Goal: Answer question/provide support: Share knowledge or assist other users

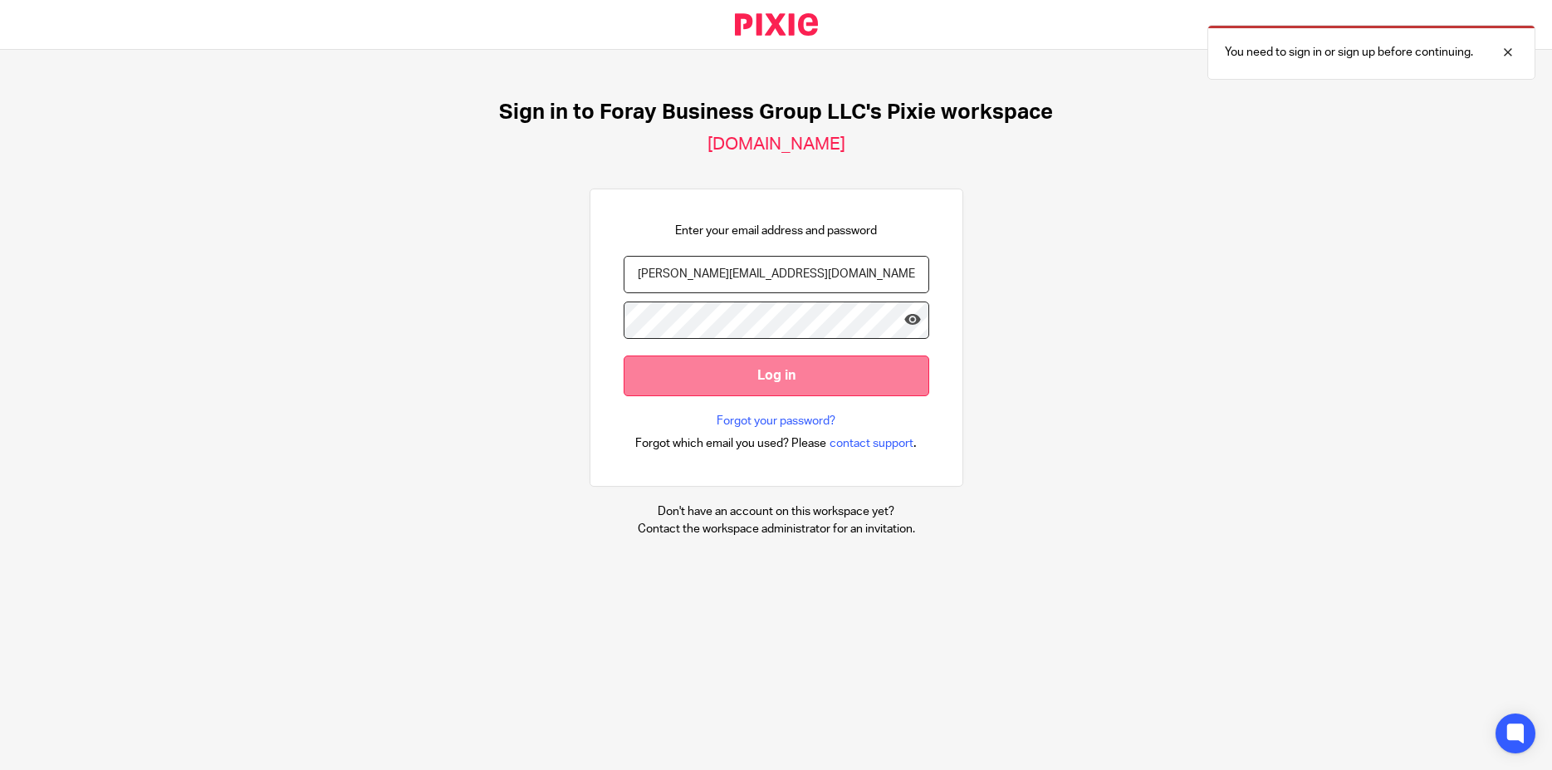
click at [749, 377] on input "Log in" at bounding box center [777, 375] width 306 height 41
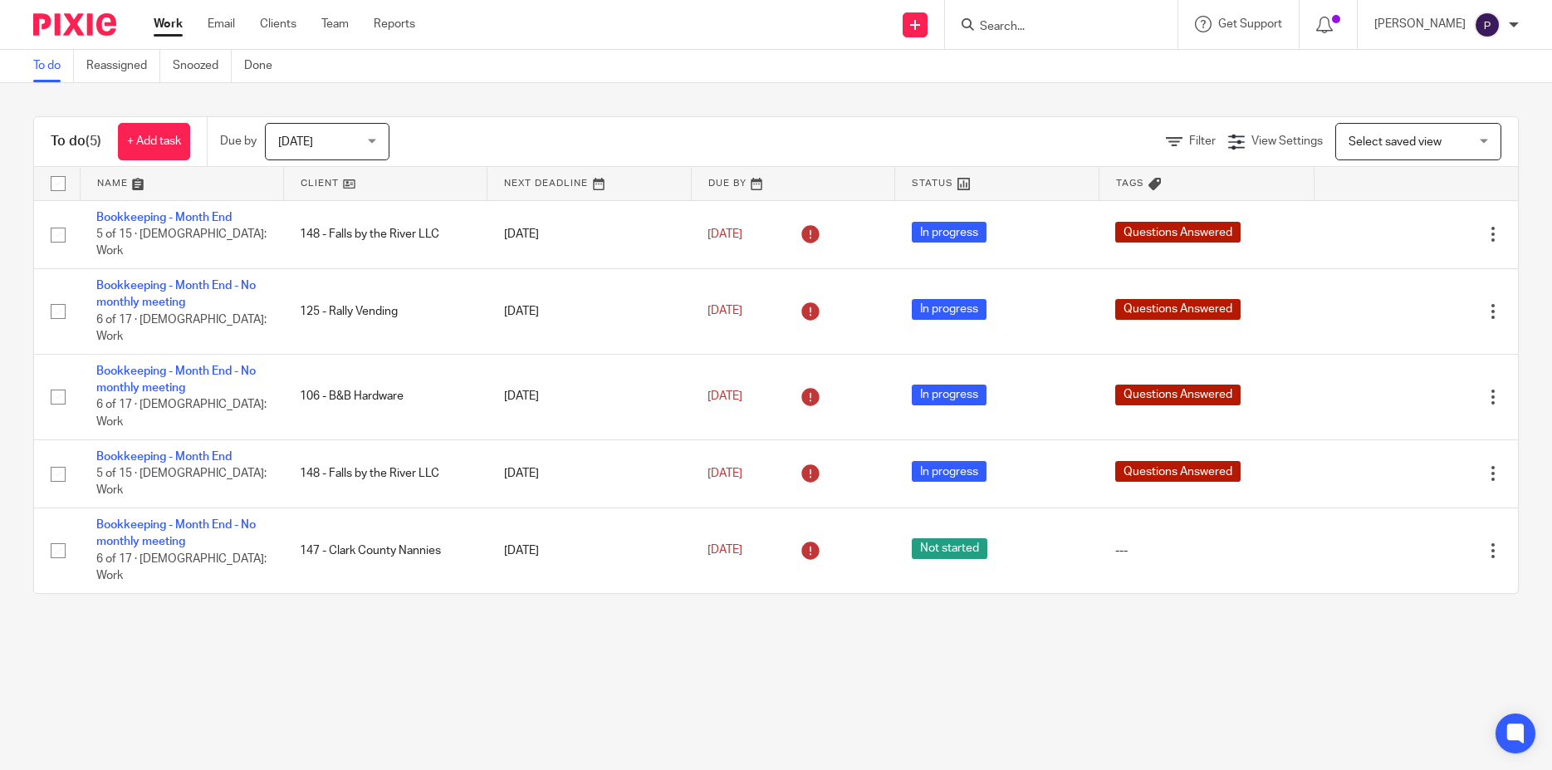
click at [313, 138] on span "[DATE]" at bounding box center [322, 141] width 88 height 35
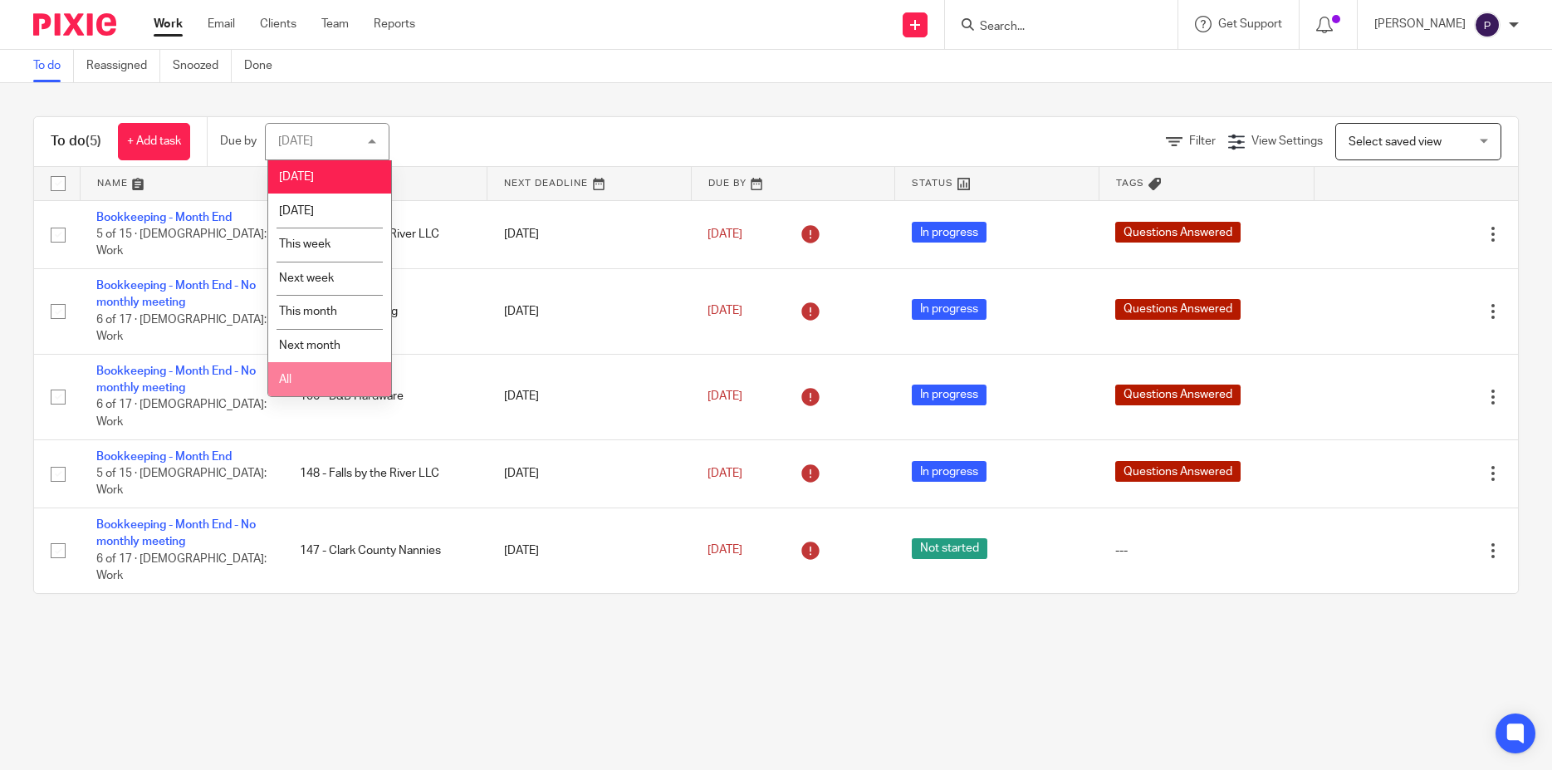
click at [300, 375] on li "All" at bounding box center [329, 379] width 123 height 34
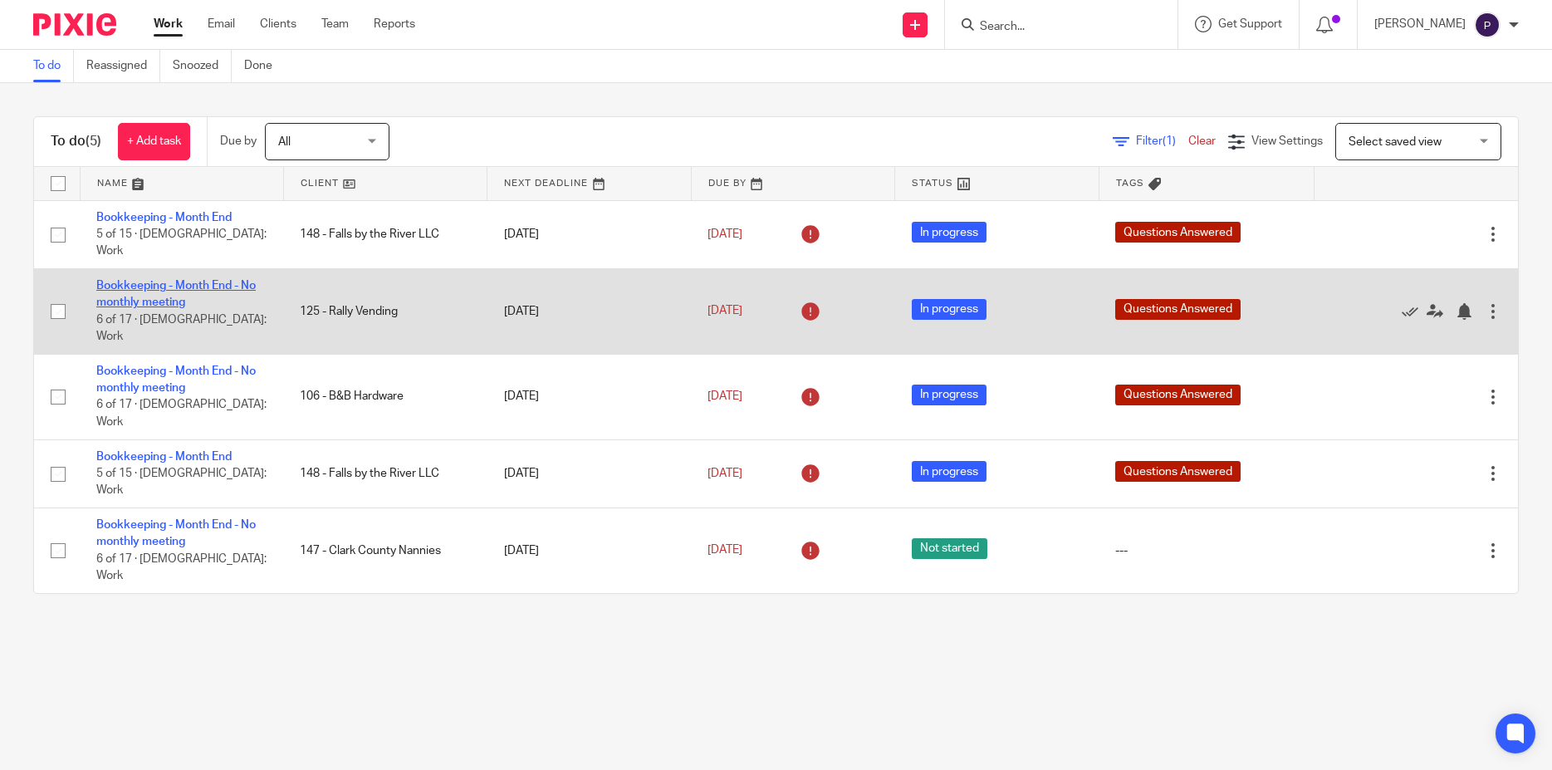
click at [180, 280] on link "Bookkeeping - Month End - No monthly meeting" at bounding box center [175, 294] width 159 height 28
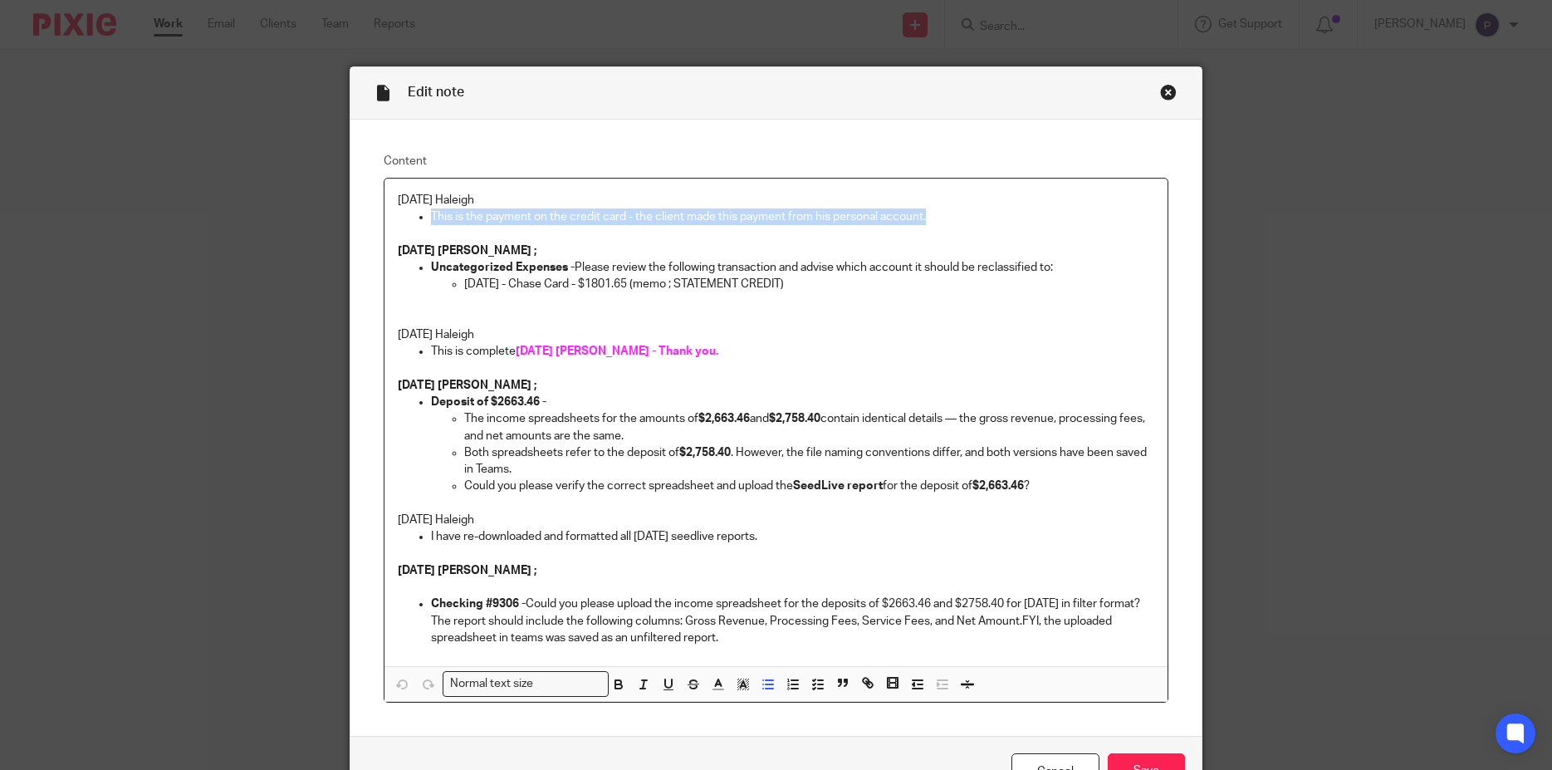
drag, startPoint x: 925, startPoint y: 214, endPoint x: 422, endPoint y: 223, distance: 503.3
click at [431, 223] on li "This is the payment on the credit card - the client made this payment from his …" at bounding box center [793, 216] width 724 height 17
copy p "This is the payment on the credit card - the client made this payment from his …"
click at [398, 199] on p "8/20/25 Haleigh" at bounding box center [776, 200] width 757 height 17
click at [398, 198] on p "8/20/25 Haleigh" at bounding box center [776, 200] width 757 height 17
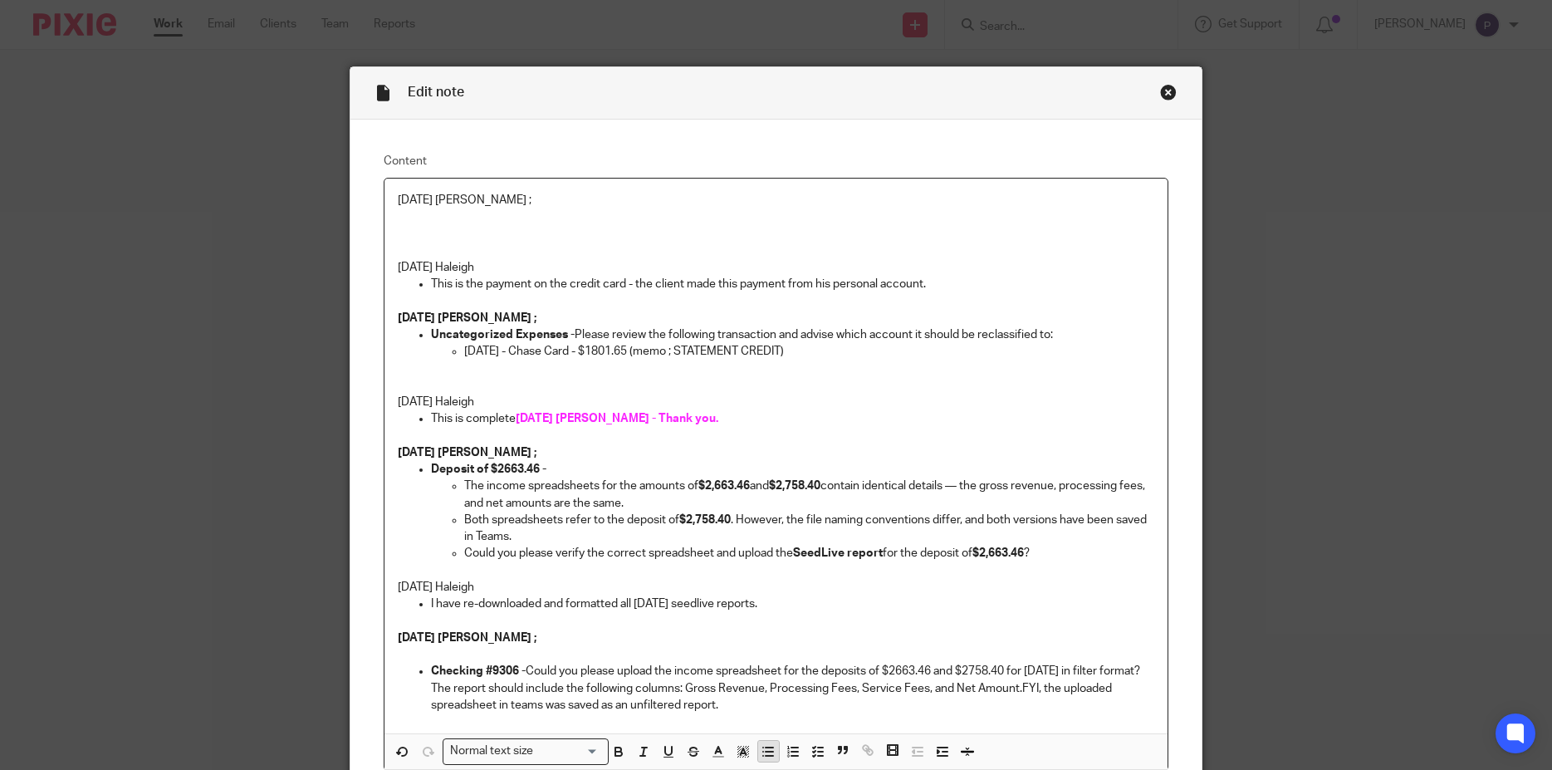
click at [763, 756] on line "button" at bounding box center [763, 756] width 0 height 0
click at [797, 223] on p "Thanks for letting us know. We have categorized the payment to "" at bounding box center [793, 216] width 724 height 17
drag, startPoint x: 512, startPoint y: 196, endPoint x: 129, endPoint y: 188, distance: 382.9
click at [129, 188] on div "Edit note Content 08/21/2025 Penny ; Thanks for letting us know. We have catego…" at bounding box center [776, 385] width 1552 height 770
click at [670, 252] on p at bounding box center [776, 250] width 757 height 17
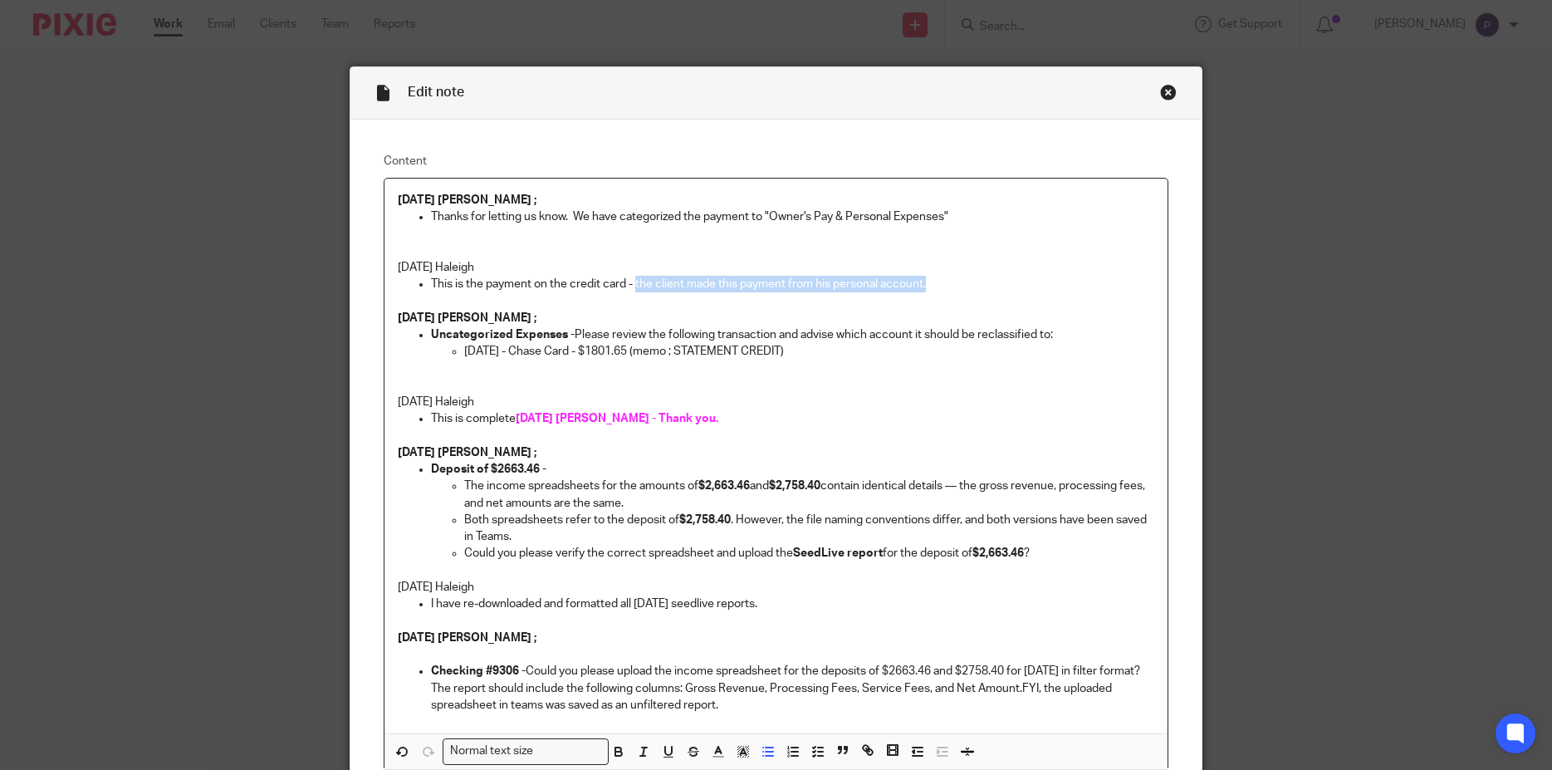
drag, startPoint x: 629, startPoint y: 283, endPoint x: 952, endPoint y: 281, distance: 322.2
click at [952, 281] on p "This is the payment on the credit card - the client made this payment from his …" at bounding box center [793, 284] width 724 height 17
copy p "the client made this payment from his personal account."
click at [570, 238] on p at bounding box center [776, 233] width 757 height 17
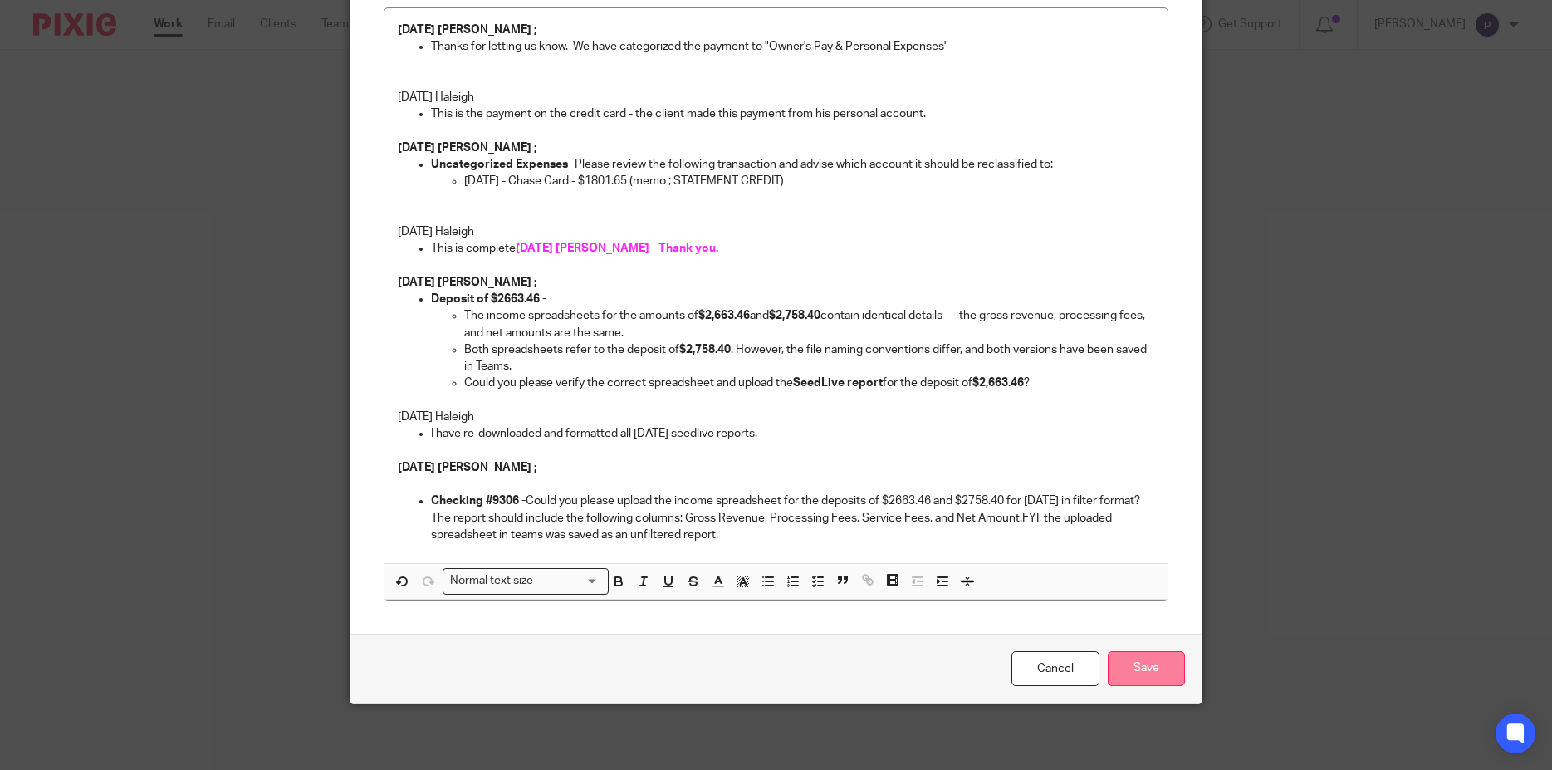
click at [1146, 664] on input "Save" at bounding box center [1146, 669] width 77 height 36
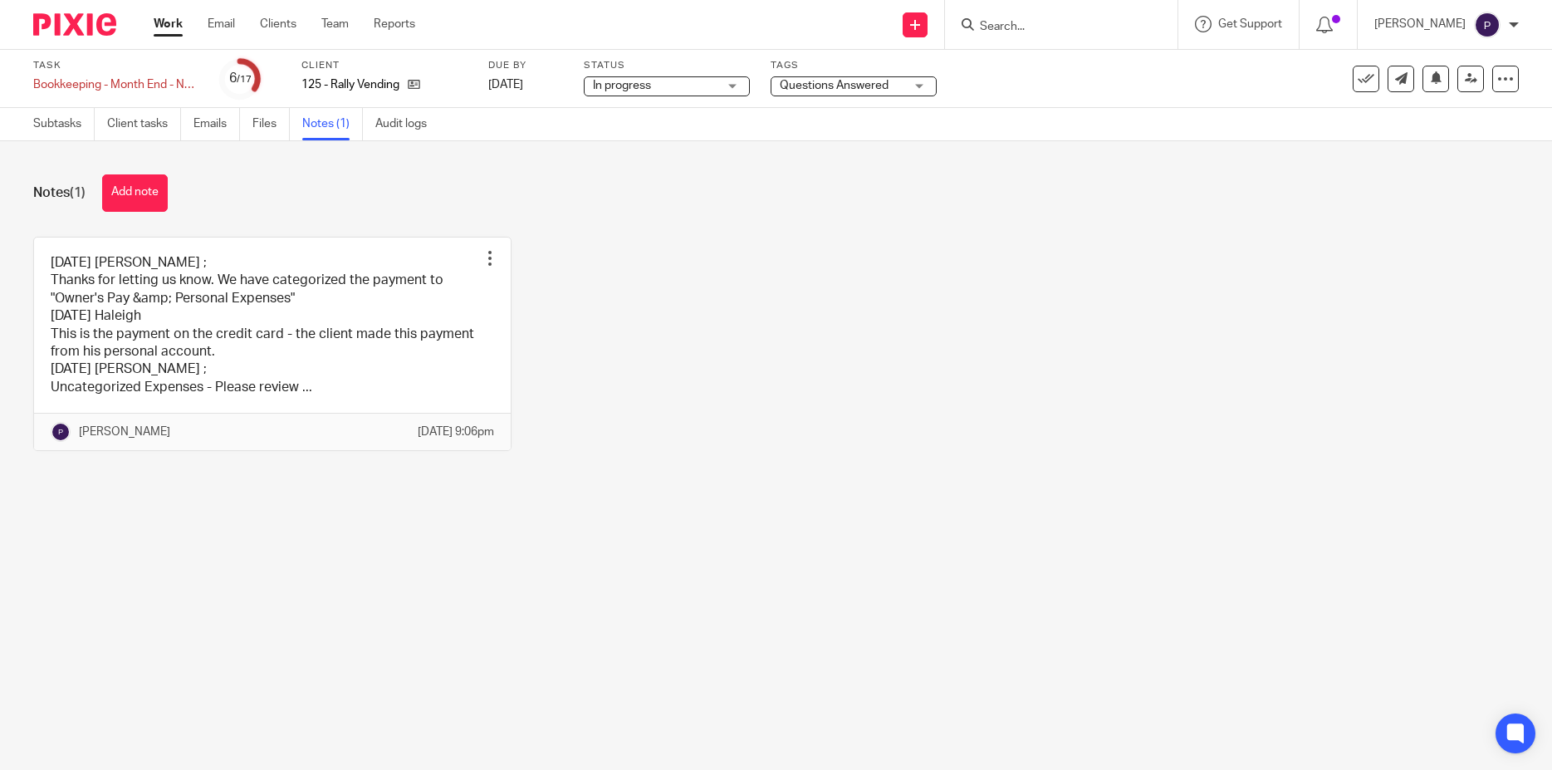
click at [900, 89] on span "Questions Answered" at bounding box center [842, 85] width 125 height 17
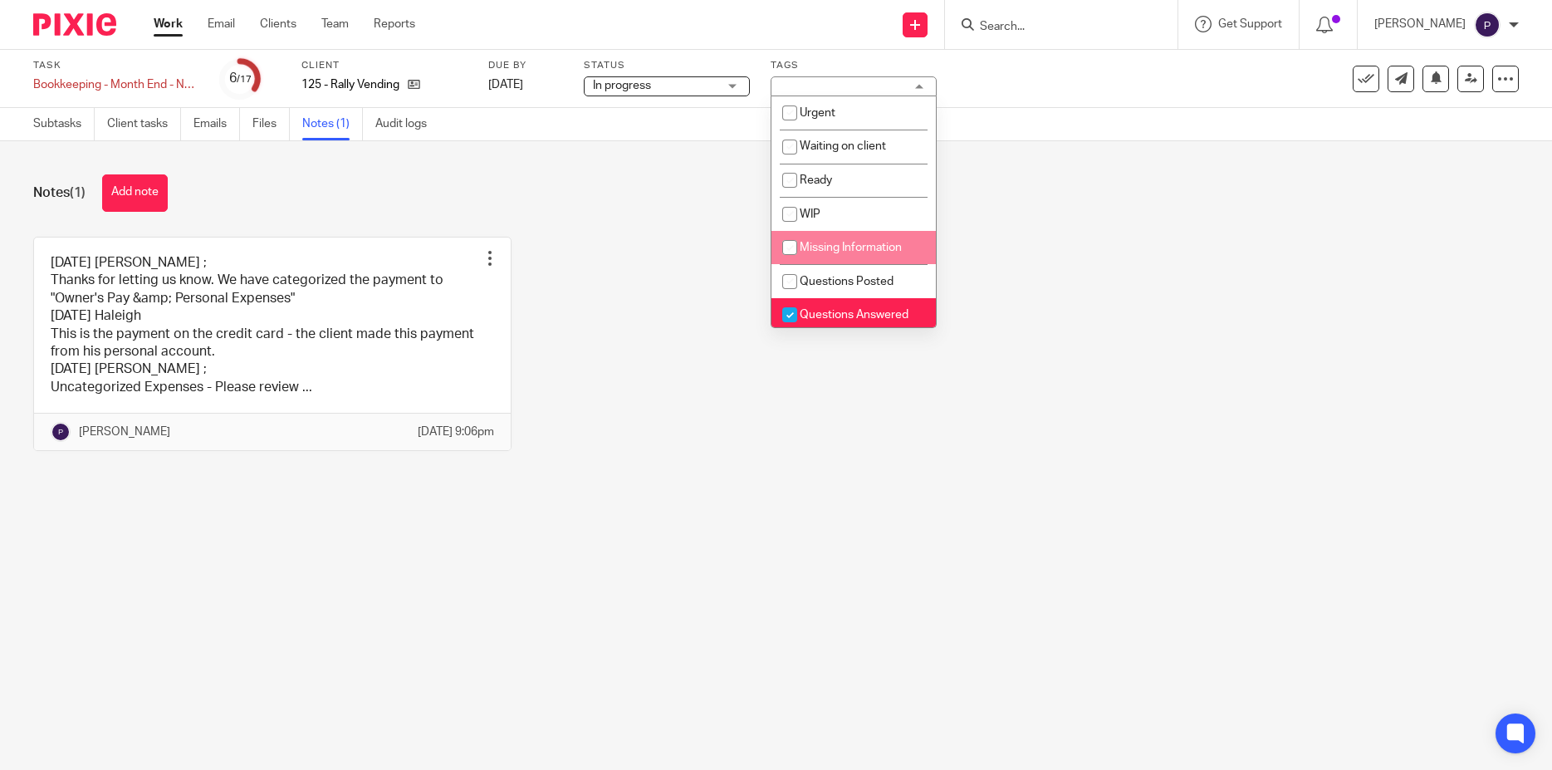
scroll to position [40, 0]
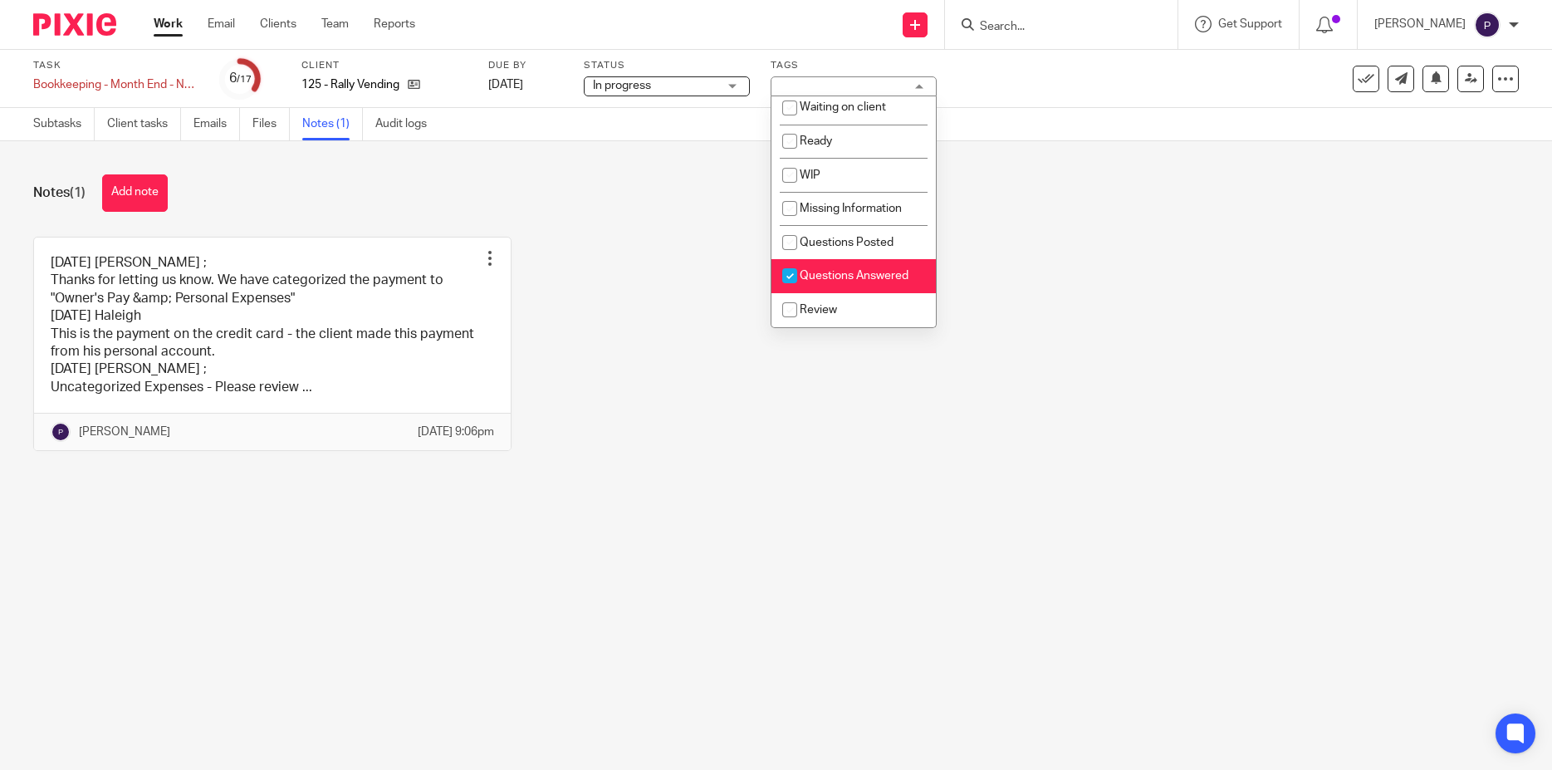
click at [787, 277] on input "checkbox" at bounding box center [790, 276] width 32 height 32
checkbox input "false"
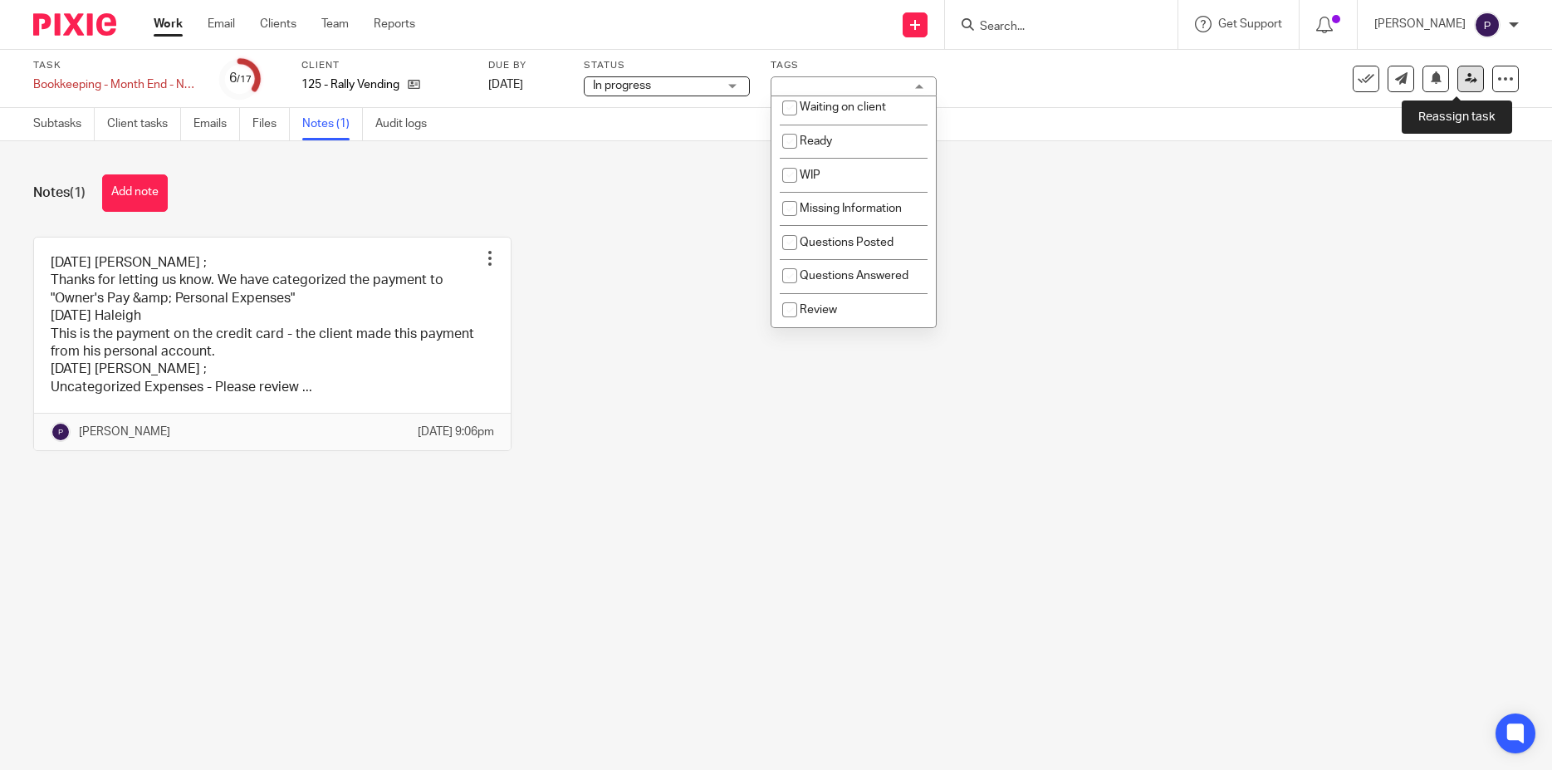
click at [1457, 83] on link at bounding box center [1470, 79] width 27 height 27
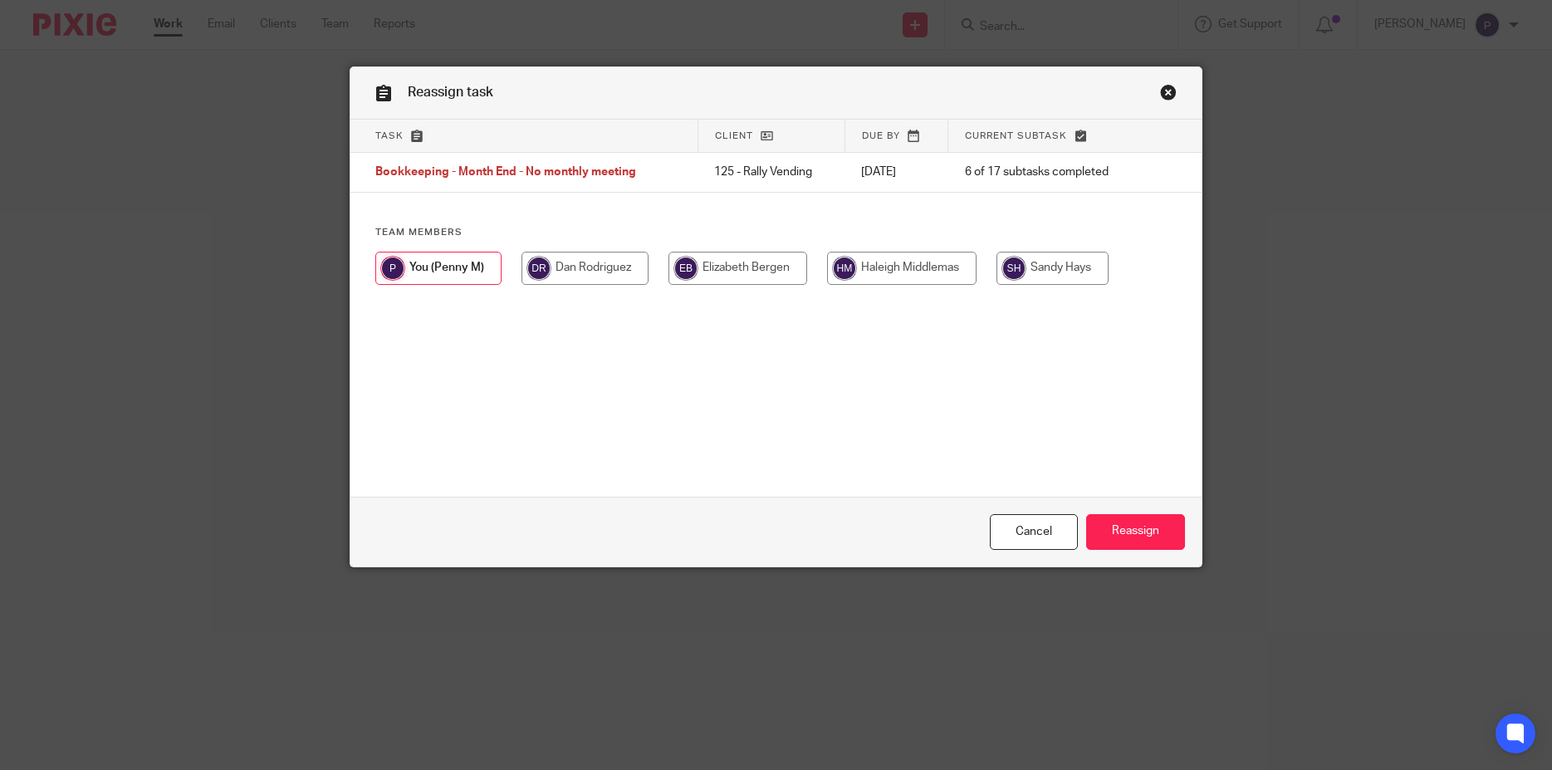
click at [887, 272] on input "radio" at bounding box center [901, 268] width 149 height 33
radio input "true"
click at [1129, 535] on input "Reassign" at bounding box center [1135, 532] width 99 height 36
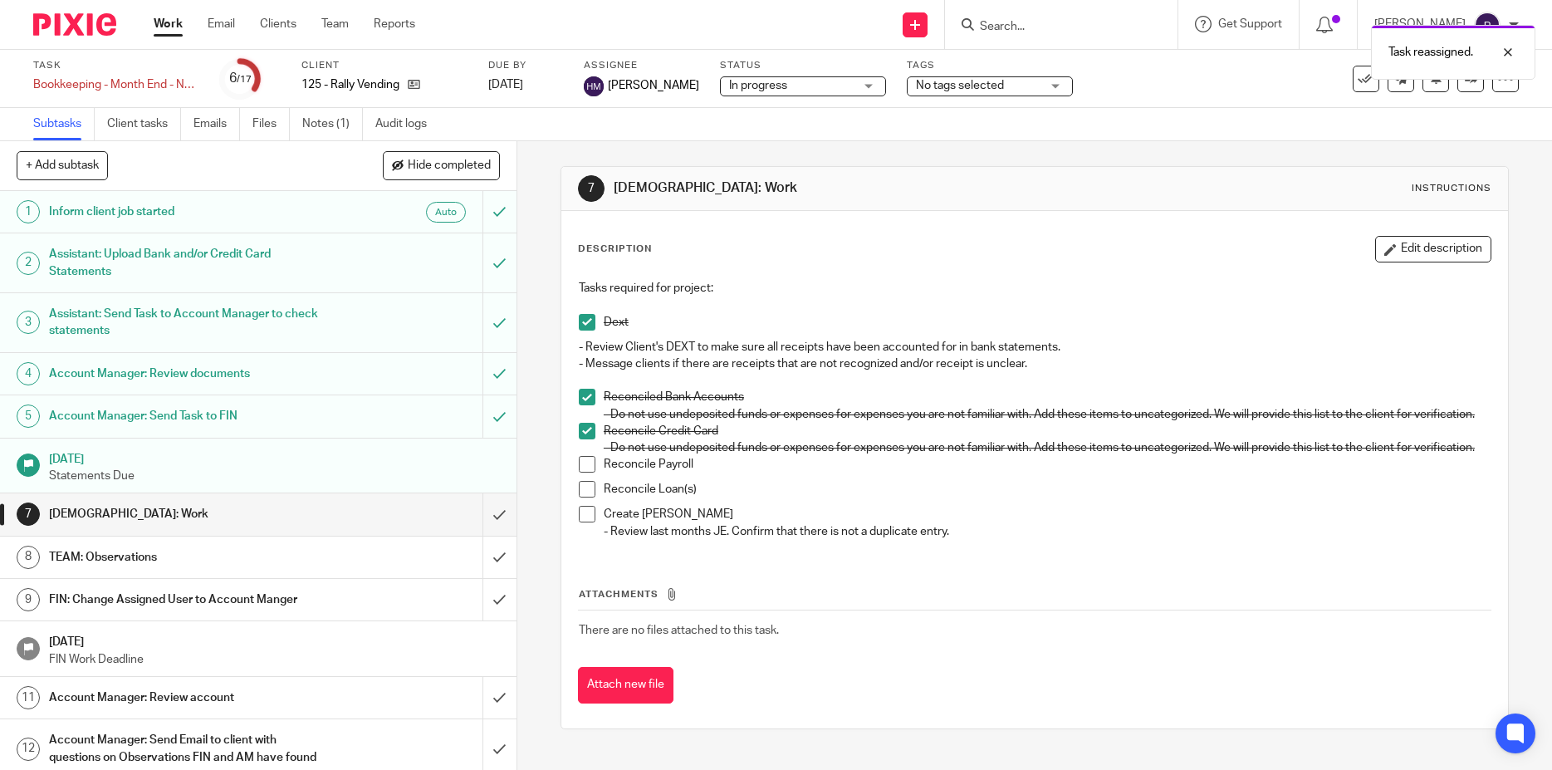
click at [174, 23] on link "Work" at bounding box center [168, 24] width 29 height 17
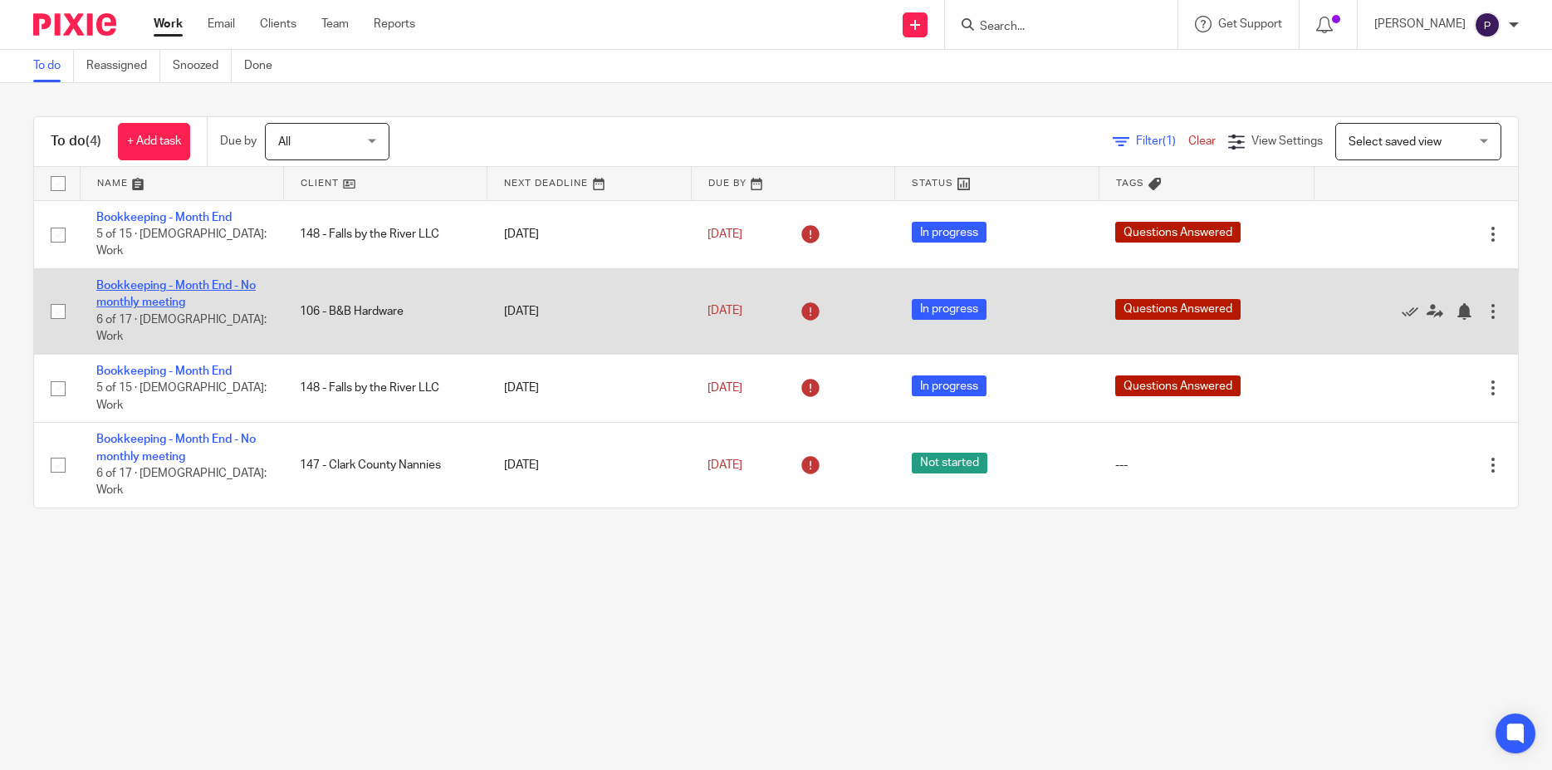
click at [203, 280] on link "Bookkeeping - Month End - No monthly meeting" at bounding box center [175, 294] width 159 height 28
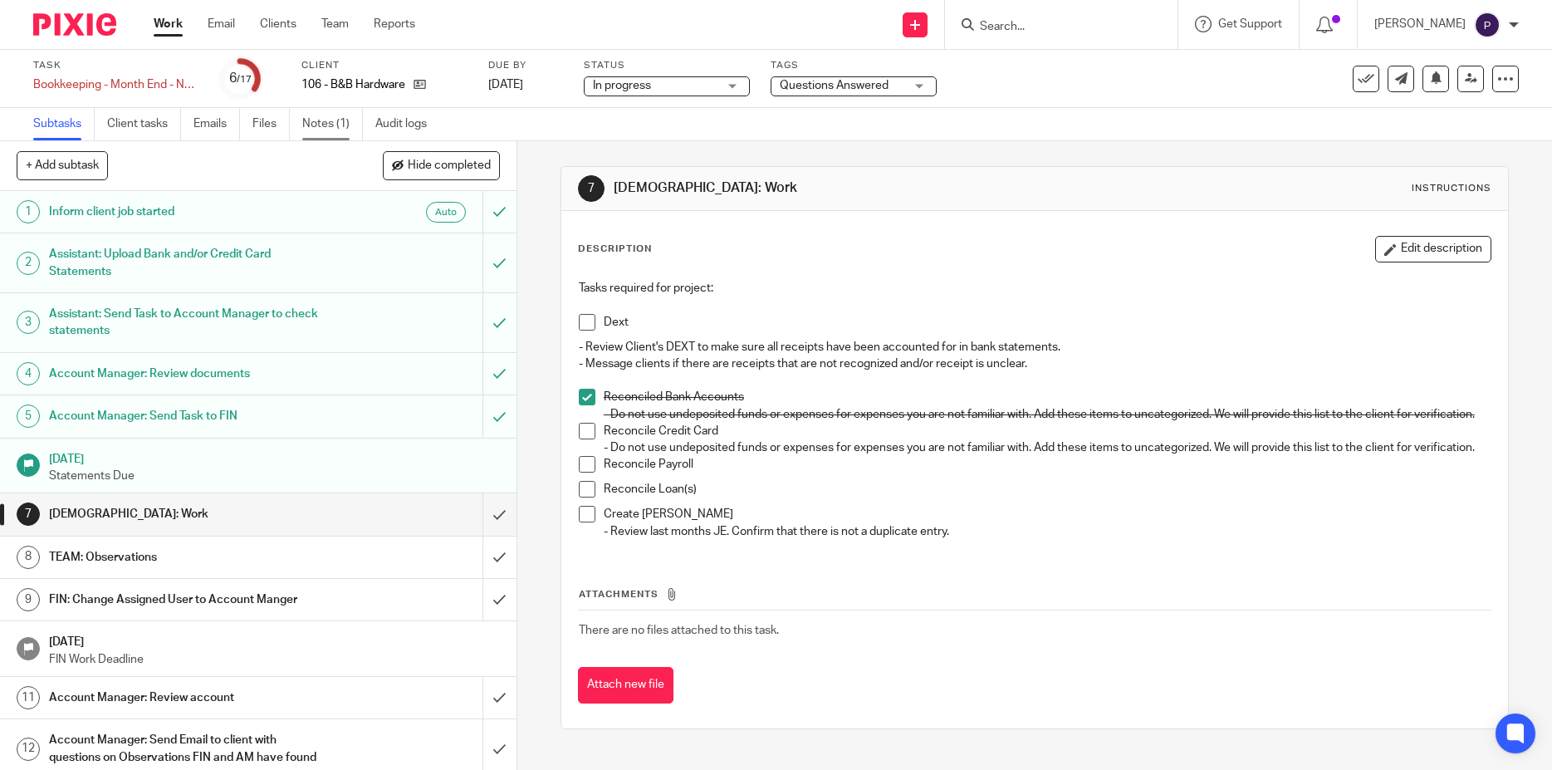
click at [330, 125] on link "Notes (1)" at bounding box center [332, 124] width 61 height 32
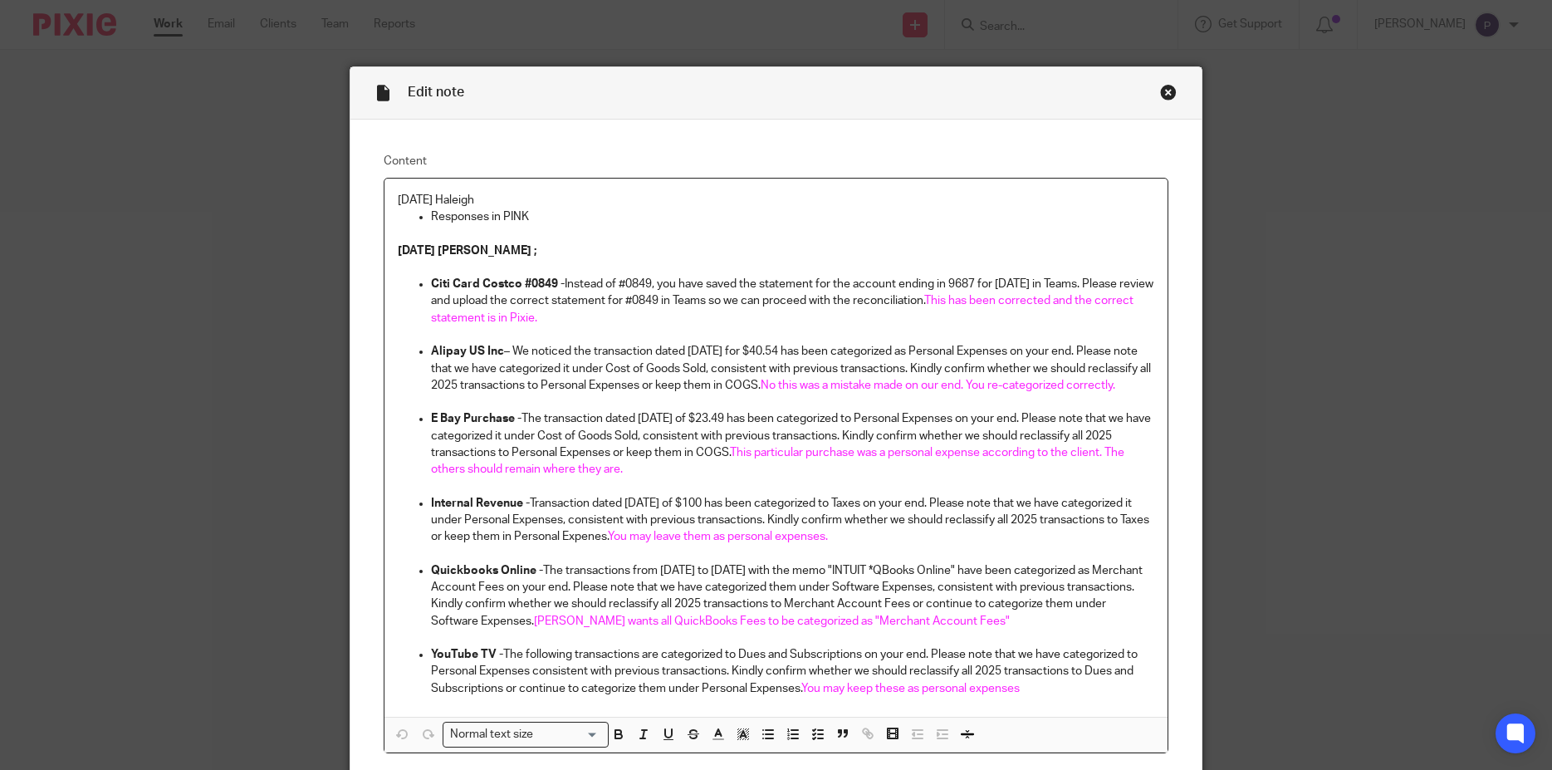
scroll to position [80, 0]
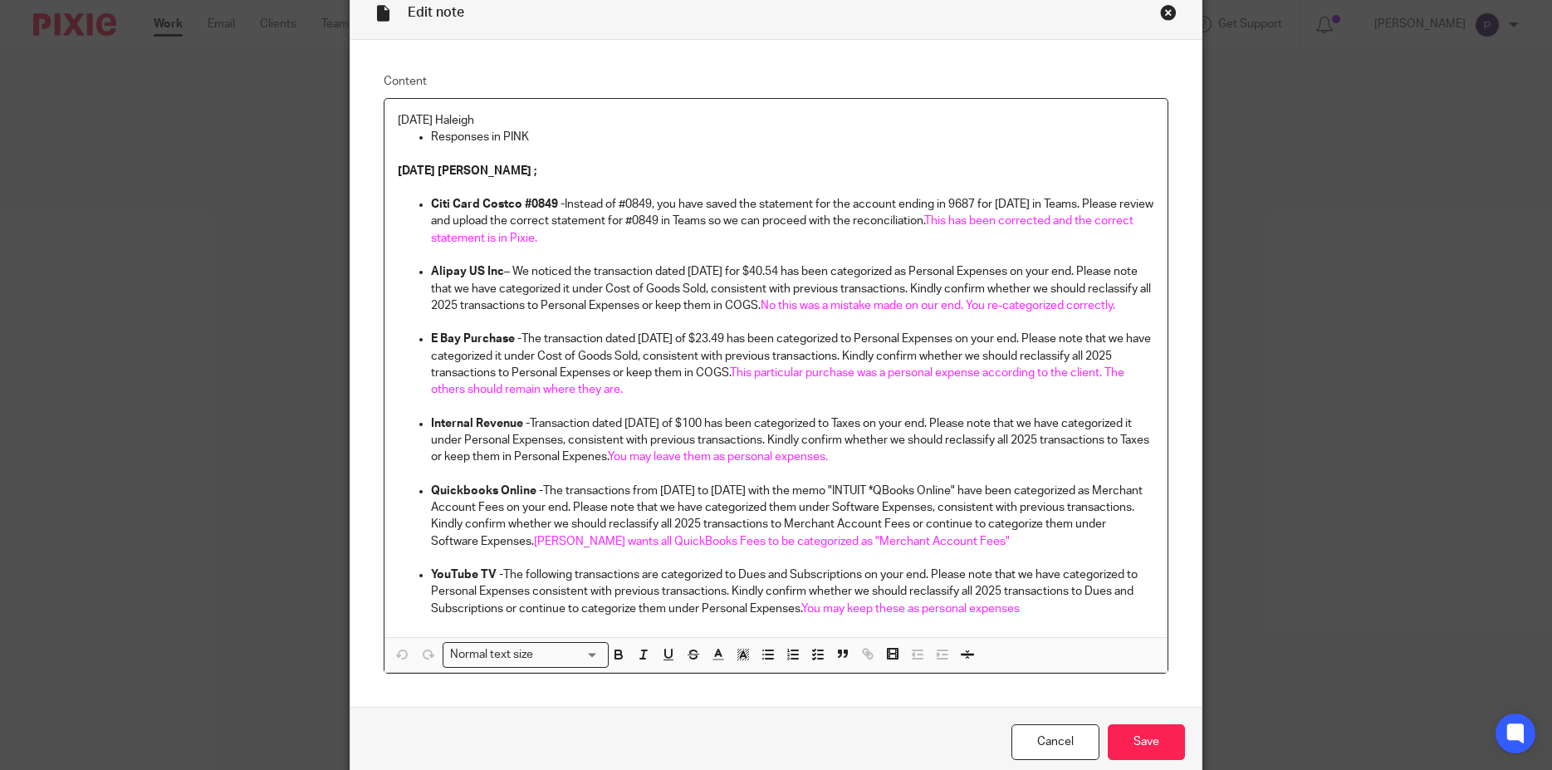
click at [593, 241] on p "Citi Card Costco #0849 - Instead of #0849, you have saved the statement for the…" at bounding box center [793, 221] width 724 height 51
drag, startPoint x: 588, startPoint y: 235, endPoint x: 986, endPoint y: 241, distance: 397.8
click at [986, 241] on p "Citi Card Costco #0849 - Instead of #0849, you have saved the statement for the…" at bounding box center [793, 221] width 724 height 51
click at [717, 662] on icon "button" at bounding box center [718, 654] width 15 height 15
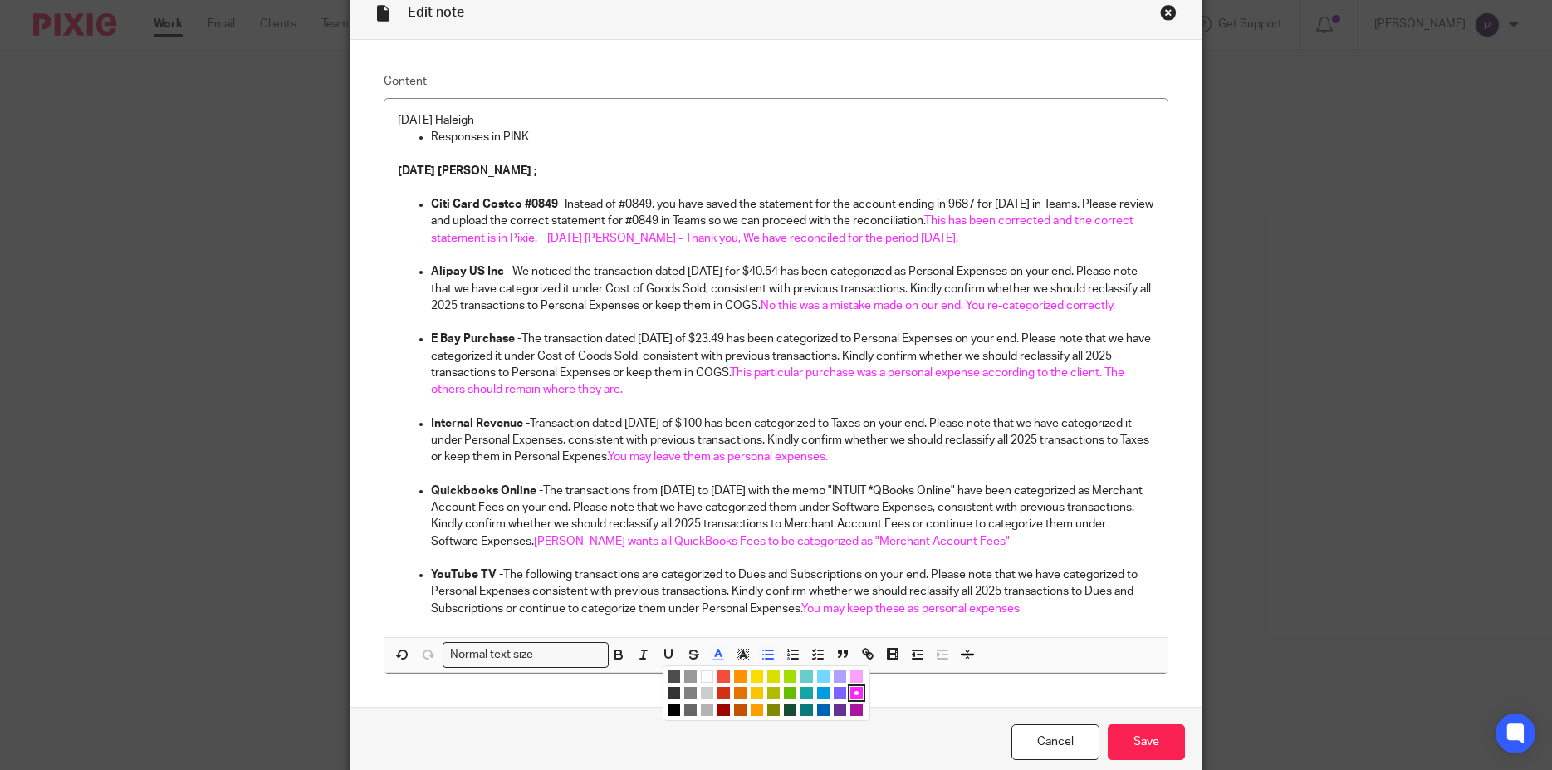
click at [734, 699] on li "color:#E27300" at bounding box center [740, 693] width 12 height 12
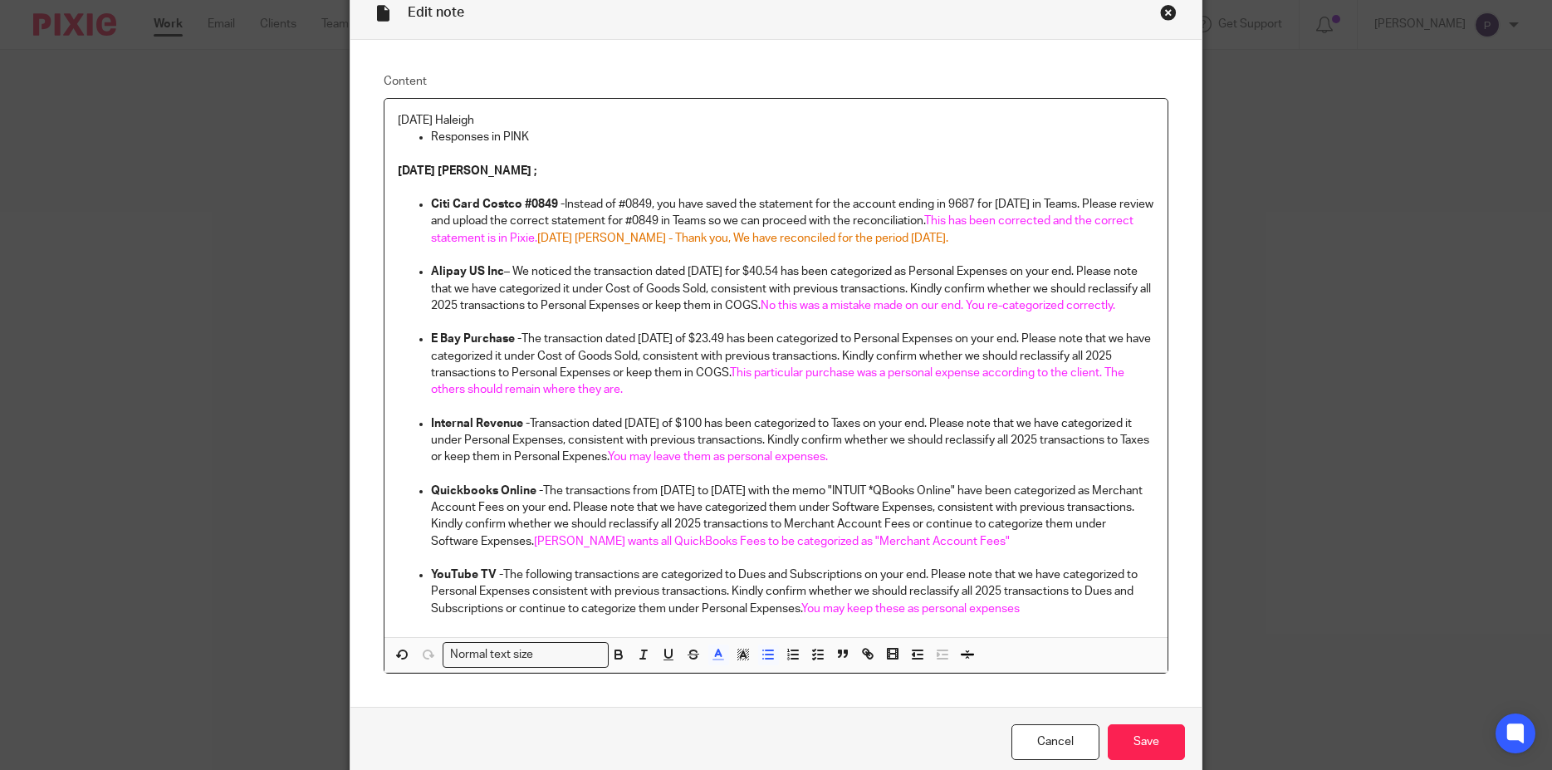
click at [828, 261] on p at bounding box center [776, 255] width 757 height 17
drag, startPoint x: 581, startPoint y: 239, endPoint x: 996, endPoint y: 242, distance: 414.4
click at [996, 242] on p "Citi Card Costco #0849 - Instead of #0849, you have saved the statement for the…" at bounding box center [793, 221] width 724 height 51
click at [972, 242] on span "08/21/2025 Penny - Thank you, We have reconciled for the period July 2025." at bounding box center [754, 239] width 434 height 12
click at [855, 330] on p at bounding box center [776, 322] width 757 height 17
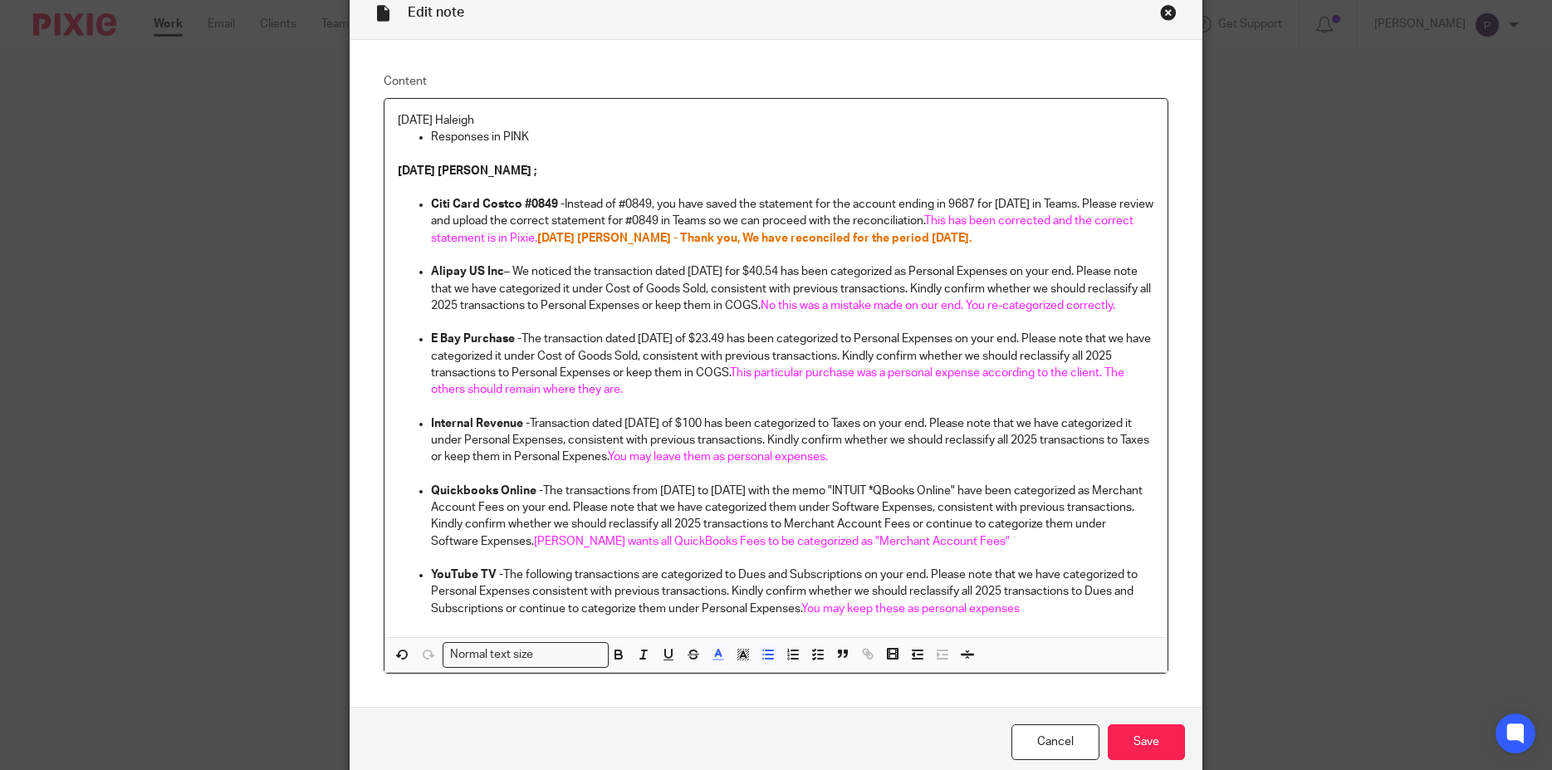
click at [502, 314] on p "Alipay US Inc – We noticed the transaction dated 07/14/2025 for $40.54 has been…" at bounding box center [793, 288] width 724 height 51
drag, startPoint x: 580, startPoint y: 236, endPoint x: 683, endPoint y: 237, distance: 103.0
click at [683, 237] on p "Citi Card Costco #0849 - Instead of #0849, you have saved the statement for the…" at bounding box center [793, 221] width 724 height 51
copy p "08/21/2025 Penny"
click at [545, 314] on p "Alipay US Inc – We noticed the transaction dated 07/14/2025 for $40.54 has been…" at bounding box center [793, 288] width 724 height 51
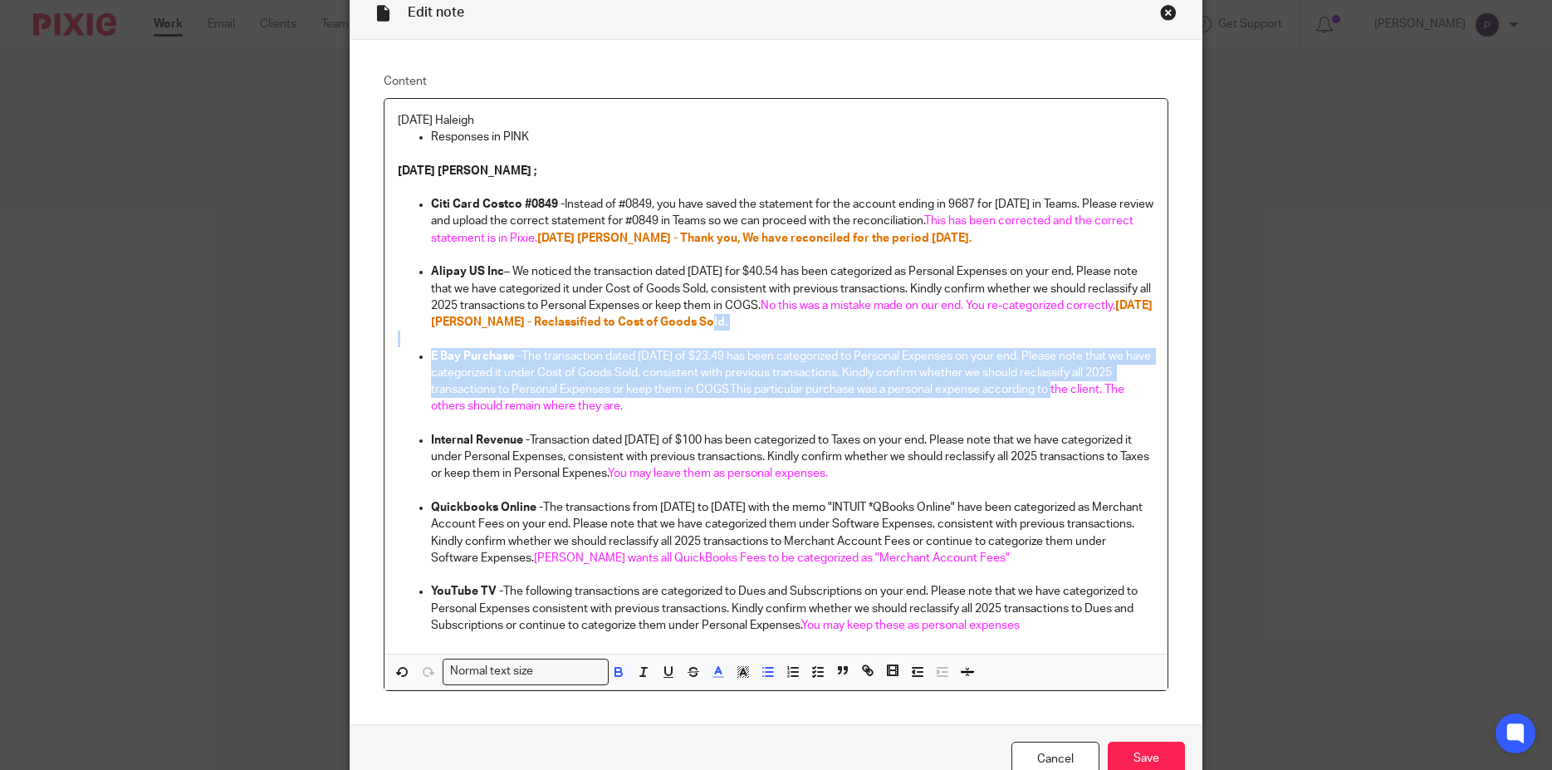
drag, startPoint x: 760, startPoint y: 389, endPoint x: 1082, endPoint y: 391, distance: 322.2
click at [1082, 391] on span "This particular purchase was a personal expense according to the client. The ot…" at bounding box center [779, 398] width 696 height 28
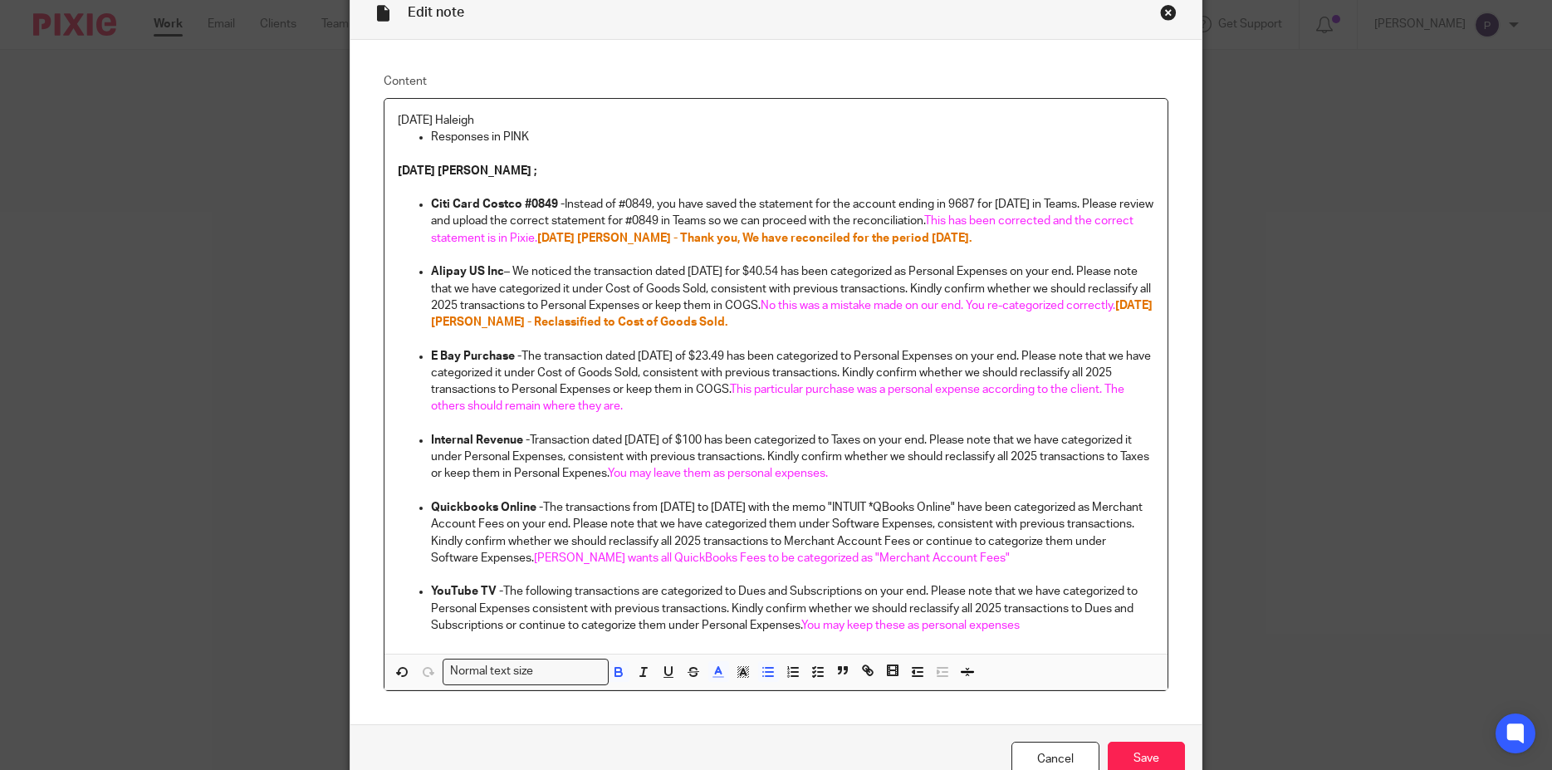
click at [1031, 445] on p "Internal Revenue - Transaction dated 07/21/2025 of $100 has been categorized to…" at bounding box center [793, 457] width 724 height 51
drag, startPoint x: 761, startPoint y: 389, endPoint x: 1133, endPoint y: 395, distance: 372.1
click at [1127, 395] on span "This particular purchase was a personal expense according to the client. The ot…" at bounding box center [779, 398] width 696 height 28
copy span "This particular purchase was a personal expense according to the client."
click at [684, 404] on p "E Bay Purchase - The transaction dated 07/03/2025 of $23.49 has been categorize…" at bounding box center [793, 381] width 724 height 67
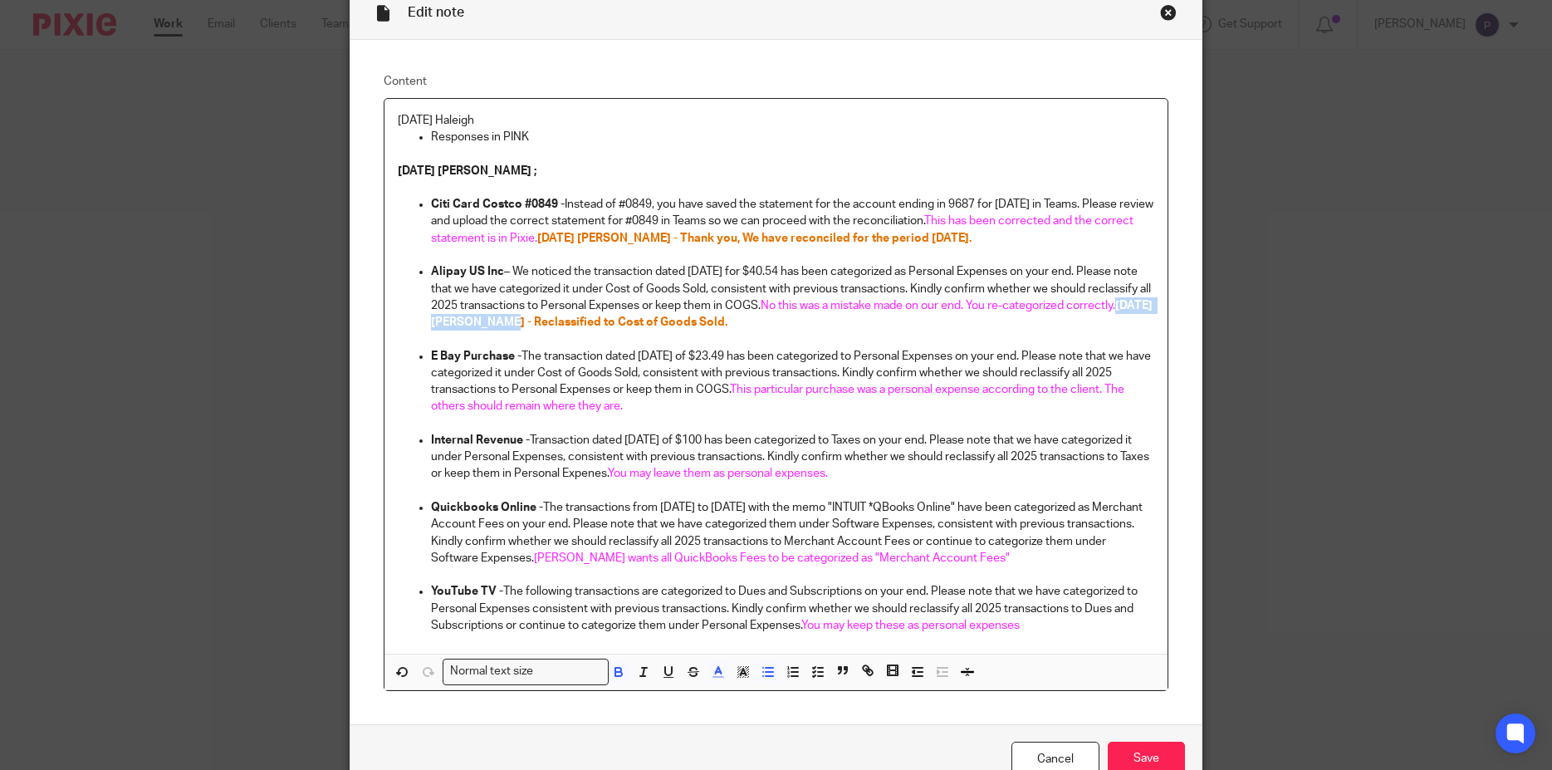
drag, startPoint x: 542, startPoint y: 321, endPoint x: 594, endPoint y: 321, distance: 51.5
click at [594, 321] on span "08/21/2025 Penny - Reclassified to Cost of Goods Sold." at bounding box center [793, 314] width 724 height 28
copy span "08/21/2025 Penny -"
click at [666, 404] on p "E Bay Purchase - The transaction dated 07/03/2025 of $23.49 has been categorize…" at bounding box center [793, 381] width 724 height 67
drag, startPoint x: 666, startPoint y: 404, endPoint x: 776, endPoint y: 408, distance: 109.7
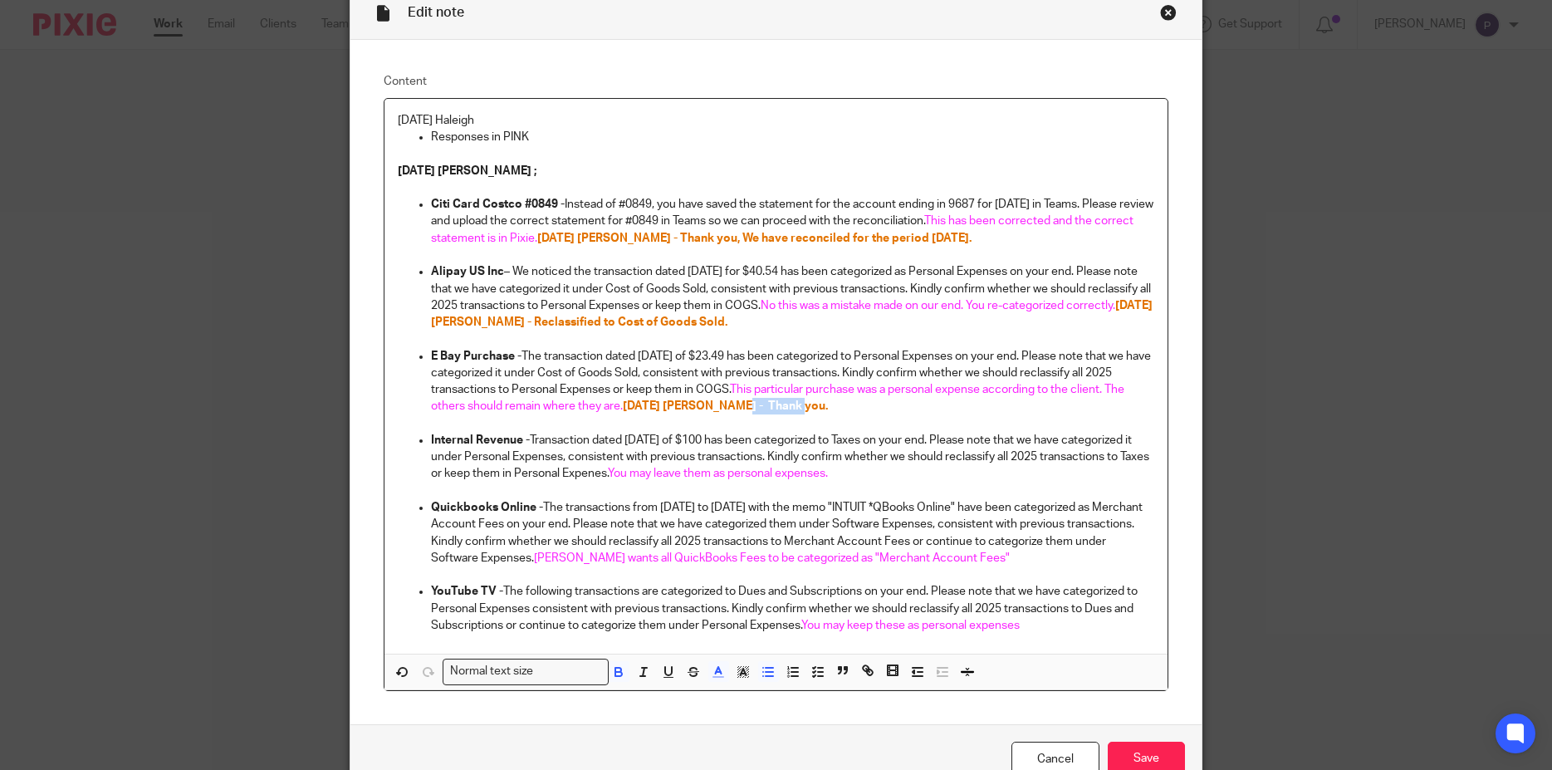
click at [776, 408] on p "E Bay Purchase - The transaction dated 07/03/2025 of $23.49 has been categorize…" at bounding box center [793, 381] width 724 height 67
drag, startPoint x: 669, startPoint y: 405, endPoint x: 774, endPoint y: 403, distance: 104.7
click at [774, 403] on span "08/21/2025 Penny - Thank you." at bounding box center [725, 406] width 205 height 12
copy span "08/21/2025 Penny -"
click at [958, 472] on p "Internal Revenue - Transaction dated 07/21/2025 of $100 has been categorized to…" at bounding box center [793, 457] width 724 height 51
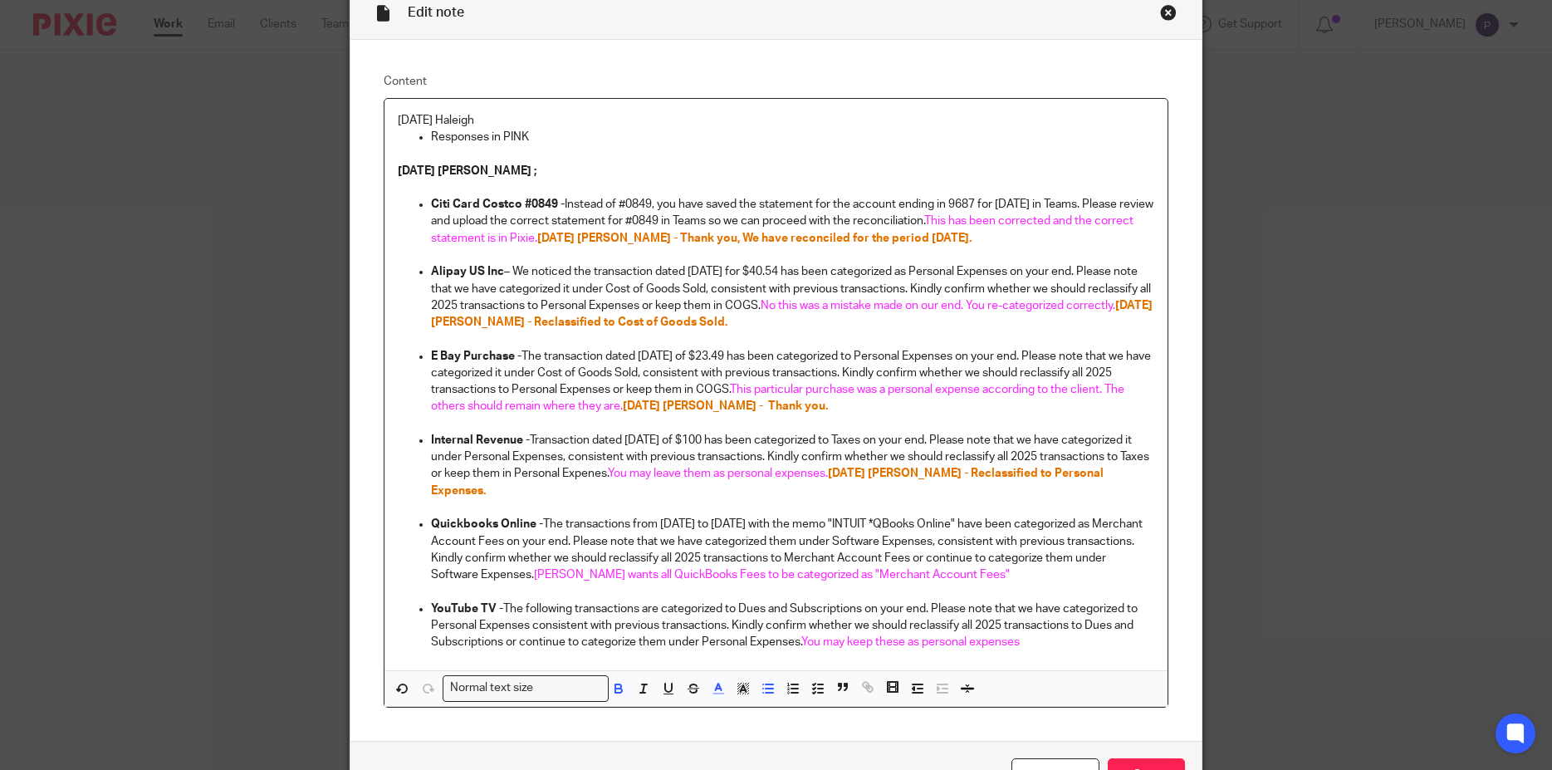
scroll to position [188, 0]
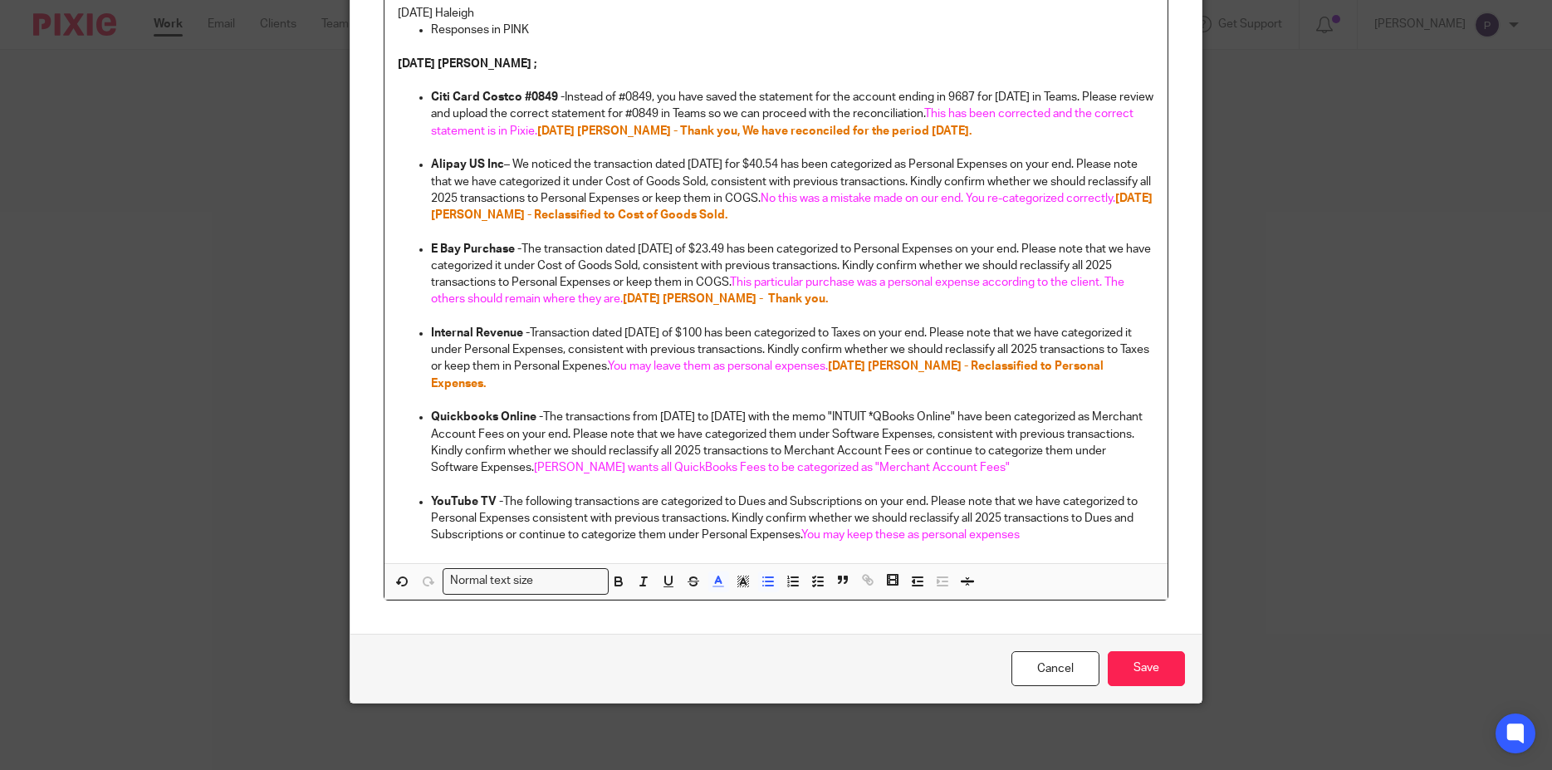
click at [1021, 467] on p "Quickbooks Online - The transactions from May 2025 to July 2025 with the memo "…" at bounding box center [793, 442] width 724 height 67
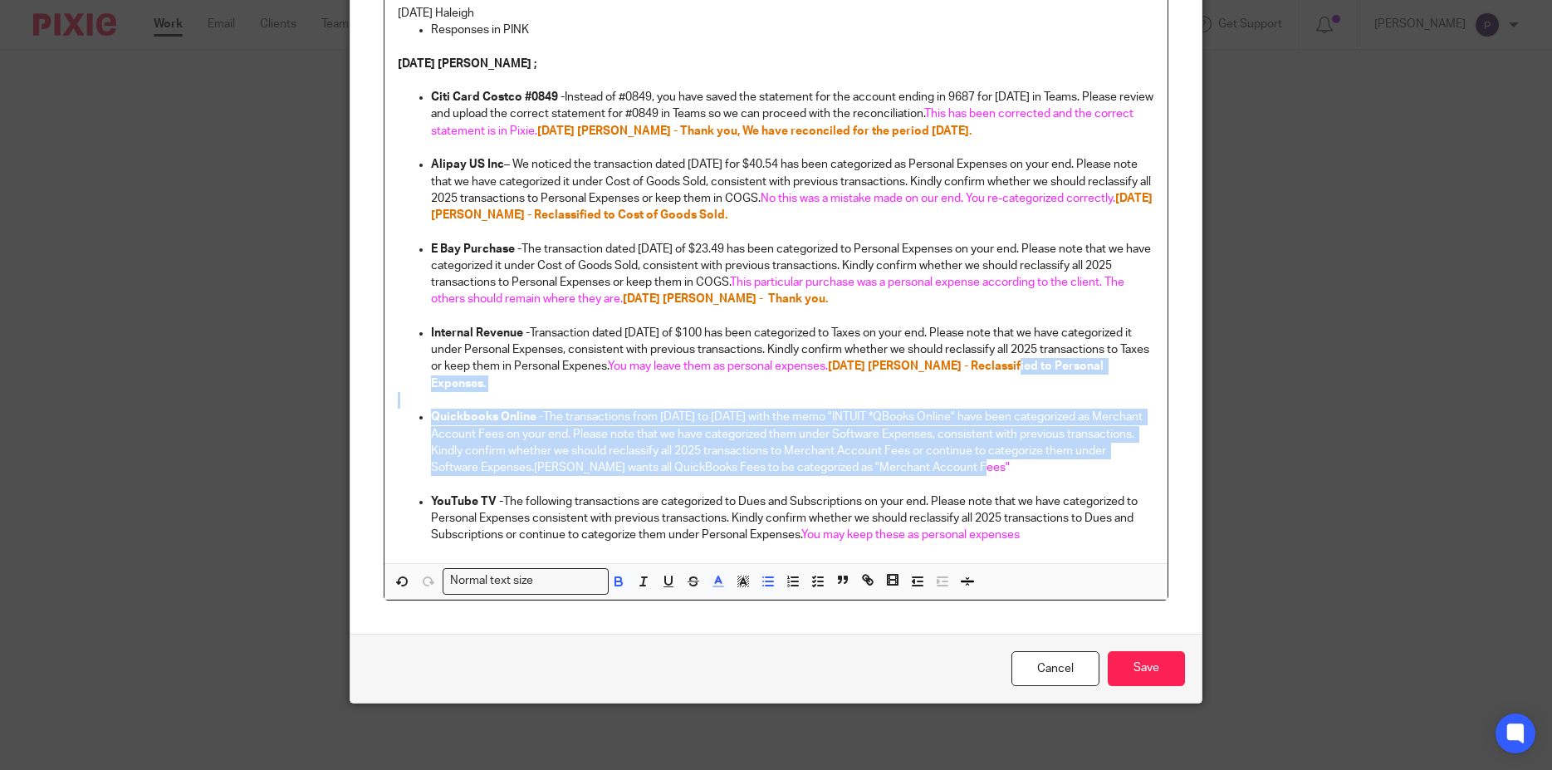
drag, startPoint x: 958, startPoint y: 363, endPoint x: 1138, endPoint y: 365, distance: 180.2
click at [1138, 365] on p "Internal Revenue - Transaction dated 07/21/2025 of $100 has been categorized to…" at bounding box center [793, 358] width 724 height 67
click at [1065, 400] on p at bounding box center [776, 400] width 757 height 17
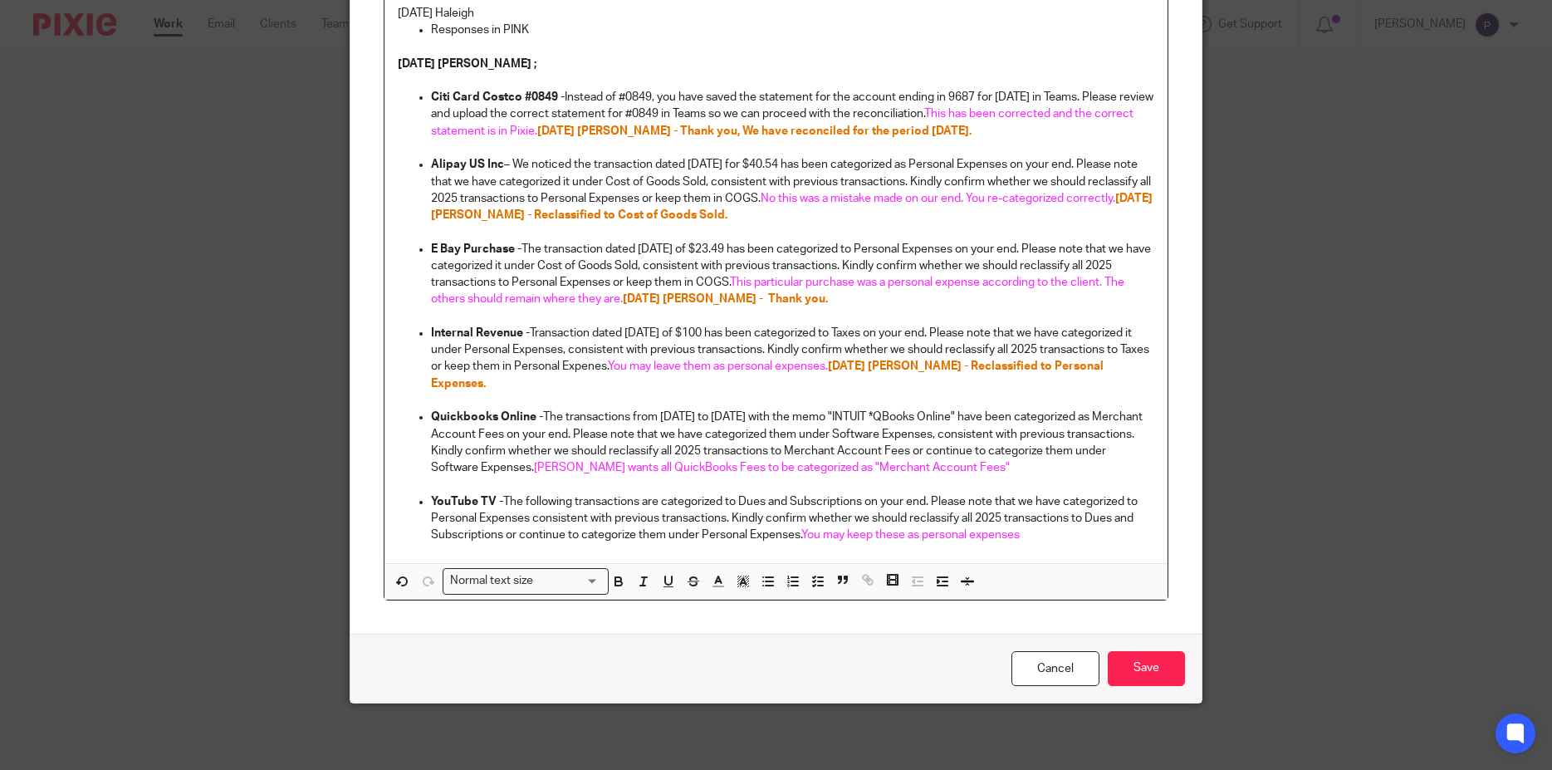
click at [960, 368] on span "08/21/2025 Penny - Reclassified to Personal Expenses." at bounding box center [768, 374] width 675 height 28
drag, startPoint x: 960, startPoint y: 368, endPoint x: 1142, endPoint y: 368, distance: 181.9
click at [1142, 368] on p "Internal Revenue - Transaction dated 07/21/2025 of $100 has been categorized to…" at bounding box center [793, 358] width 724 height 67
copy span "08/21/2025 Penny - Reclassified"
click at [1045, 467] on p "Quickbooks Online - The transactions from May 2025 to July 2025 with the memo "…" at bounding box center [793, 442] width 724 height 67
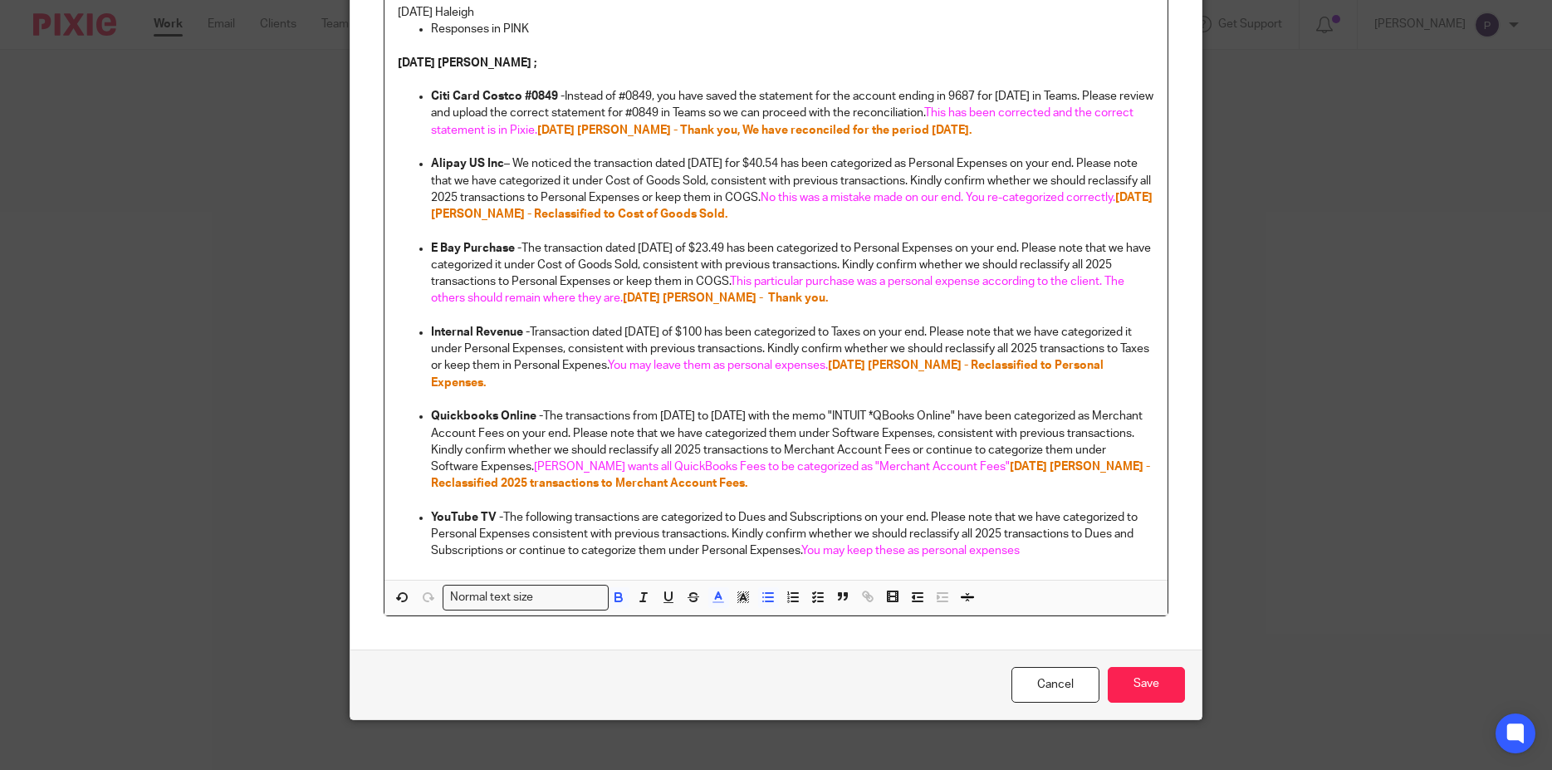
click at [493, 479] on span "08/21/2025 Penny - Reclassified 2025 transactions to Merchant Account Fees." at bounding box center [792, 475] width 722 height 28
drag, startPoint x: 1026, startPoint y: 467, endPoint x: 1126, endPoint y: 467, distance: 100.5
click at [1126, 467] on span "08/21/2025 Penny - Reclassified all 2025 transactions to Merchant Account Fees." at bounding box center [792, 475] width 722 height 28
drag, startPoint x: 1026, startPoint y: 466, endPoint x: 1134, endPoint y: 471, distance: 108.1
click at [1134, 471] on p "Quickbooks Online - The transactions from May 2025 to July 2025 with the memo "…" at bounding box center [793, 450] width 724 height 84
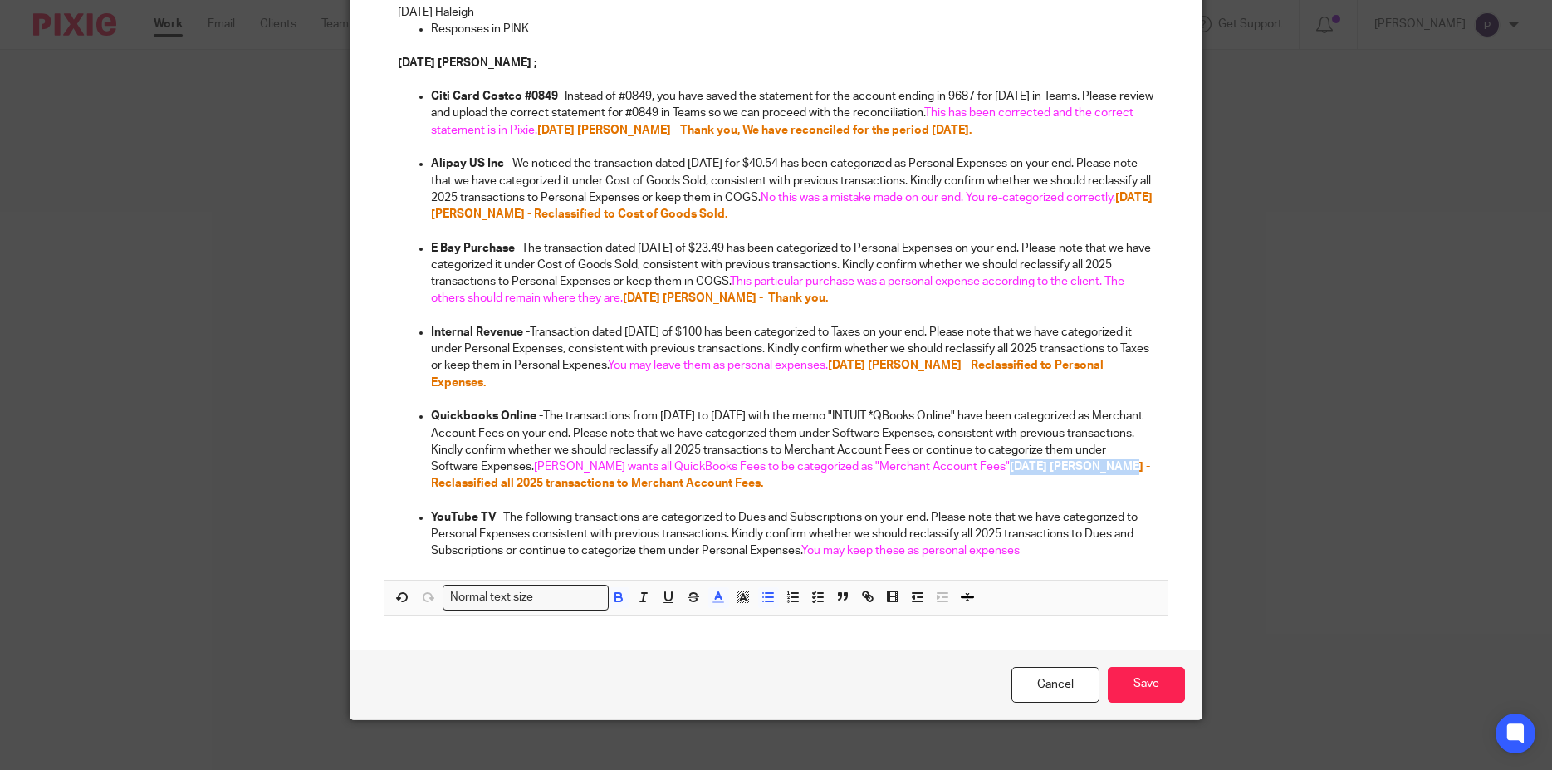
copy span "08/21/2025 Penny -"
click at [1045, 545] on p "YouTube TV - The following transactions are categorized to Dues and Subscriptio…" at bounding box center [793, 534] width 724 height 51
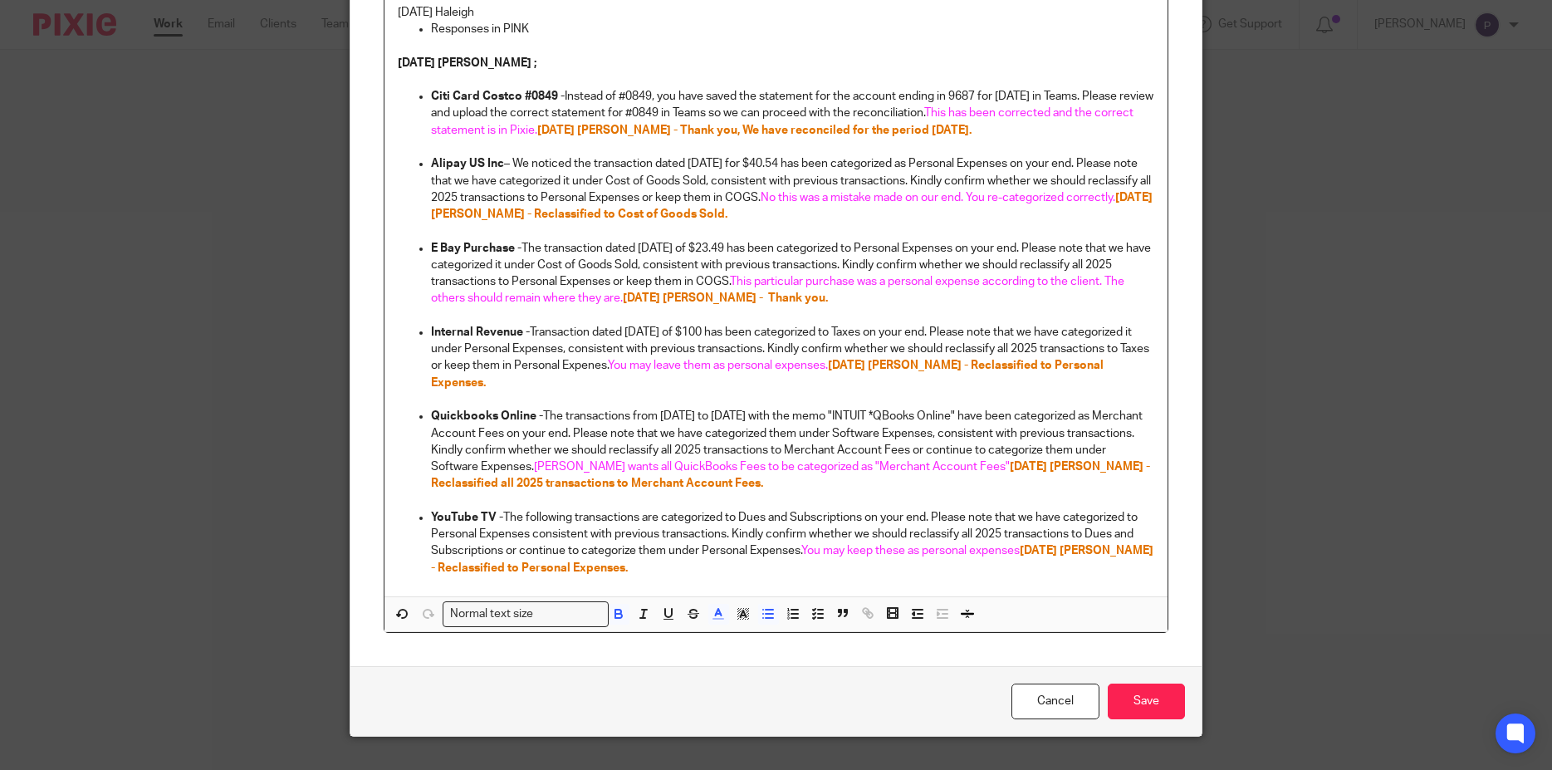
scroll to position [0, 0]
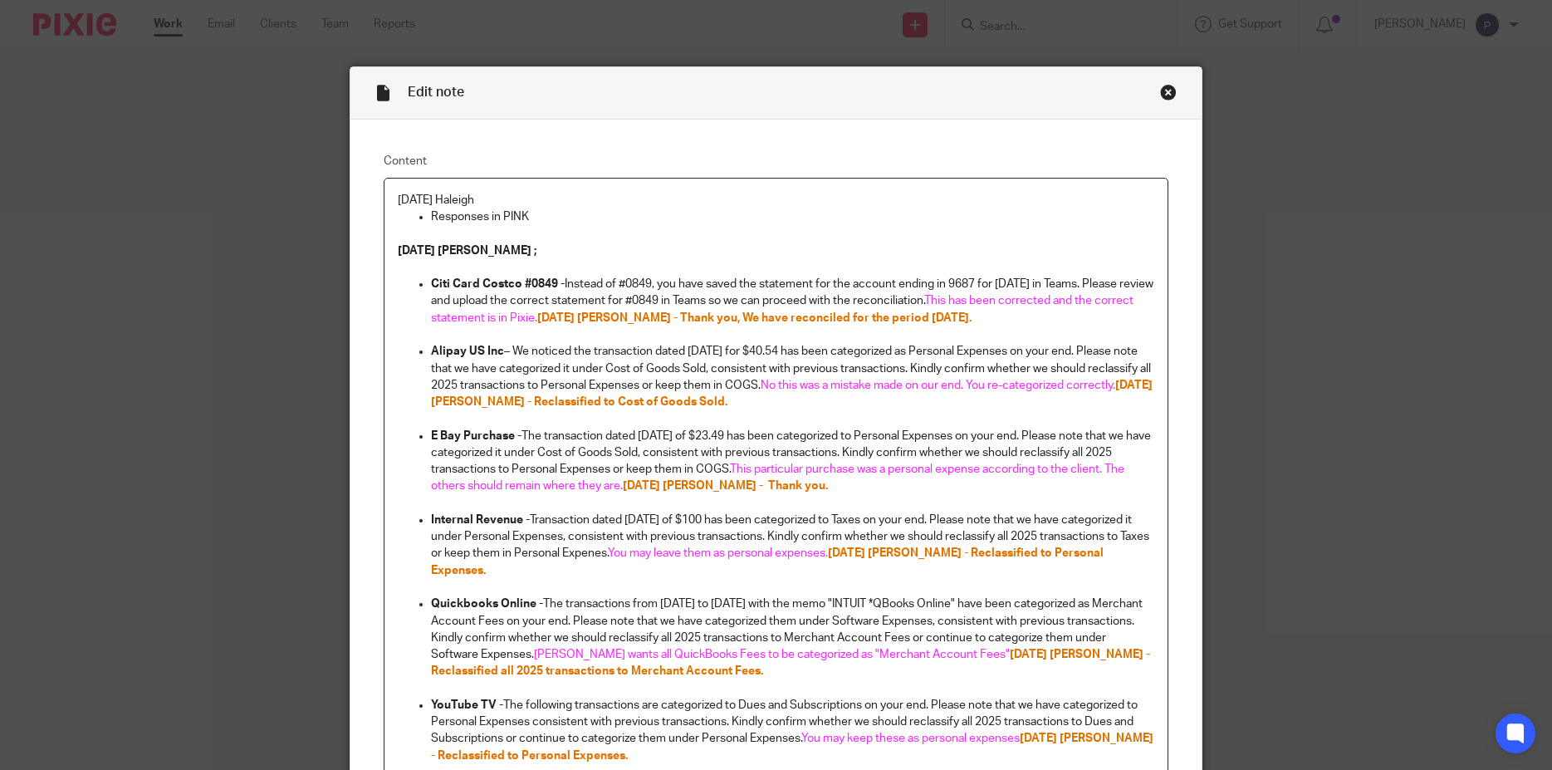
click at [390, 199] on div "8/20/25 Haleigh Responses in PINK 08/20/2025 Penny ; Citi Card Costco #0849 - I…" at bounding box center [776, 481] width 784 height 605
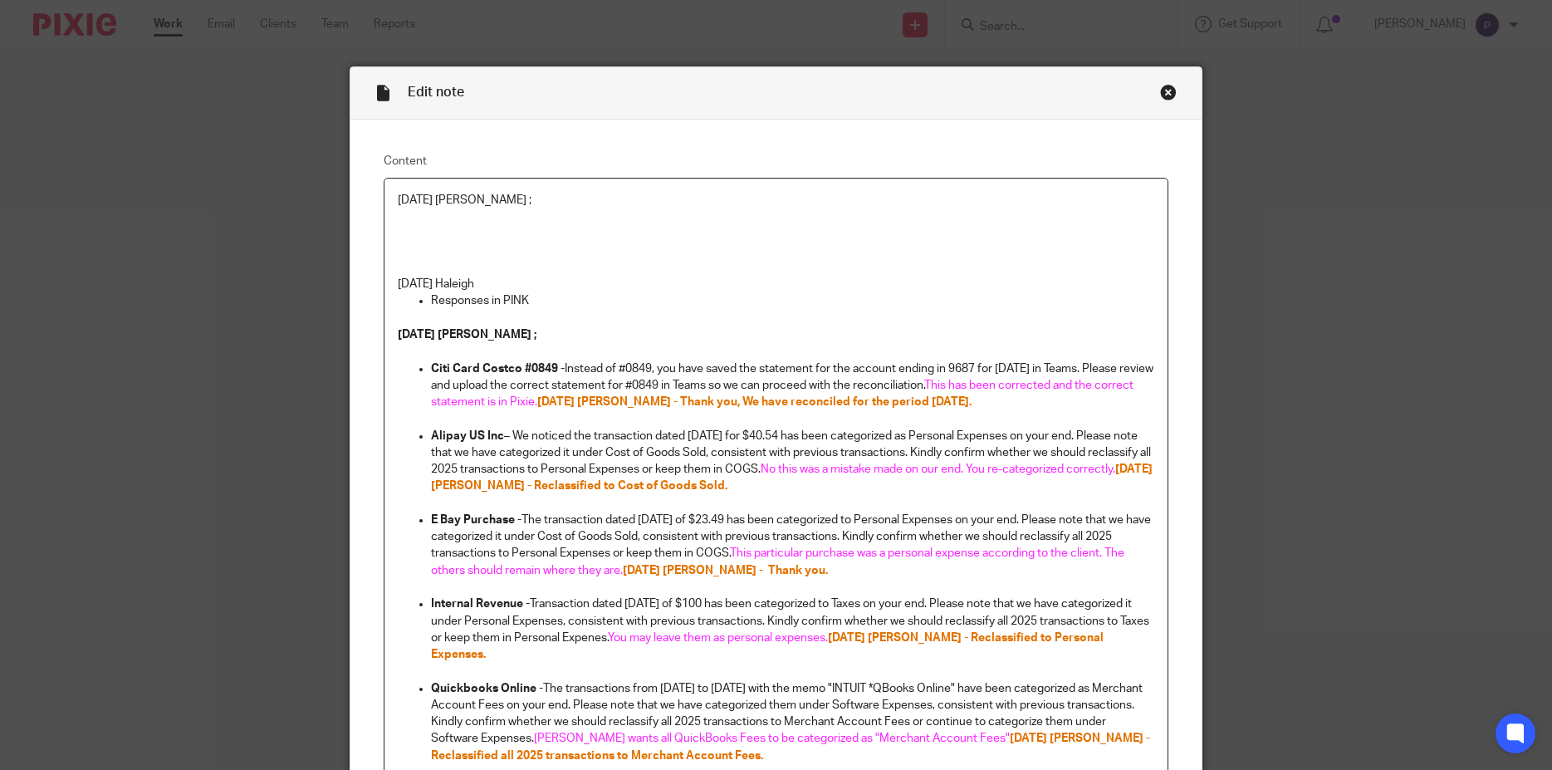
scroll to position [306, 0]
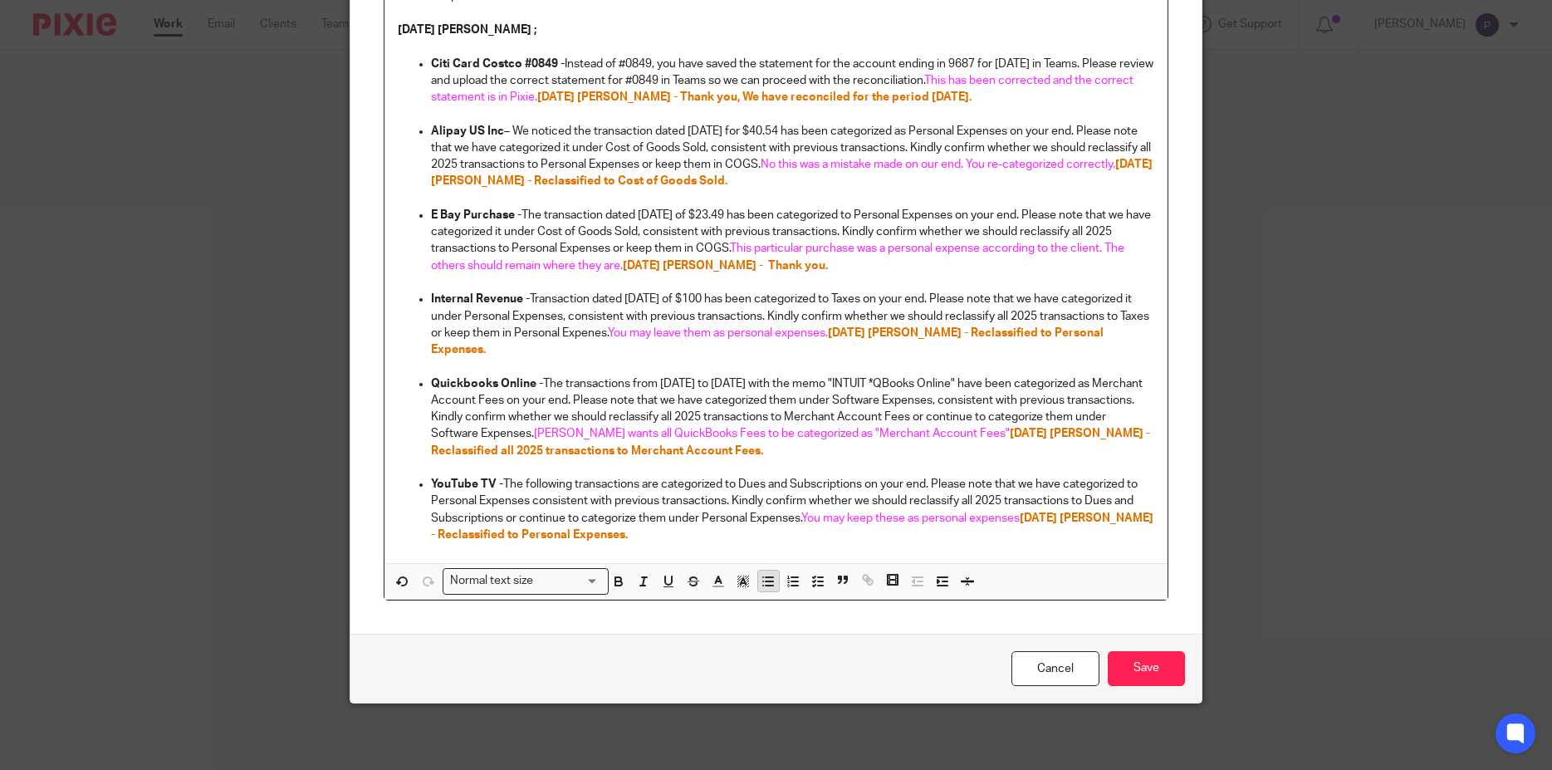
click at [766, 585] on line "button" at bounding box center [769, 585] width 7 height 0
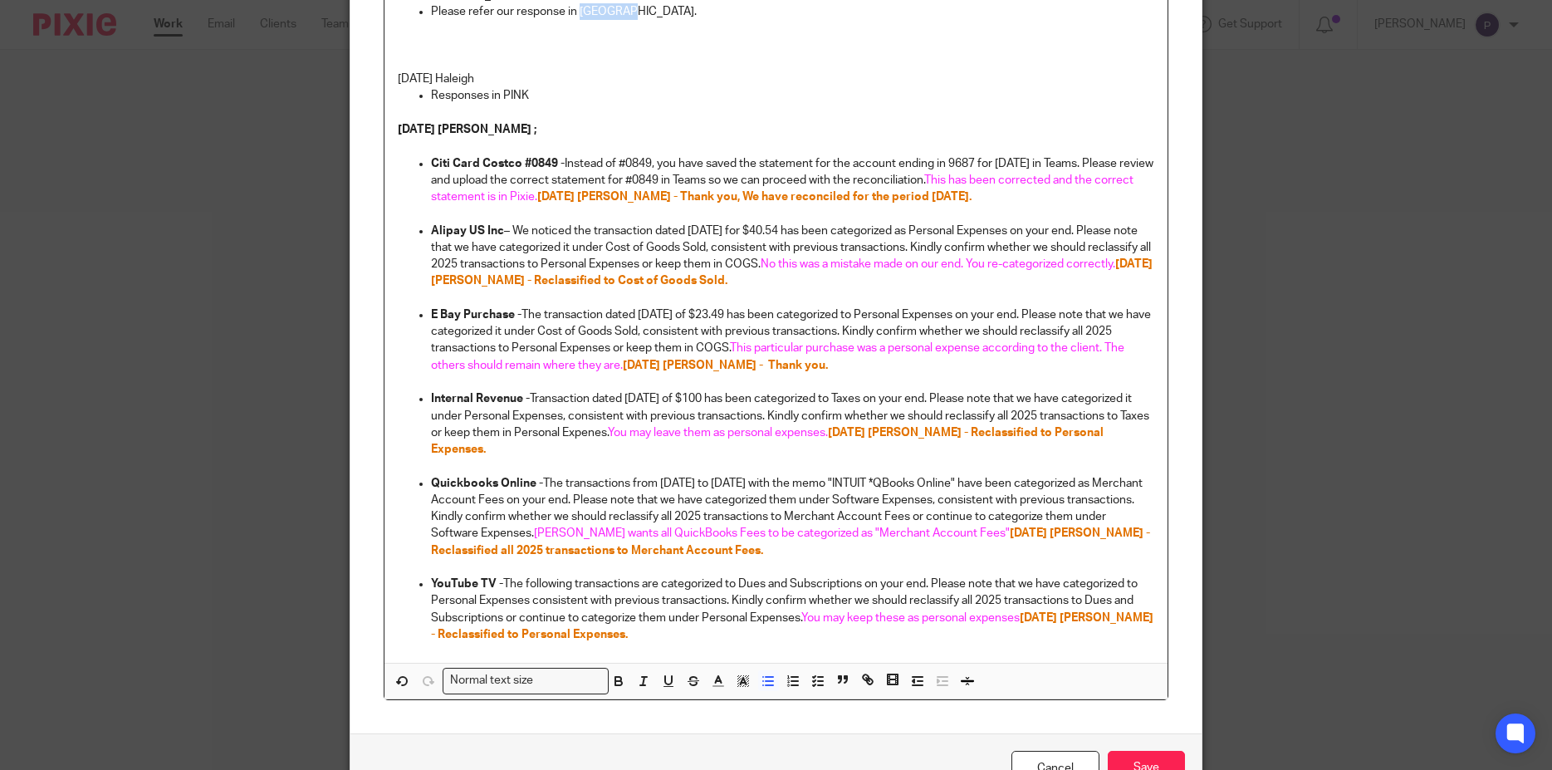
drag, startPoint x: 574, startPoint y: 10, endPoint x: 618, endPoint y: 11, distance: 44.0
click at [618, 11] on p "Please refer our response in Orange." at bounding box center [793, 11] width 724 height 17
click at [715, 683] on polyline "button" at bounding box center [718, 679] width 6 height 7
click at [734, 722] on li "color:#E27300" at bounding box center [740, 718] width 12 height 12
click at [684, 68] on p at bounding box center [776, 62] width 757 height 17
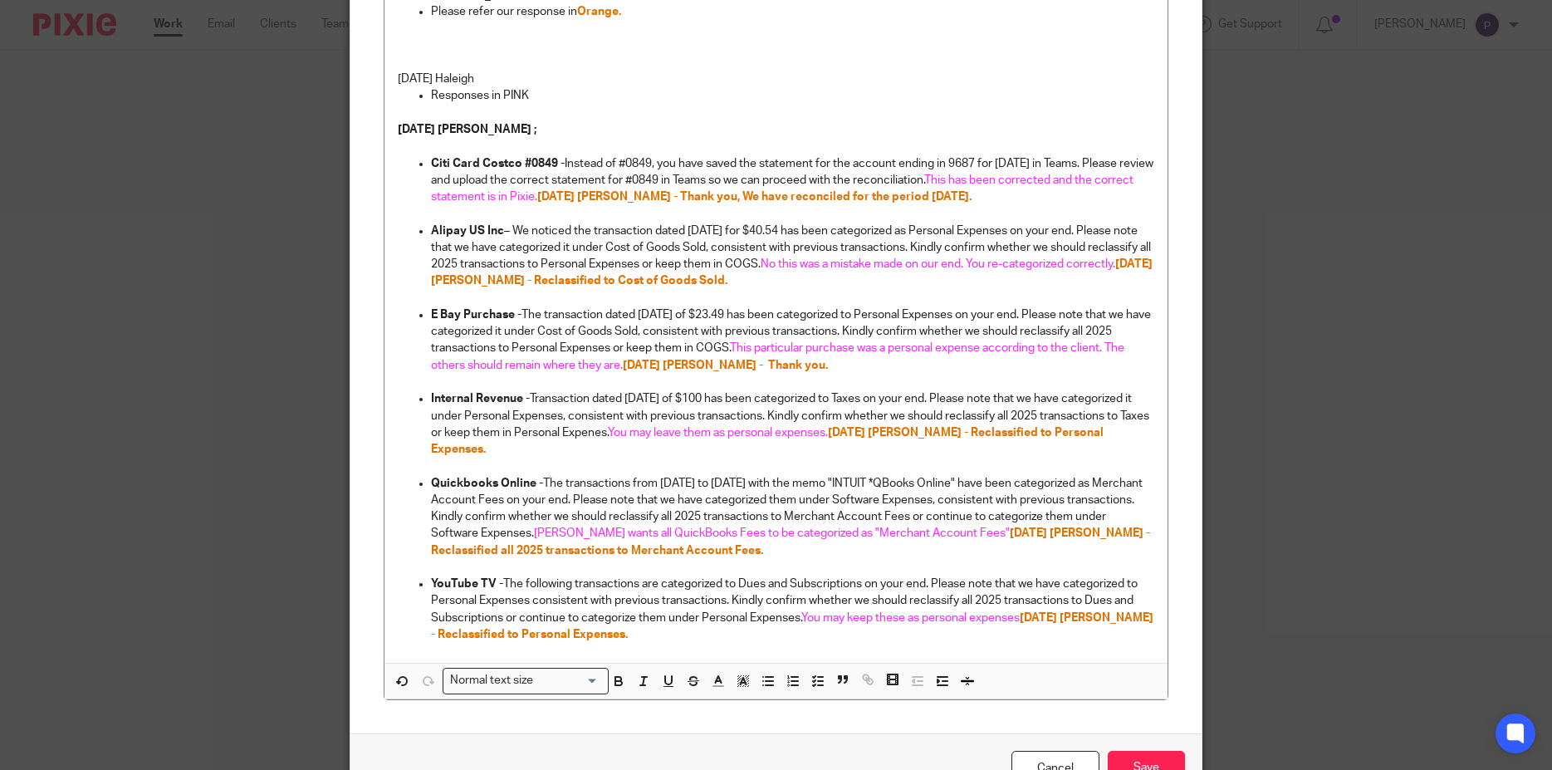
scroll to position [306, 0]
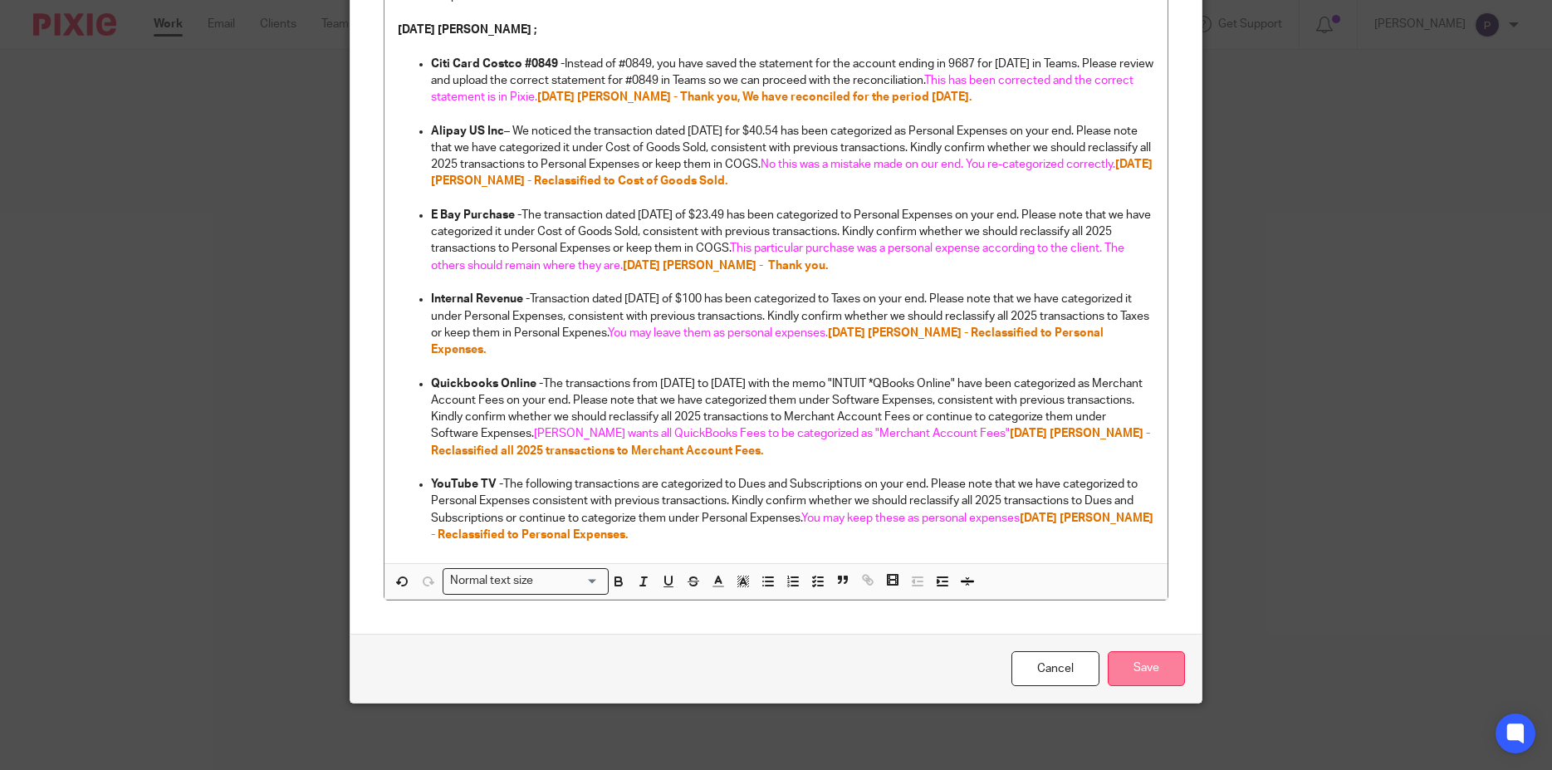
click at [1124, 663] on input "Save" at bounding box center [1146, 669] width 77 height 36
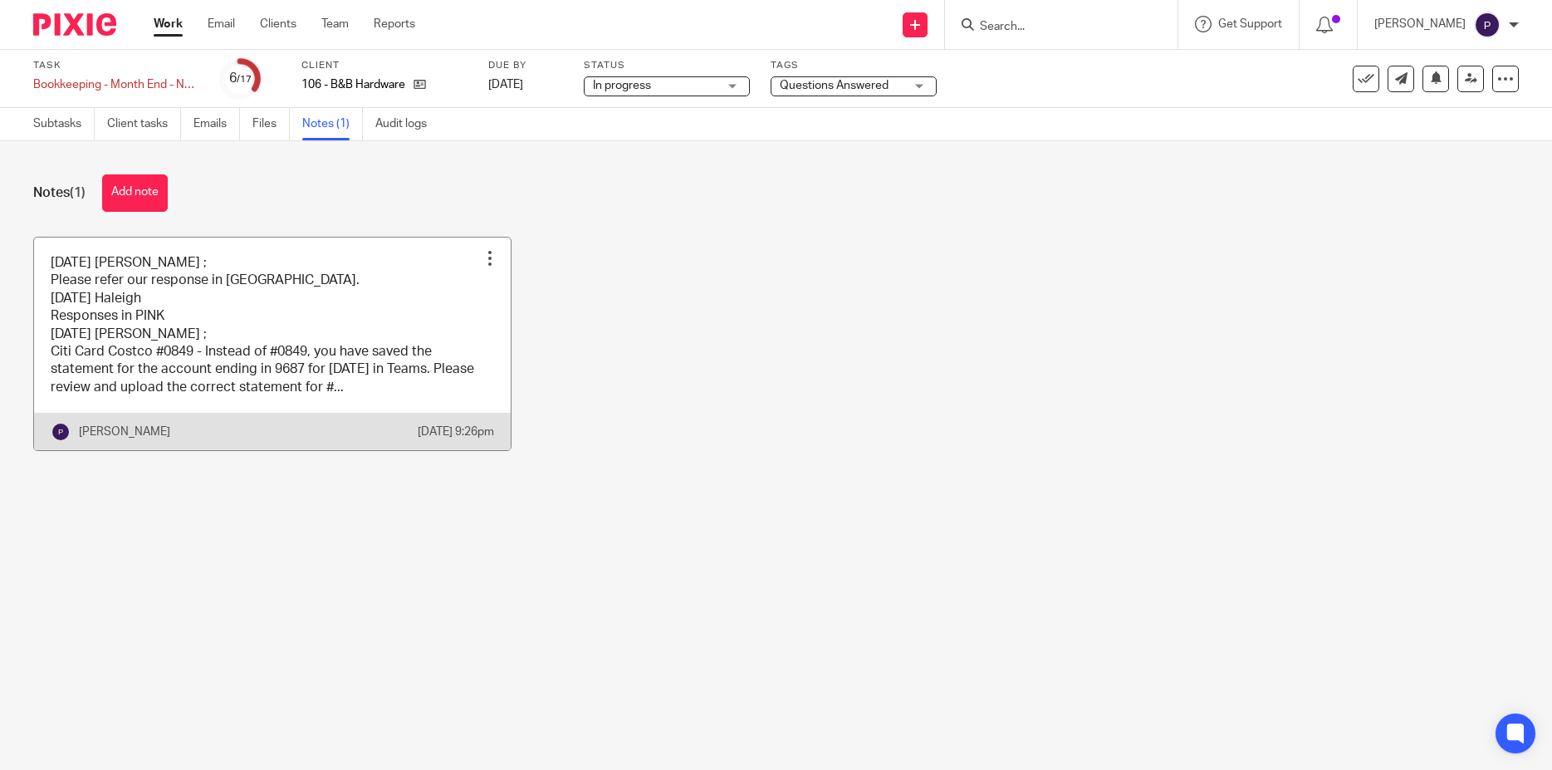
click at [315, 306] on link at bounding box center [272, 343] width 477 height 213
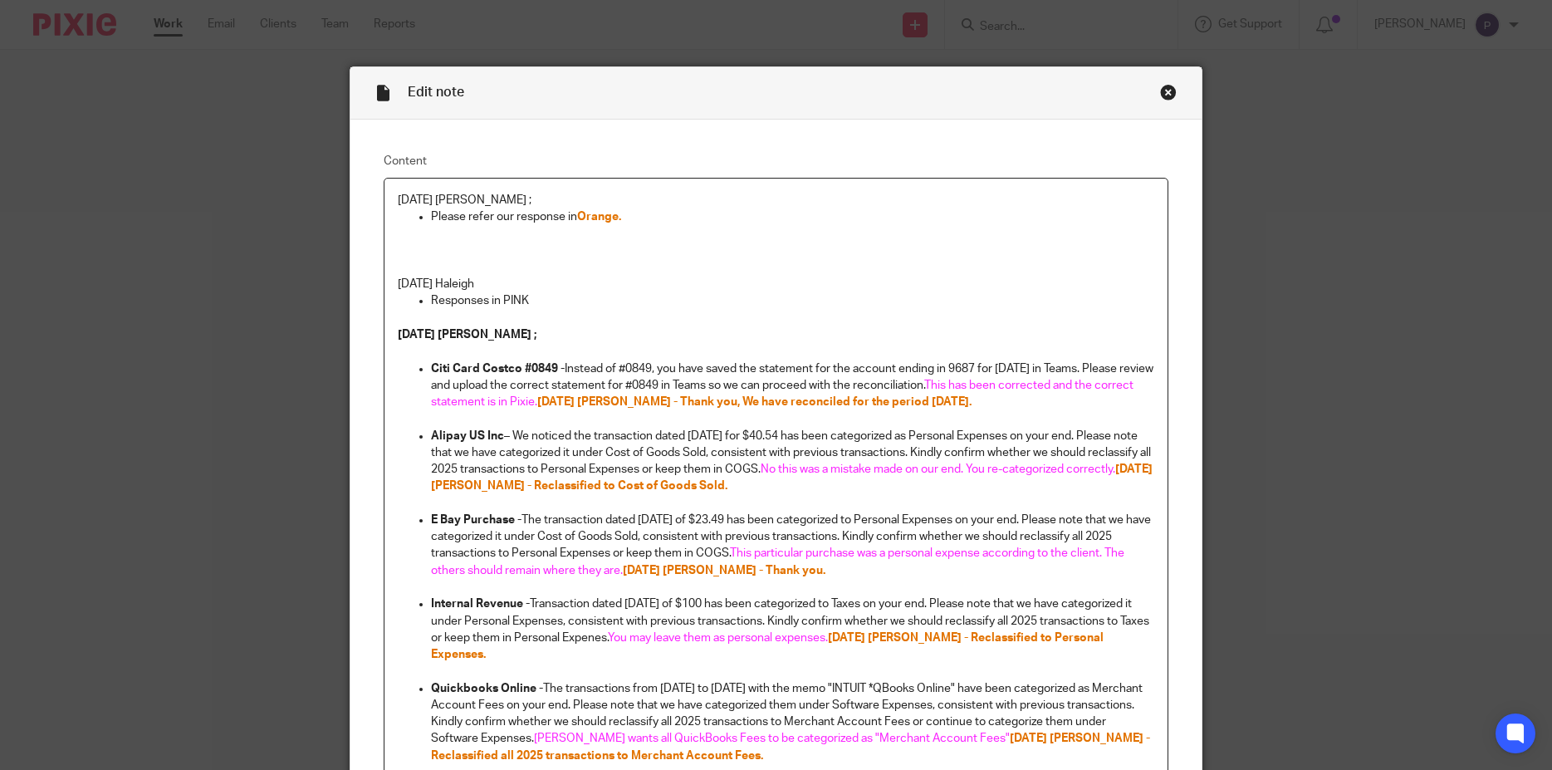
click at [629, 213] on p "Please refer our response in Orange." at bounding box center [793, 216] width 724 height 17
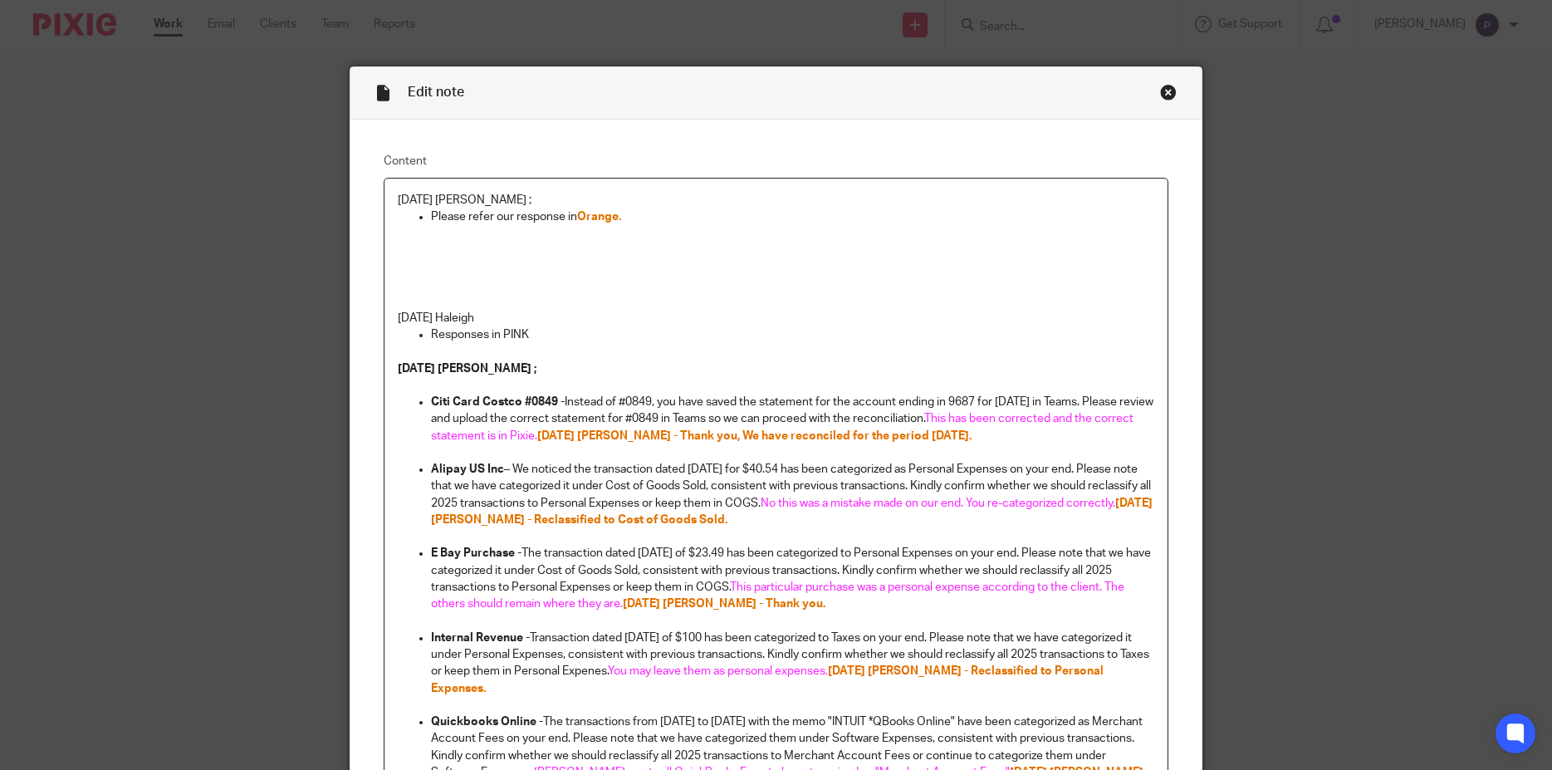
scroll to position [340, 0]
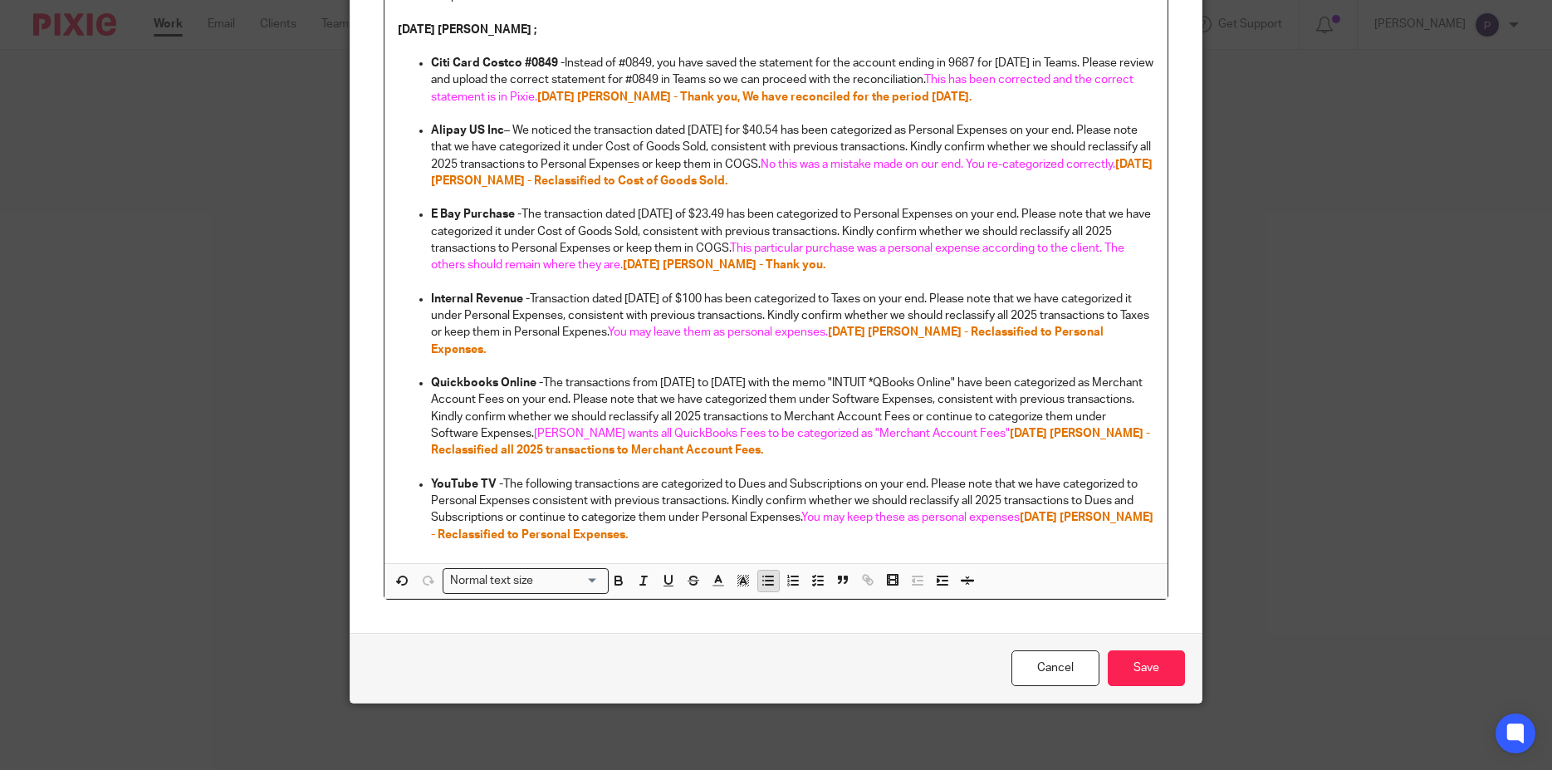
click at [761, 584] on icon "button" at bounding box center [768, 580] width 15 height 15
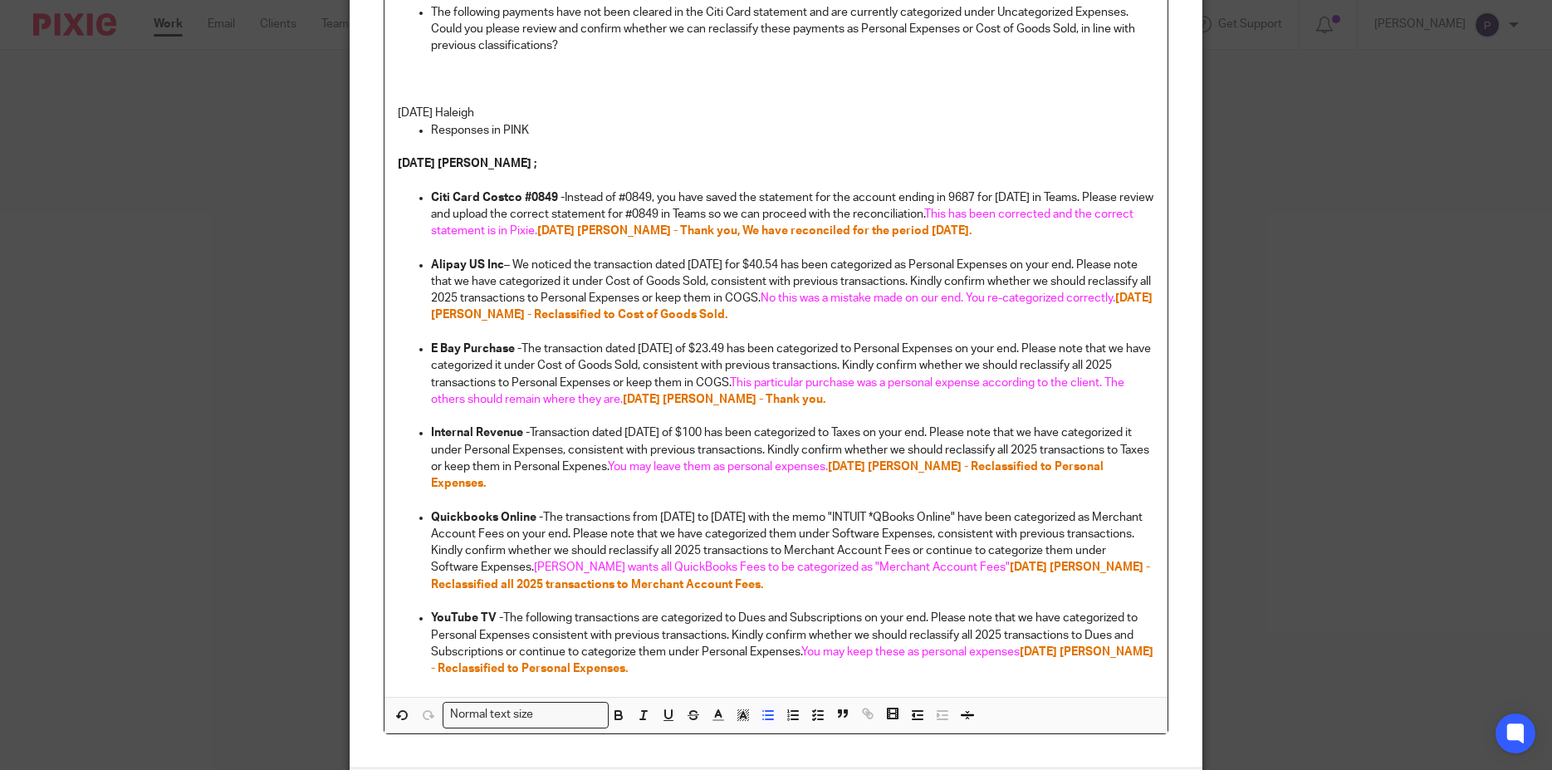
click at [431, 11] on li "The following payments have not been cleared in the Citi Card statement and are…" at bounding box center [793, 29] width 724 height 51
click at [431, 12] on p "The following payments have not been cleared in the Citi Card statement and are…" at bounding box center [793, 29] width 724 height 51
paste div
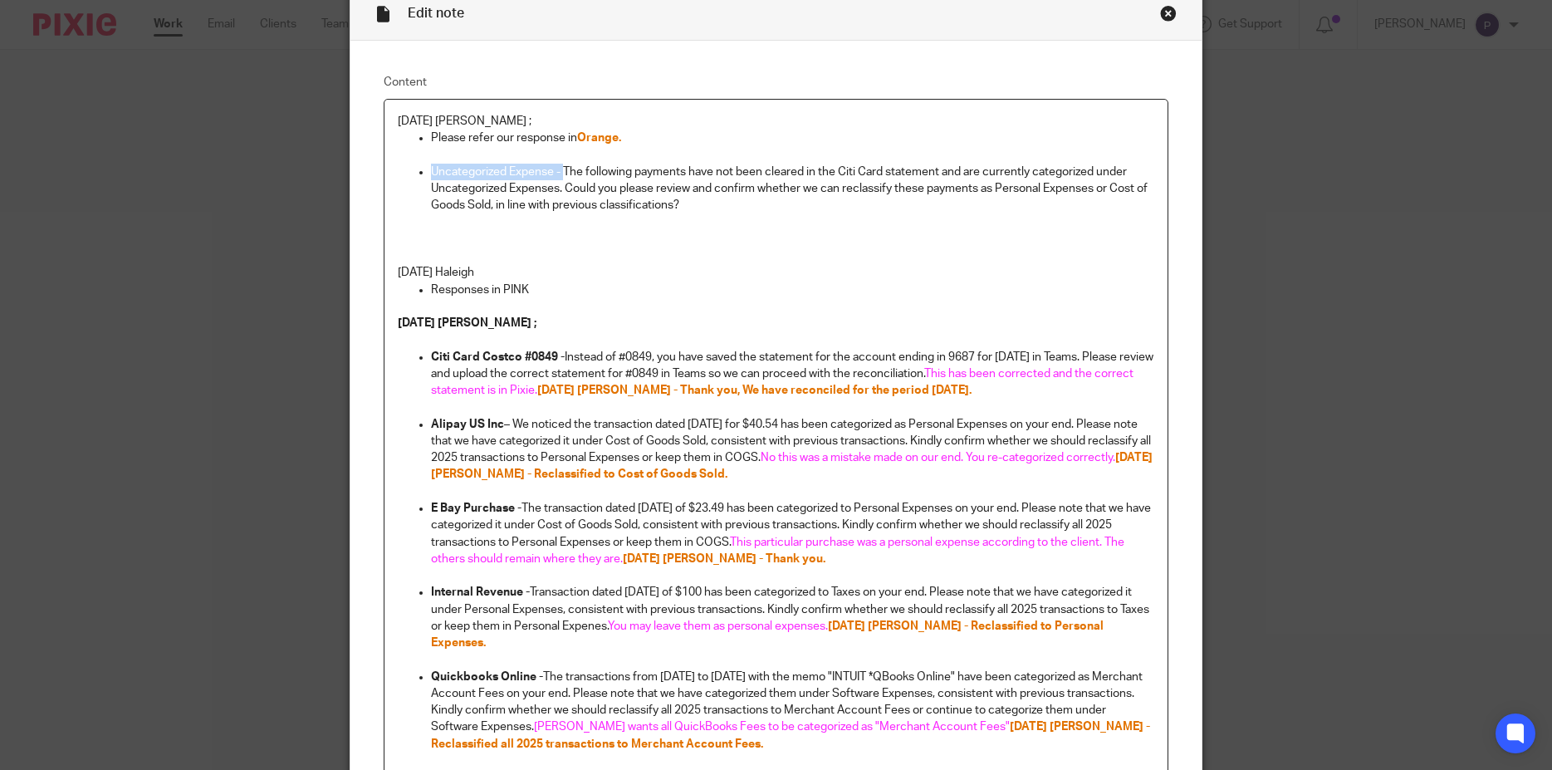
drag, startPoint x: 558, startPoint y: 168, endPoint x: 424, endPoint y: 168, distance: 134.5
click at [431, 168] on li "Uncategorized Expense - The following payments have not been cleared in the Cit…" at bounding box center [793, 189] width 724 height 51
click at [727, 212] on p "Uncategorized Expense - The following payments have not been cleared in the Cit…" at bounding box center [793, 189] width 724 height 51
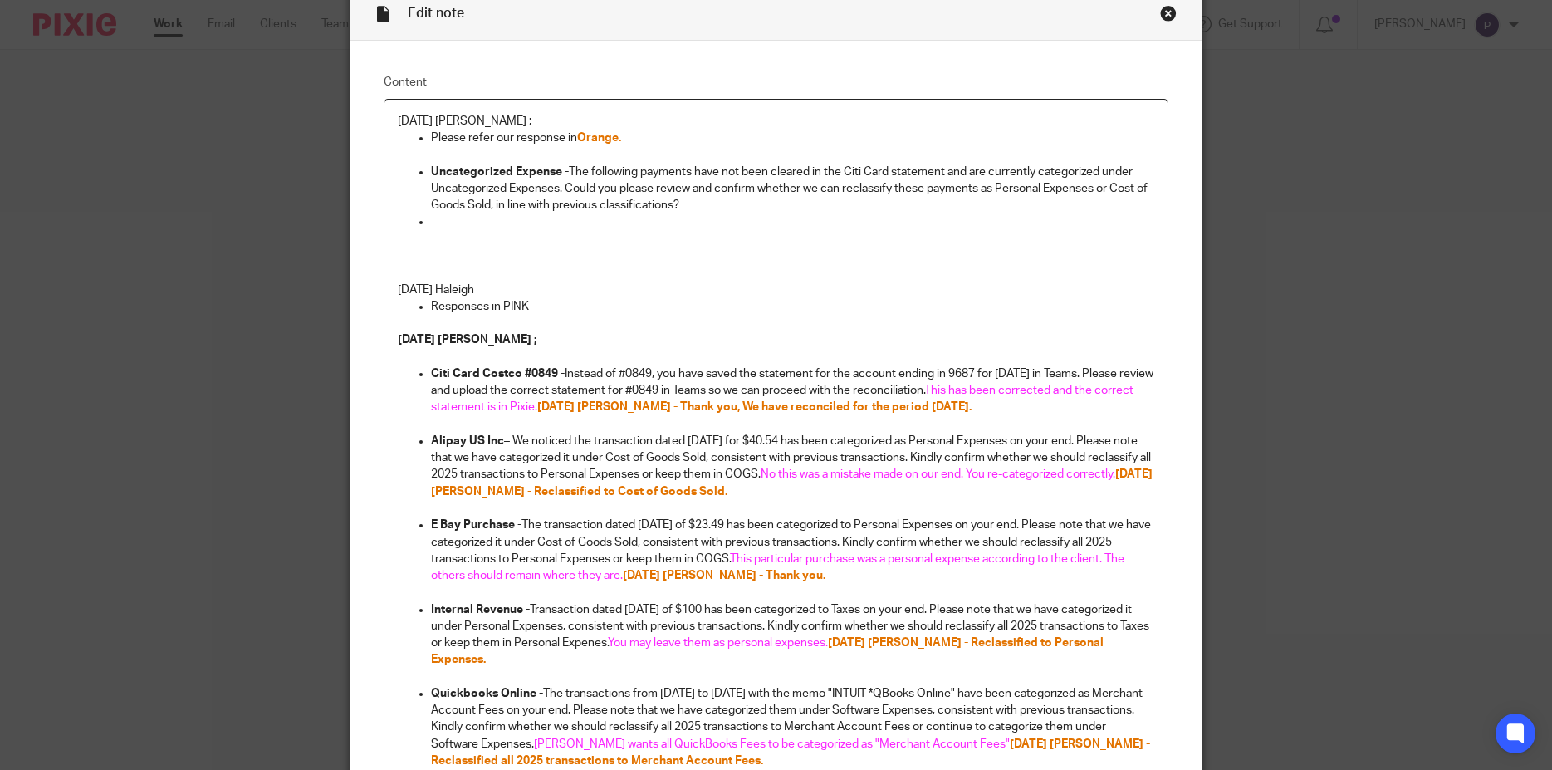
scroll to position [389, 0]
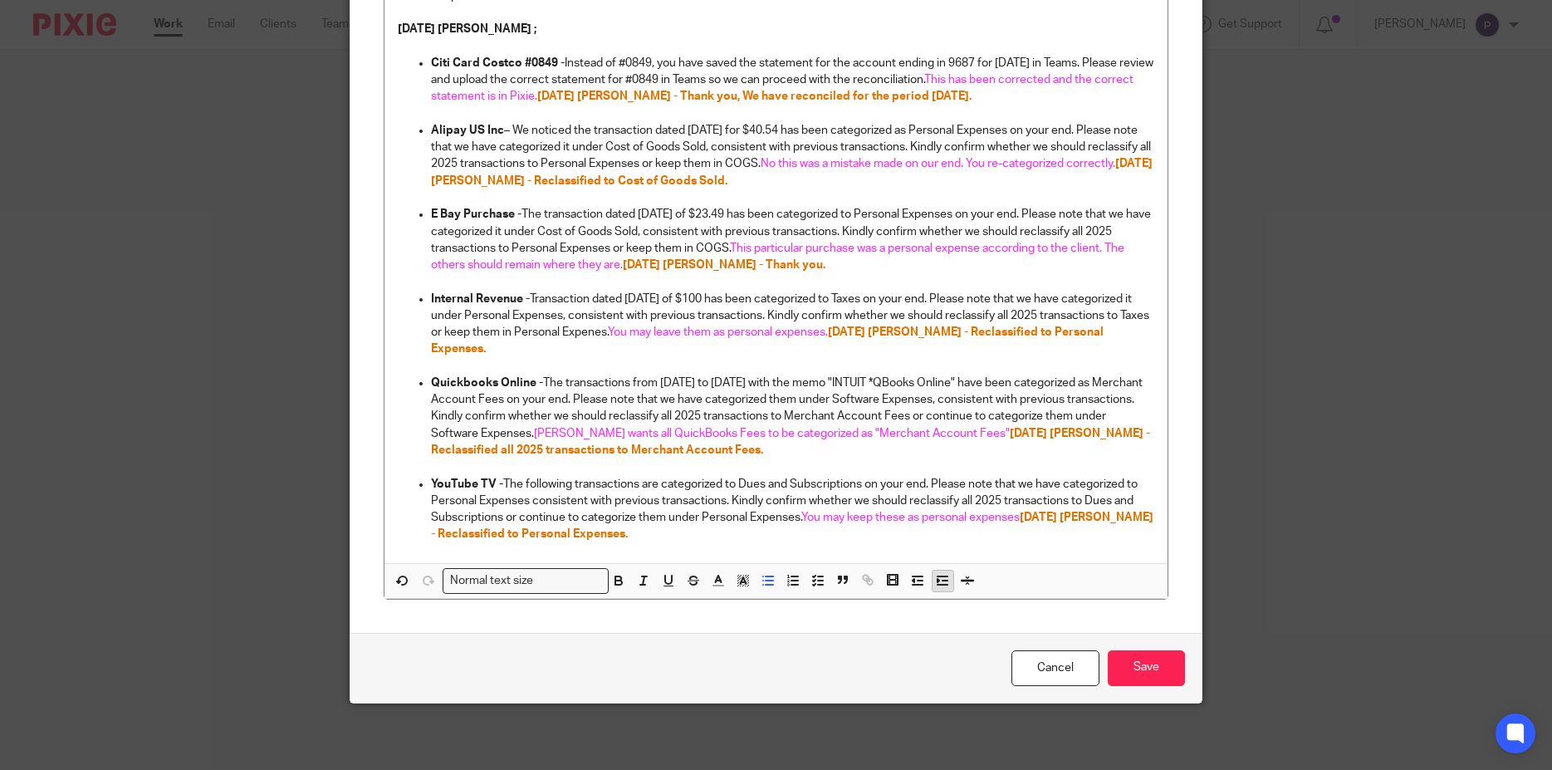
click at [938, 582] on polyline "button" at bounding box center [939, 580] width 2 height 3
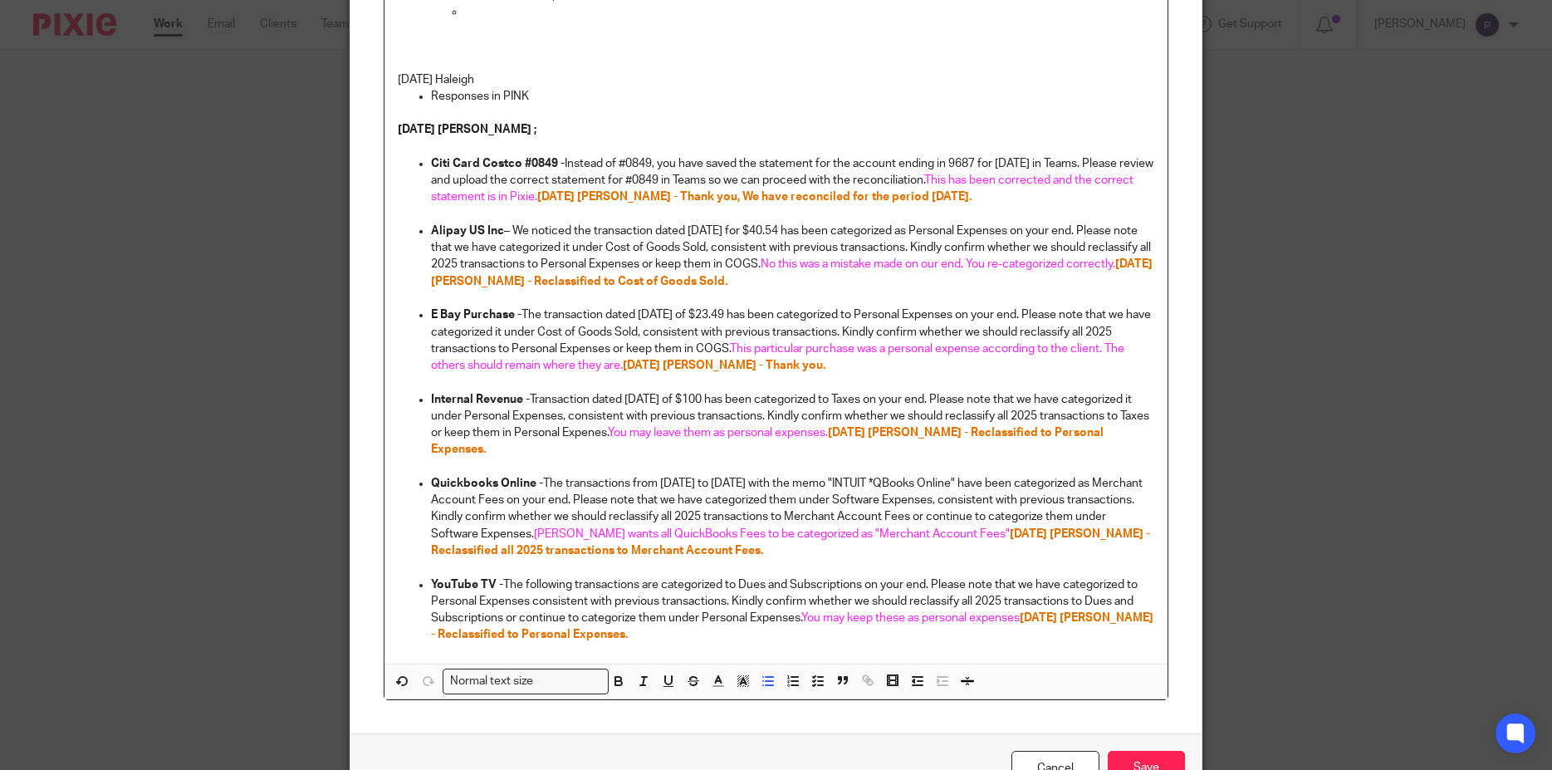
scroll to position [0, 0]
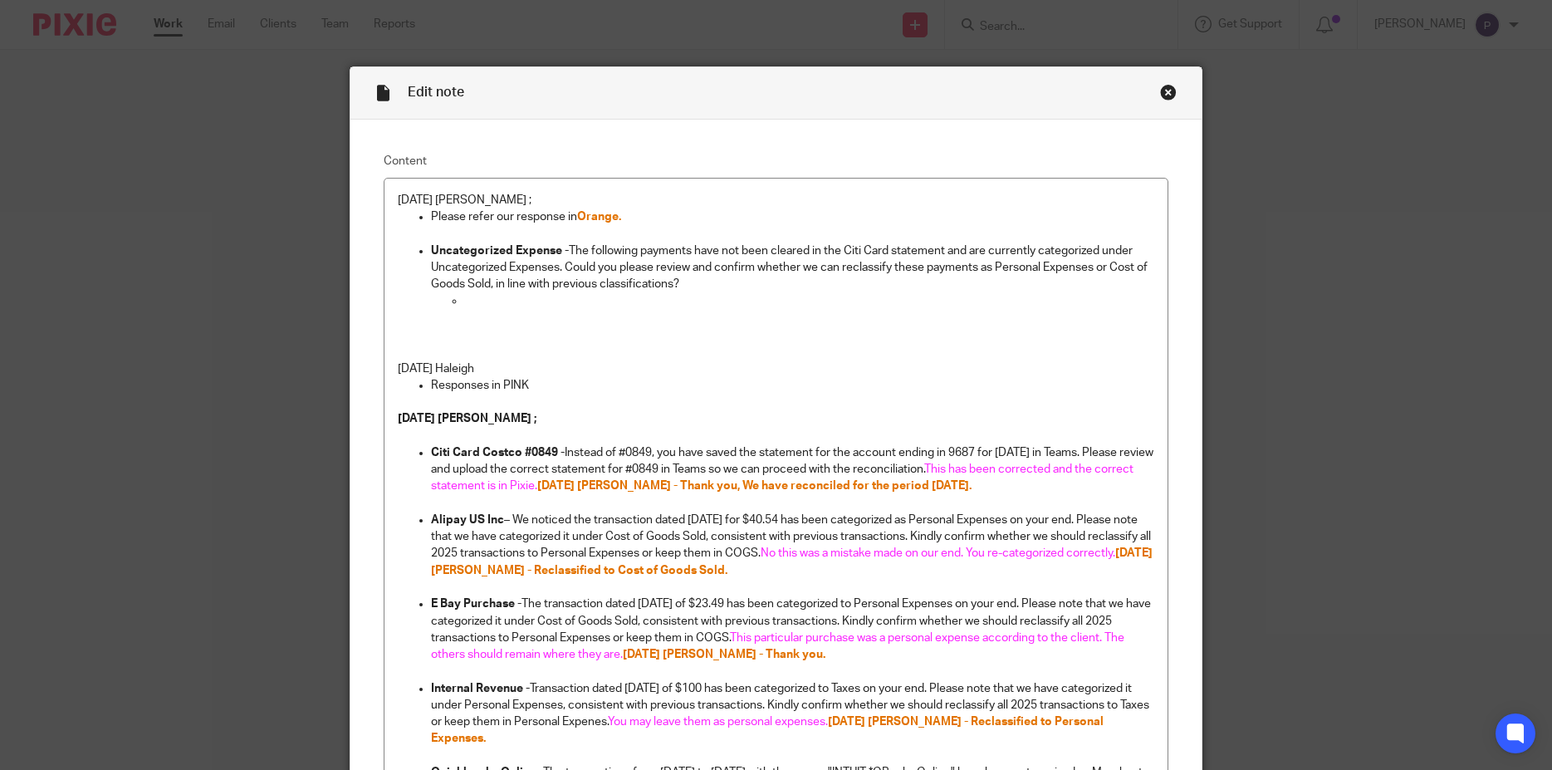
click at [472, 302] on p at bounding box center [809, 300] width 691 height 17
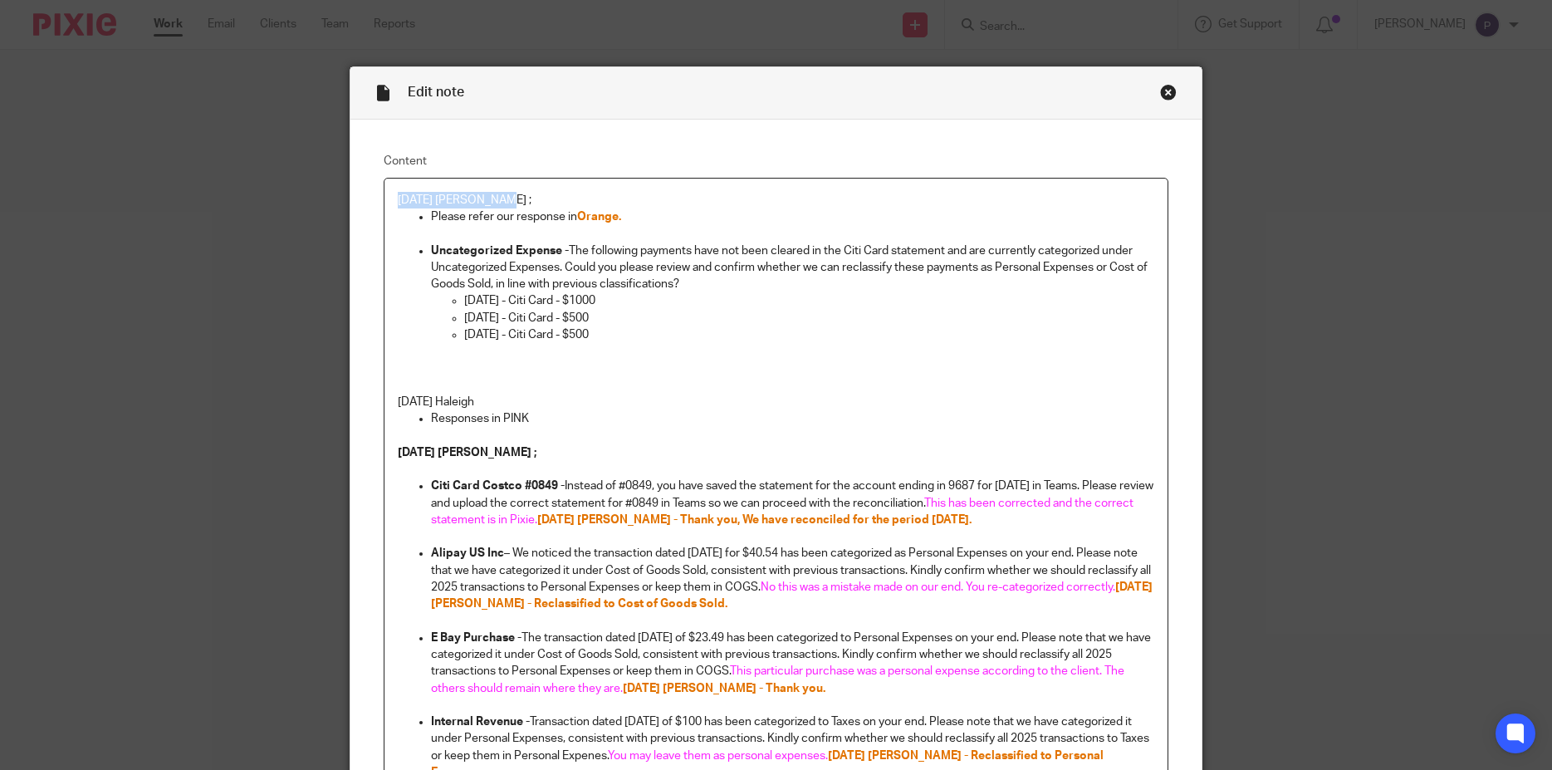
drag, startPoint x: 501, startPoint y: 193, endPoint x: 70, endPoint y: 180, distance: 431.2
click at [70, 180] on div "Edit note Content 08/21/2025 Penny ; Please refer our response in Orange. Uncat…" at bounding box center [776, 385] width 1552 height 770
click at [717, 311] on p "06/19/2025 - Citi Card - $500" at bounding box center [809, 318] width 691 height 17
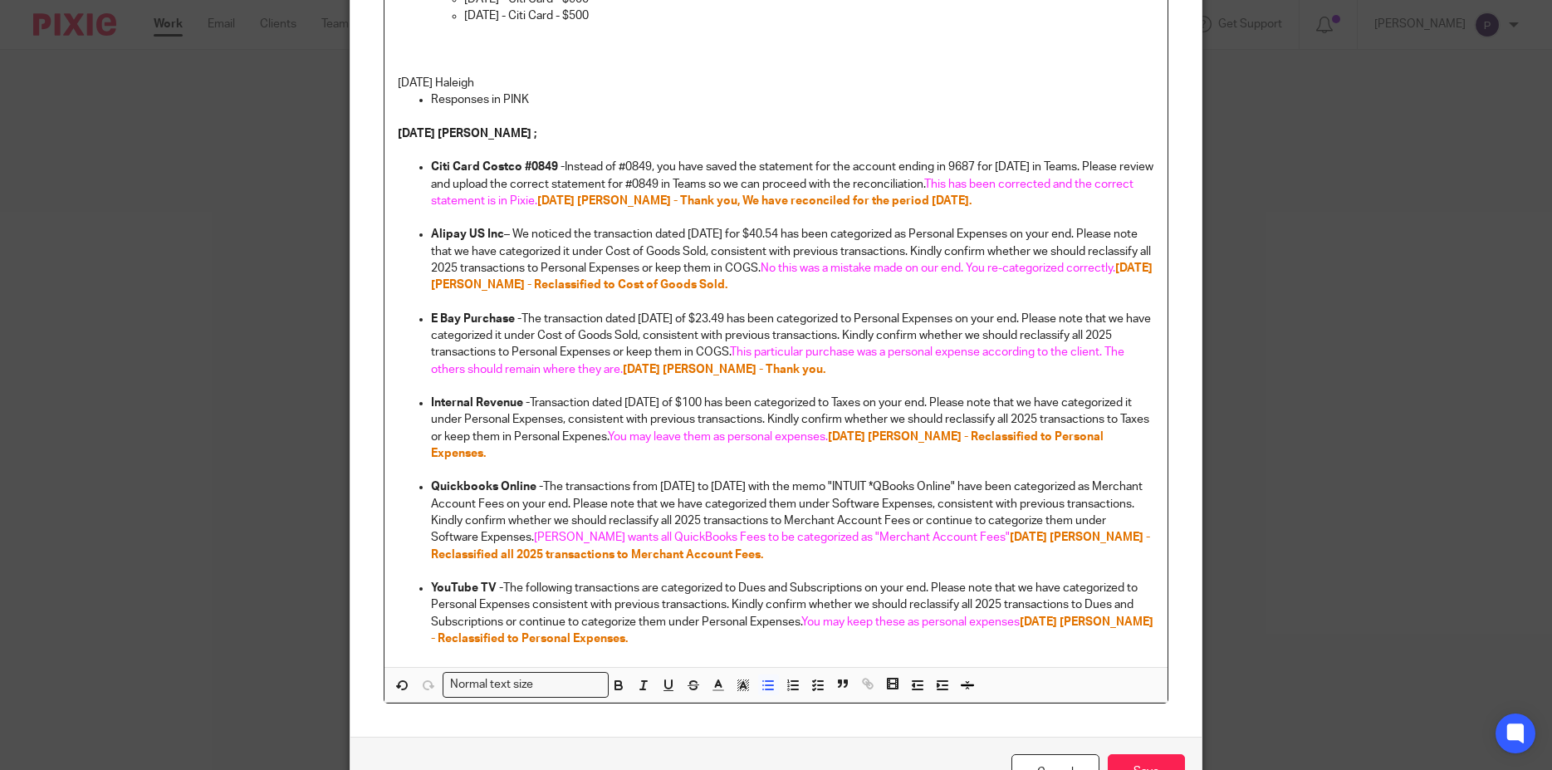
scroll to position [424, 0]
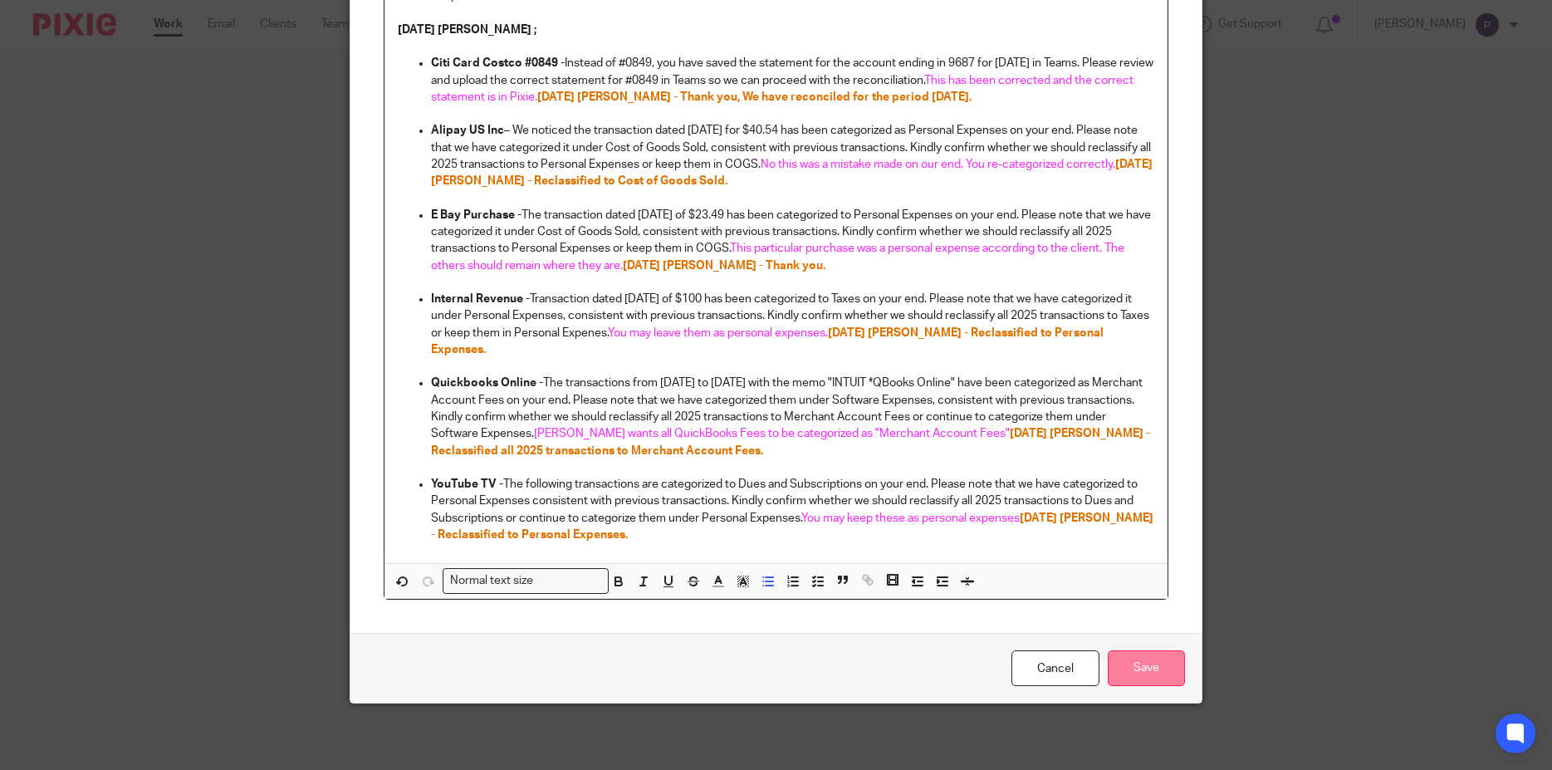
click at [1130, 672] on input "Save" at bounding box center [1146, 668] width 77 height 36
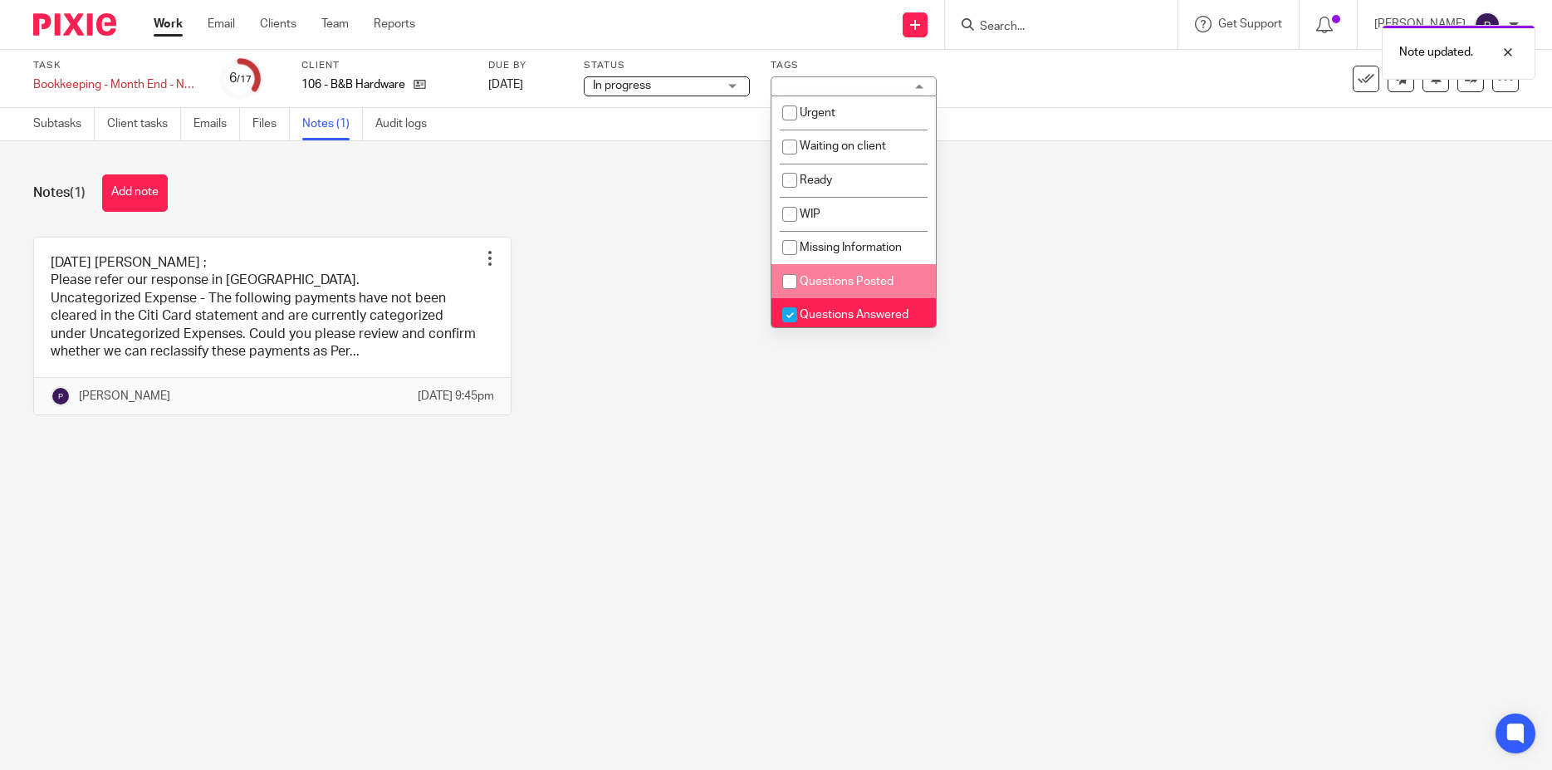
click at [794, 283] on input "checkbox" at bounding box center [790, 282] width 32 height 32
checkbox input "true"
click at [790, 316] on input "checkbox" at bounding box center [790, 315] width 32 height 32
checkbox input "false"
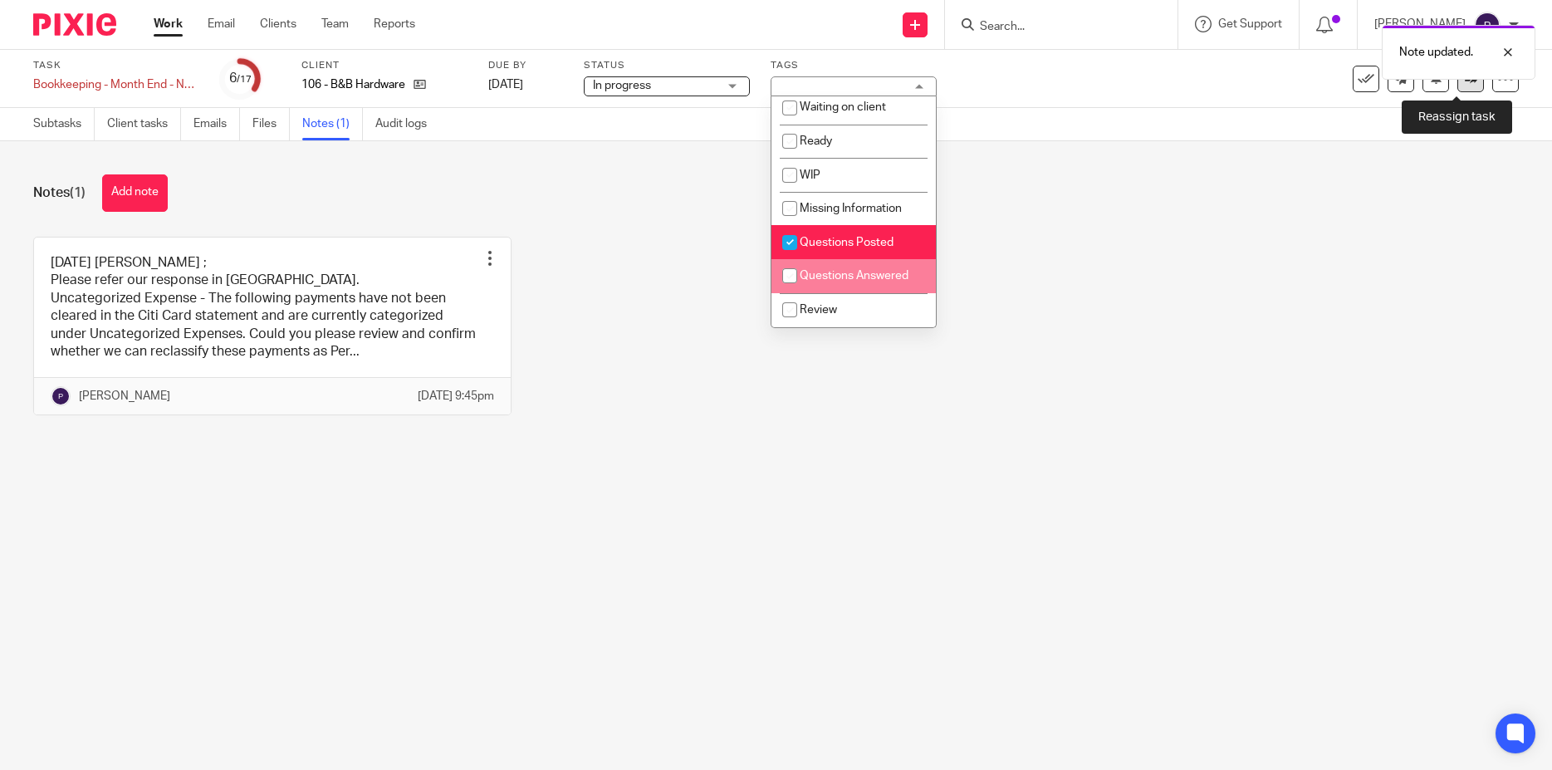
click at [1457, 85] on link at bounding box center [1470, 79] width 27 height 27
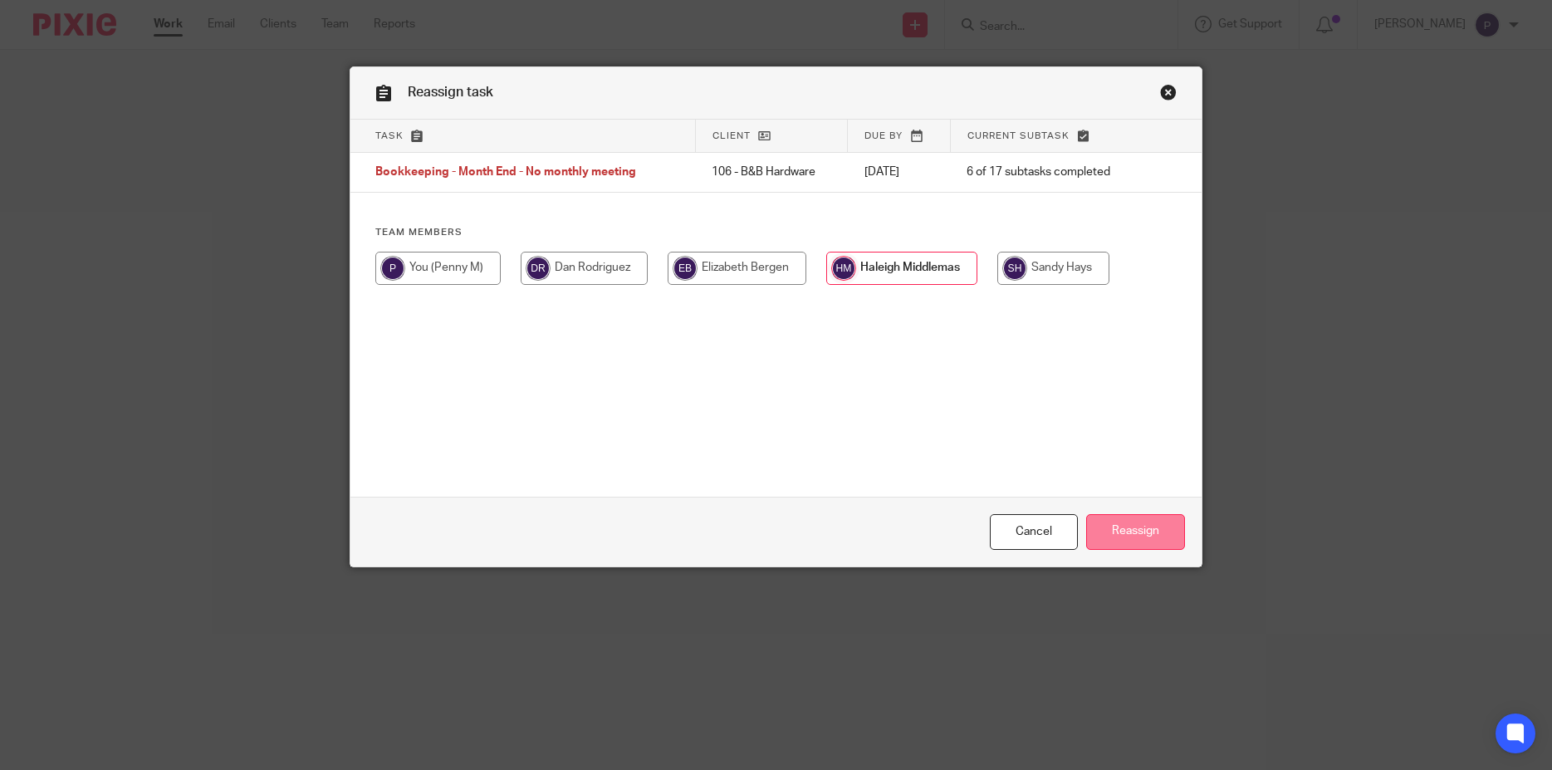
click at [1134, 538] on input "Reassign" at bounding box center [1135, 532] width 99 height 36
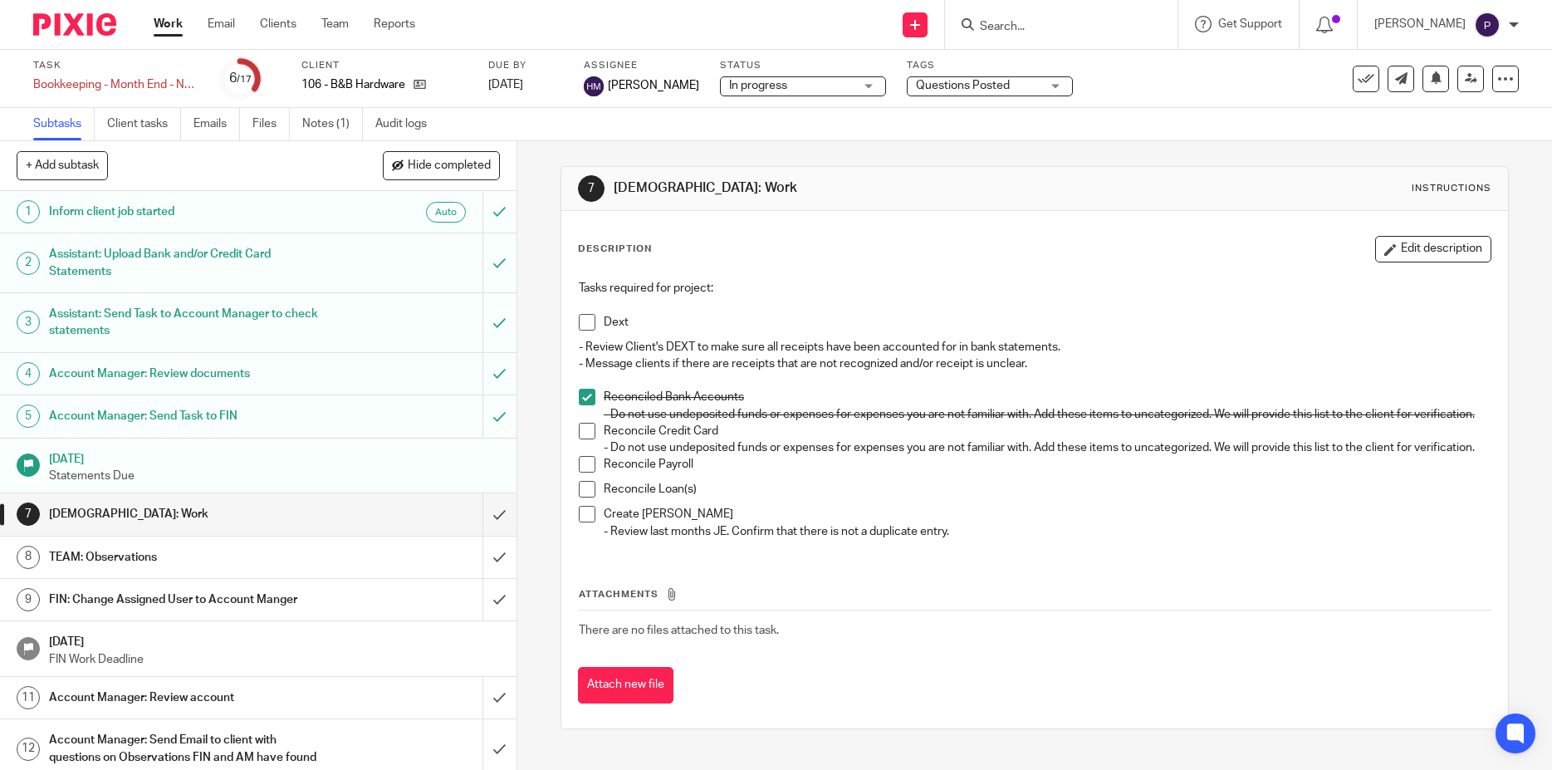
click at [583, 321] on span at bounding box center [587, 322] width 17 height 17
click at [580, 439] on span at bounding box center [587, 431] width 17 height 17
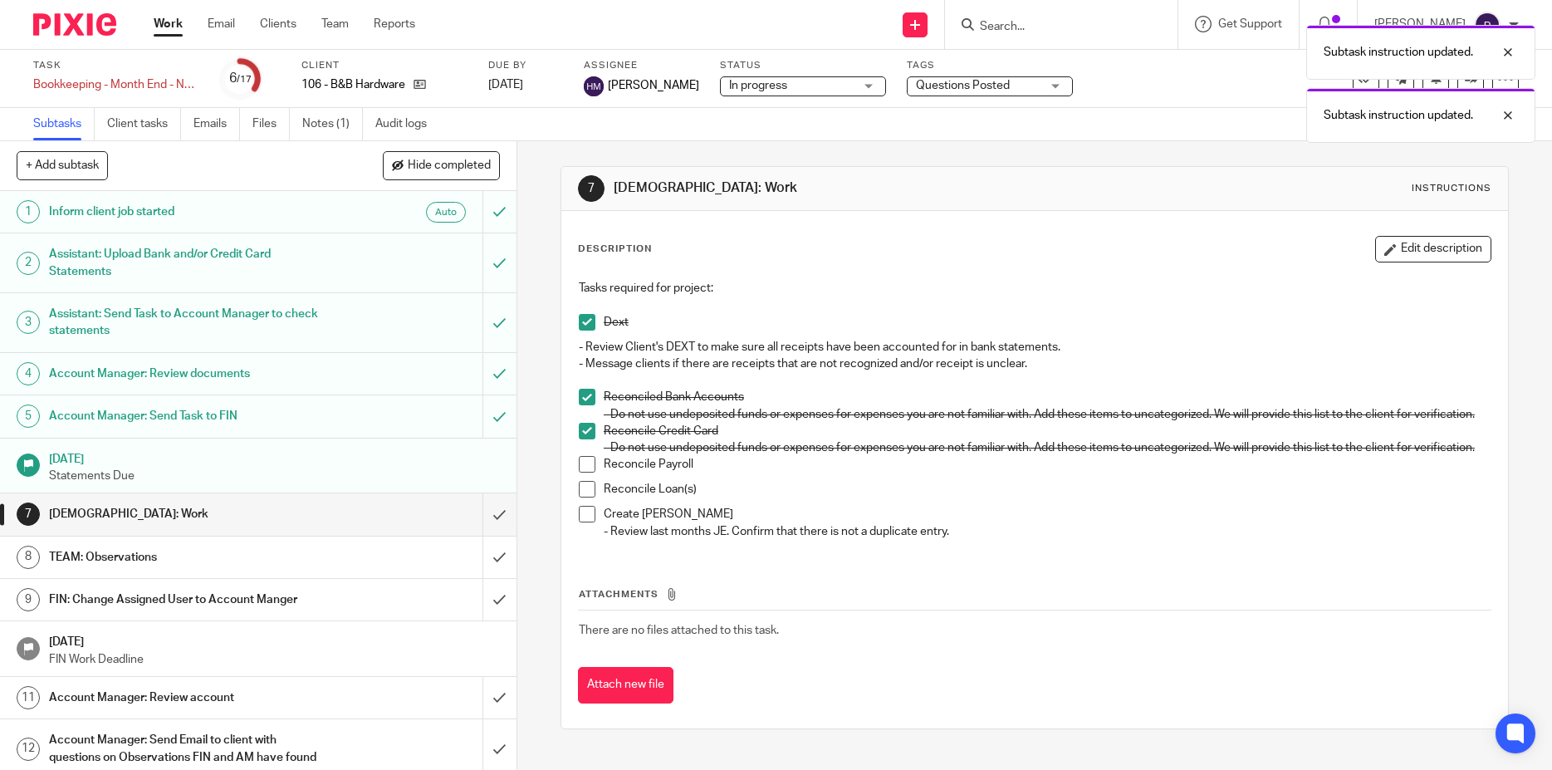
click at [167, 30] on link "Work" at bounding box center [168, 24] width 29 height 17
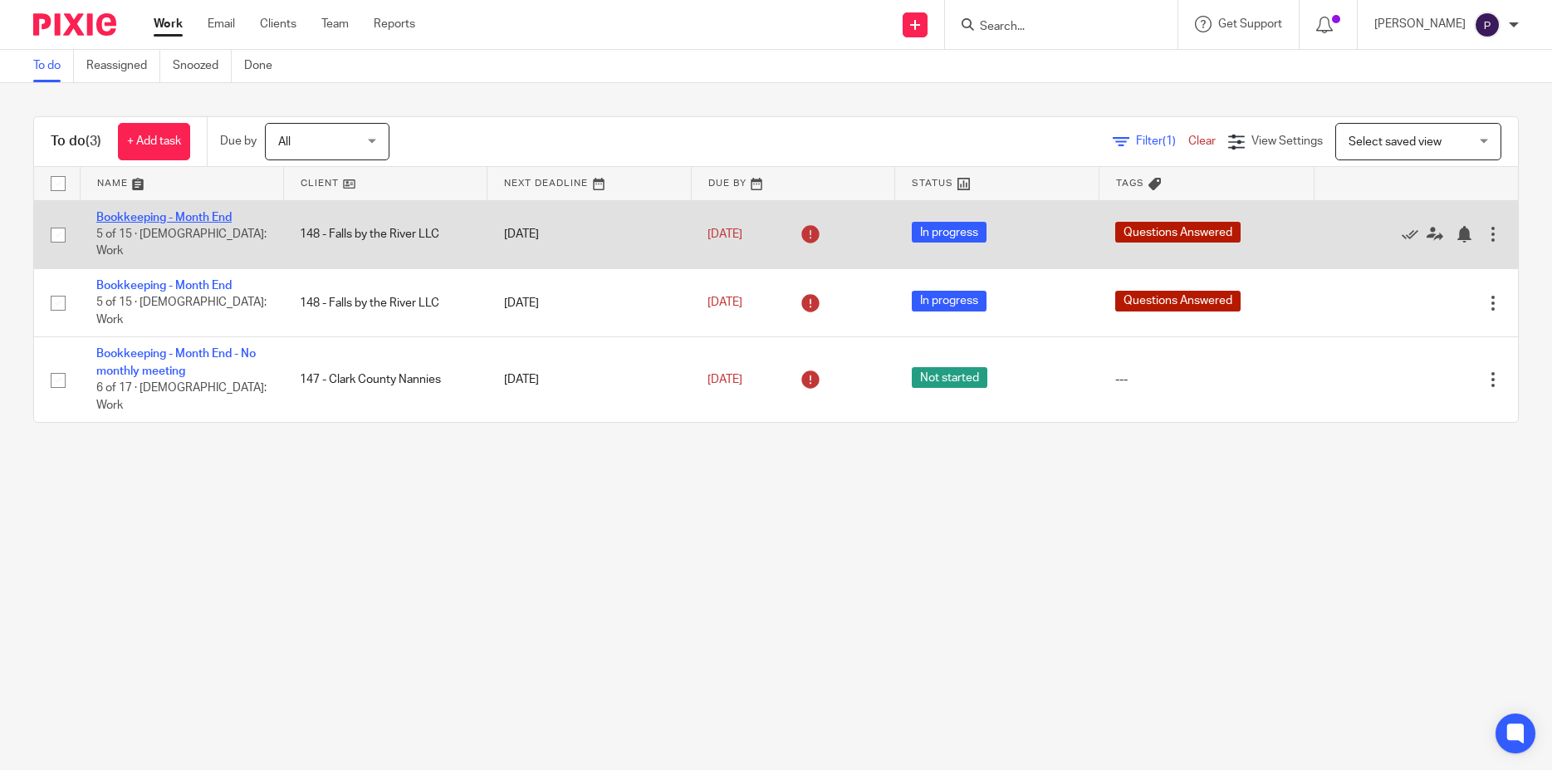
click at [194, 218] on link "Bookkeeping - Month End" at bounding box center [163, 218] width 135 height 12
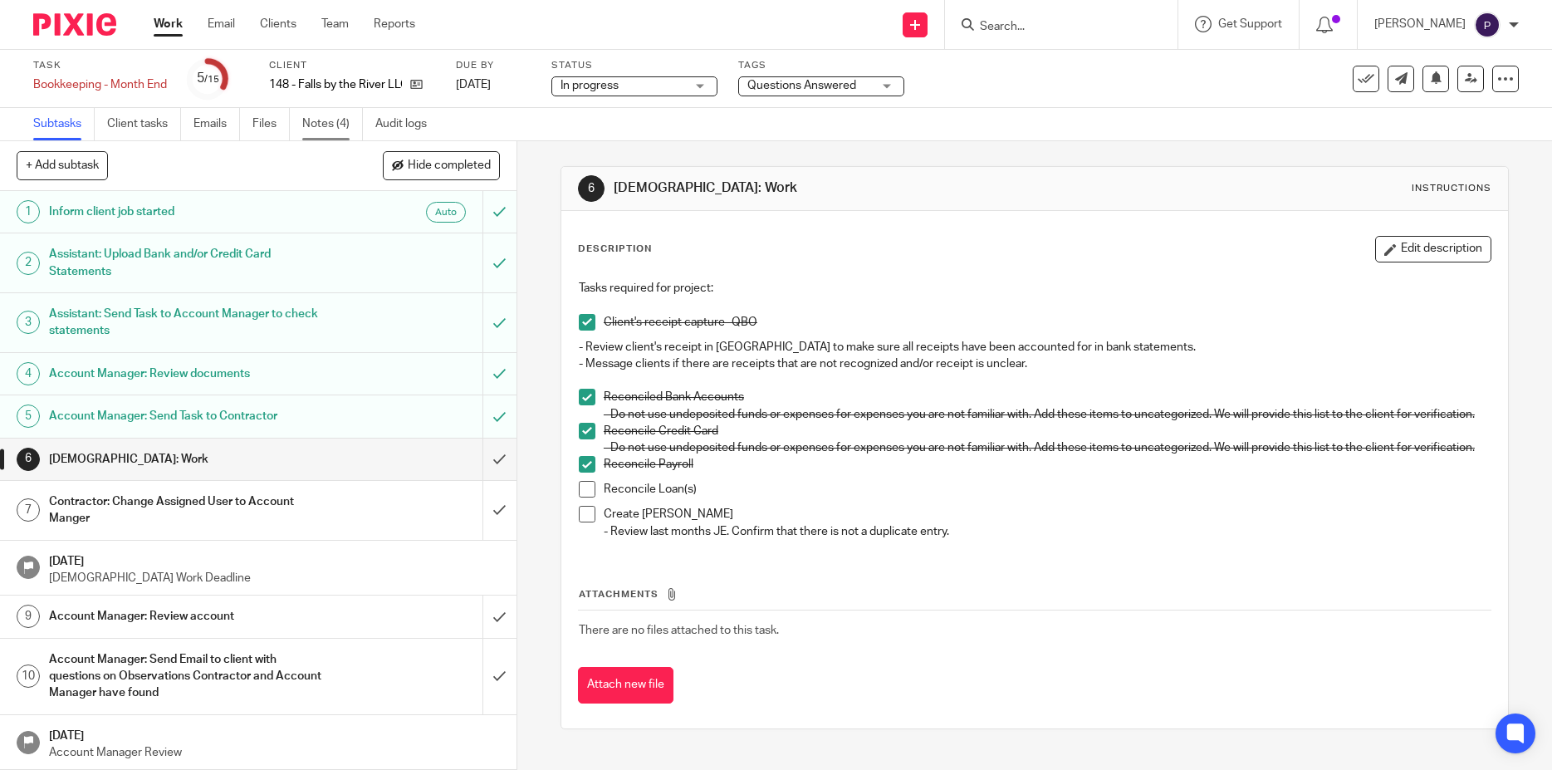
click at [324, 123] on link "Notes (4)" at bounding box center [332, 124] width 61 height 32
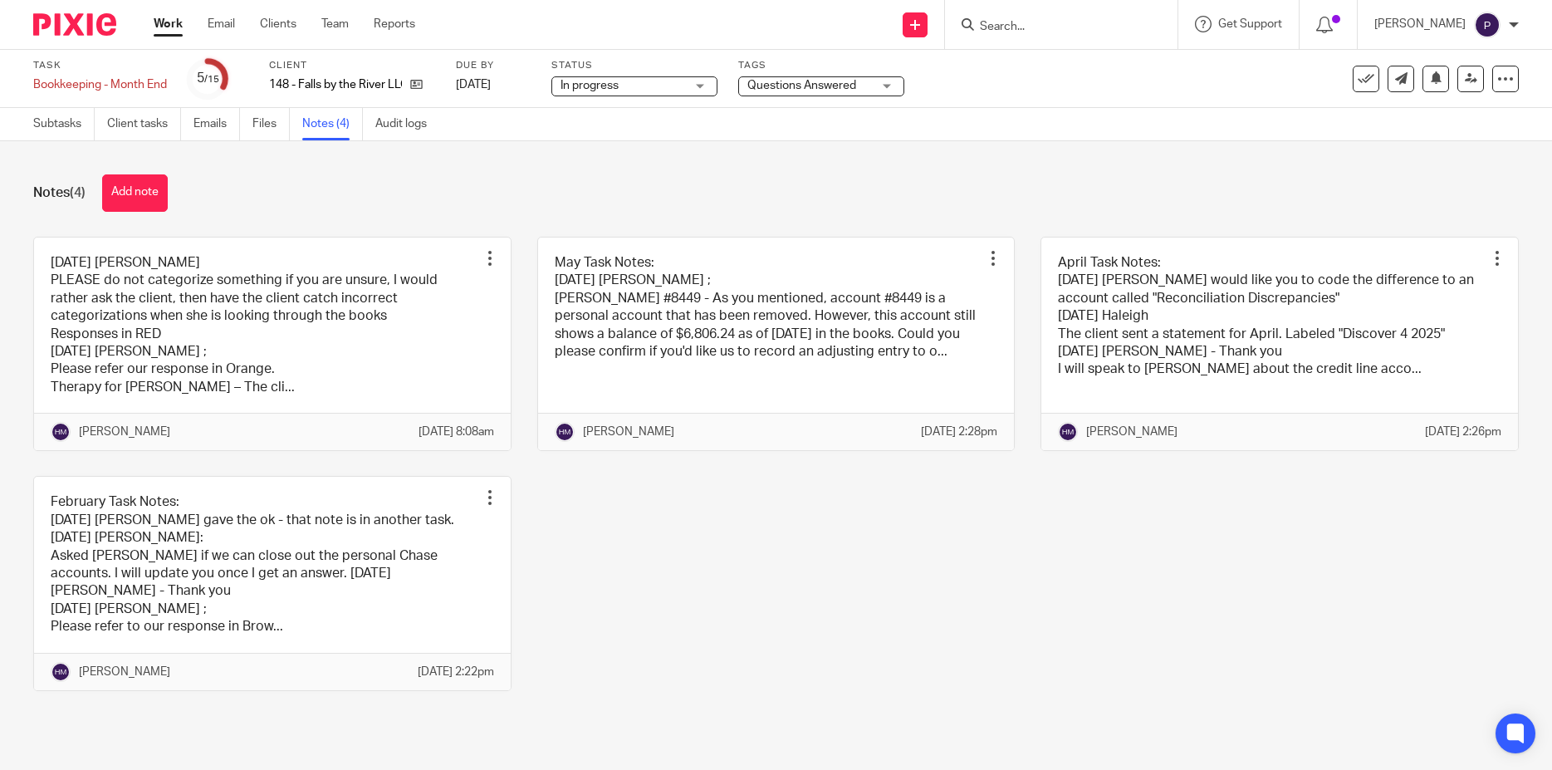
click at [409, 338] on link at bounding box center [272, 343] width 477 height 213
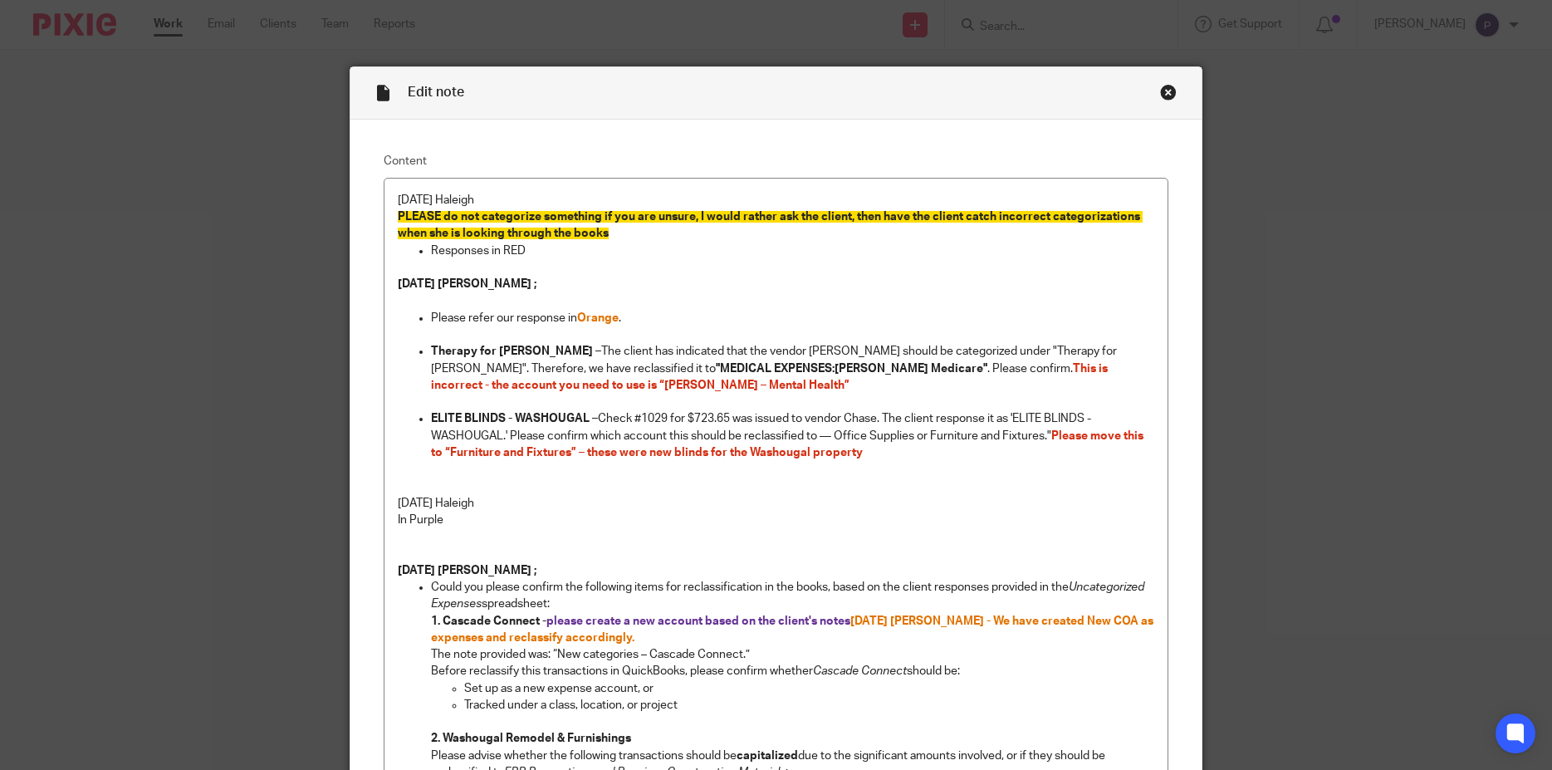
click at [512, 389] on p "Therapy for Teri – The client has indicated that the vendor Hazel should be cat…" at bounding box center [793, 368] width 724 height 51
click at [590, 384] on span "This is incorrect - the account you need to use is “Teri – Mental Health” 08/21…" at bounding box center [770, 377] width 679 height 28
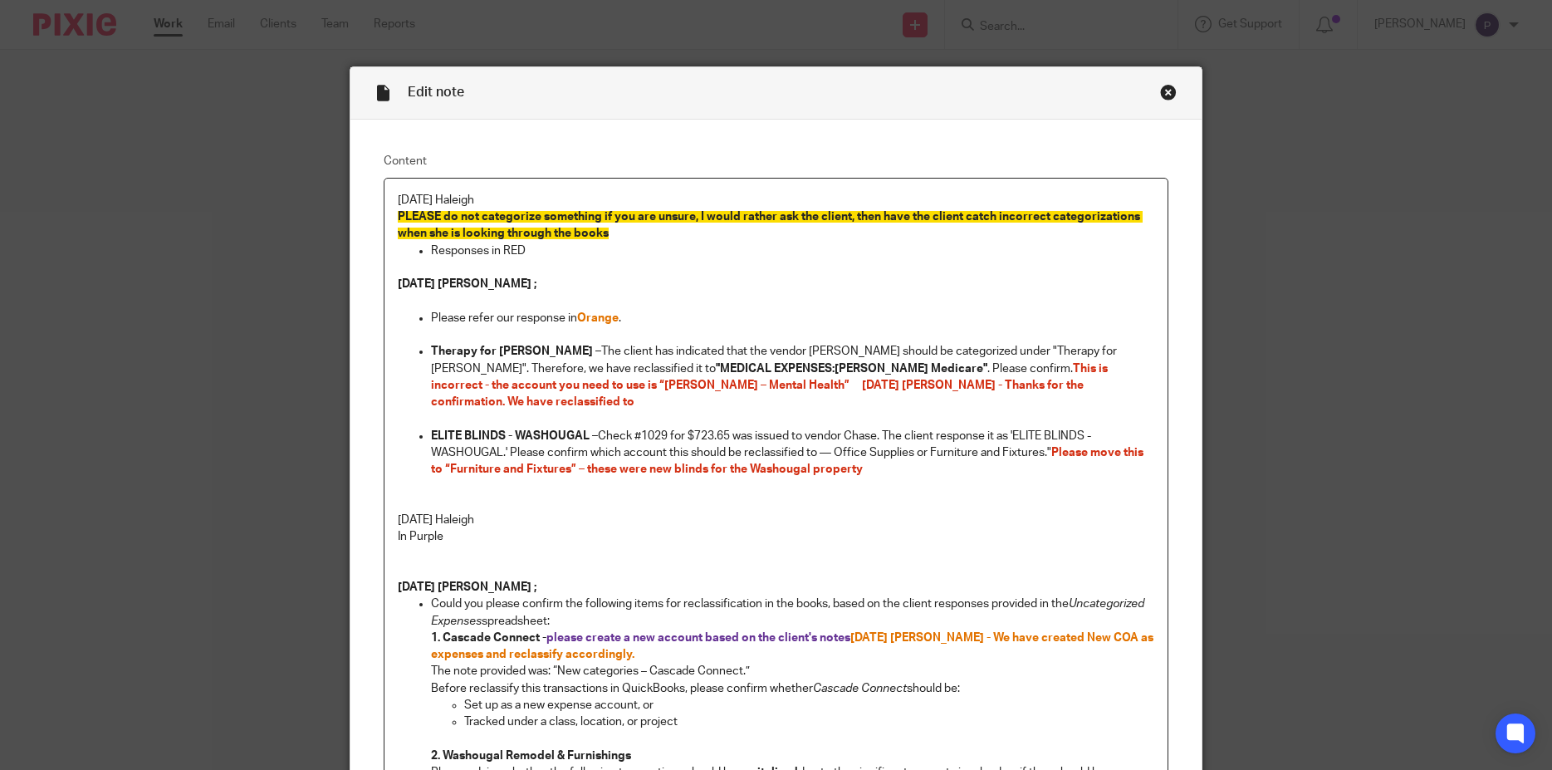
click at [894, 381] on p "Therapy for Teri – The client has indicated that the vendor Hazel should be cat…" at bounding box center [793, 376] width 724 height 67
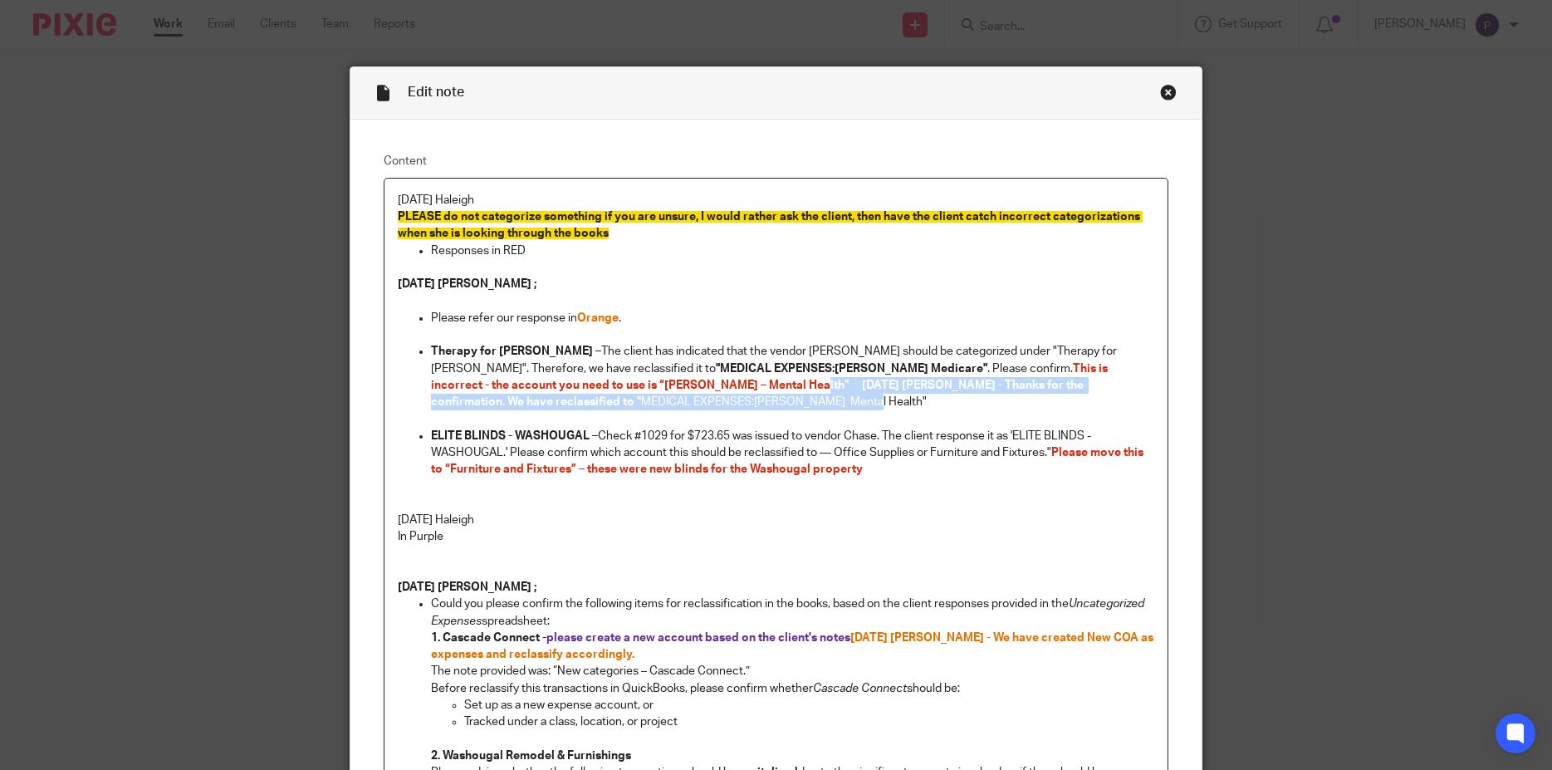
drag, startPoint x: 478, startPoint y: 384, endPoint x: 1106, endPoint y: 393, distance: 627.8
click at [1106, 393] on p "Therapy for Teri – The client has indicated that the vendor Hazel should be cat…" at bounding box center [793, 376] width 724 height 67
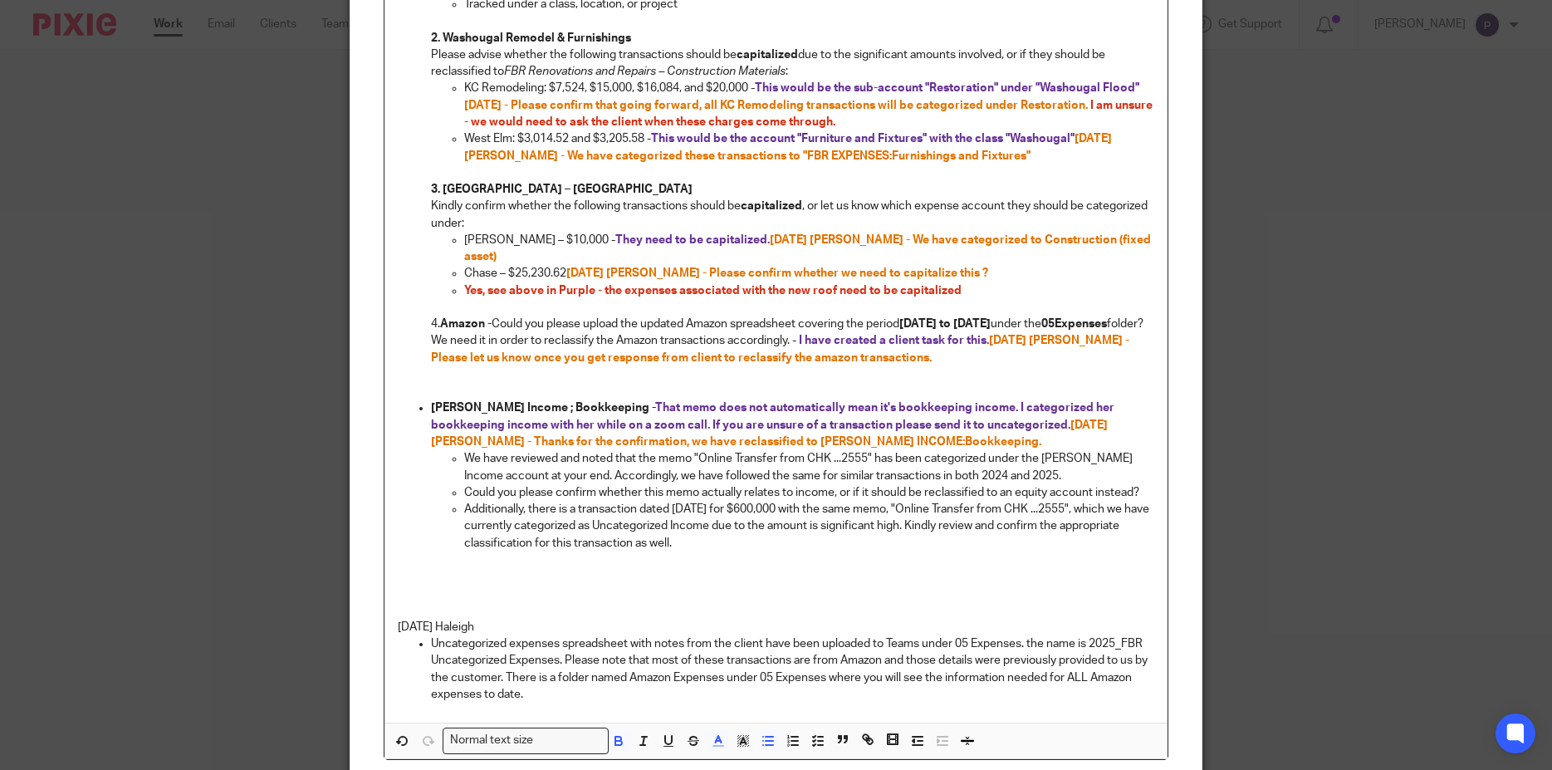
scroll to position [845, 0]
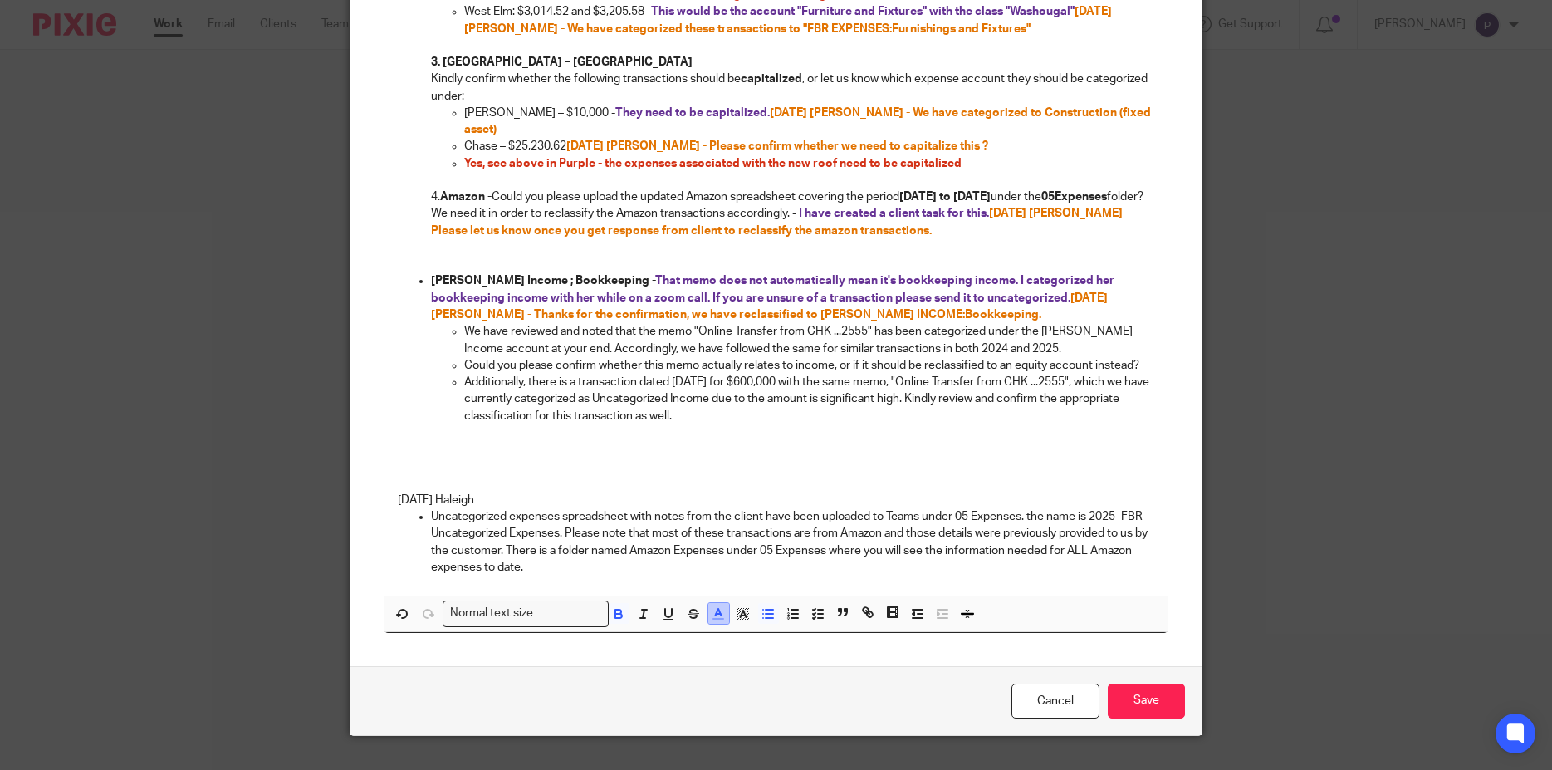
click at [715, 609] on polyline "button" at bounding box center [718, 612] width 6 height 7
click at [850, 645] on li "color:#FA28FF" at bounding box center [856, 651] width 12 height 12
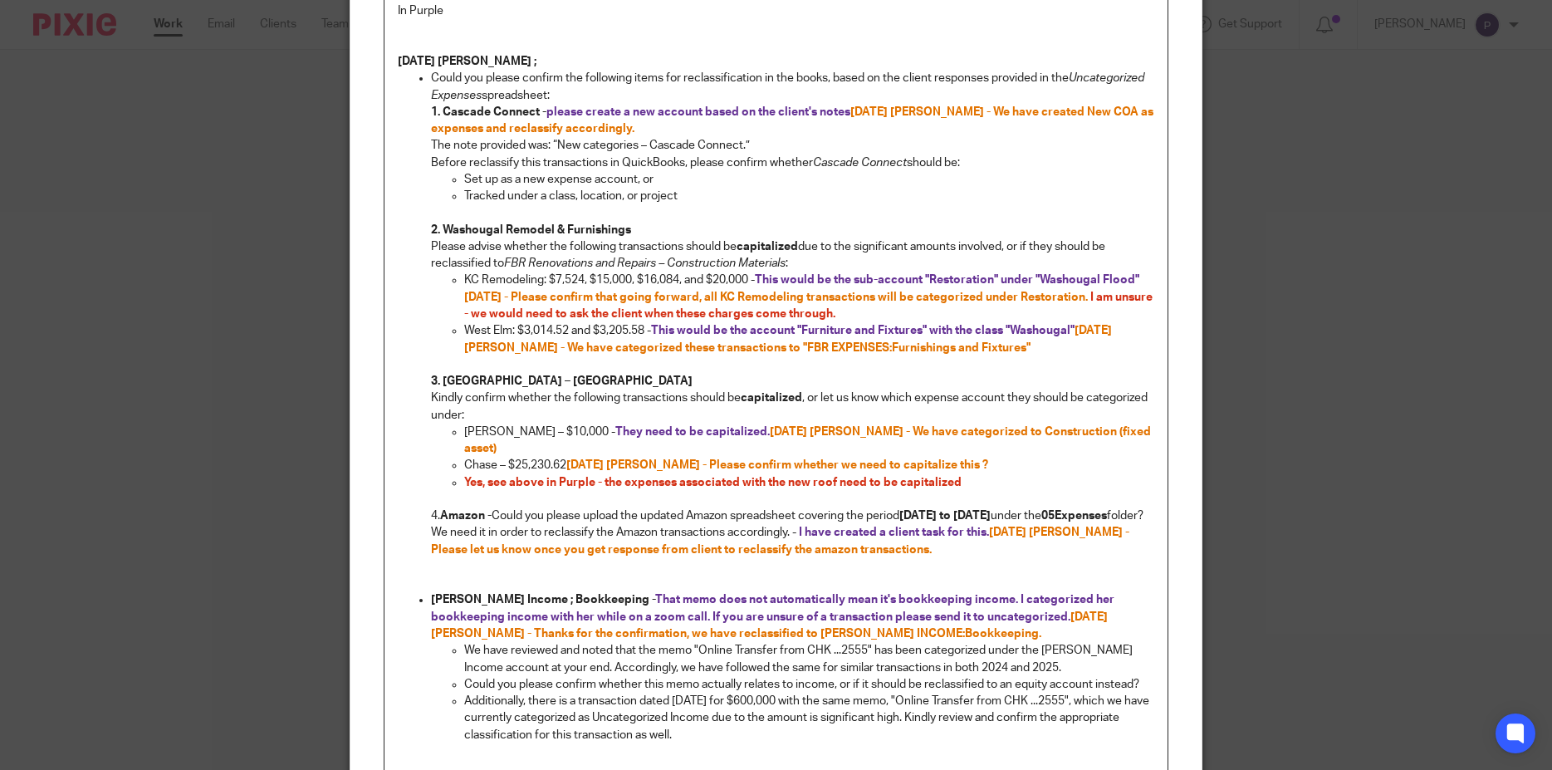
scroll to position [286, 0]
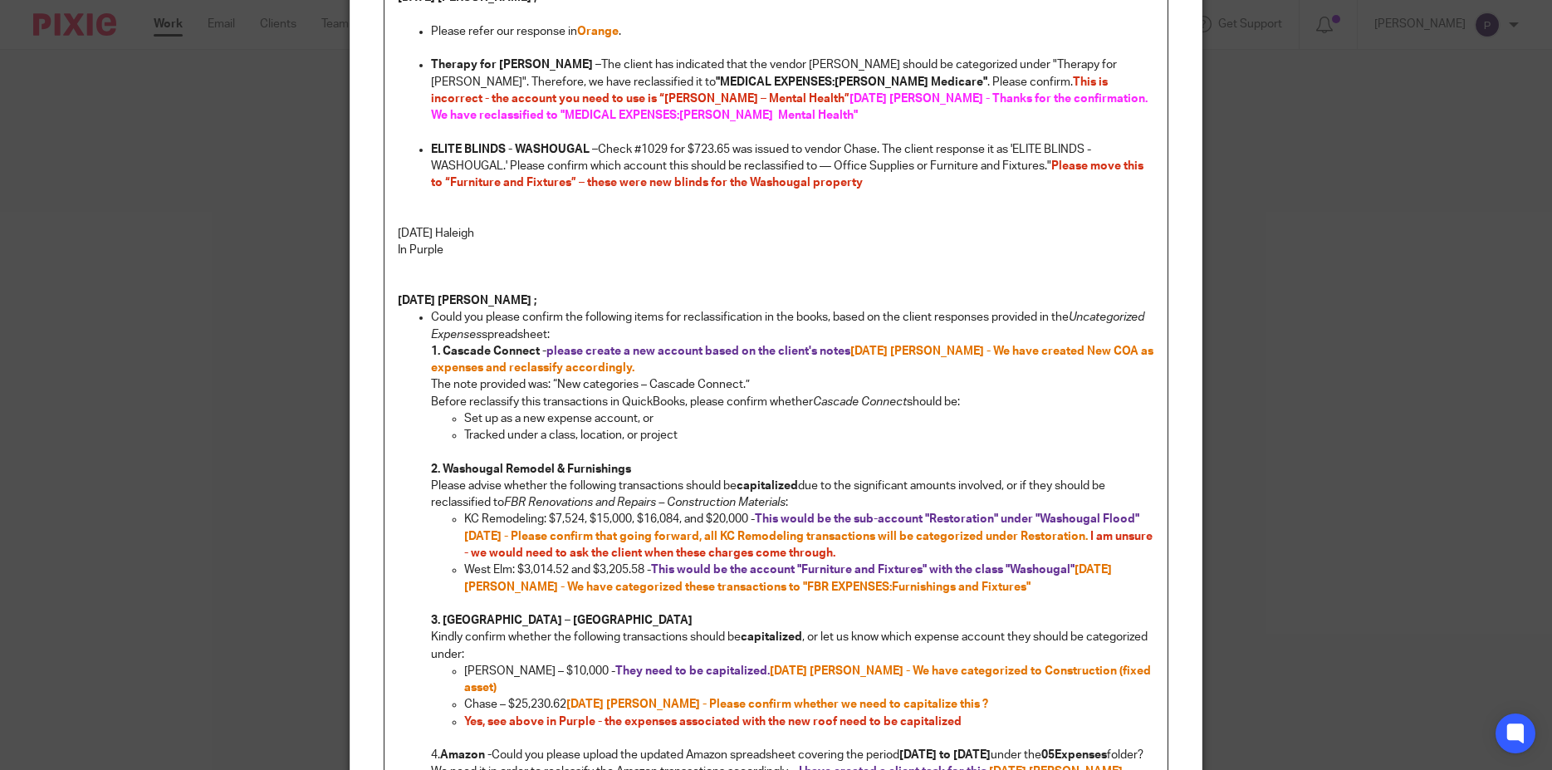
click at [774, 258] on p at bounding box center [776, 275] width 757 height 34
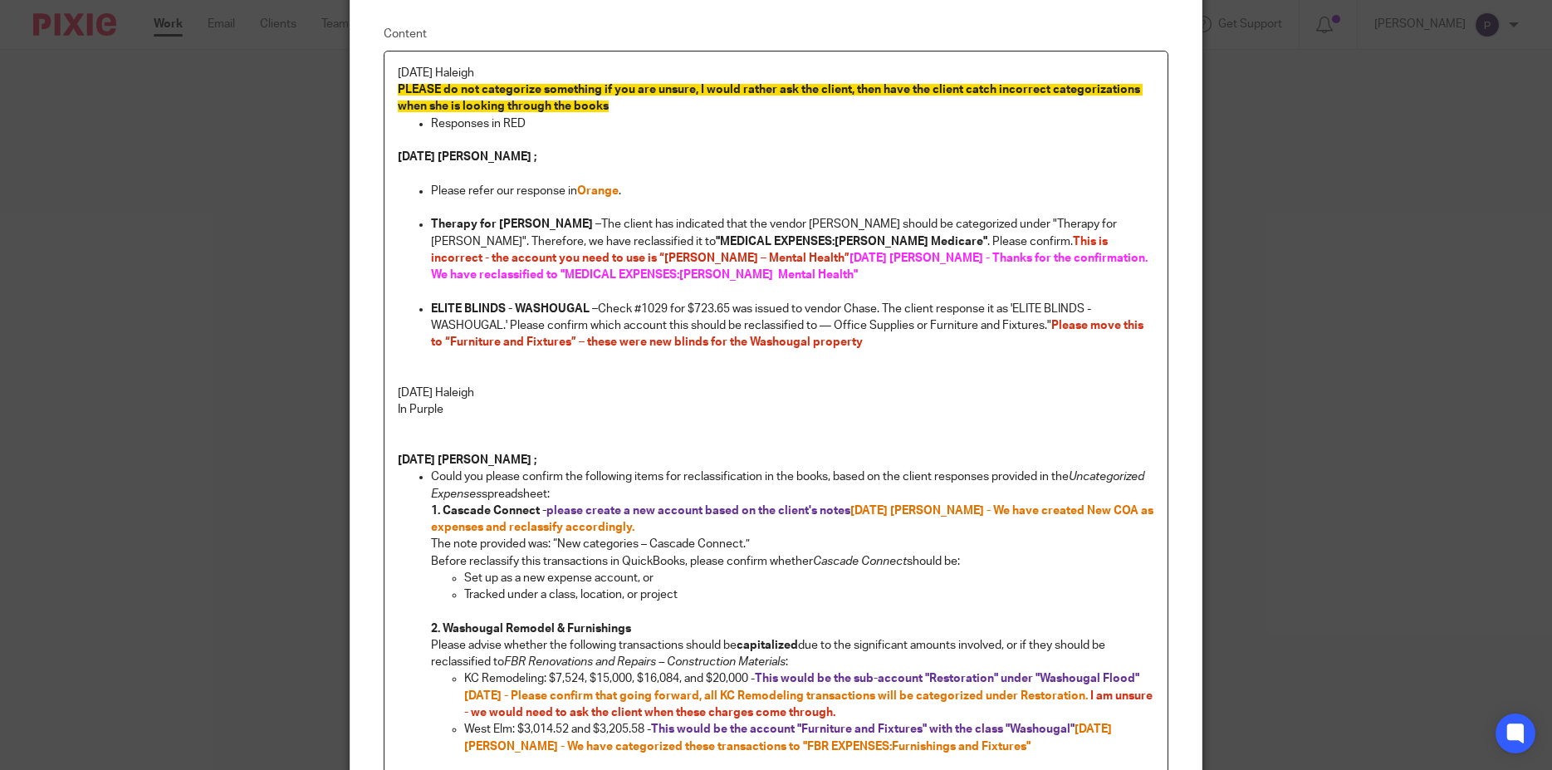
scroll to position [47, 0]
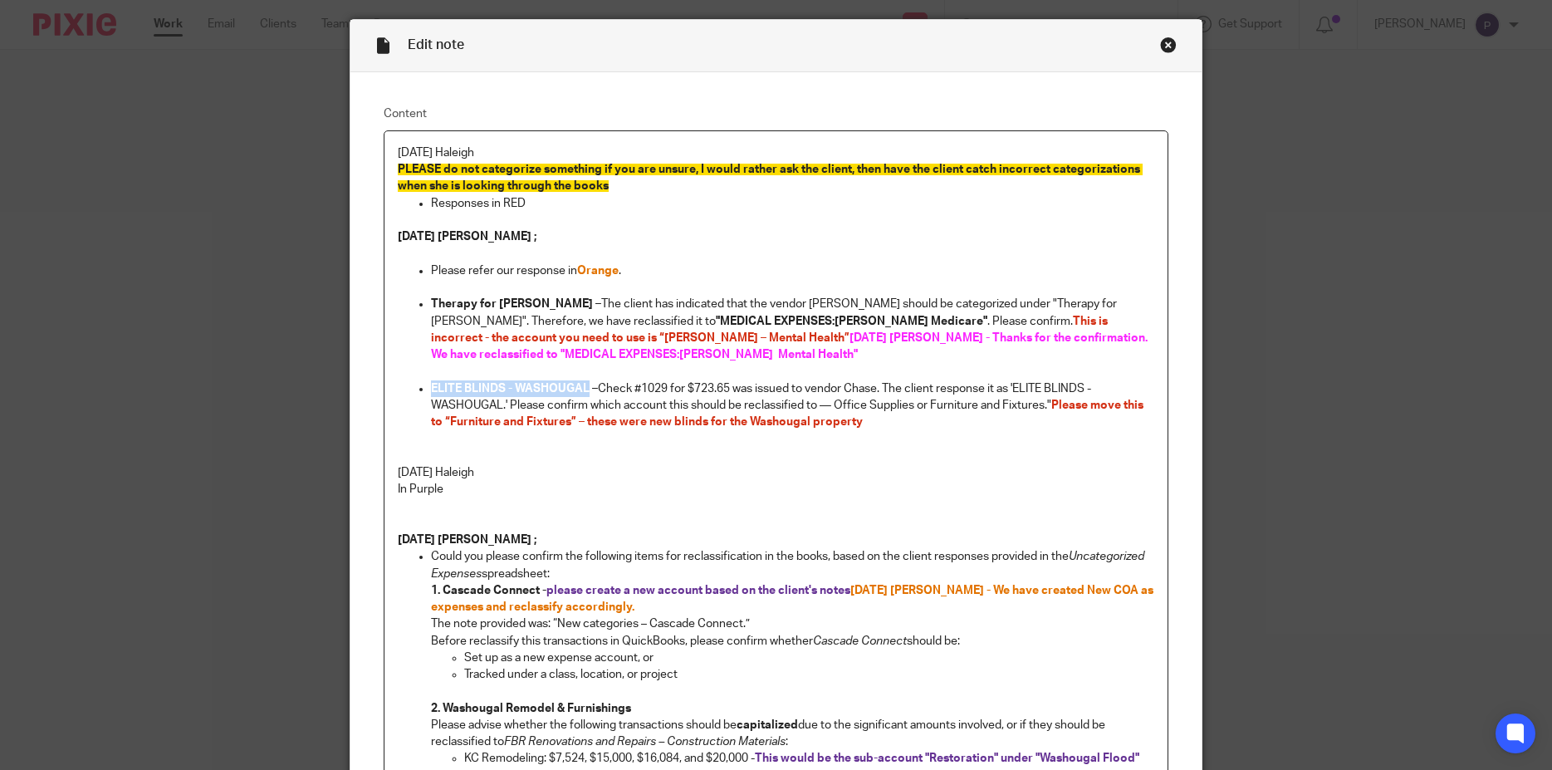
drag, startPoint x: 426, startPoint y: 371, endPoint x: 583, endPoint y: 369, distance: 157.0
click at [583, 383] on strong "ELITE BLINDS - WASHOUGAL –" at bounding box center [514, 389] width 167 height 12
copy strong "ELITE BLINDS - WASHOUGAL"
drag, startPoint x: 488, startPoint y: 336, endPoint x: 585, endPoint y: 335, distance: 97.2
click at [585, 335] on span "08/21/2025 Penny - Thanks for the confirmation. We have reclassified to "MEDICA…" at bounding box center [790, 346] width 719 height 28
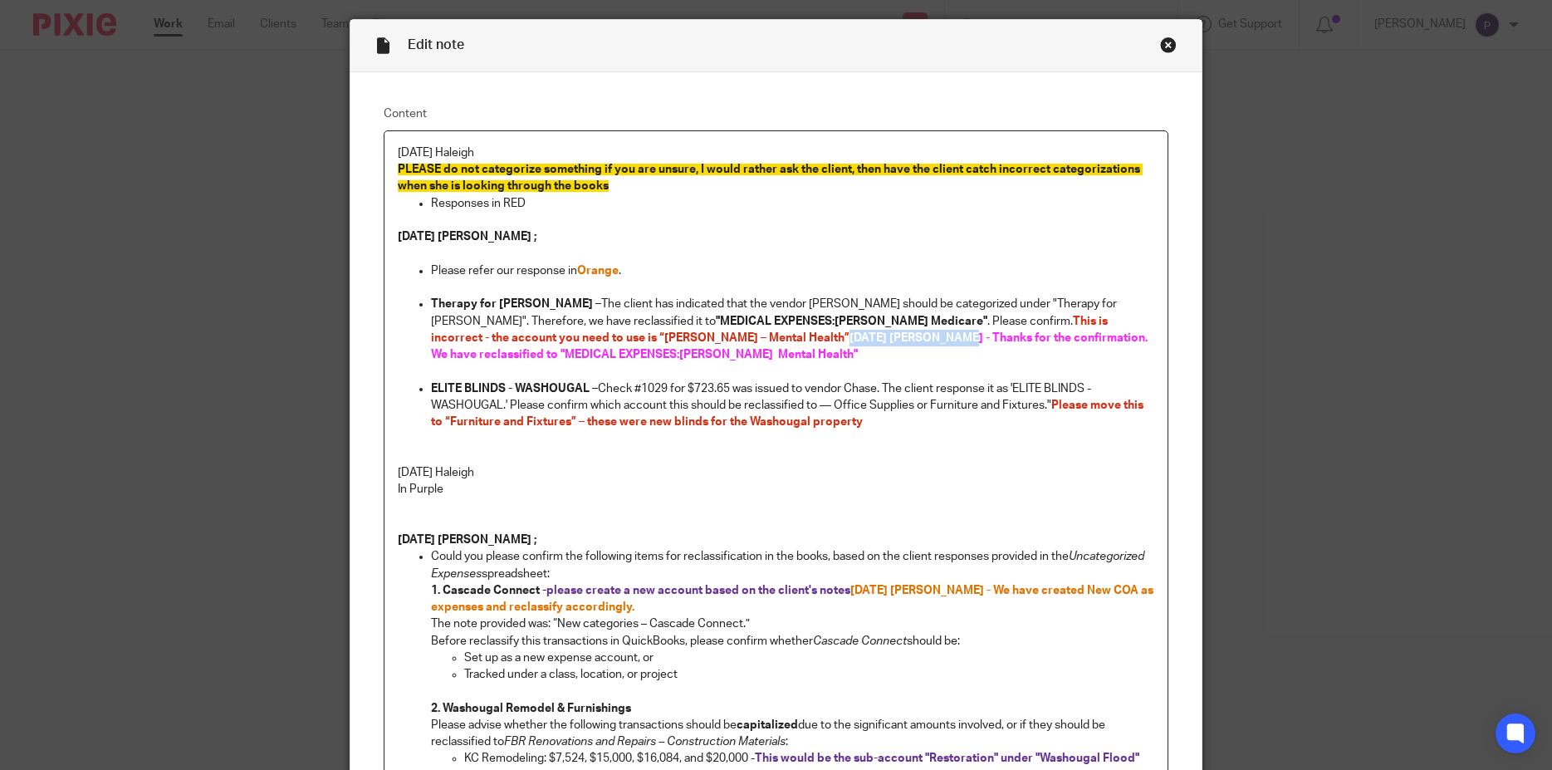
copy span "08/21/2025 Penny -"
click at [897, 409] on p "ELITE BLINDS - WASHOUGAL – Check #1029 for $723.65 was issued to vendor Chase. …" at bounding box center [793, 405] width 724 height 51
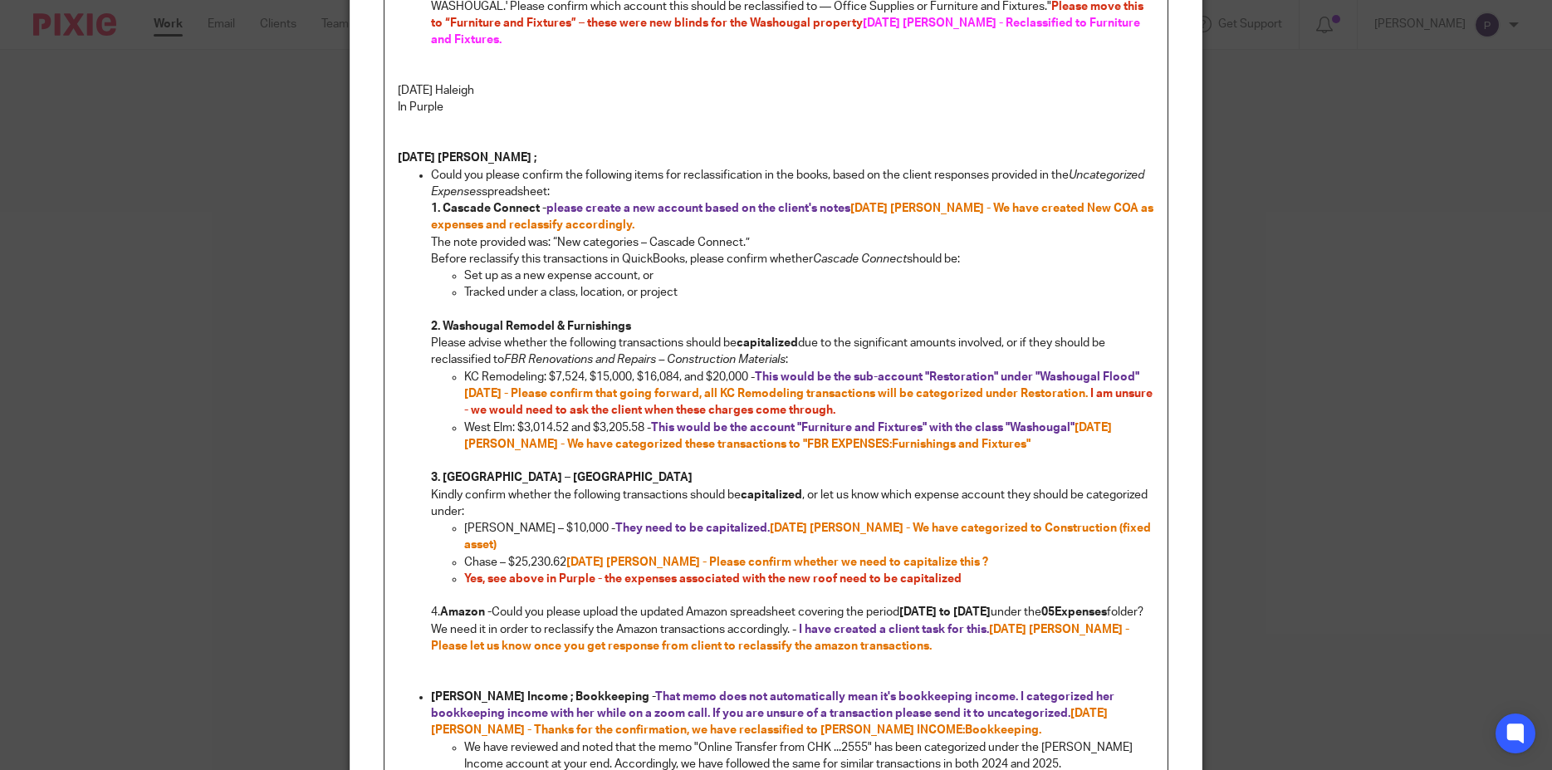
scroll to position [526, 0]
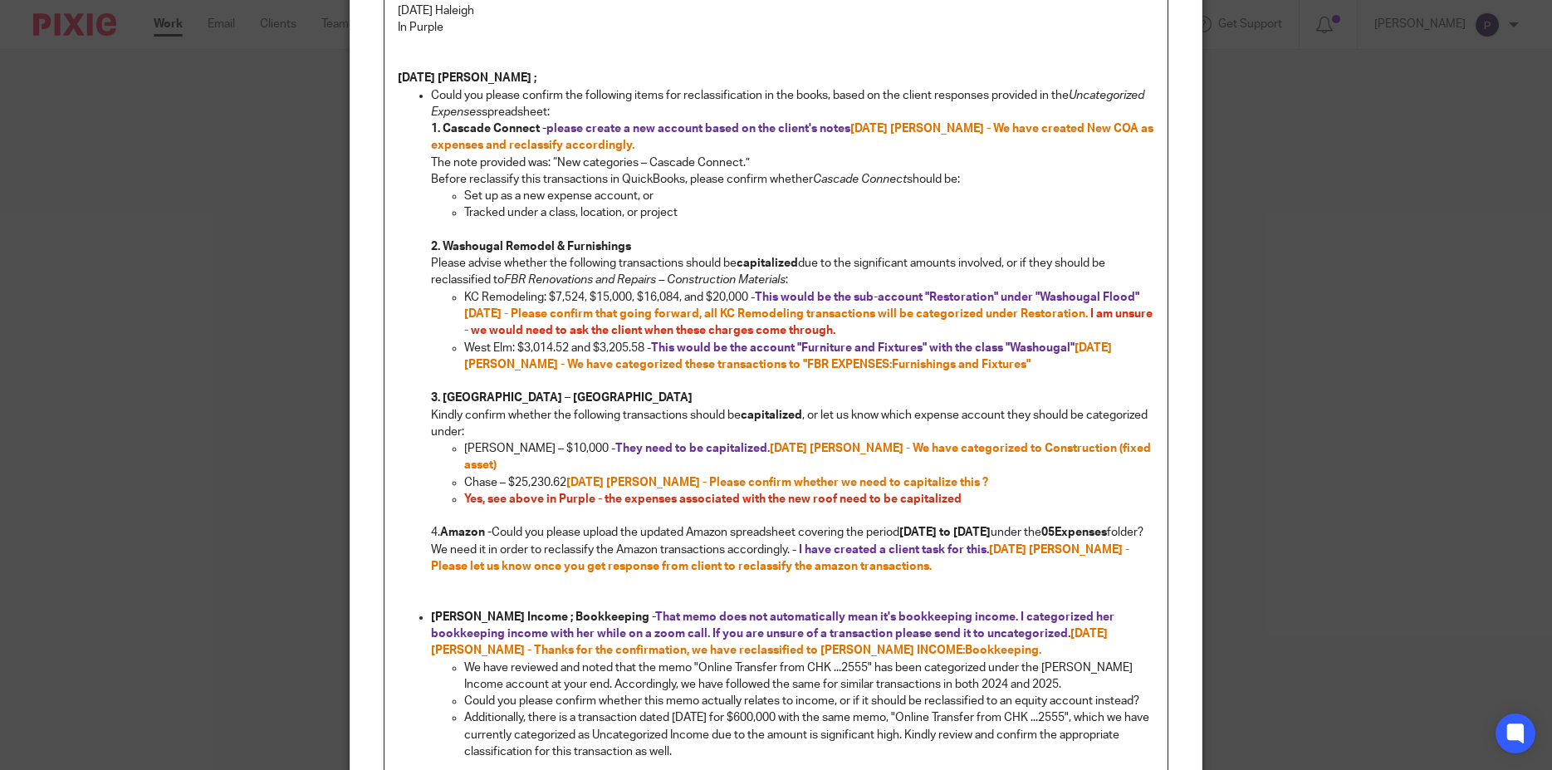
click at [898, 312] on p "KC Remodeling: $7,524, $15,000, $16,084, and $20,000 - This would be the sub-ac…" at bounding box center [809, 314] width 691 height 51
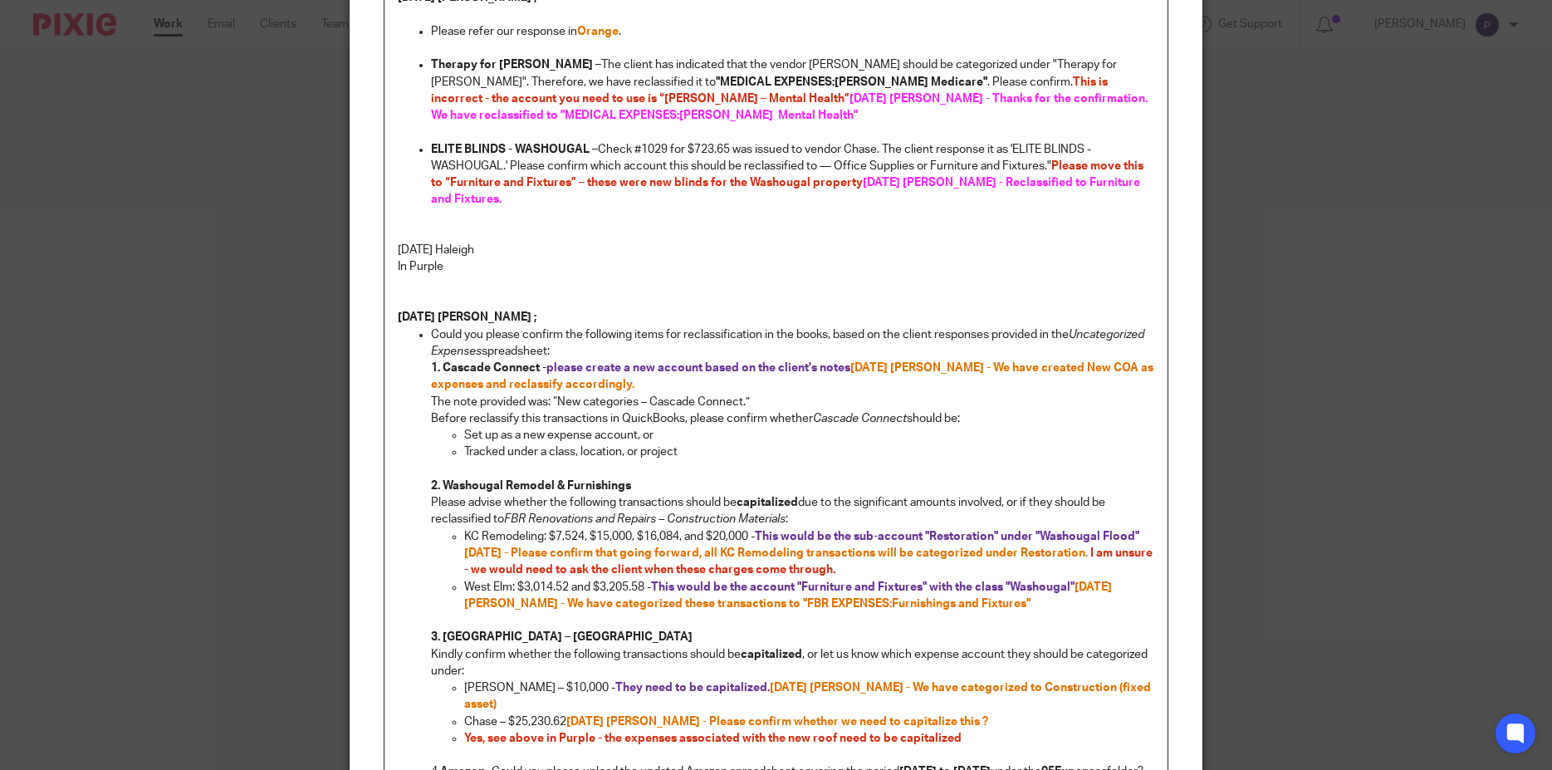
scroll to position [47, 0]
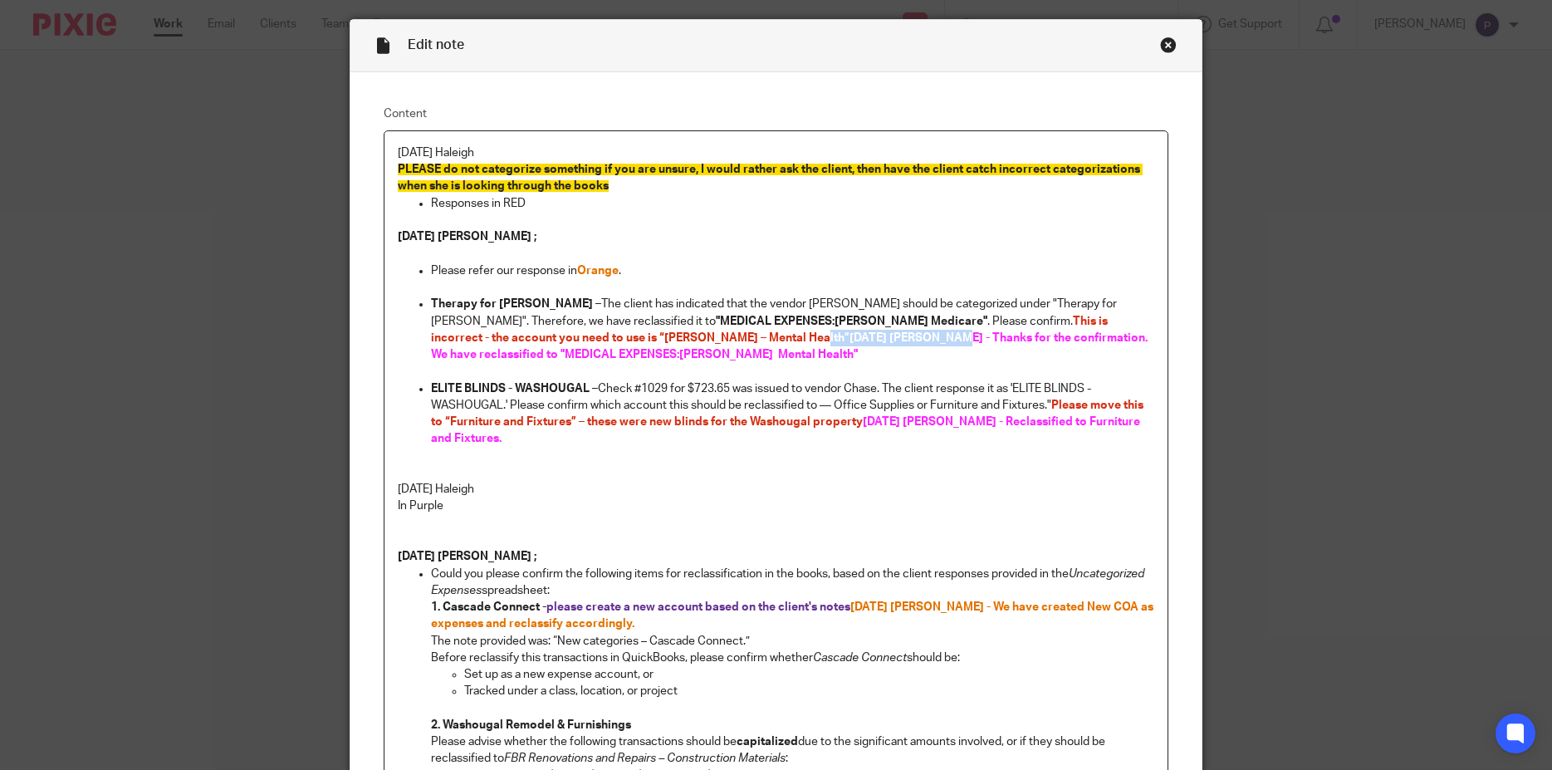
drag, startPoint x: 476, startPoint y: 340, endPoint x: 585, endPoint y: 335, distance: 108.9
click at [585, 335] on strong "This is incorrect - the account you need to use is “Teri – Mental Health” 08/21…" at bounding box center [790, 339] width 719 height 46
copy strong "This is incorrect - the account you need to use is “Teri – Mental Health” 08/21…"
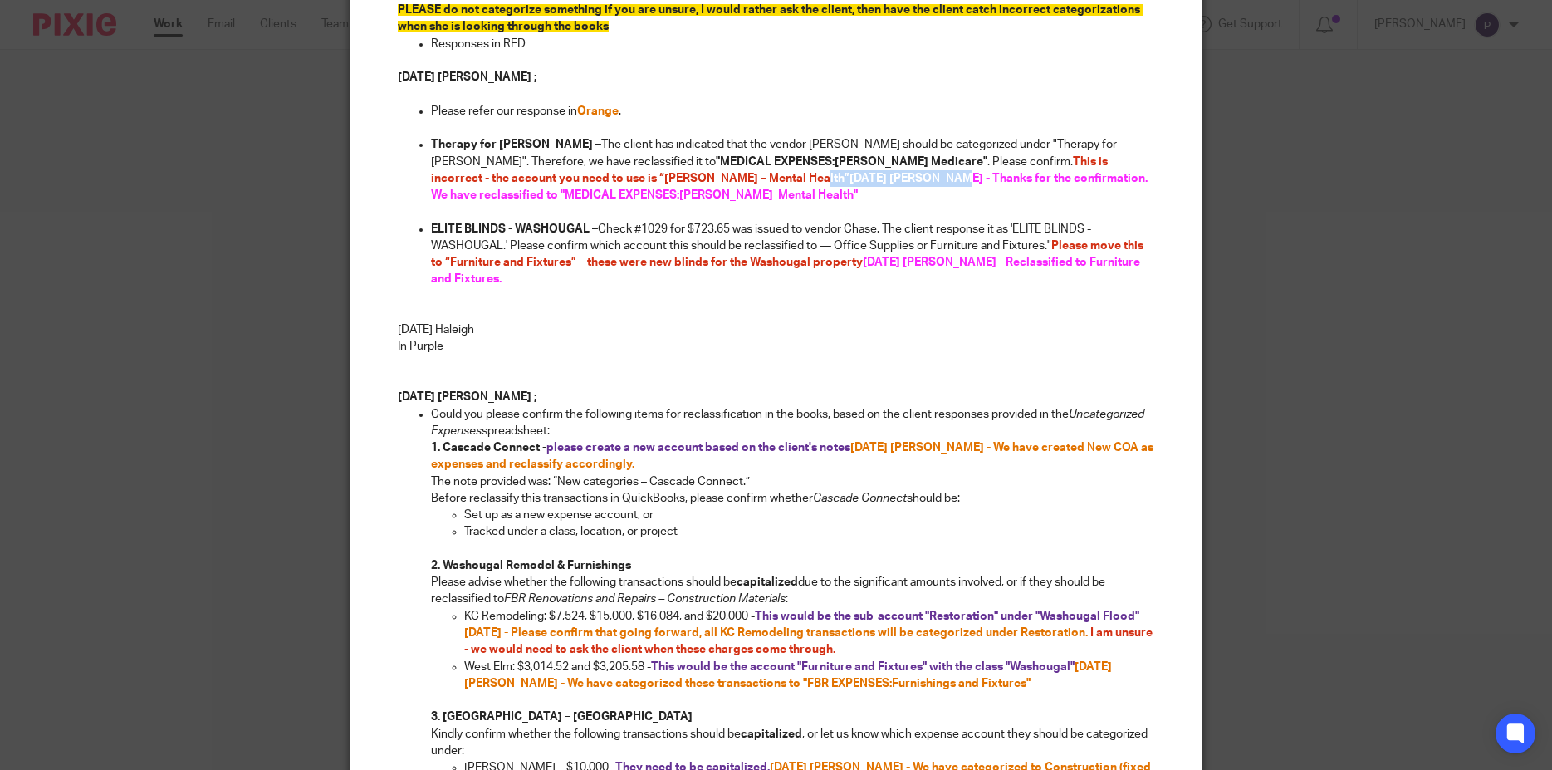
scroll to position [446, 0]
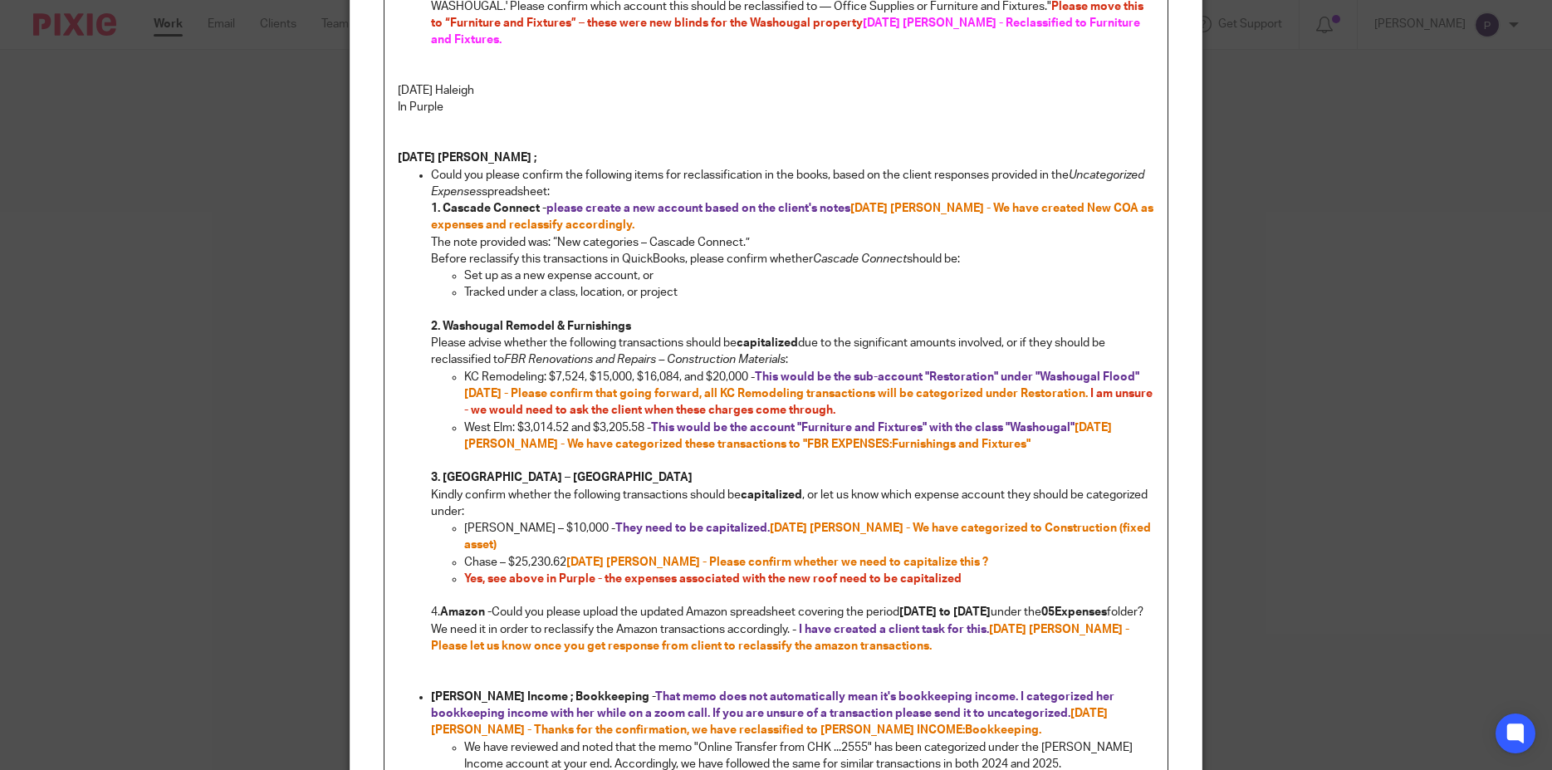
click at [903, 390] on p "KC Remodeling: $7,524, $15,000, $16,084, and $20,000 - This would be the sub-ac…" at bounding box center [809, 394] width 691 height 51
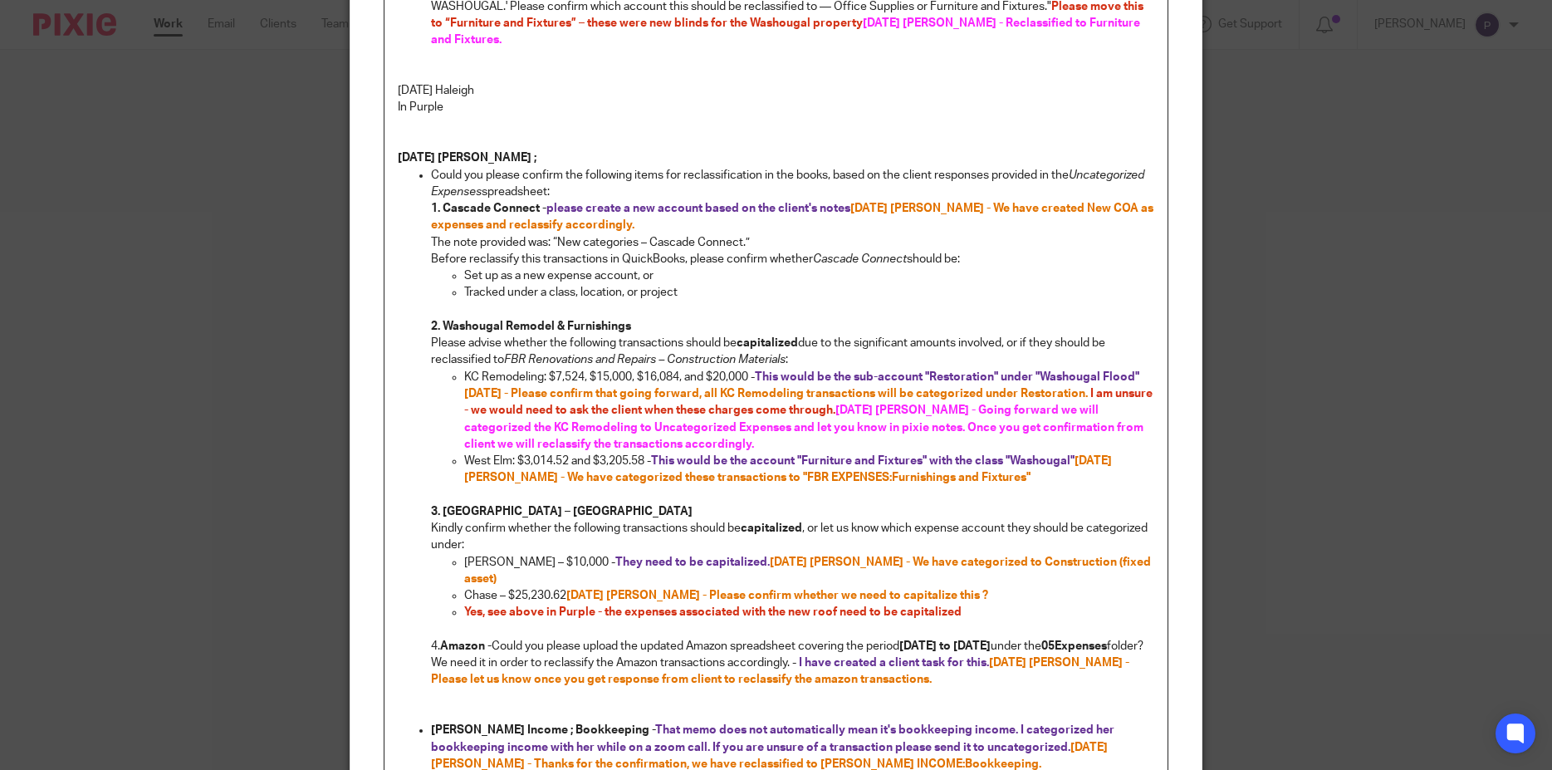
drag, startPoint x: 757, startPoint y: 358, endPoint x: 1151, endPoint y: 365, distance: 393.7
click at [1151, 365] on div "8/18/25 Haleigh PLEASE do not categorize something if you are unsure, I would r…" at bounding box center [776, 389] width 784 height 1312
copy span "This would be the sub-account "Restoration" under "Washougal Flood""
drag, startPoint x: 521, startPoint y: 374, endPoint x: 1088, endPoint y: 379, distance: 567.2
click at [1088, 388] on span "8/18/2025 - Please confirm that going forward, all KC Remodeling transactions w…" at bounding box center [776, 394] width 624 height 12
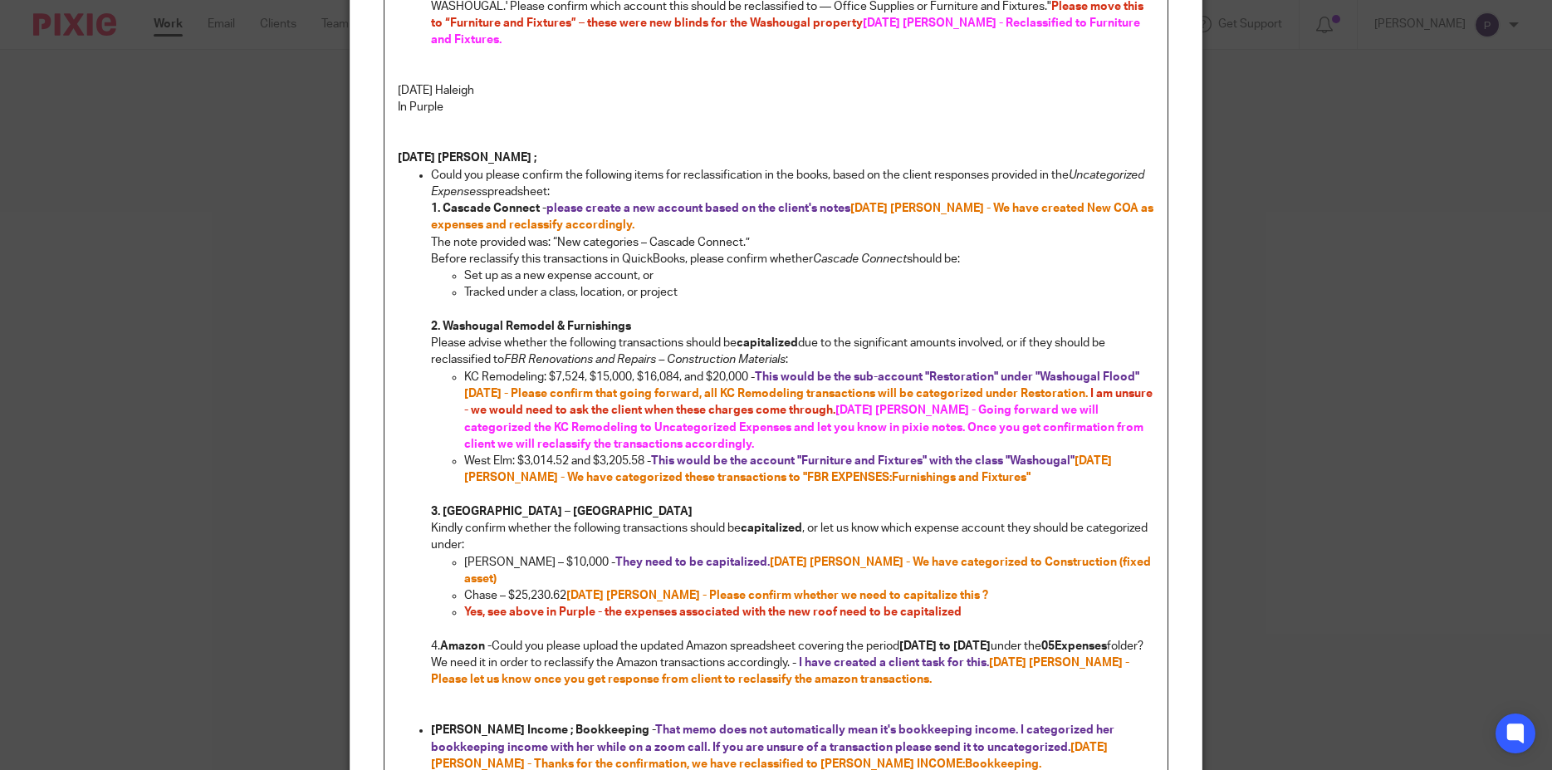
copy span "Please confirm that going forward, all KC Remodeling transactions will be categ…"
click at [886, 410] on span "08/21/2025 Penny - Going forward we will categorized the KC Remodeling to Uncat…" at bounding box center [805, 427] width 682 height 46
drag, startPoint x: 1096, startPoint y: 375, endPoint x: 874, endPoint y: 394, distance: 223.4
click at [874, 394] on p "KC Remodeling: $7,524, $15,000, $16,084, and $20,000 - This would be the sub-ac…" at bounding box center [809, 411] width 691 height 84
copy p "I am unsure - we would need to ask the client when these charges come through."
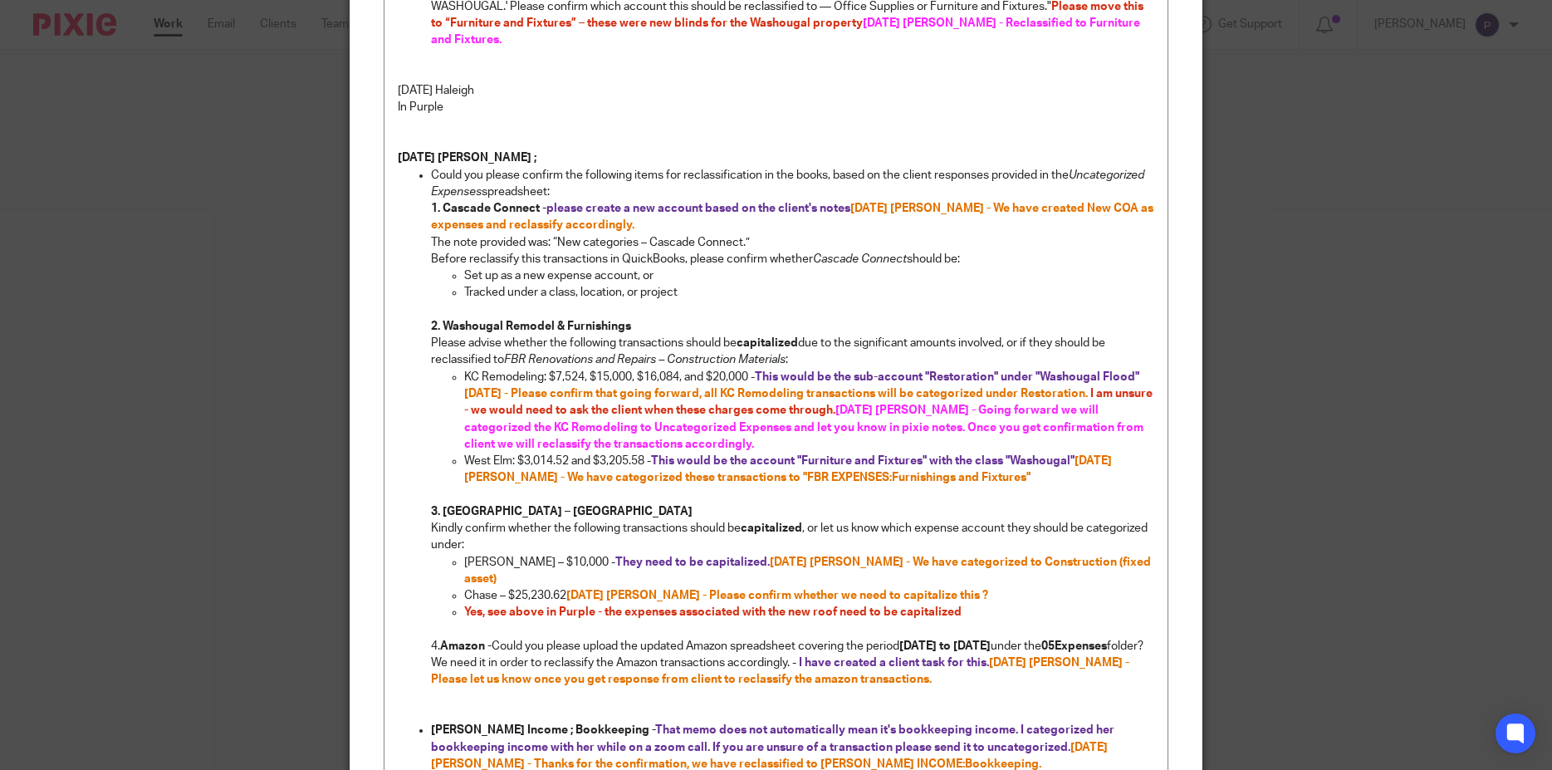
click at [954, 453] on p "West Elm: $3,014.52 and $3,205.58 - This would be the account "Furniture and Fi…" at bounding box center [809, 470] width 691 height 34
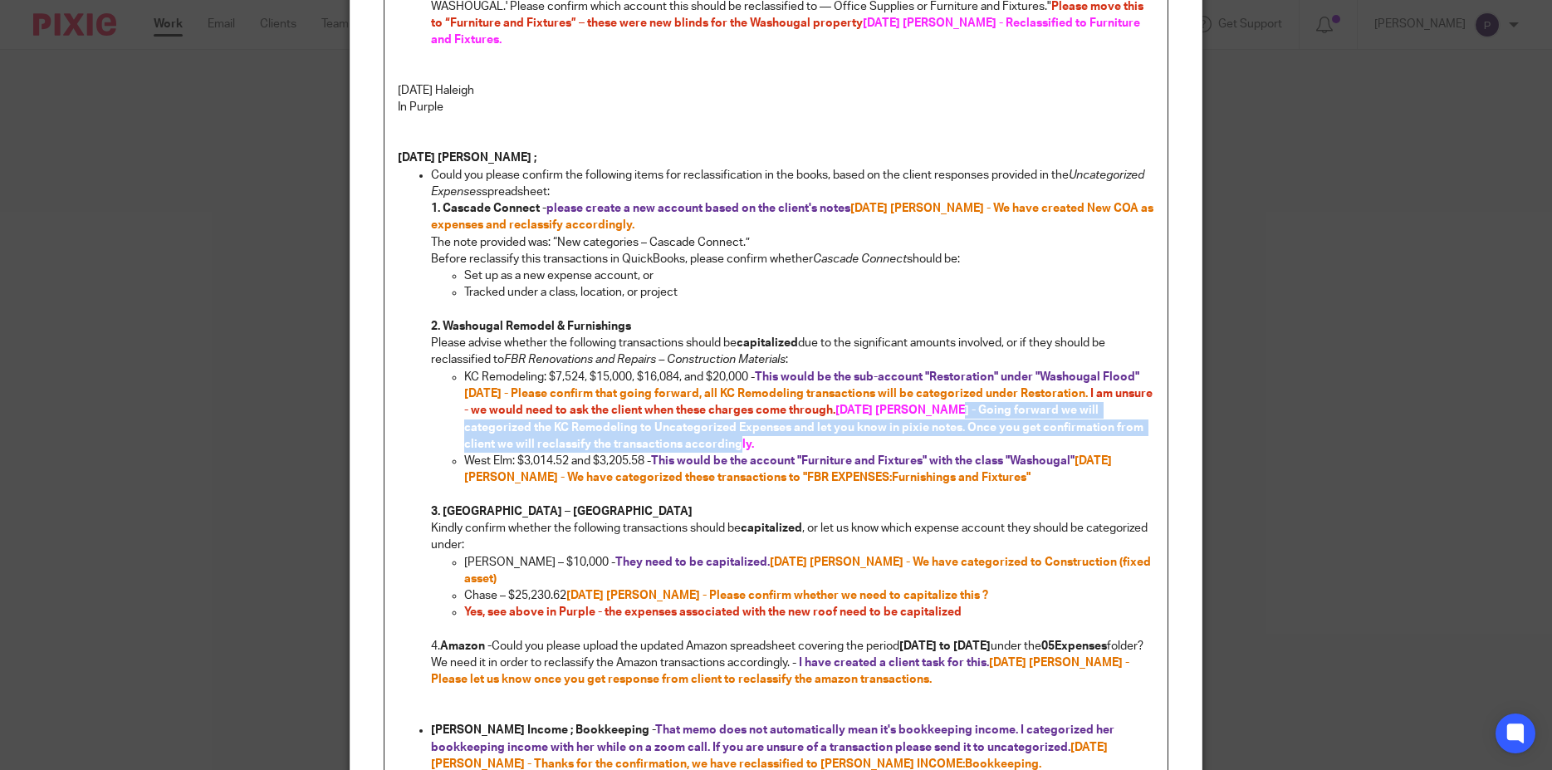
drag, startPoint x: 990, startPoint y: 389, endPoint x: 986, endPoint y: 422, distance: 32.7
click at [986, 422] on p "KC Remodeling: $7,524, $15,000, $16,084, and $20,000 - This would be the sub-ac…" at bounding box center [809, 411] width 691 height 84
copy span "Going forward we will categorized the KC Remodeling to Uncategorized Expenses a…"
click at [981, 453] on p "West Elm: $3,014.52 and $3,205.58 - This would be the account "Furniture and Fi…" at bounding box center [809, 470] width 691 height 34
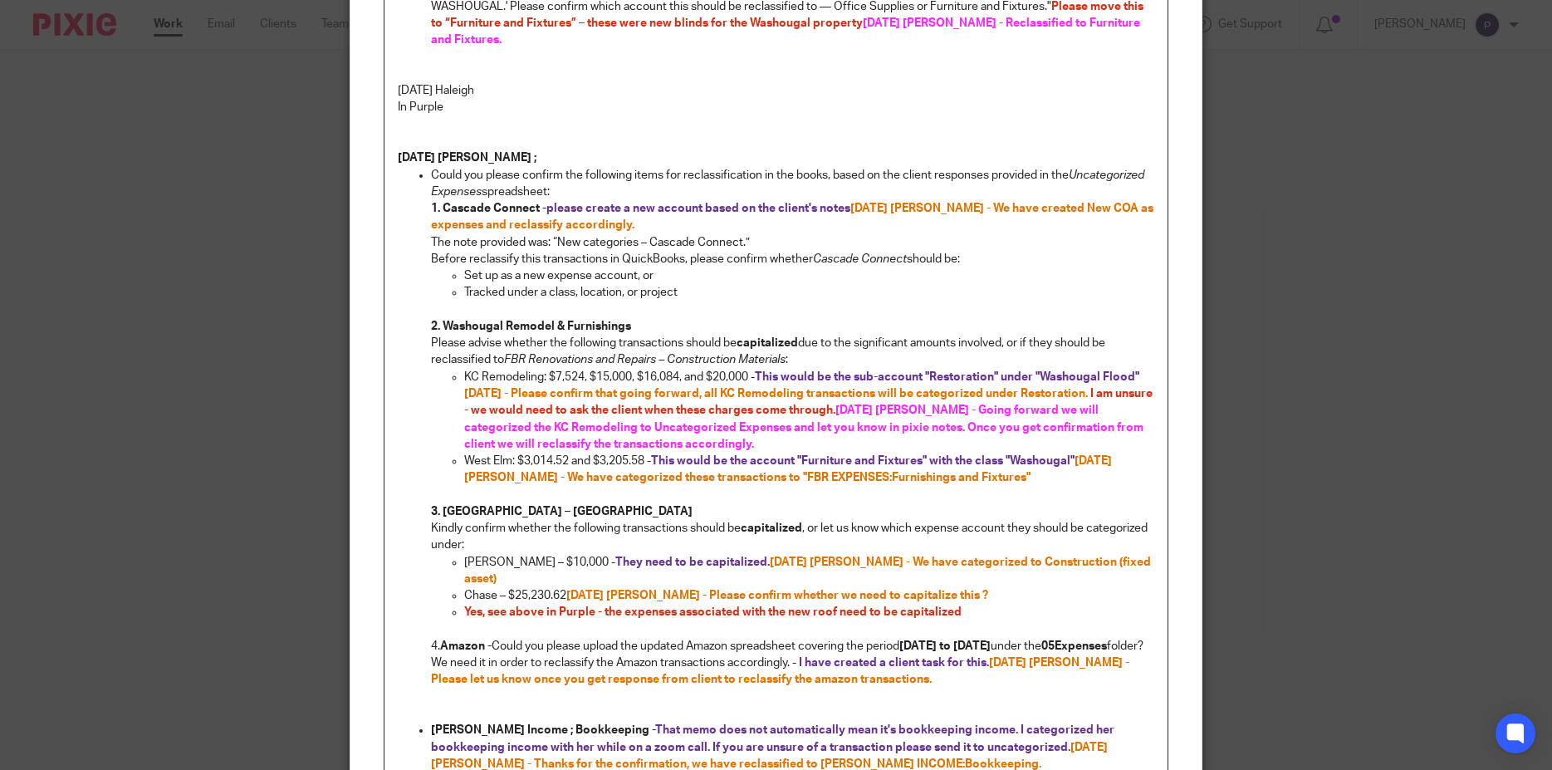
click at [991, 404] on span "08/21/2025 Penny - Going forward we will categorized the KC Remodeling to Uncat…" at bounding box center [805, 427] width 682 height 46
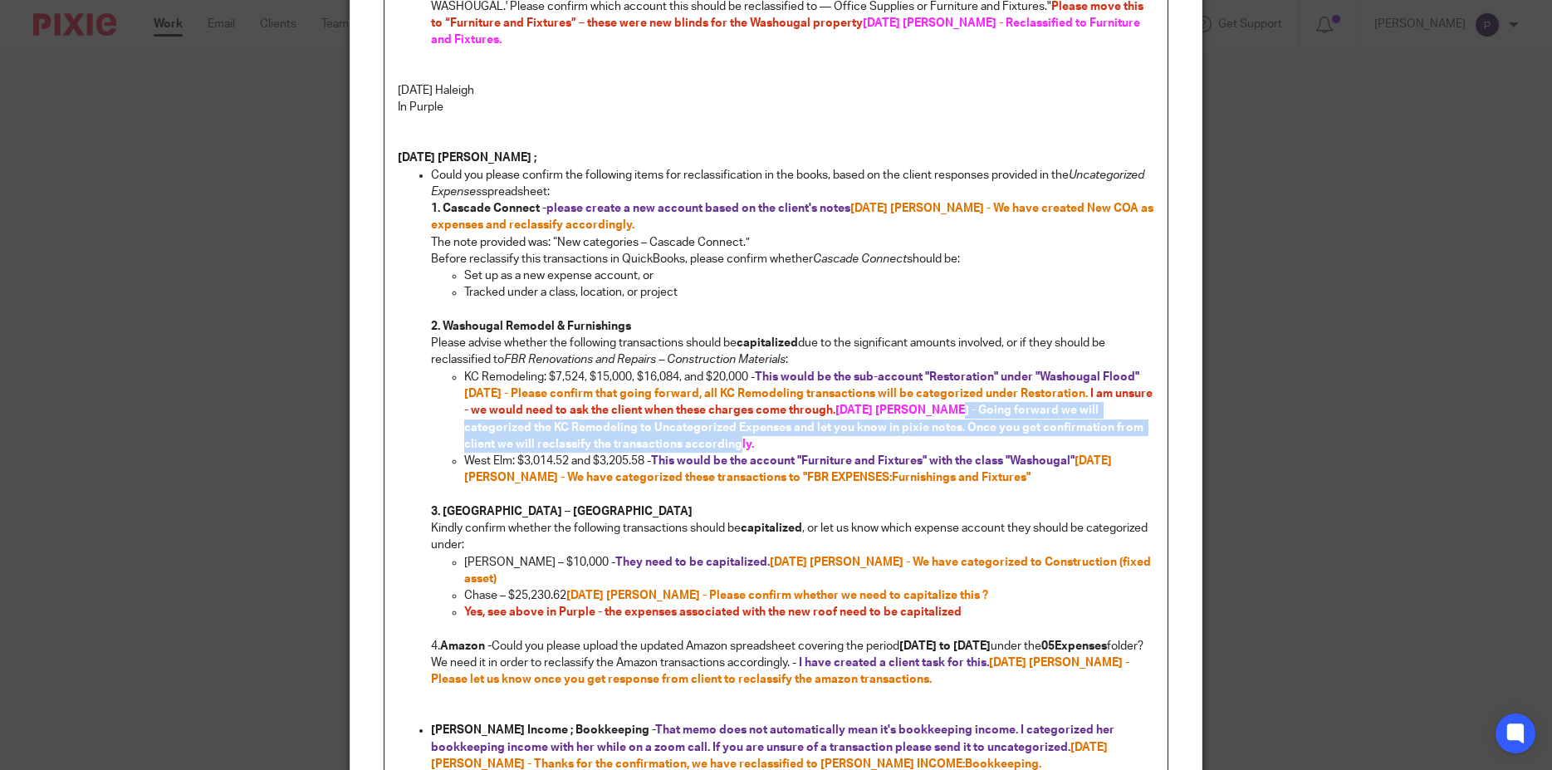
drag, startPoint x: 991, startPoint y: 389, endPoint x: 987, endPoint y: 424, distance: 34.2
click at [987, 424] on p "KC Remodeling: $7,524, $15,000, $16,084, and $20,000 - This would be the sub-ac…" at bounding box center [809, 411] width 691 height 84
drag, startPoint x: 991, startPoint y: 389, endPoint x: 986, endPoint y: 428, distance: 40.3
click at [986, 428] on p "KC Remodeling: $7,524, $15,000, $16,084, and $20,000 - This would be the sub-ac…" at bounding box center [809, 411] width 691 height 84
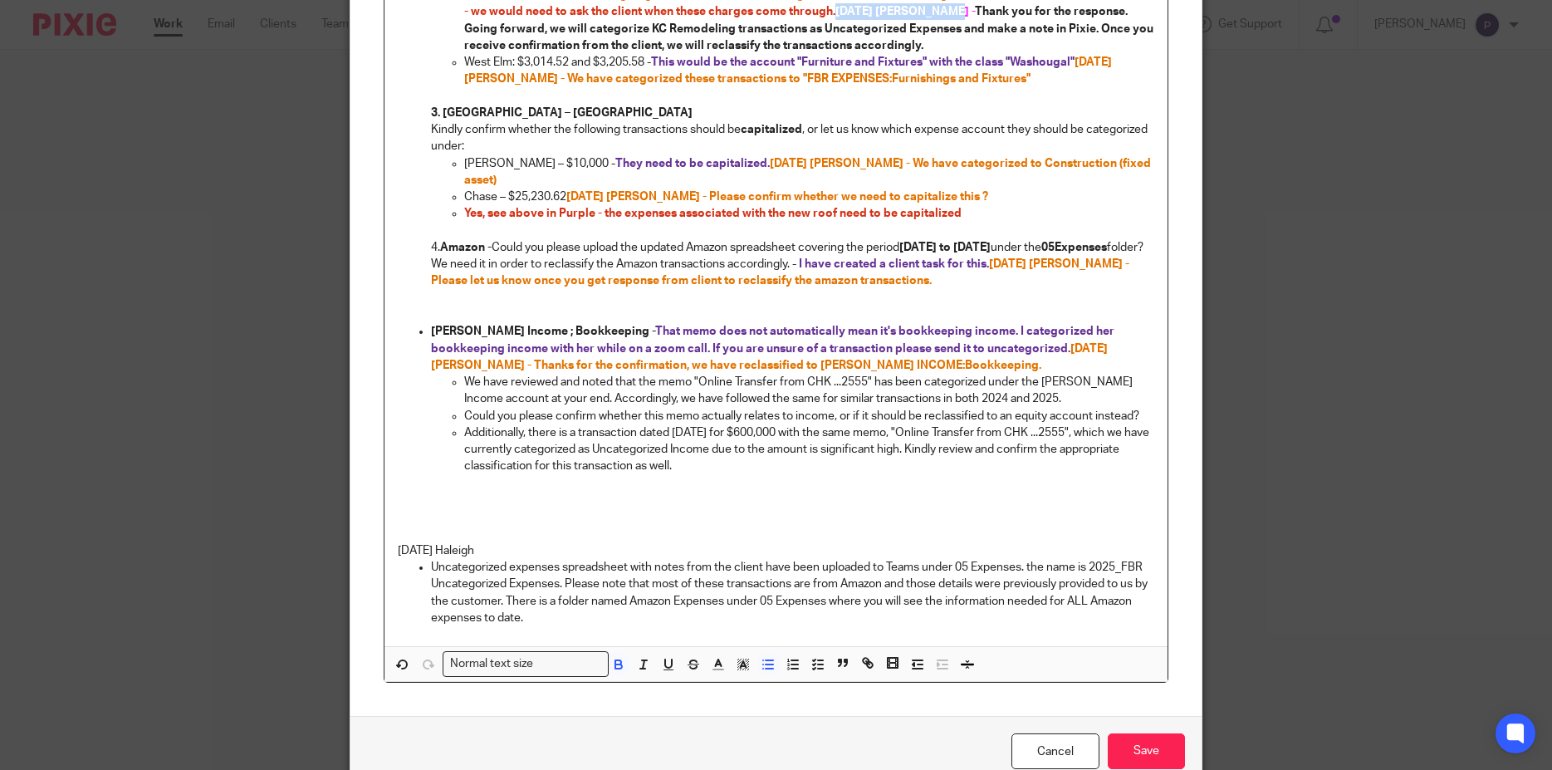
scroll to position [894, 0]
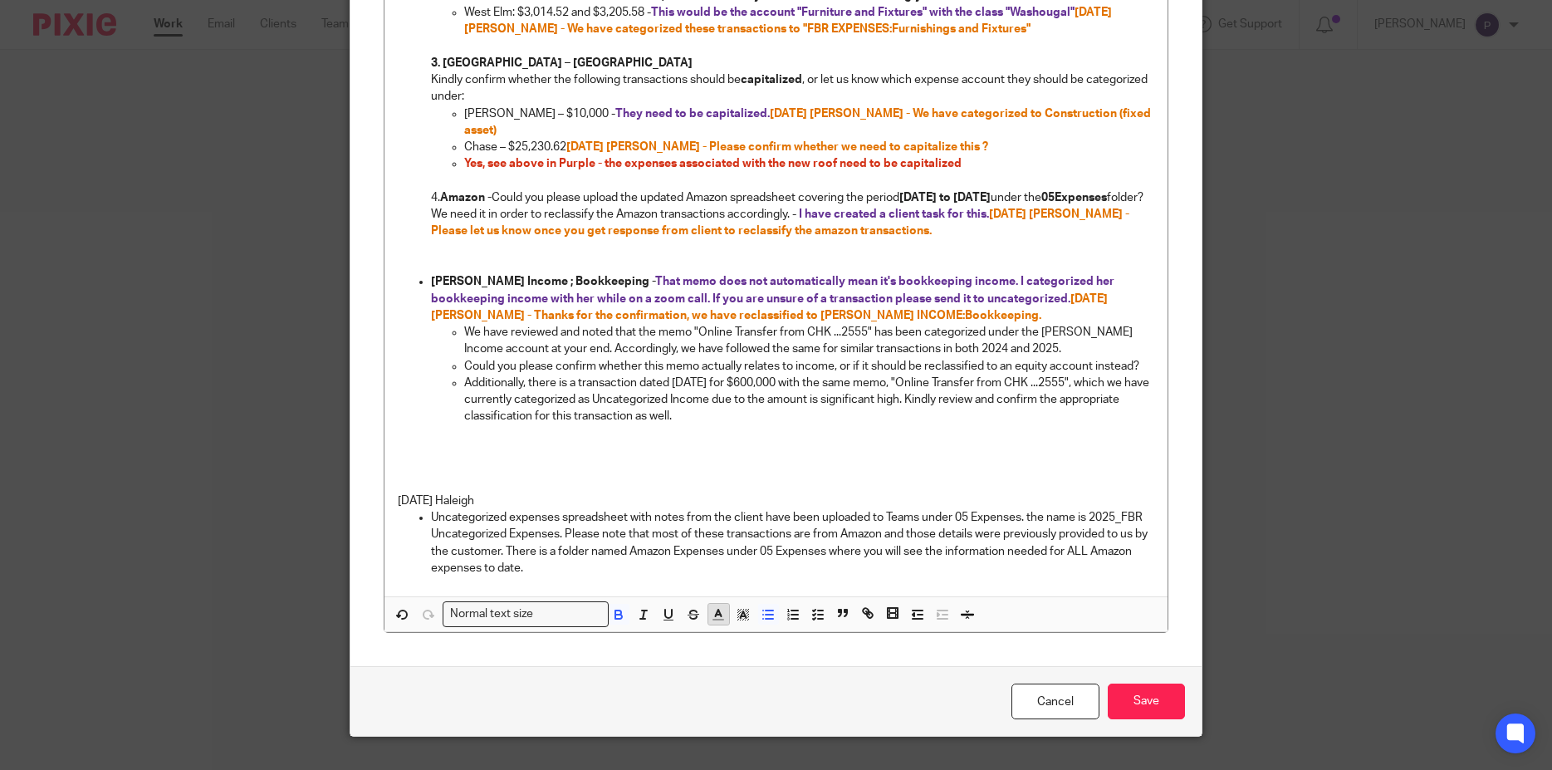
click at [715, 610] on polyline "button" at bounding box center [718, 613] width 6 height 7
click at [850, 646] on li "color:#FA28FF" at bounding box center [856, 652] width 12 height 12
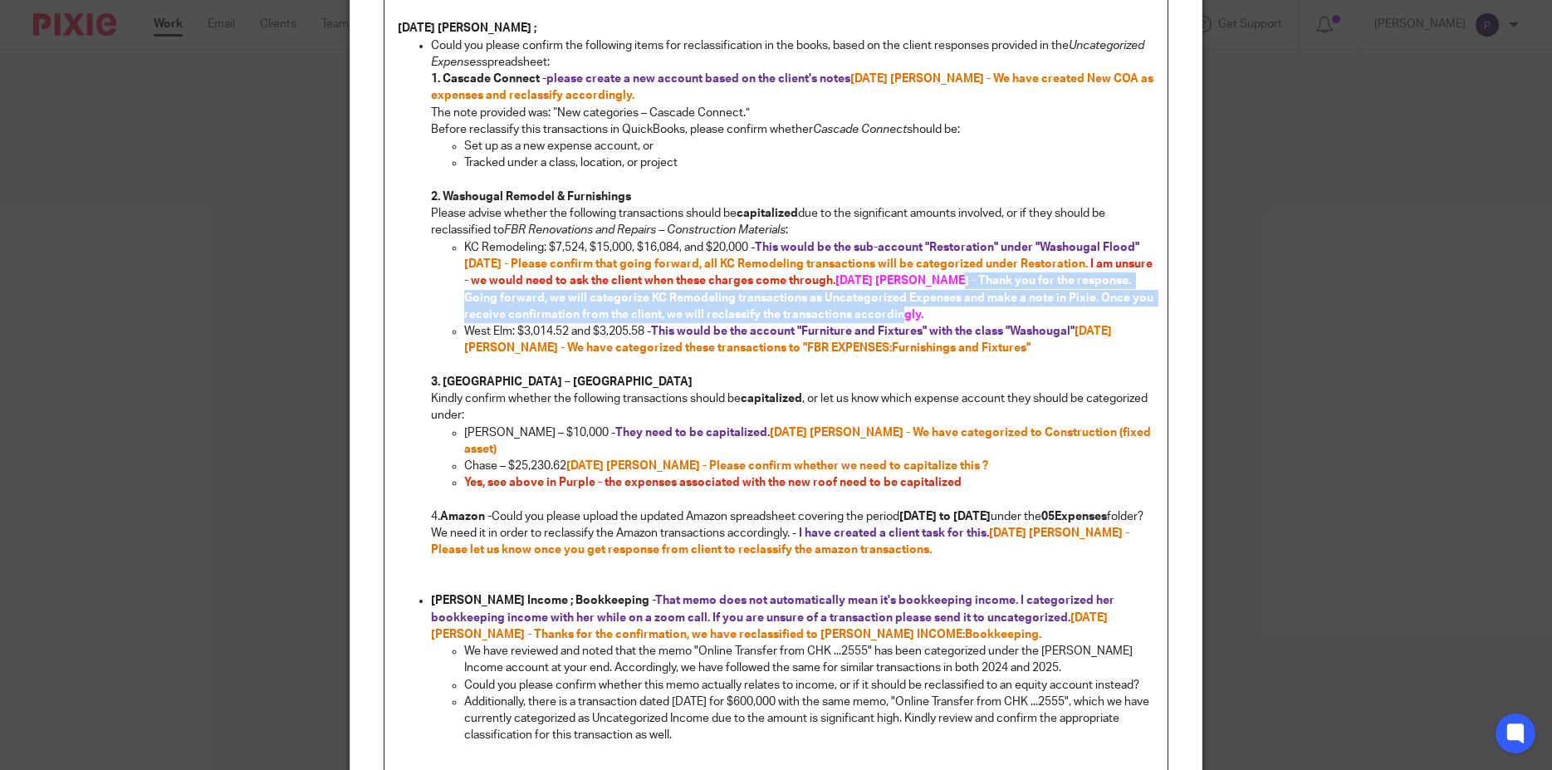
scroll to position [416, 0]
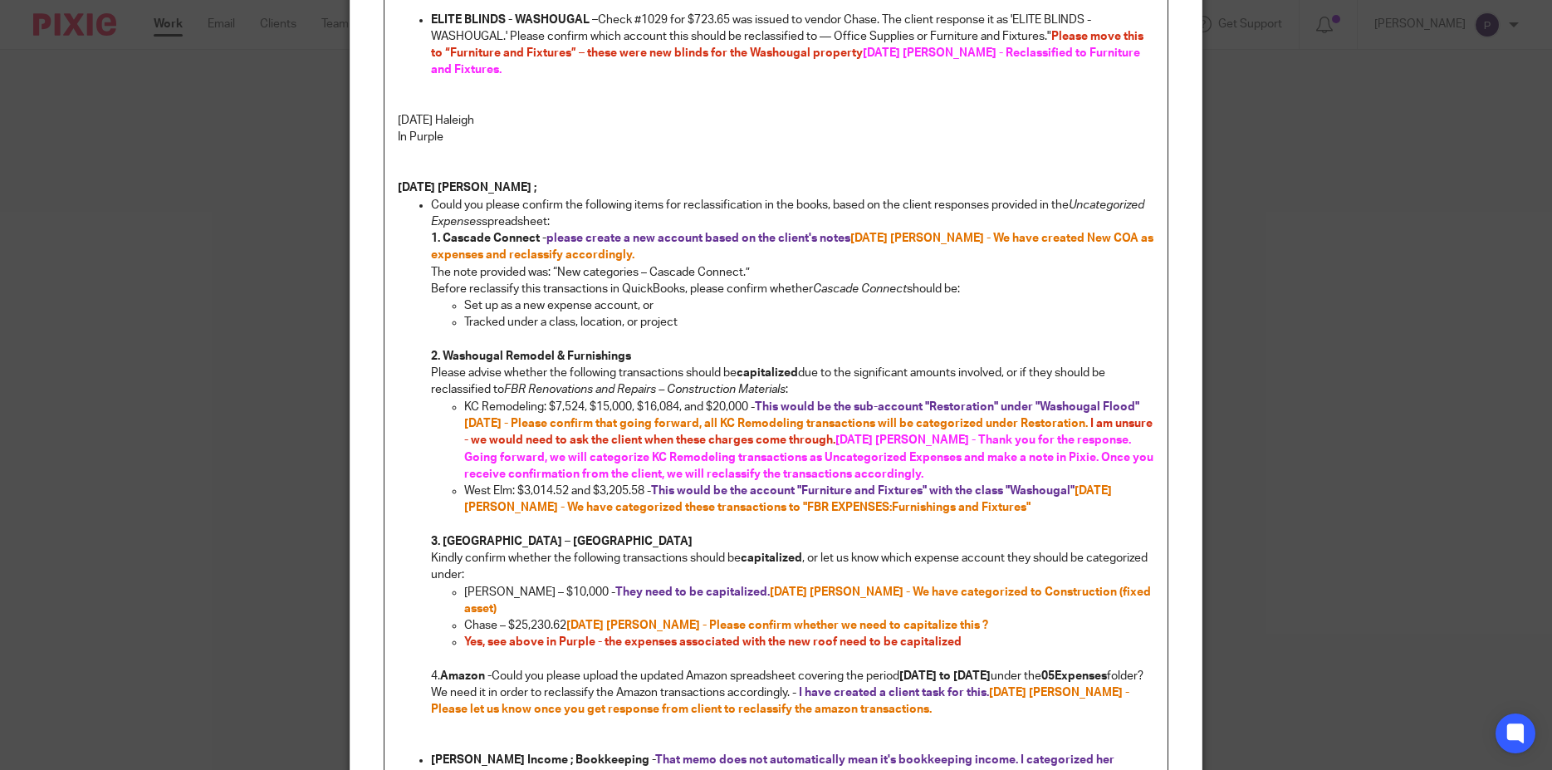
click at [937, 457] on p "KC Remodeling: $7,524, $15,000, $16,084, and $20,000 - This would be the sub-ac…" at bounding box center [809, 441] width 691 height 84
click at [938, 458] on p "KC Remodeling: $7,524, $15,000, $16,084, and $20,000 - This would be the sub-ac…" at bounding box center [809, 441] width 691 height 84
drag, startPoint x: 544, startPoint y: 389, endPoint x: 1142, endPoint y: 388, distance: 597.9
click at [1142, 399] on p "KC Remodeling: $7,524, $15,000, $16,084, and $20,000 - This would be the sub-ac…" at bounding box center [809, 441] width 691 height 84
click at [789, 399] on p "KC Remodeling: $7,524, $15,000, $16,084, and $20,000 - This would be the sub-ac…" at bounding box center [809, 441] width 691 height 84
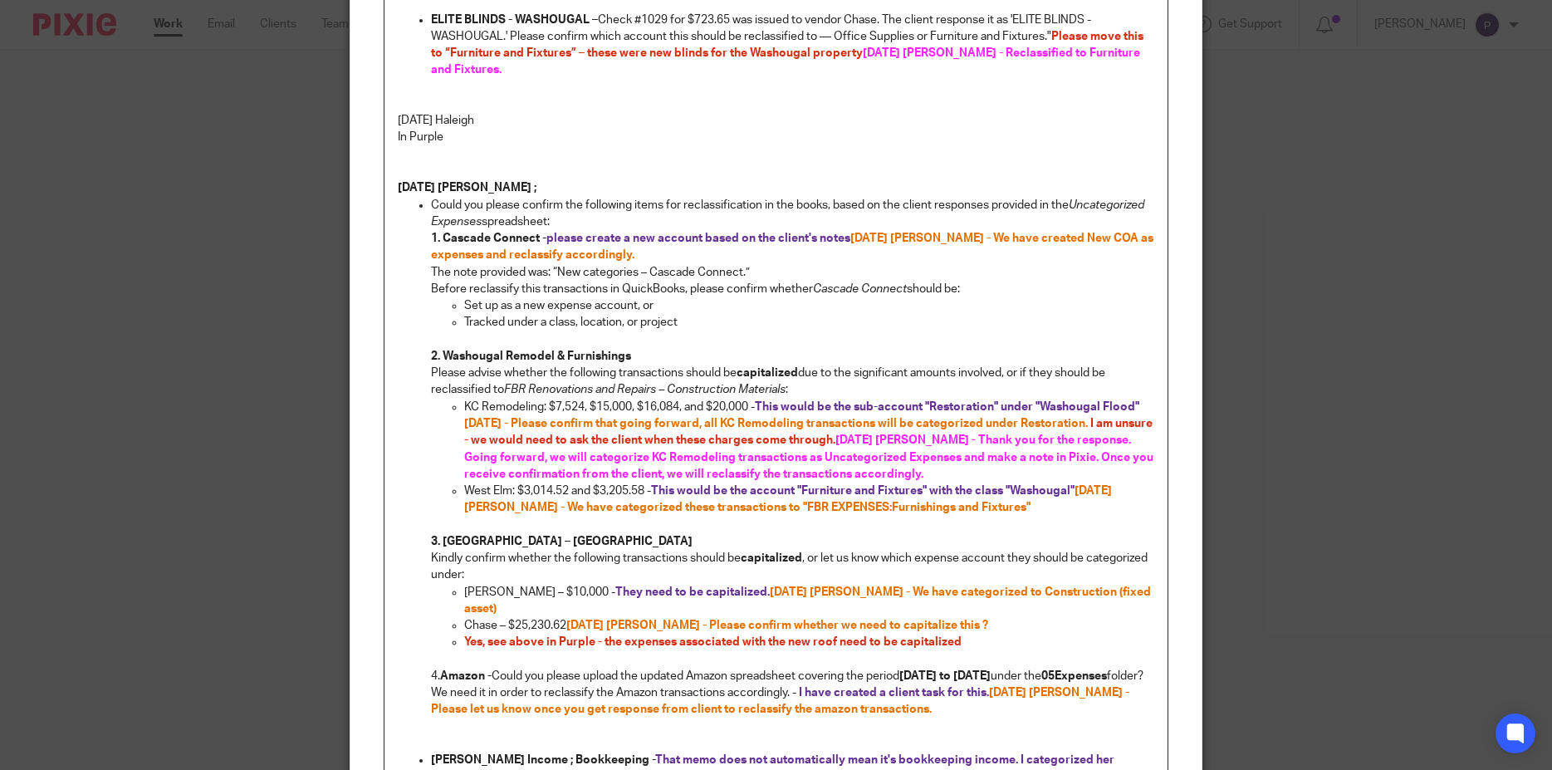
drag, startPoint x: 542, startPoint y: 388, endPoint x: 1145, endPoint y: 390, distance: 602.9
click at [1145, 399] on p "KC Remodeling: $7,524, $15,000, $16,084, and $20,000 - This would be the sub-ac…" at bounding box center [809, 441] width 691 height 84
copy p "$7,524, $15,000, $16,084, and $20,000 - This would be the sub-account "Restorat…"
click at [707, 441] on span "08/21/2025 Penny - Thank you for the response. Going forward, we will categoriz…" at bounding box center [810, 457] width 692 height 46
drag, startPoint x: 642, startPoint y: 439, endPoint x: 590, endPoint y: 424, distance: 54.4
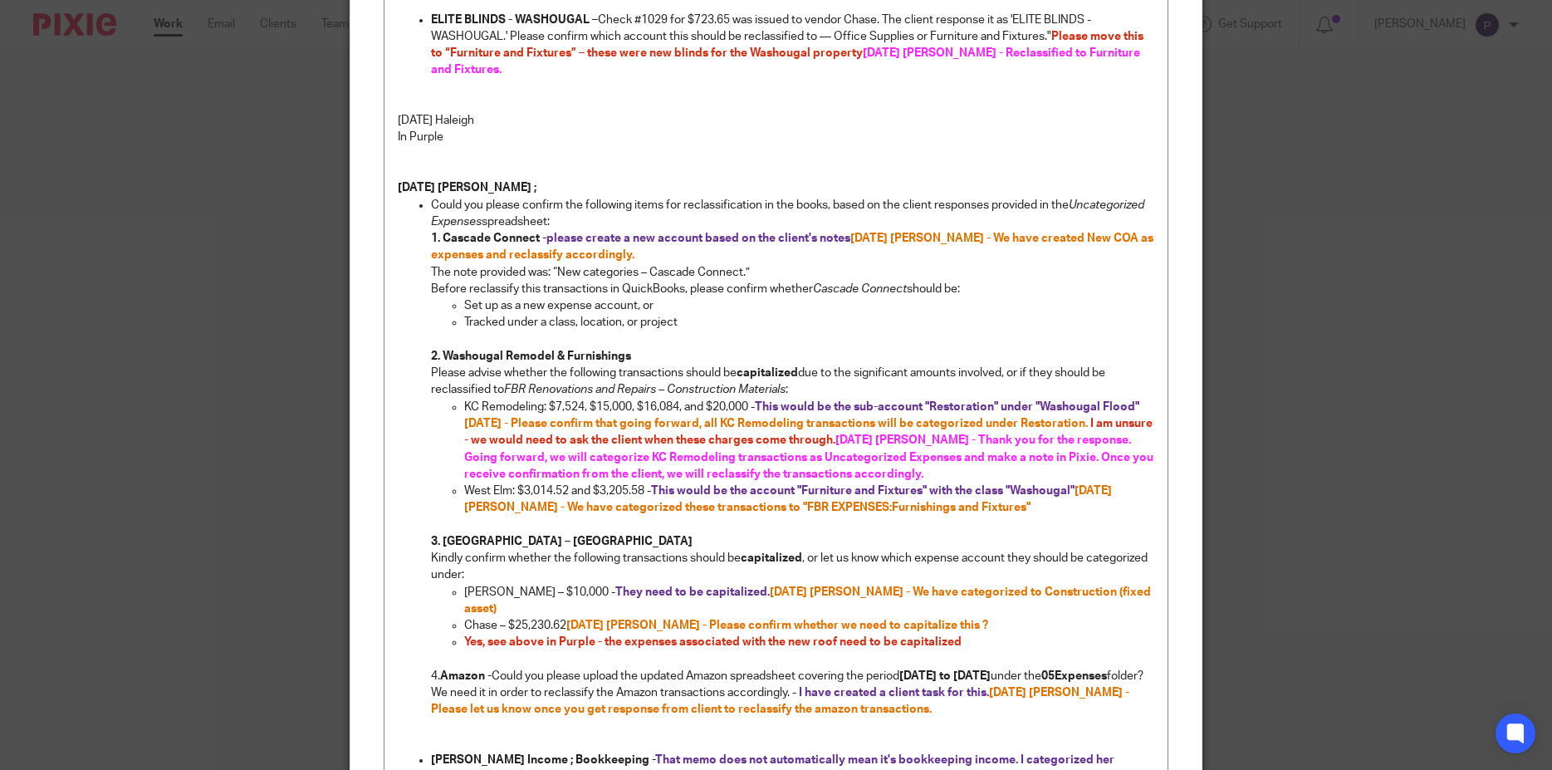
click at [640, 439] on span "08/21/2025 Penny - Thank you for the response. Going forward, we will categoriz…" at bounding box center [810, 457] width 692 height 46
drag, startPoint x: 524, startPoint y: 404, endPoint x: 1093, endPoint y: 405, distance: 568.8
click at [1088, 418] on span "8/18/2025 - Please confirm that going forward, all KC Remodeling transactions w…" at bounding box center [776, 424] width 624 height 12
copy span "Please confirm that going forward, all KC Remodeling transactions will be categ…"
click at [1157, 473] on div "8/18/25 Haleigh PLEASE do not categorize something if you are unsure, I would r…" at bounding box center [776, 419] width 784 height 1312
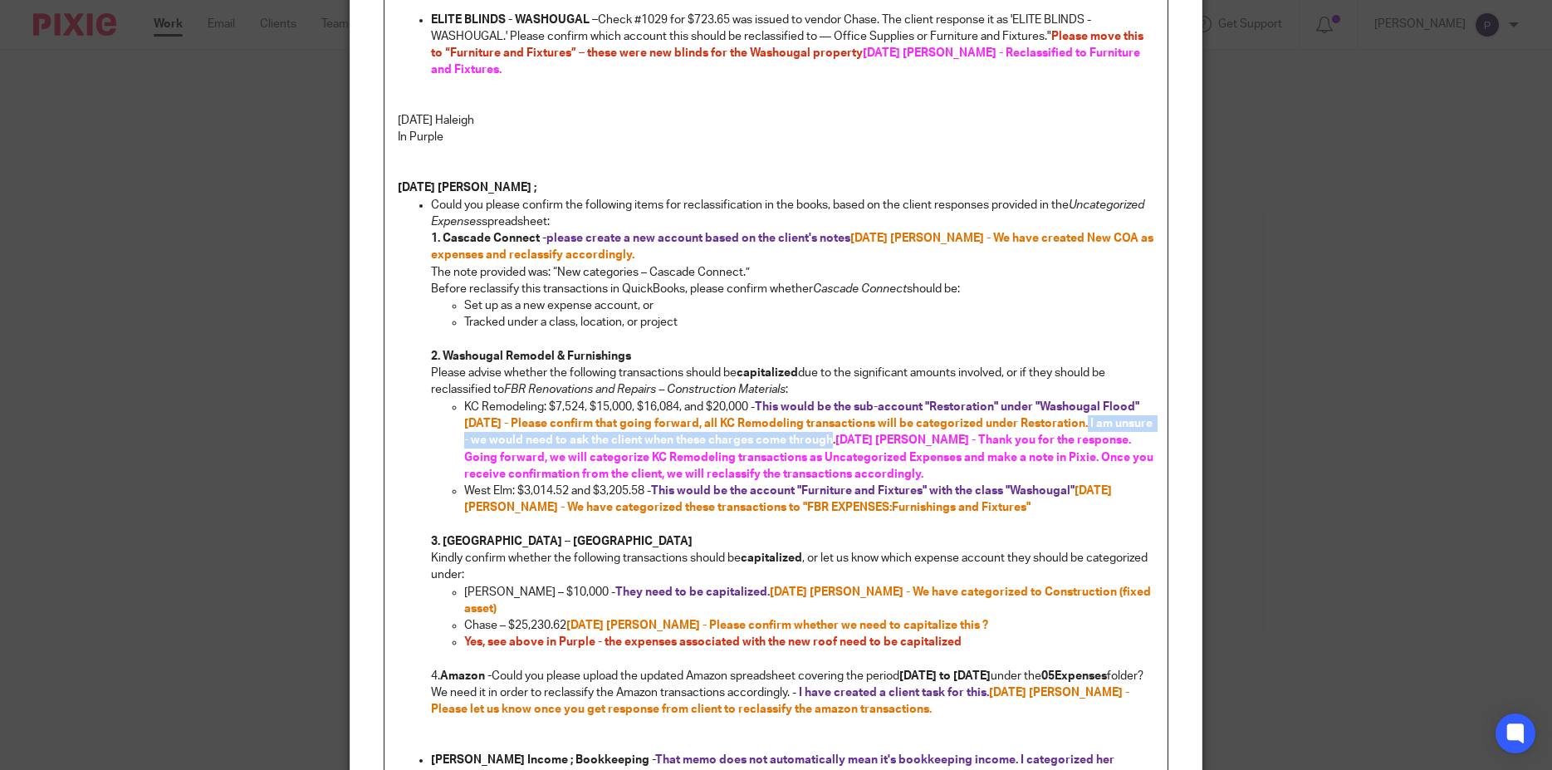
drag, startPoint x: 1095, startPoint y: 403, endPoint x: 868, endPoint y: 426, distance: 228.7
click at [868, 426] on p "KC Remodeling: $7,524, $15,000, $16,084, and $20,000 - This would be the sub-ac…" at bounding box center [809, 441] width 691 height 84
copy p "I am unsure - we would need to ask the client when these charges come through"
click at [1043, 483] on p "West Elm: $3,014.52 and $3,205.58 - This would be the account "Furniture and Fi…" at bounding box center [809, 499] width 691 height 34
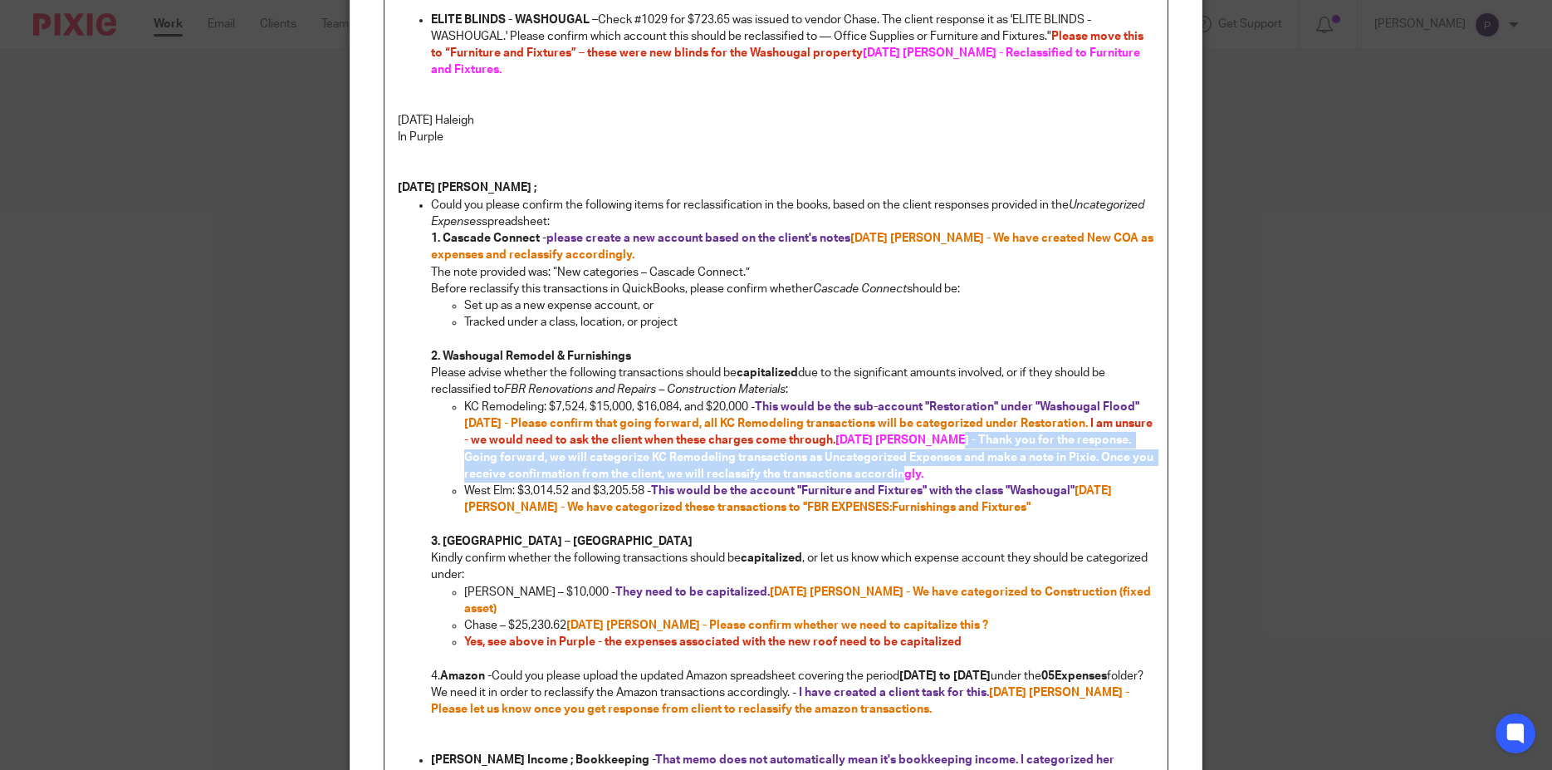
drag, startPoint x: 991, startPoint y: 422, endPoint x: 943, endPoint y: 458, distance: 59.8
click at [943, 458] on p "KC Remodeling: $7,524, $15,000, $16,084, and $20,000 - This would be the sub-ac…" at bounding box center [809, 441] width 691 height 84
click at [938, 458] on p "KC Remodeling: $7,524, $15,000, $16,084, and $20,000 - This would be the sub-ac…" at bounding box center [809, 441] width 691 height 84
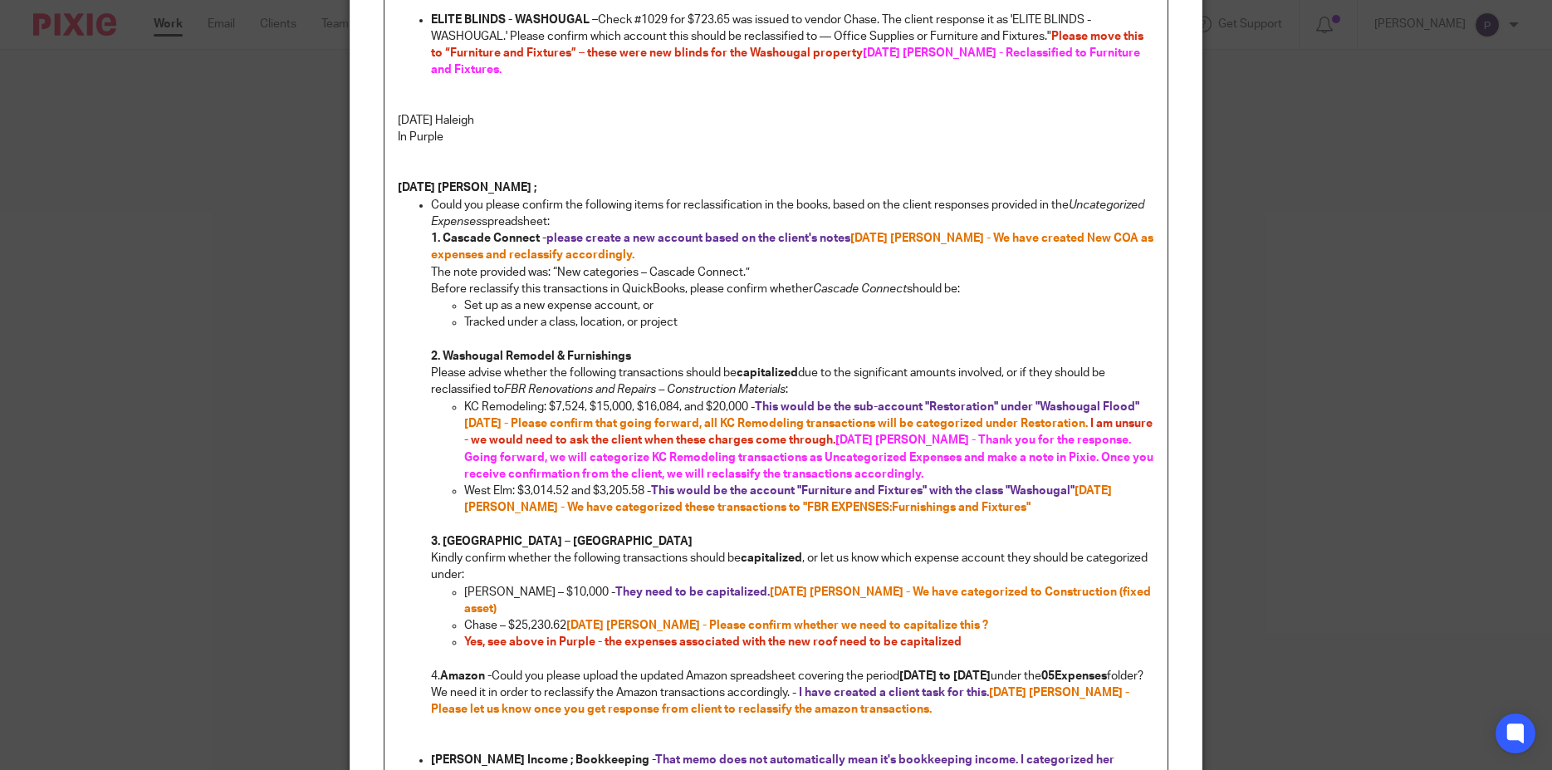
click at [949, 482] on p "West Elm: $3,014.52 and $3,205.58 - This would be the account "Furniture and Fi…" at bounding box center [809, 499] width 691 height 34
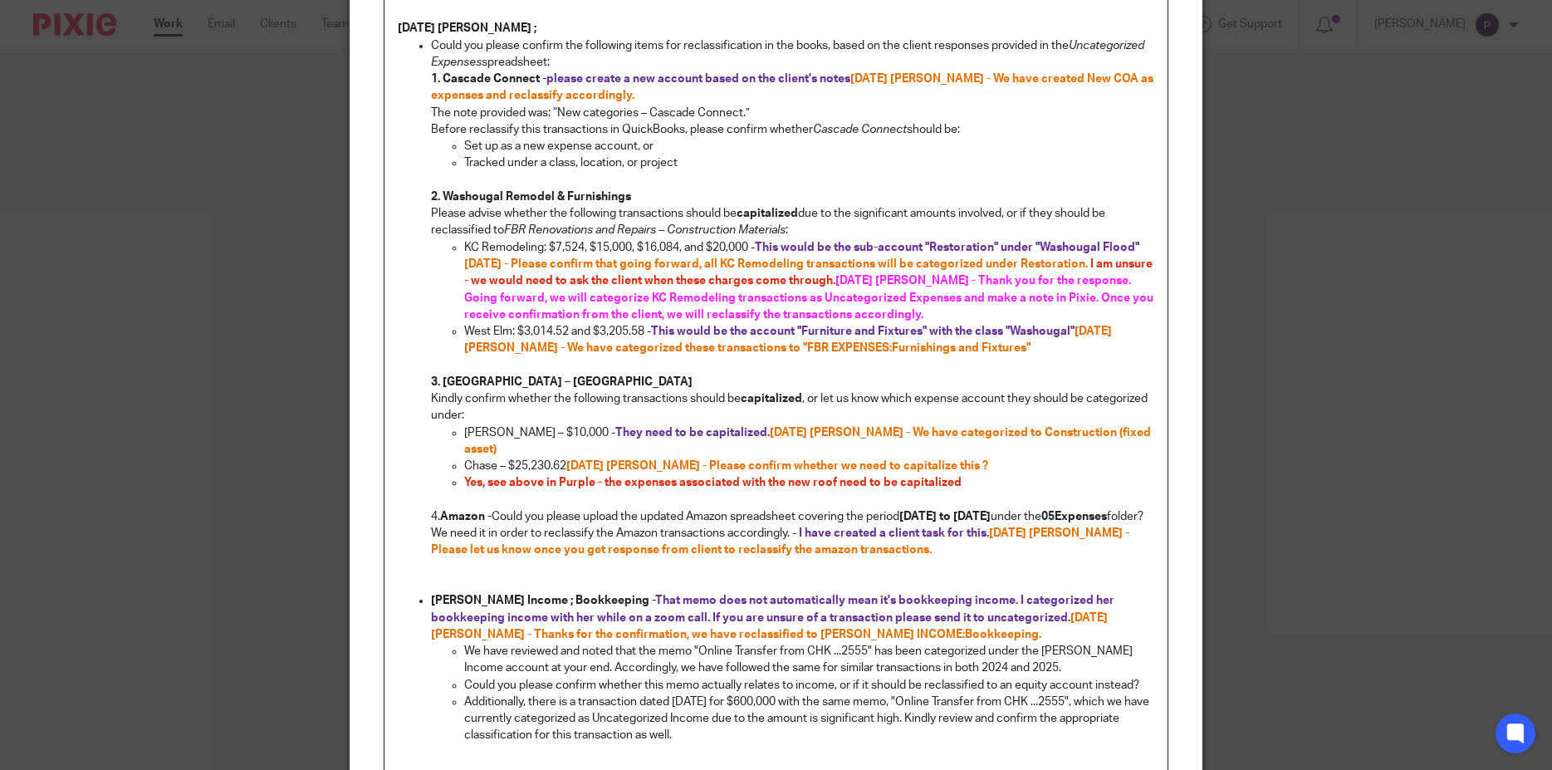
scroll to position [655, 0]
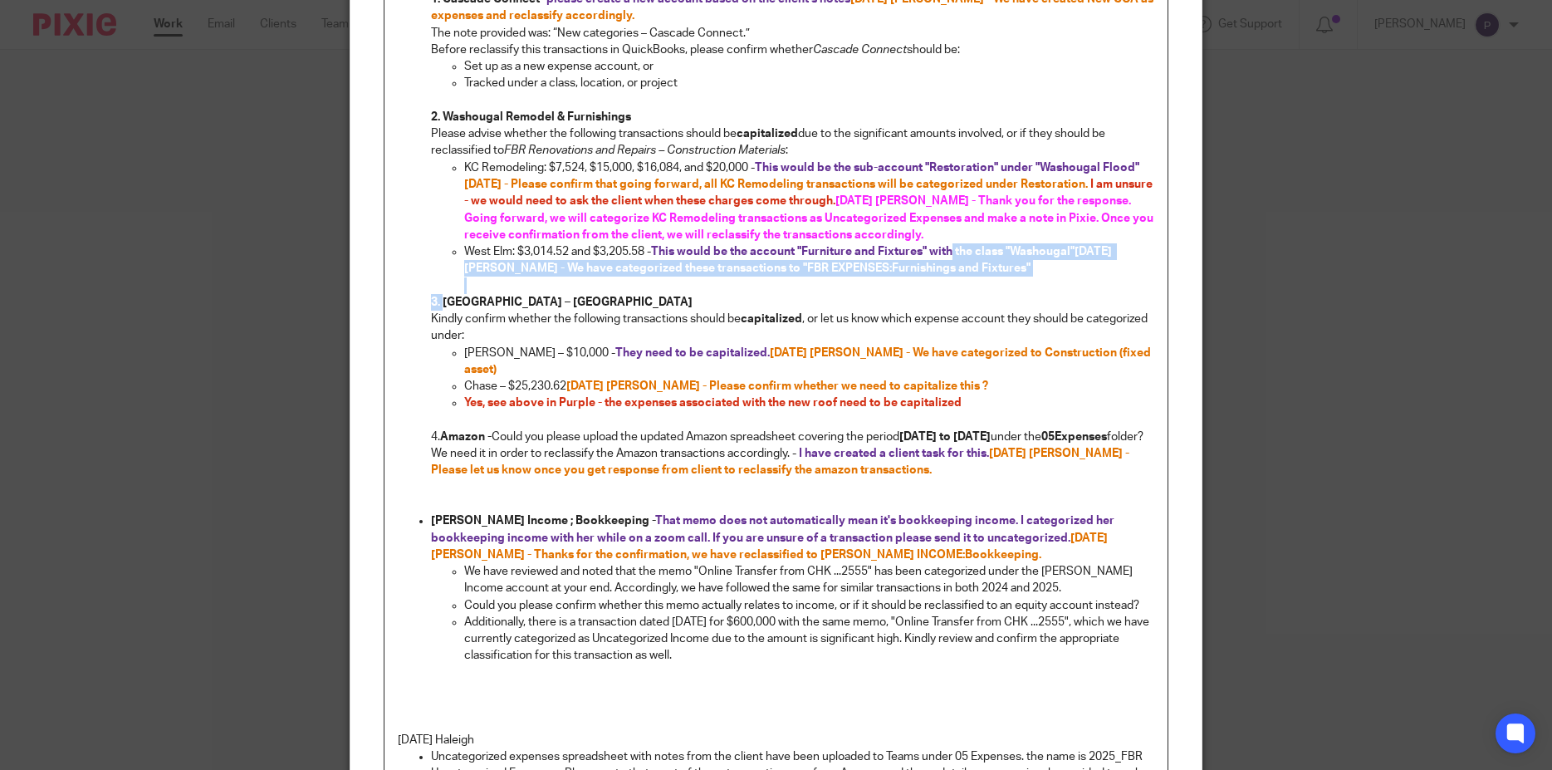
drag, startPoint x: 564, startPoint y: 285, endPoint x: 435, endPoint y: 283, distance: 128.7
click at [435, 294] on p "3. New Roof – Brookings Kindly confirm whether the following transactions shoul…" at bounding box center [793, 319] width 724 height 51
click at [435, 296] on strong "3. New Roof – Brookings" at bounding box center [562, 302] width 262 height 12
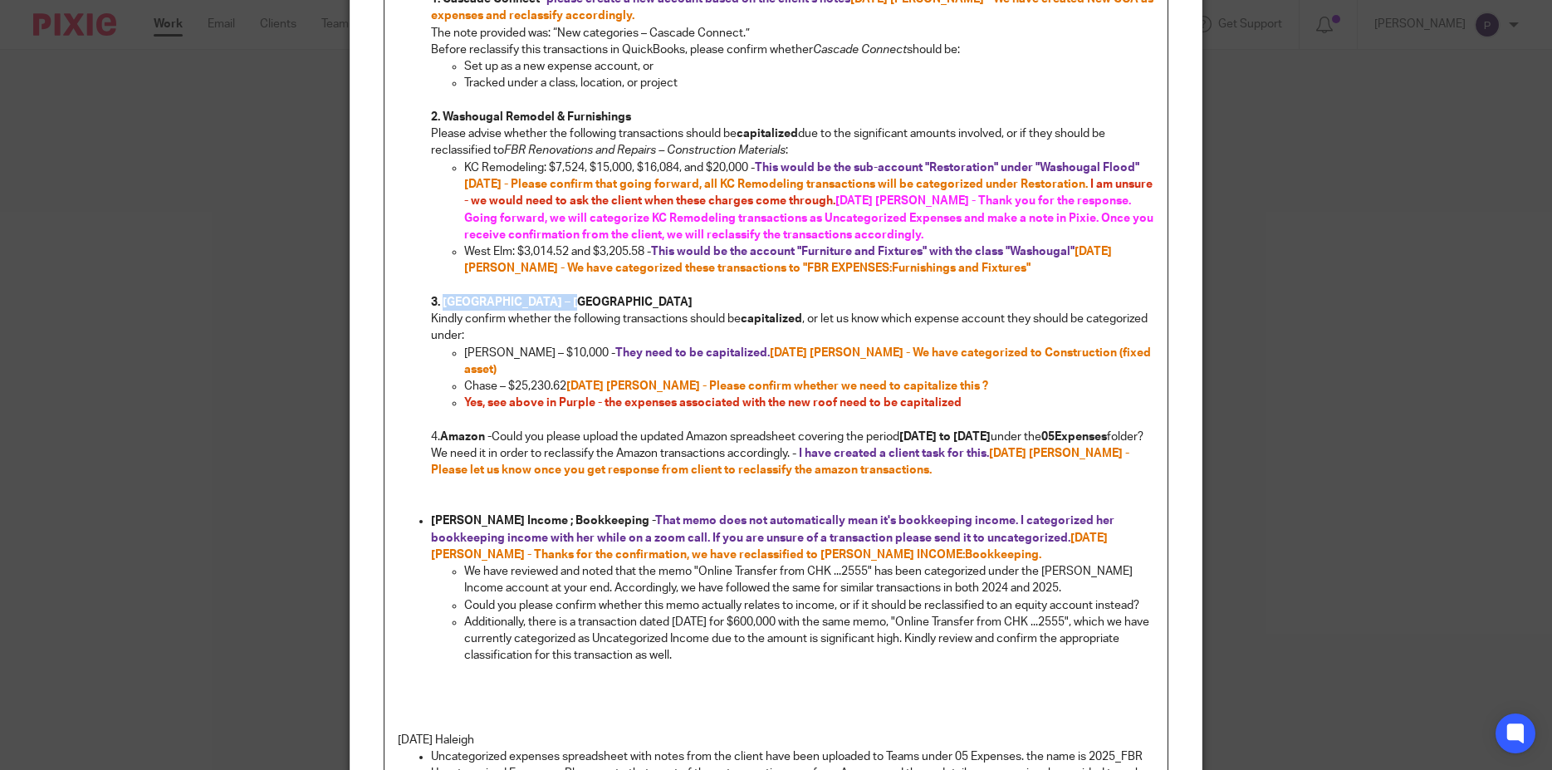
drag, startPoint x: 437, startPoint y: 283, endPoint x: 558, endPoint y: 285, distance: 121.2
click at [558, 294] on p "3. New Roof – Brookings Kindly confirm whether the following transactions shoul…" at bounding box center [793, 319] width 724 height 51
click at [1139, 345] on p "Edward Roofing – $10,000 - They need to be capitalized. 8/18/2025 Penny - We ha…" at bounding box center [809, 362] width 691 height 34
click at [1136, 345] on p "Edward Roofing – $10,000 - They need to be capitalized. 8/18/2025 Penny - We ha…" at bounding box center [809, 362] width 691 height 34
drag, startPoint x: 881, startPoint y: 184, endPoint x: 987, endPoint y: 182, distance: 105.5
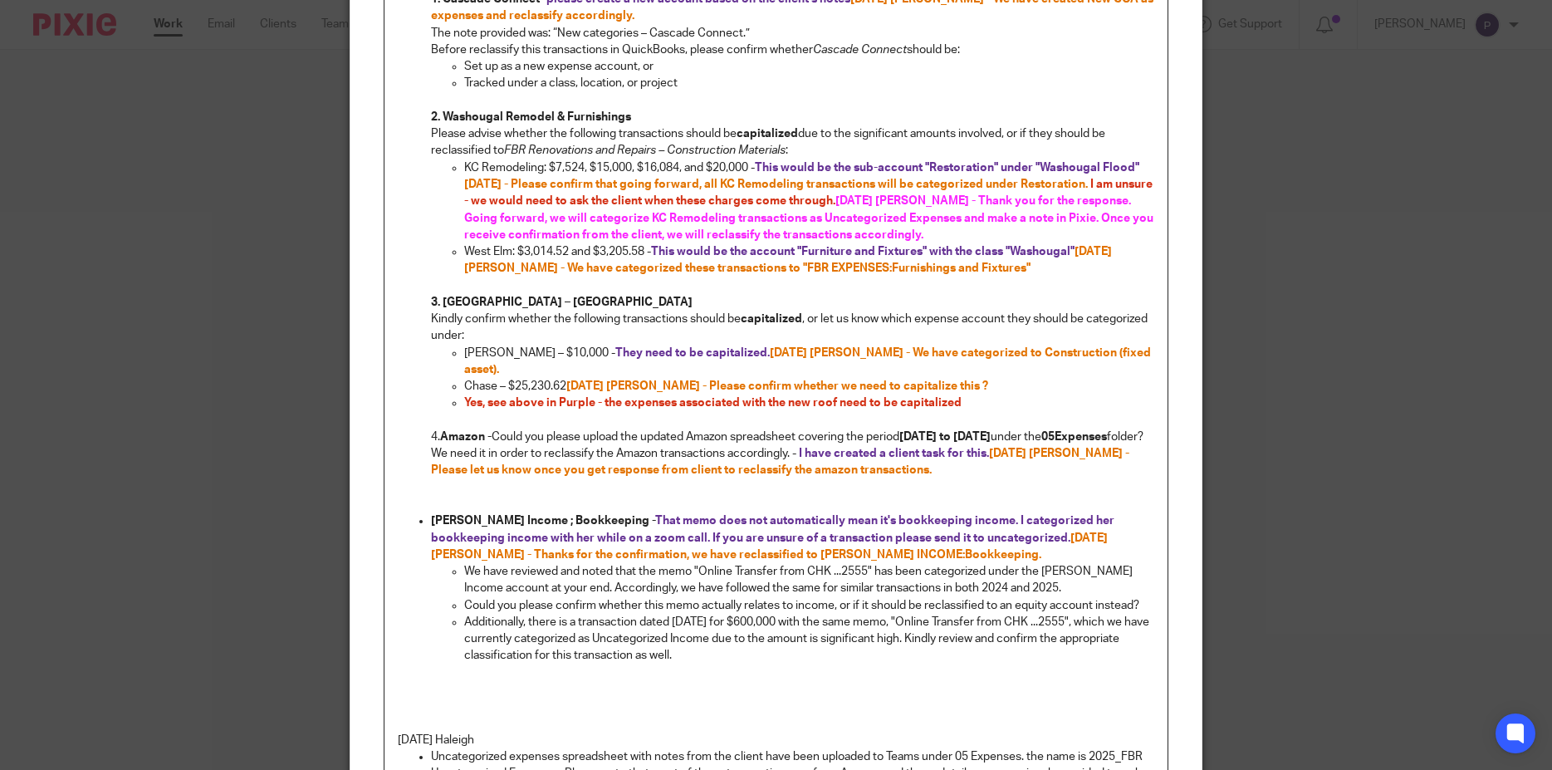
click at [987, 182] on strong "I am unsure - we would need to ask the client when these charges come through. …" at bounding box center [810, 210] width 692 height 62
click at [1141, 345] on p "Edward Roofing – $10,000 - They need to be capitalized. 8/18/2025 Penny - We ha…" at bounding box center [809, 362] width 691 height 34
click at [567, 364] on span "08/21/2025 Penny - We noticed this transca" at bounding box center [634, 370] width 271 height 12
click at [732, 394] on p "Yes, see above in Purple - the expenses associated with the new roof need to be…" at bounding box center [809, 402] width 691 height 17
drag, startPoint x: 698, startPoint y: 351, endPoint x: 923, endPoint y: 354, distance: 224.2
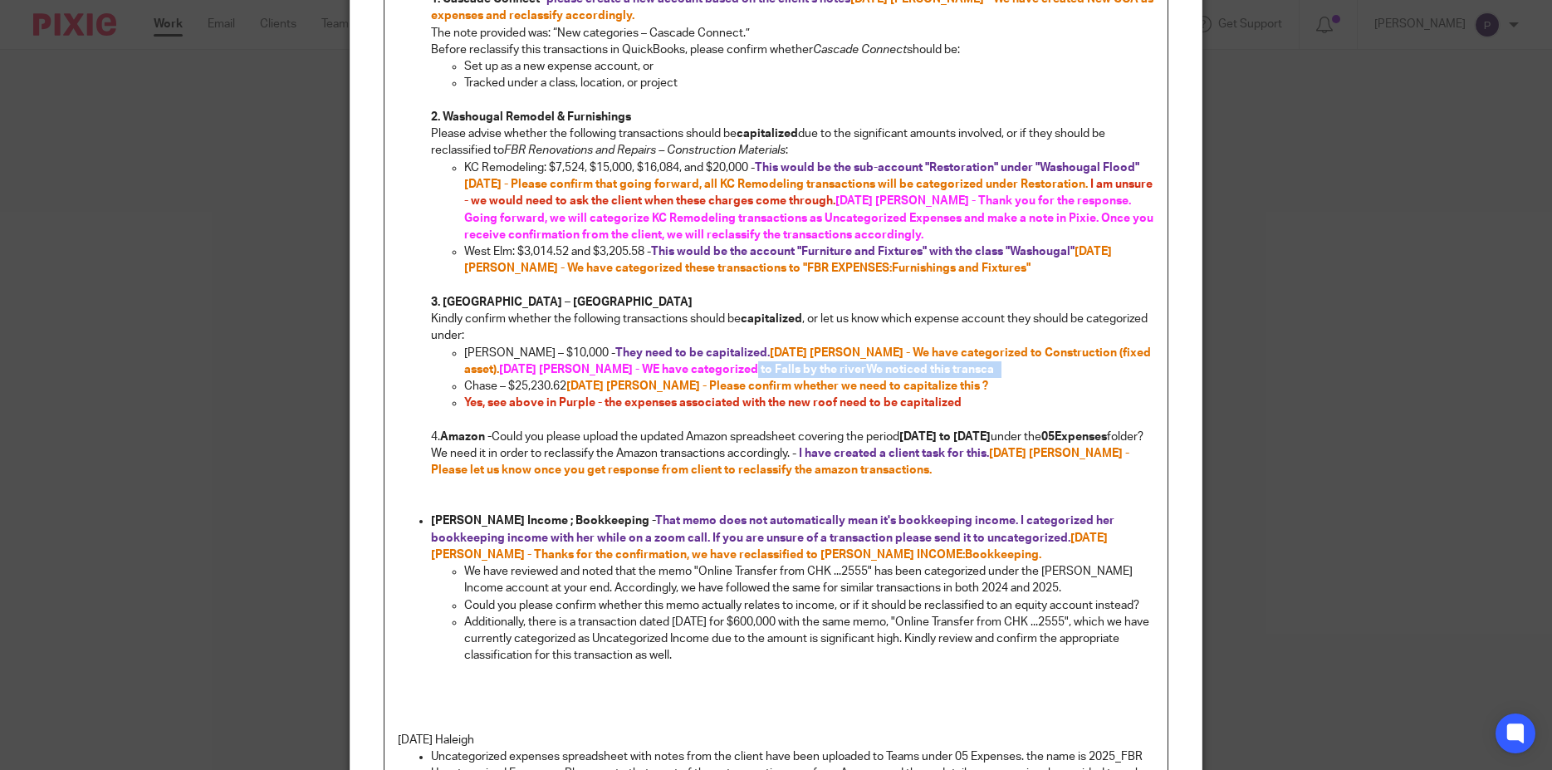
click at [923, 354] on strong "They need to be capitalized. 8/18/2025 Penny - We have categorized to Construct…" at bounding box center [808, 361] width 689 height 28
click at [693, 364] on span "08/21/2025 Penny - WE have categorized to" at bounding box center [635, 370] width 273 height 12
click at [1019, 350] on p "Edward Roofing – $10,000 - They need to be capitalized. 8/18/2025 Penny - We ha…" at bounding box center [809, 362] width 691 height 34
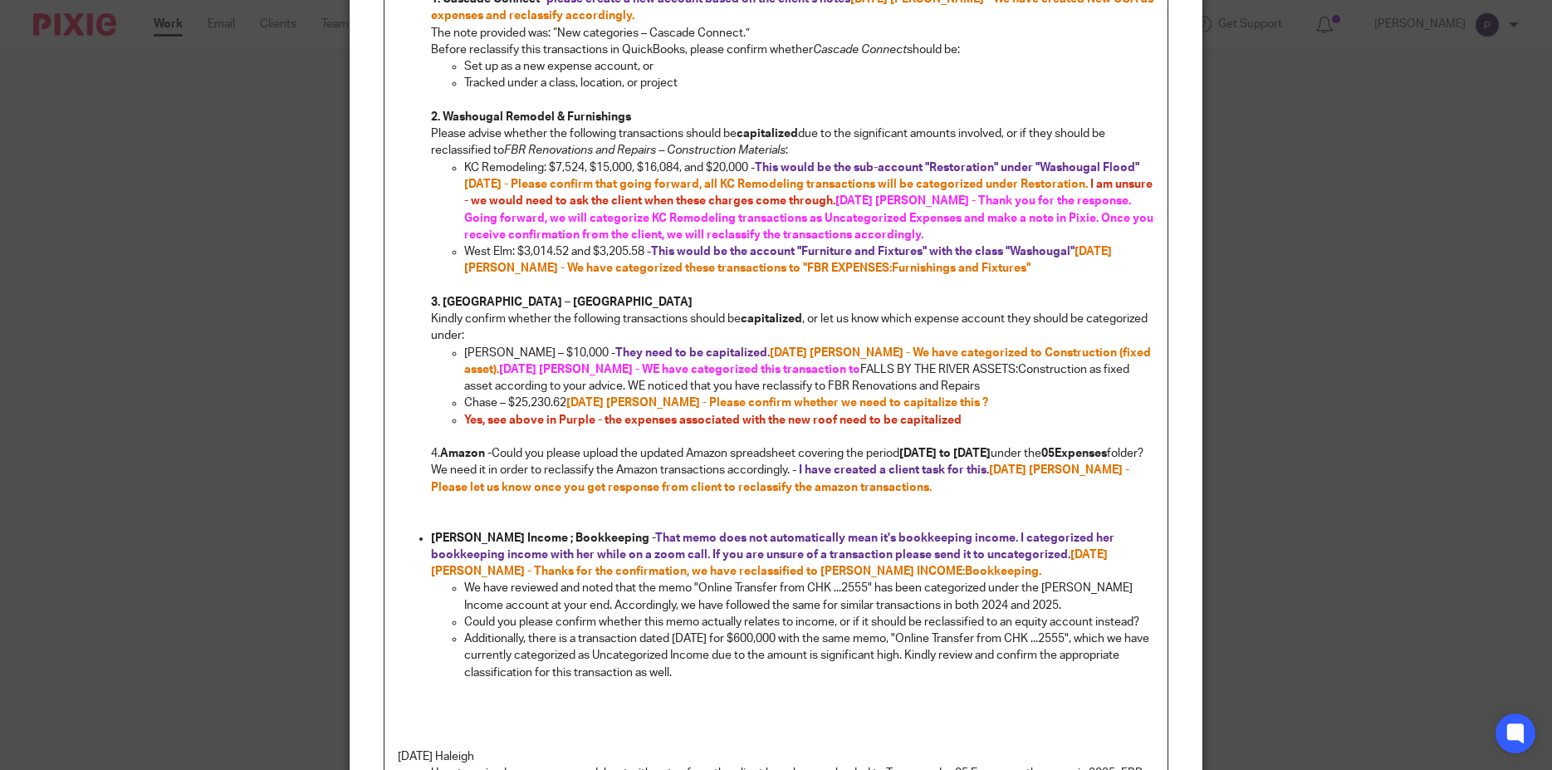
click at [547, 370] on p "Edward Roofing – $10,000 - They need to be capitalized. 8/18/2025 Penny - We ha…" at bounding box center [809, 370] width 691 height 51
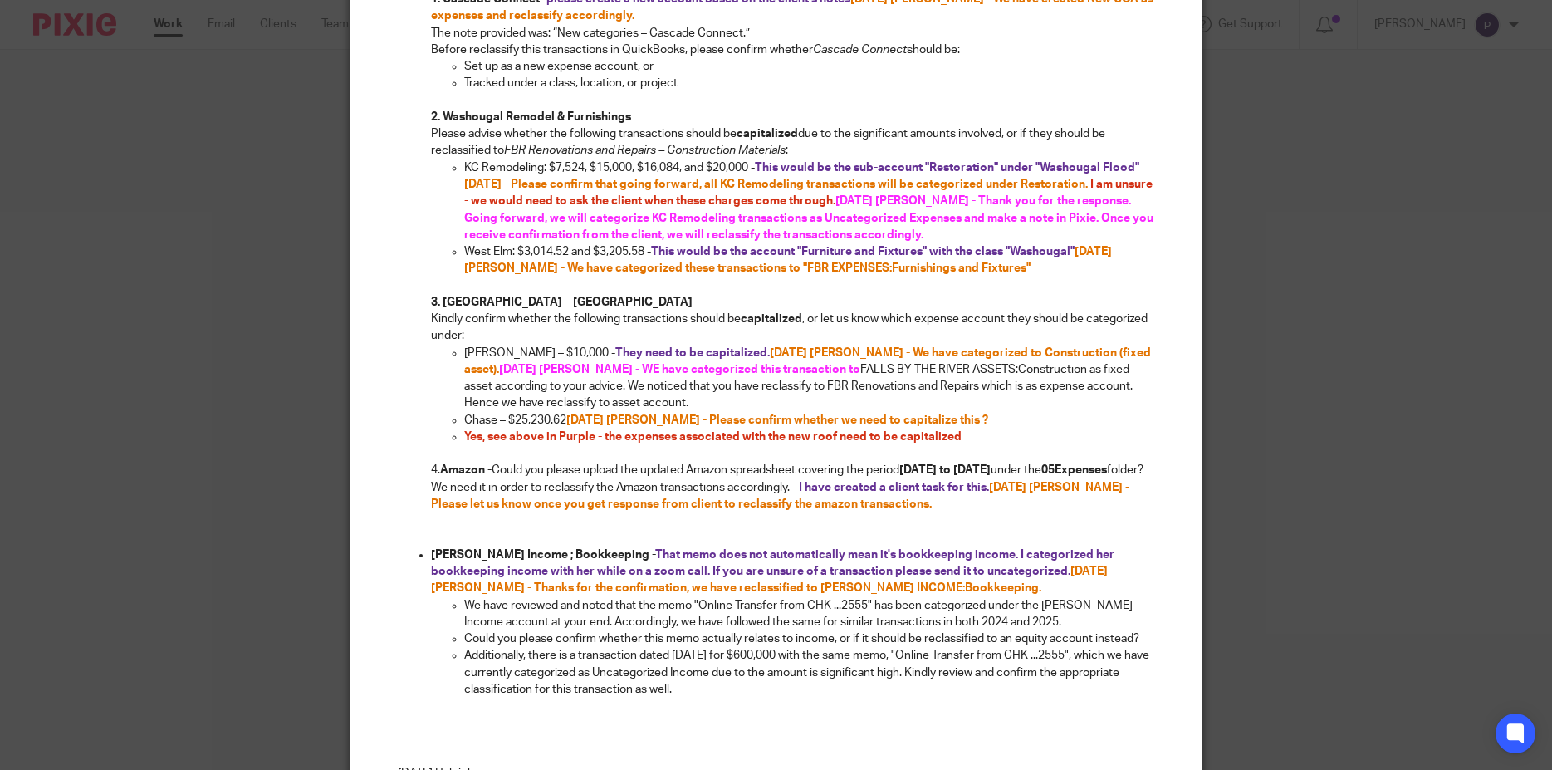
drag, startPoint x: 604, startPoint y: 385, endPoint x: 566, endPoint y: 352, distance: 50.0
click at [566, 352] on p "Edward Roofing – $10,000 - They need to be capitalized. 8/18/2025 Penny - We ha…" at bounding box center [809, 378] width 691 height 67
click at [789, 361] on p "Edward Roofing – $10,000 - They need to be capitalized. 8/18/2025 Penny - We ha…" at bounding box center [809, 378] width 691 height 67
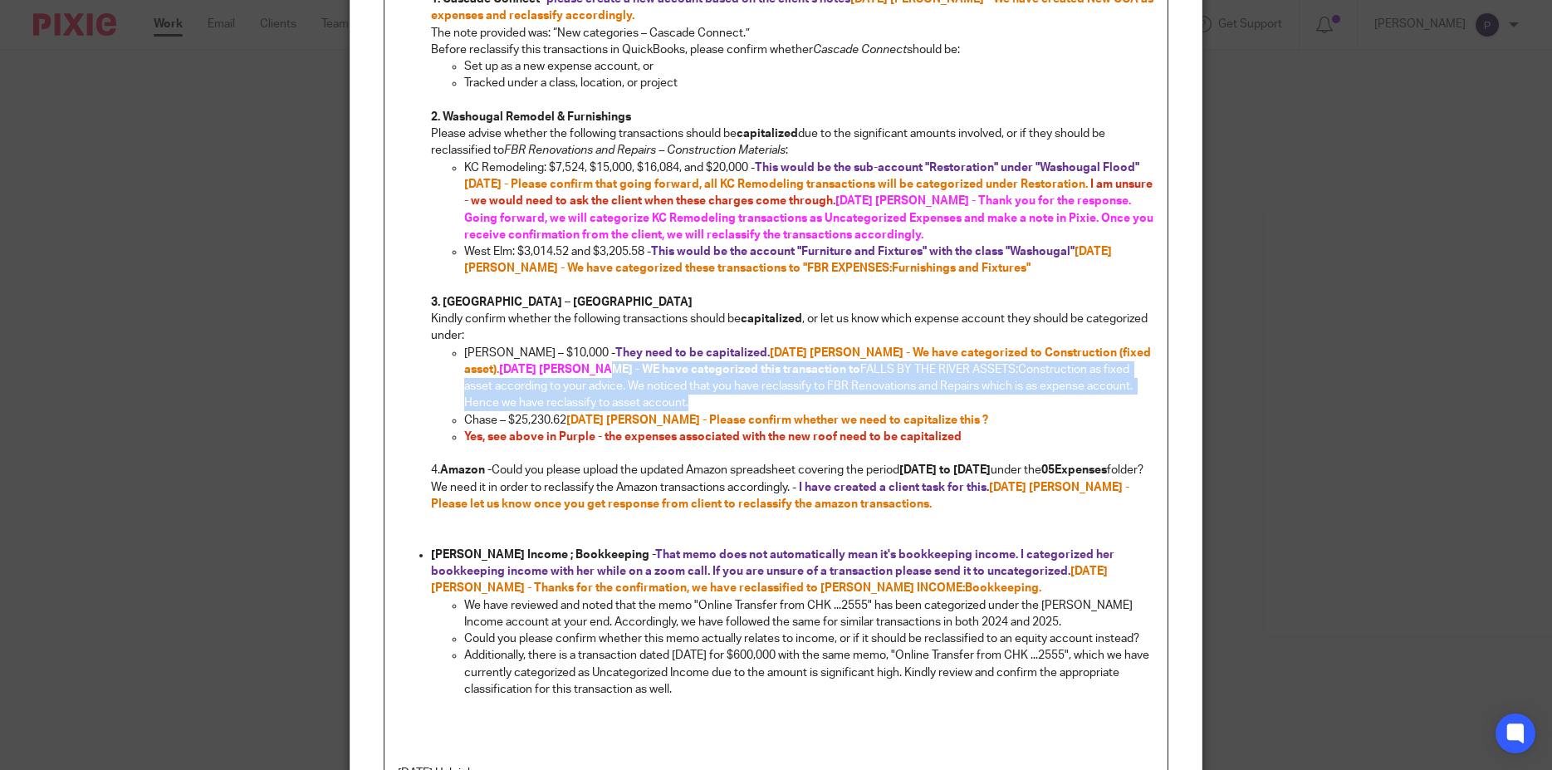
drag, startPoint x: 561, startPoint y: 350, endPoint x: 600, endPoint y: 383, distance: 51.9
click at [600, 383] on p "Edward Roofing – $10,000 - They need to be capitalized. 8/18/2025 Penny - We ha…" at bounding box center [809, 378] width 691 height 67
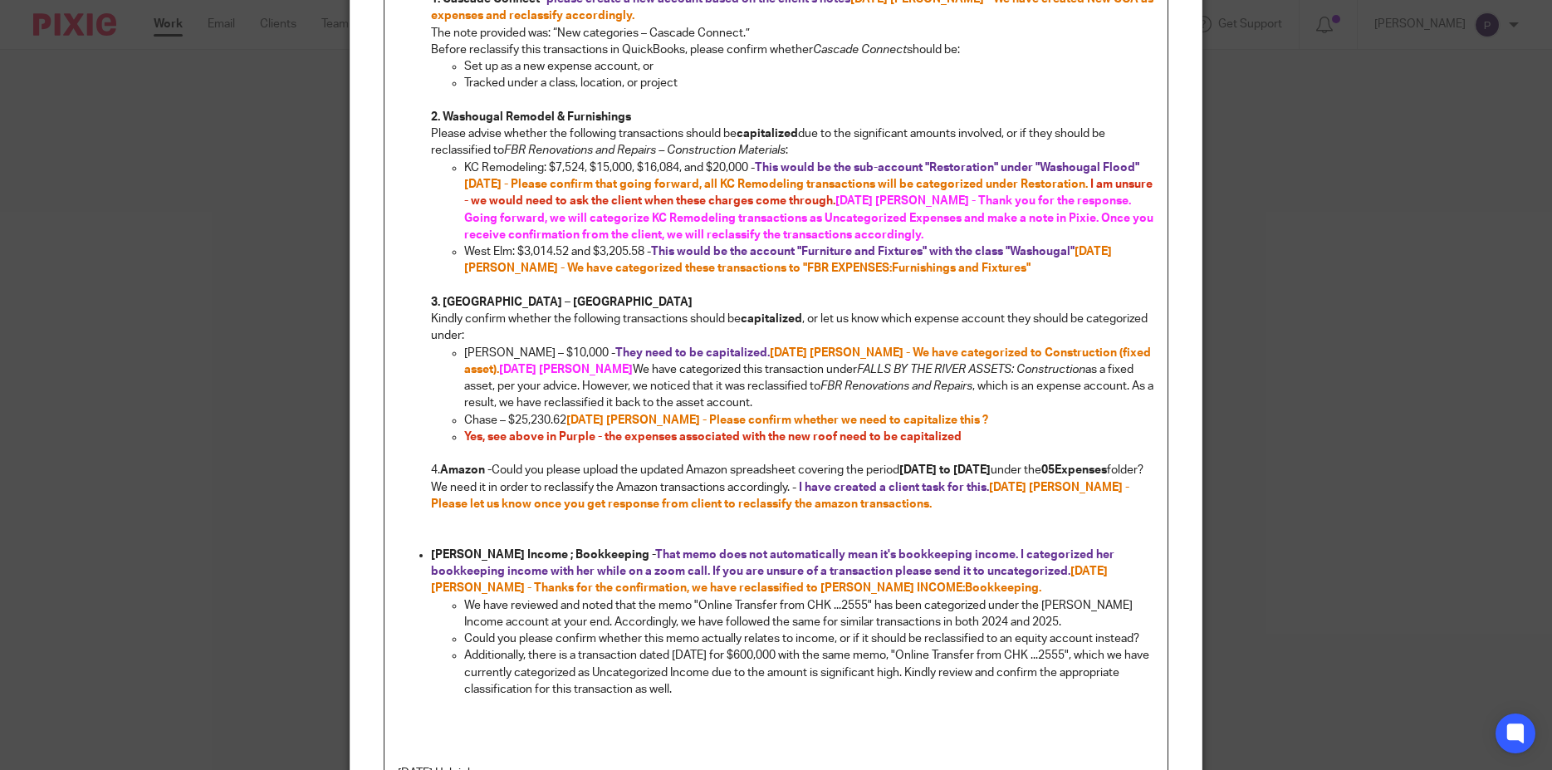
click at [561, 350] on p "Edward Roofing – $10,000 - They need to be capitalized. 8/18/2025 Penny - We ha…" at bounding box center [809, 378] width 691 height 67
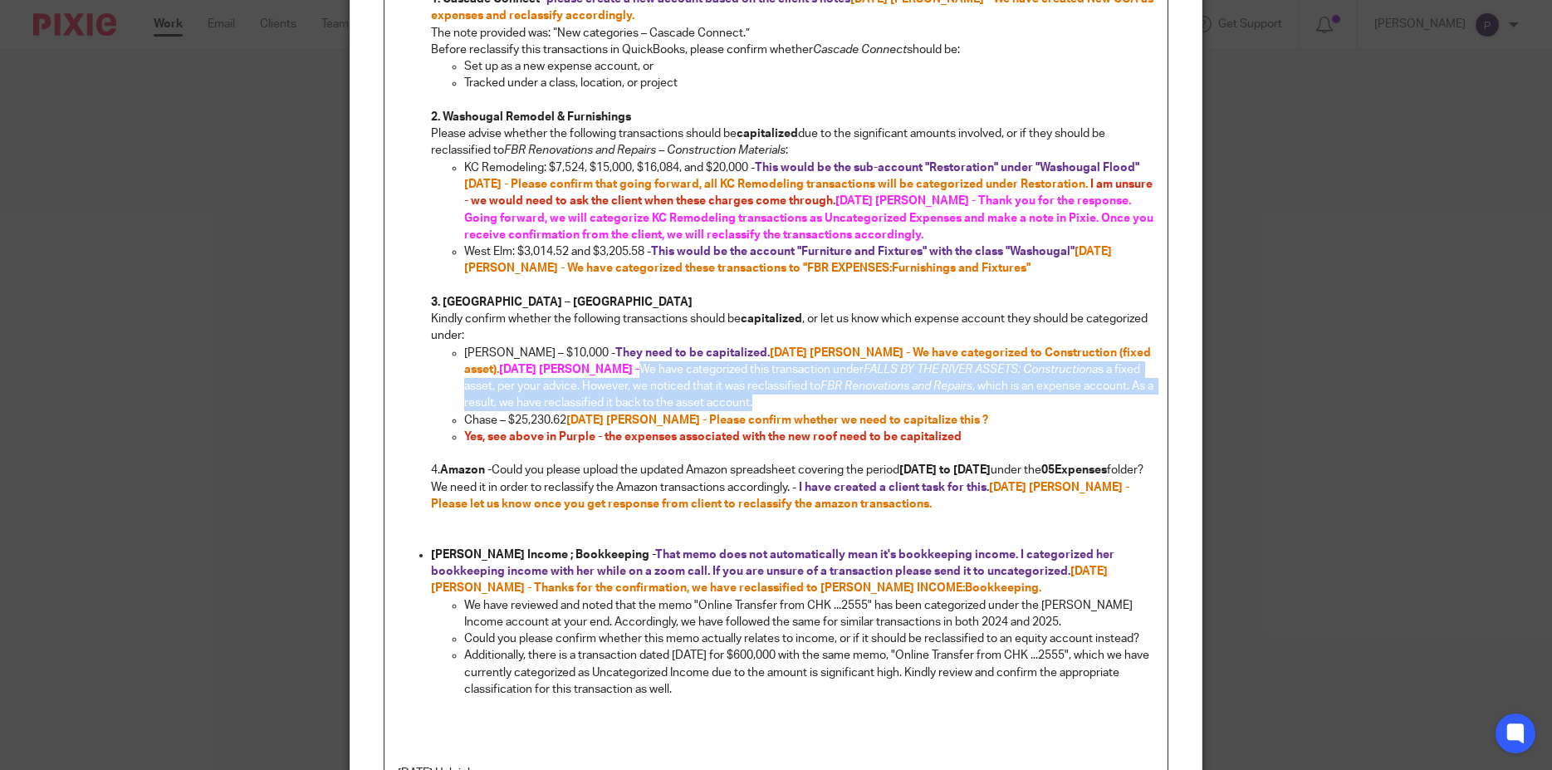
drag, startPoint x: 567, startPoint y: 349, endPoint x: 711, endPoint y: 387, distance: 148.7
click at [711, 387] on p "Edward Roofing – $10,000 - They need to be capitalized. 8/18/2025 Penny - We ha…" at bounding box center [809, 378] width 691 height 67
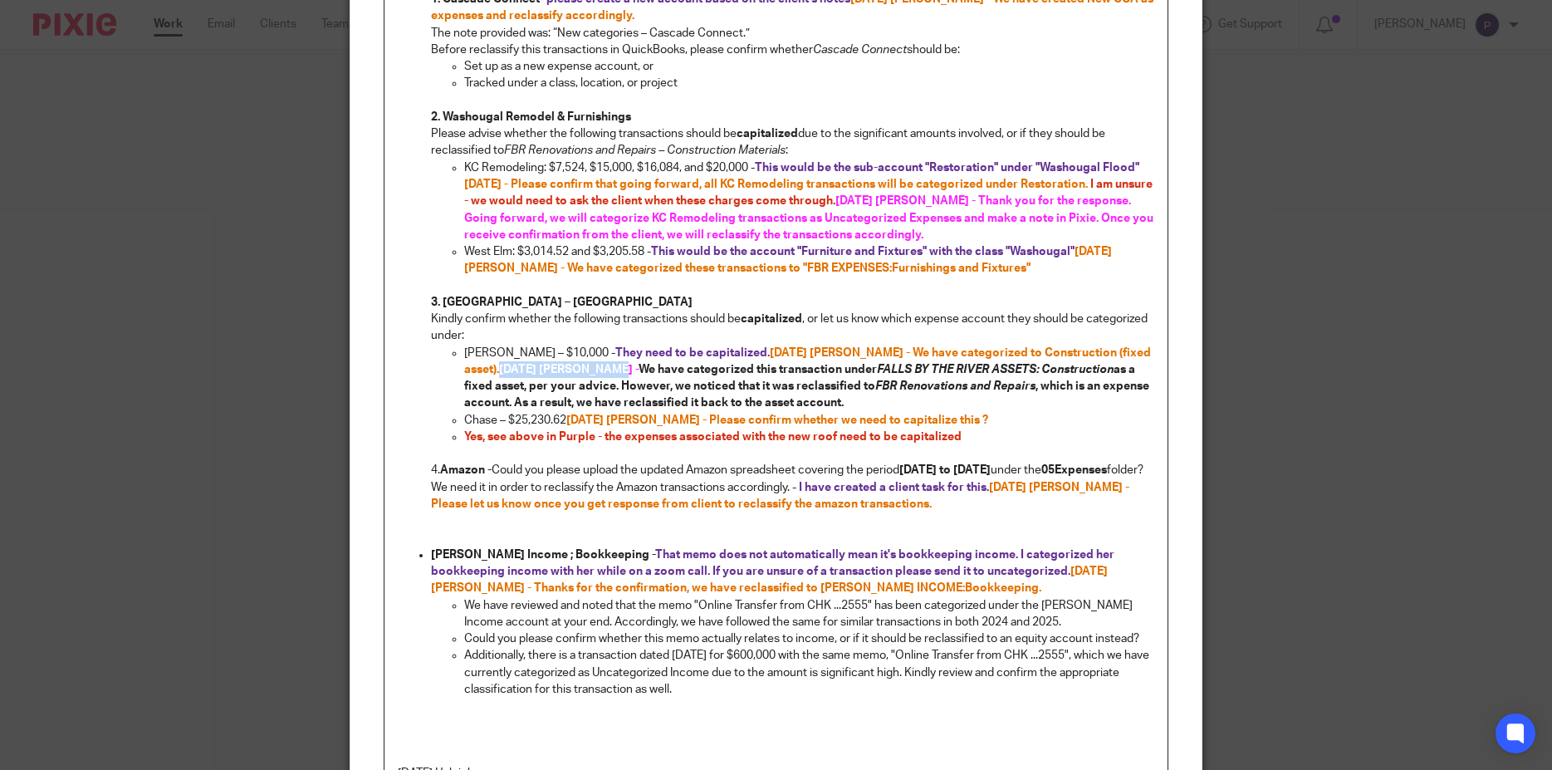
scroll to position [945, 0]
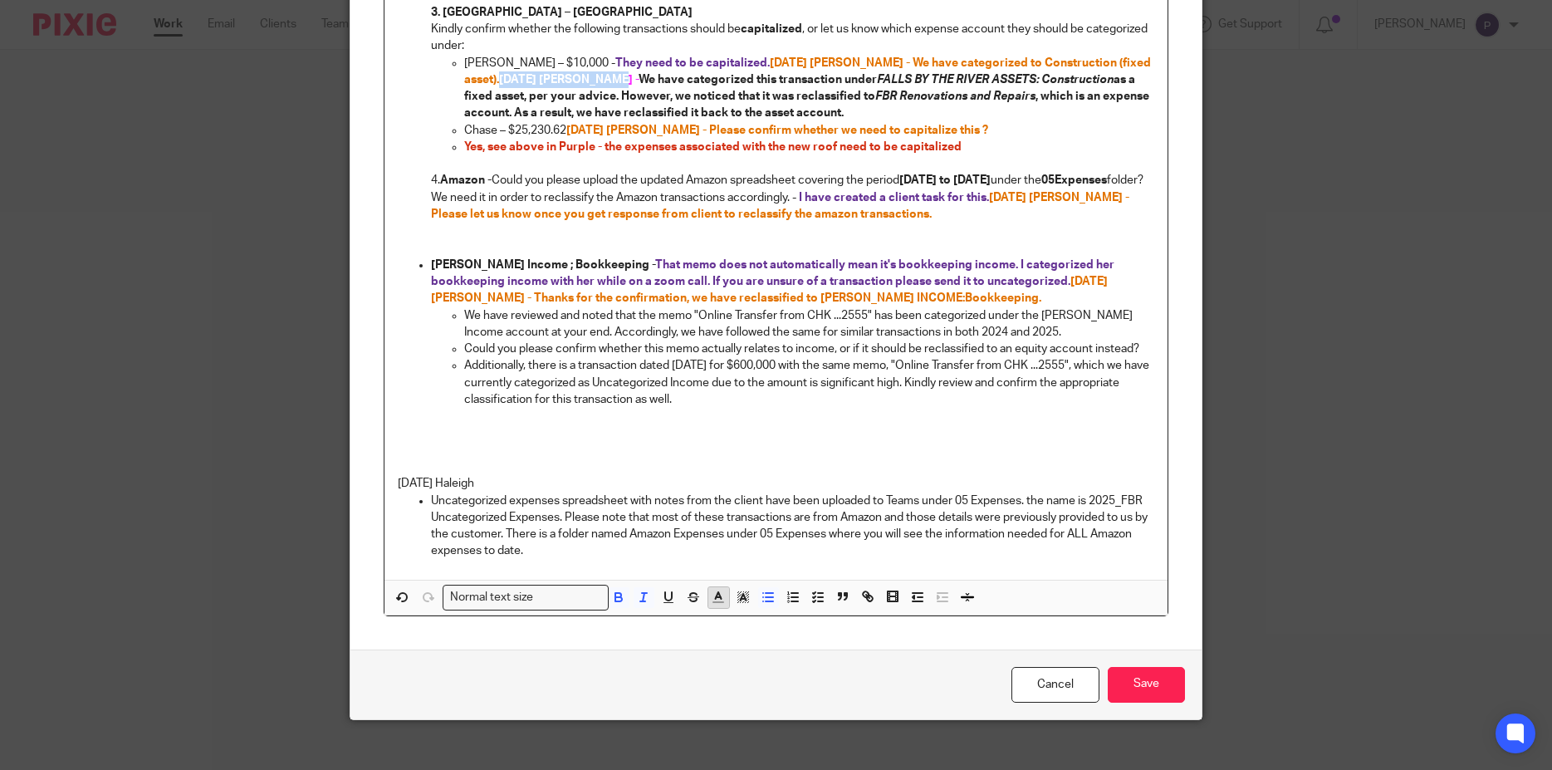
click at [715, 590] on icon "button" at bounding box center [718, 597] width 15 height 15
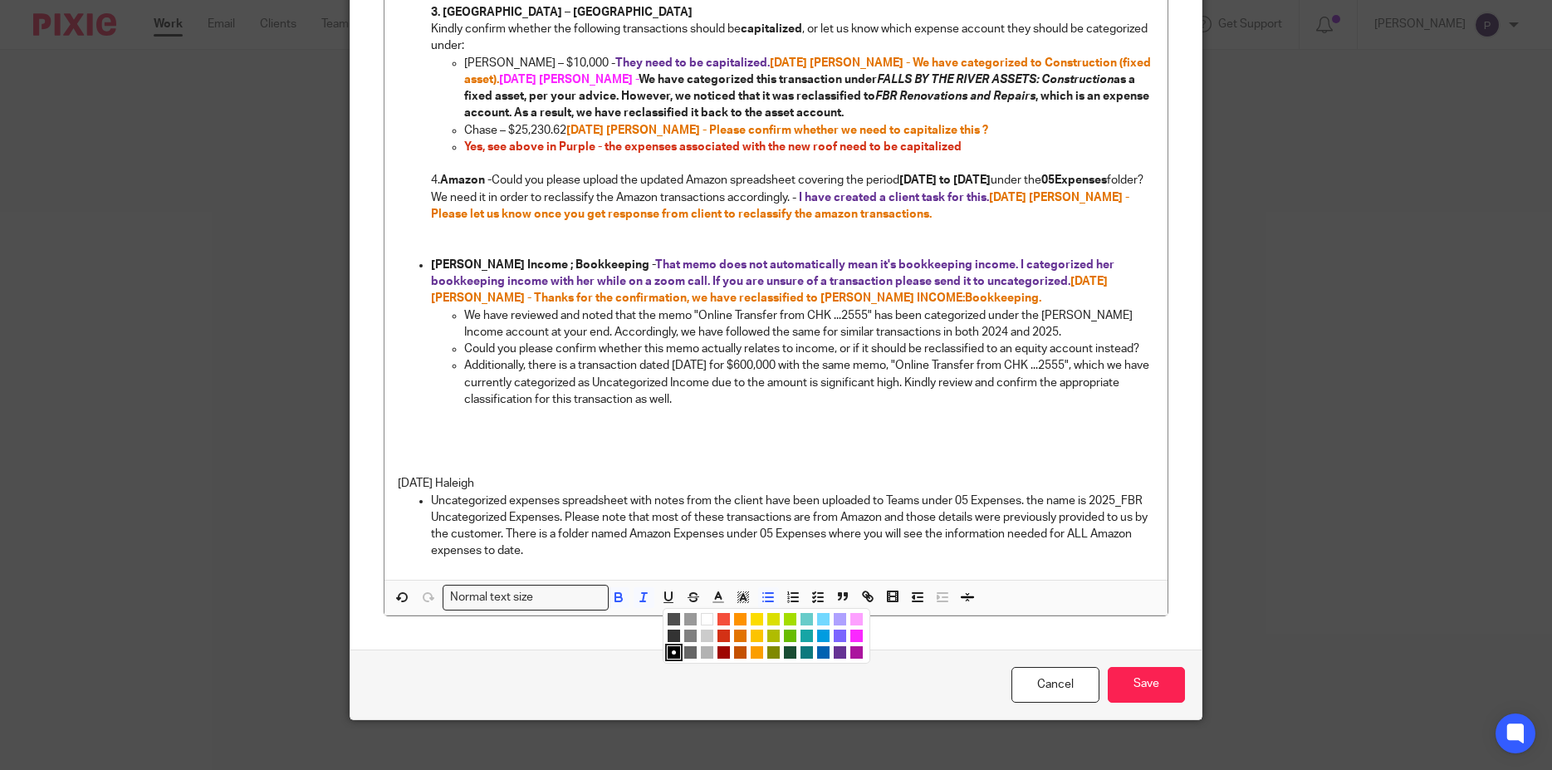
click at [850, 629] on li "color:#FA28FF" at bounding box center [856, 635] width 12 height 12
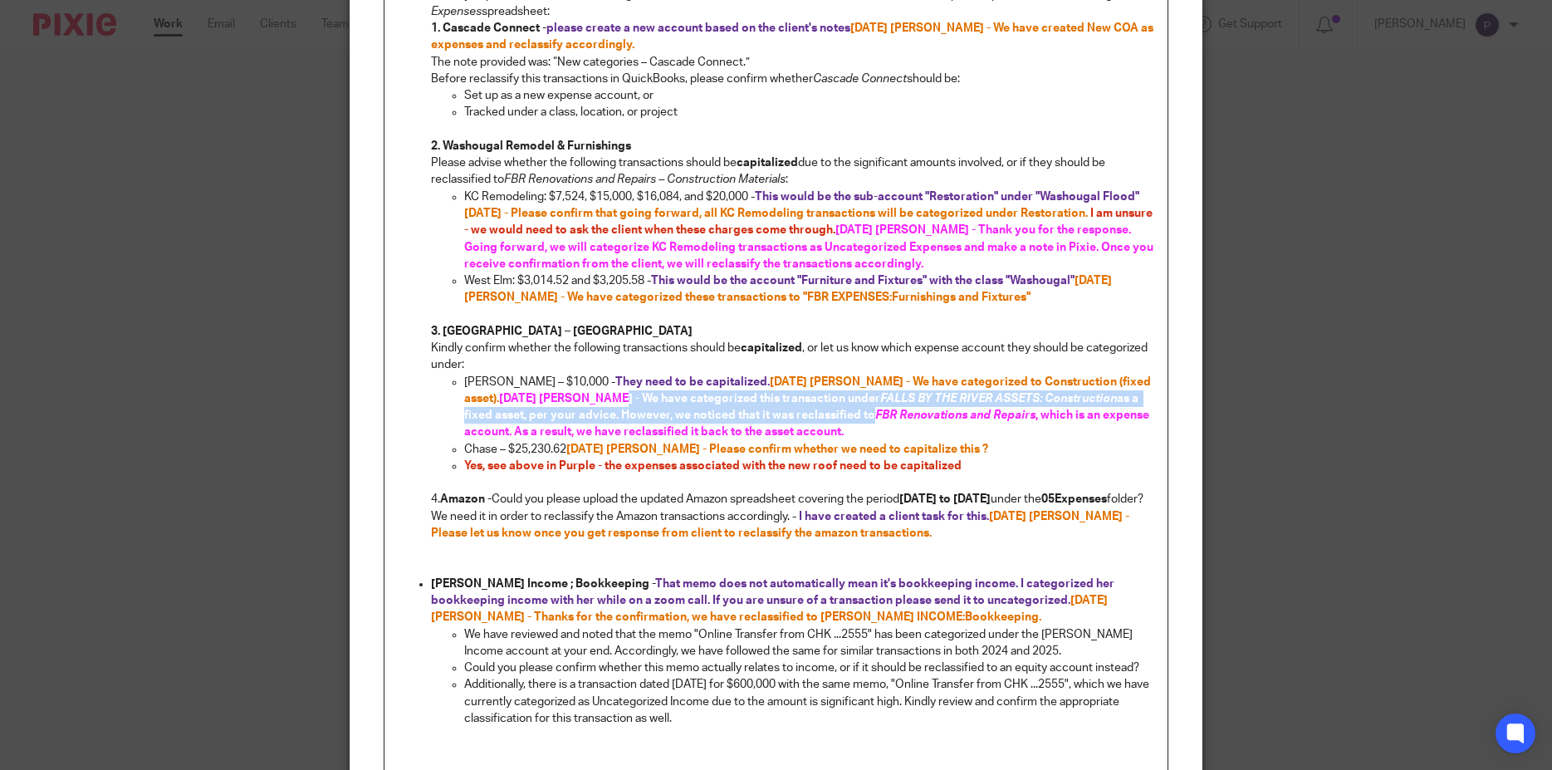
scroll to position [546, 0]
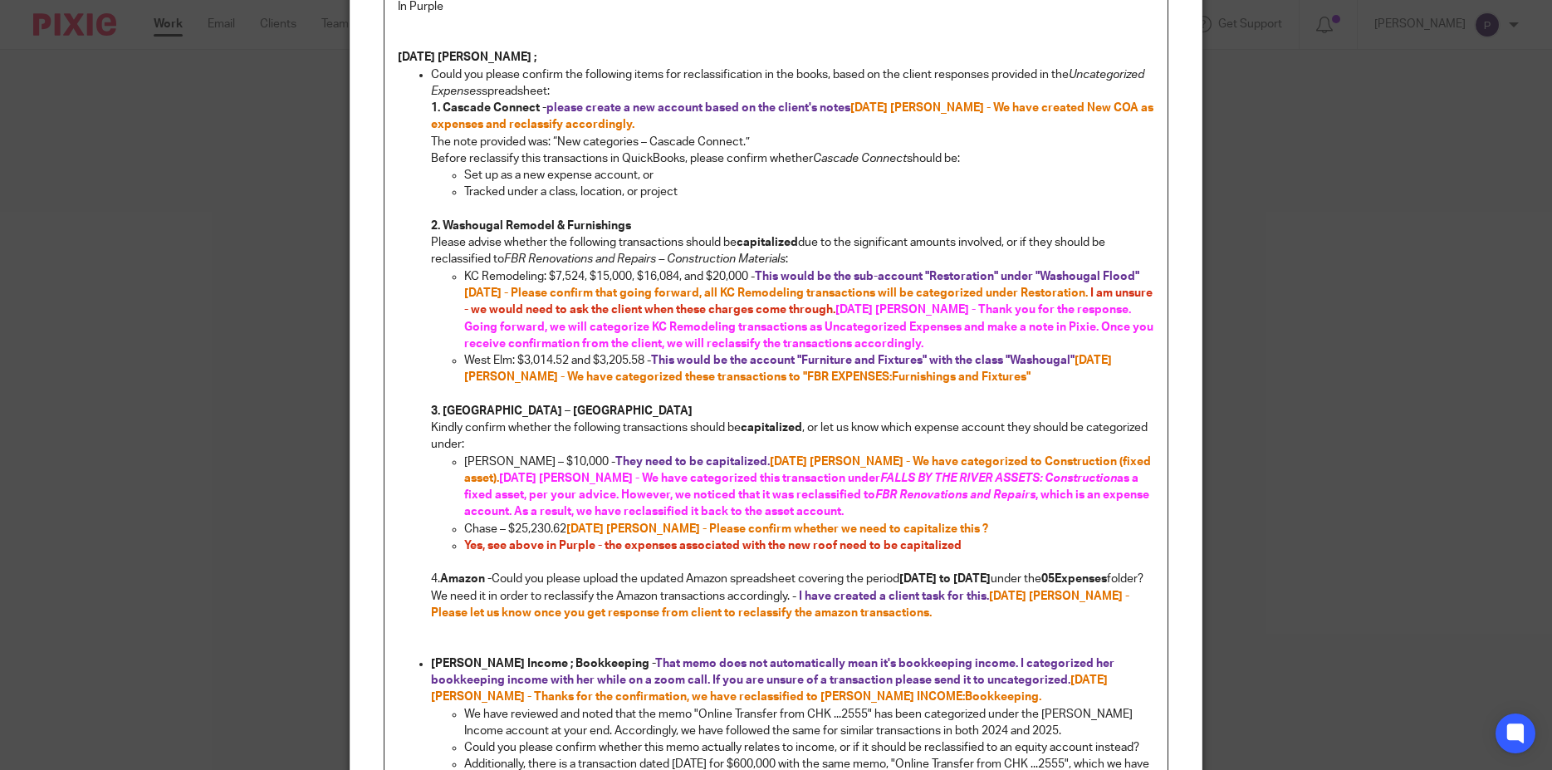
click at [798, 494] on p "Edward Roofing – $10,000 - They need to be capitalized. 8/18/2025 Penny - We ha…" at bounding box center [809, 486] width 691 height 67
click at [962, 489] on span ", which is an expense account. As a result, we have reclassified it back to the…" at bounding box center [808, 503] width 688 height 28
click at [971, 537] on p "Yes, see above in Purple - the expenses associated with the new roof need to be…" at bounding box center [809, 545] width 691 height 17
drag, startPoint x: 455, startPoint y: 460, endPoint x: 565, endPoint y: 463, distance: 109.7
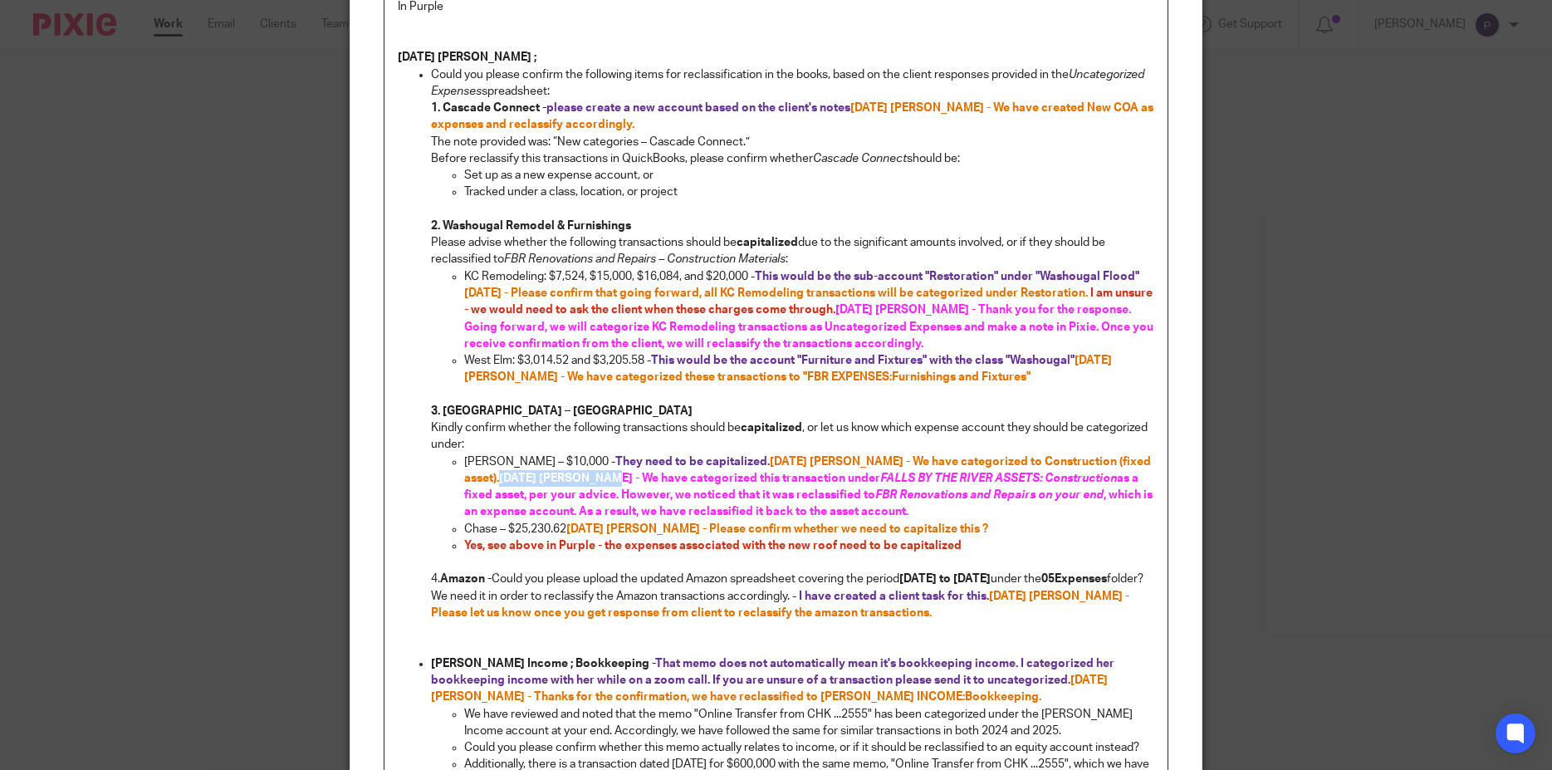
click at [565, 463] on ul "Edward Roofing – $10,000 - They need to be capitalized. 8/18/2025 Penny - We ha…" at bounding box center [793, 512] width 724 height 118
click at [998, 537] on p "Yes, see above in Purple - the expenses associated with the new roof need to be…" at bounding box center [809, 545] width 691 height 17
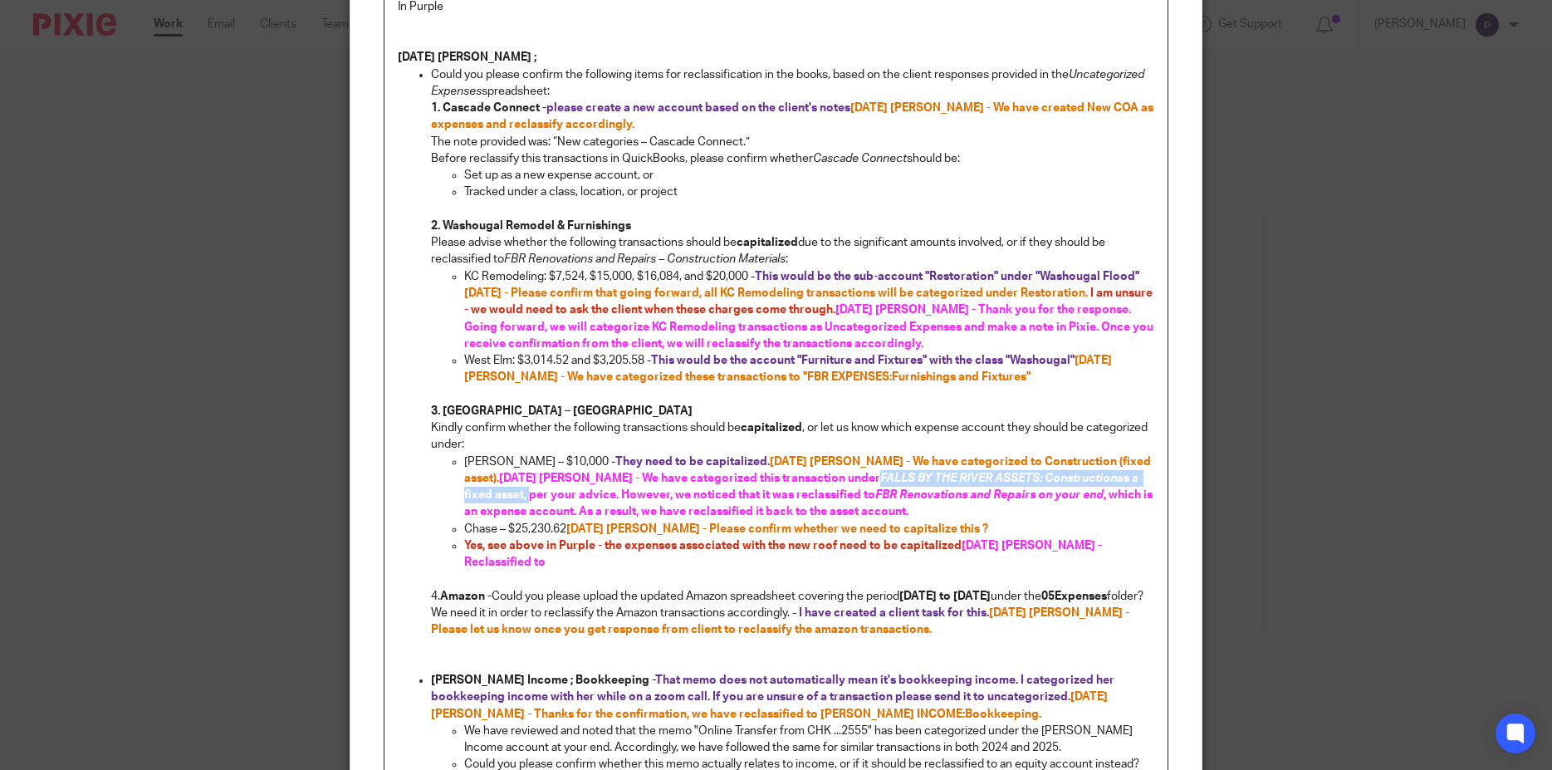
drag, startPoint x: 807, startPoint y: 460, endPoint x: 1133, endPoint y: 459, distance: 325.5
click at [1133, 459] on strong "They need to be capitalized. 8/18/2025 Penny - We have categorized to Construct…" at bounding box center [809, 487] width 691 height 62
click at [497, 551] on p "Yes, see above in Purple - the expenses associated with the new roof need to be…" at bounding box center [809, 554] width 691 height 34
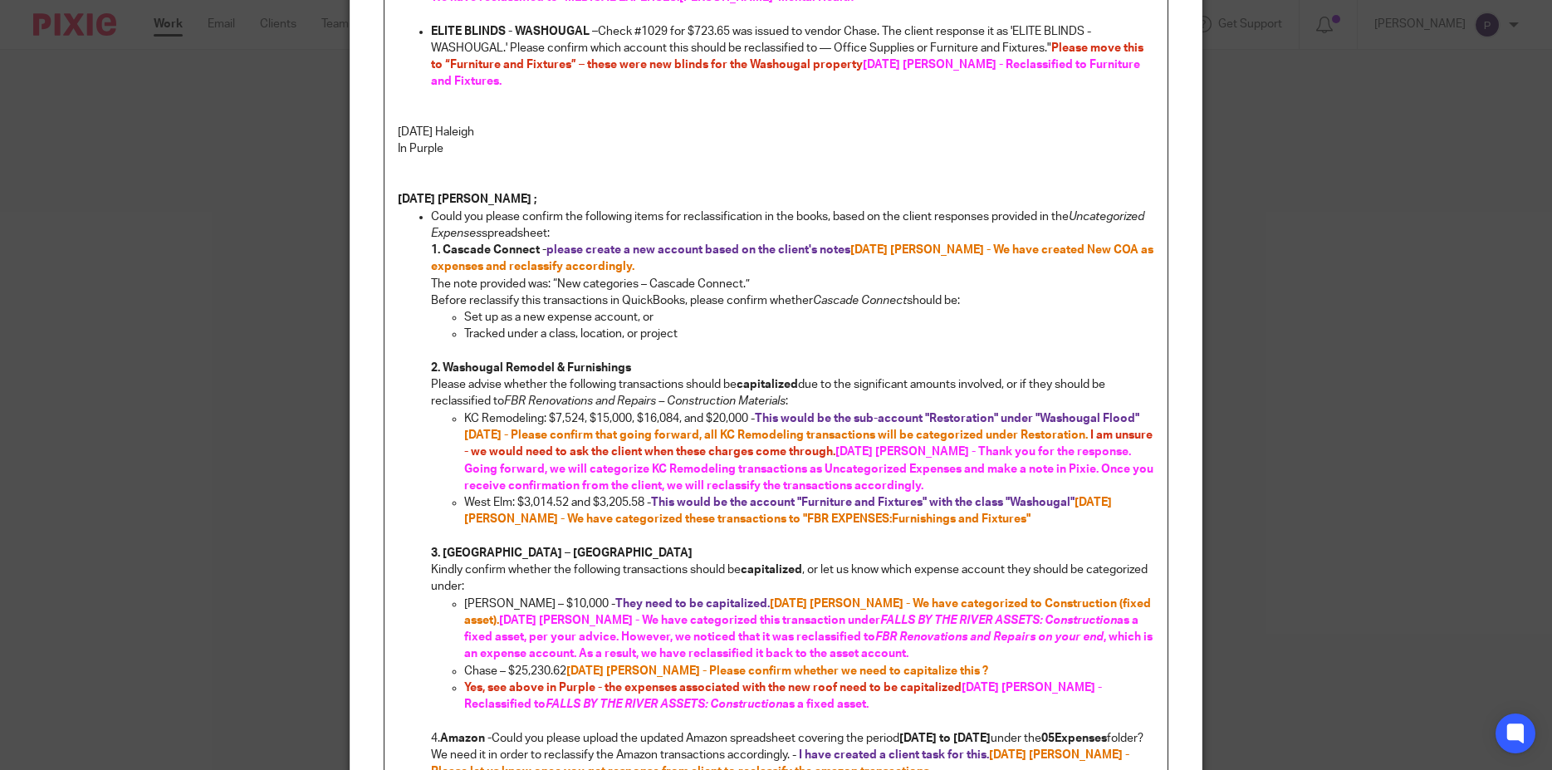
scroll to position [325, 0]
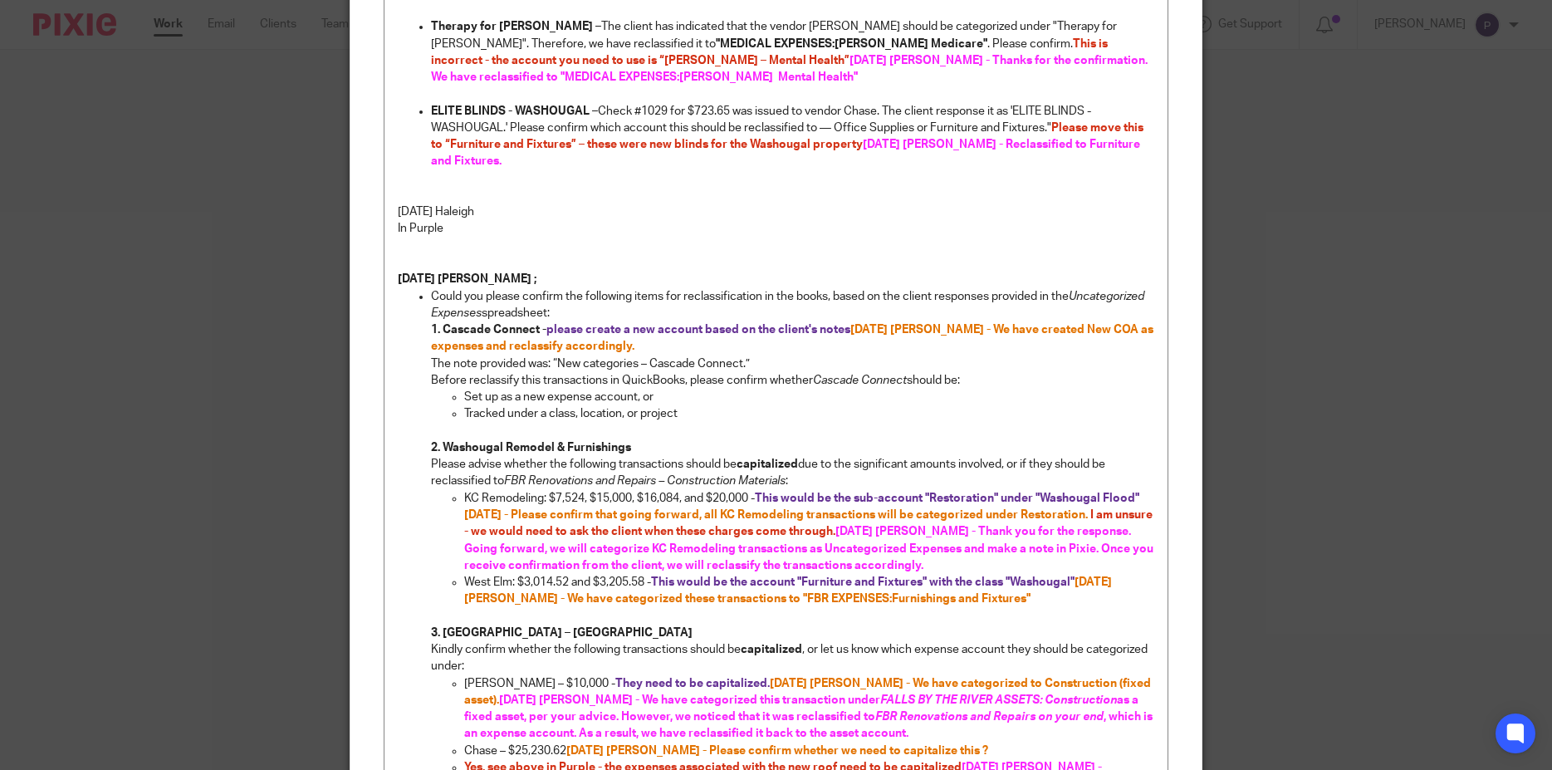
click at [162, 563] on div "Edit note Content 8/18/25 Haleigh PLEASE do not categorize something if you are…" at bounding box center [776, 385] width 1552 height 770
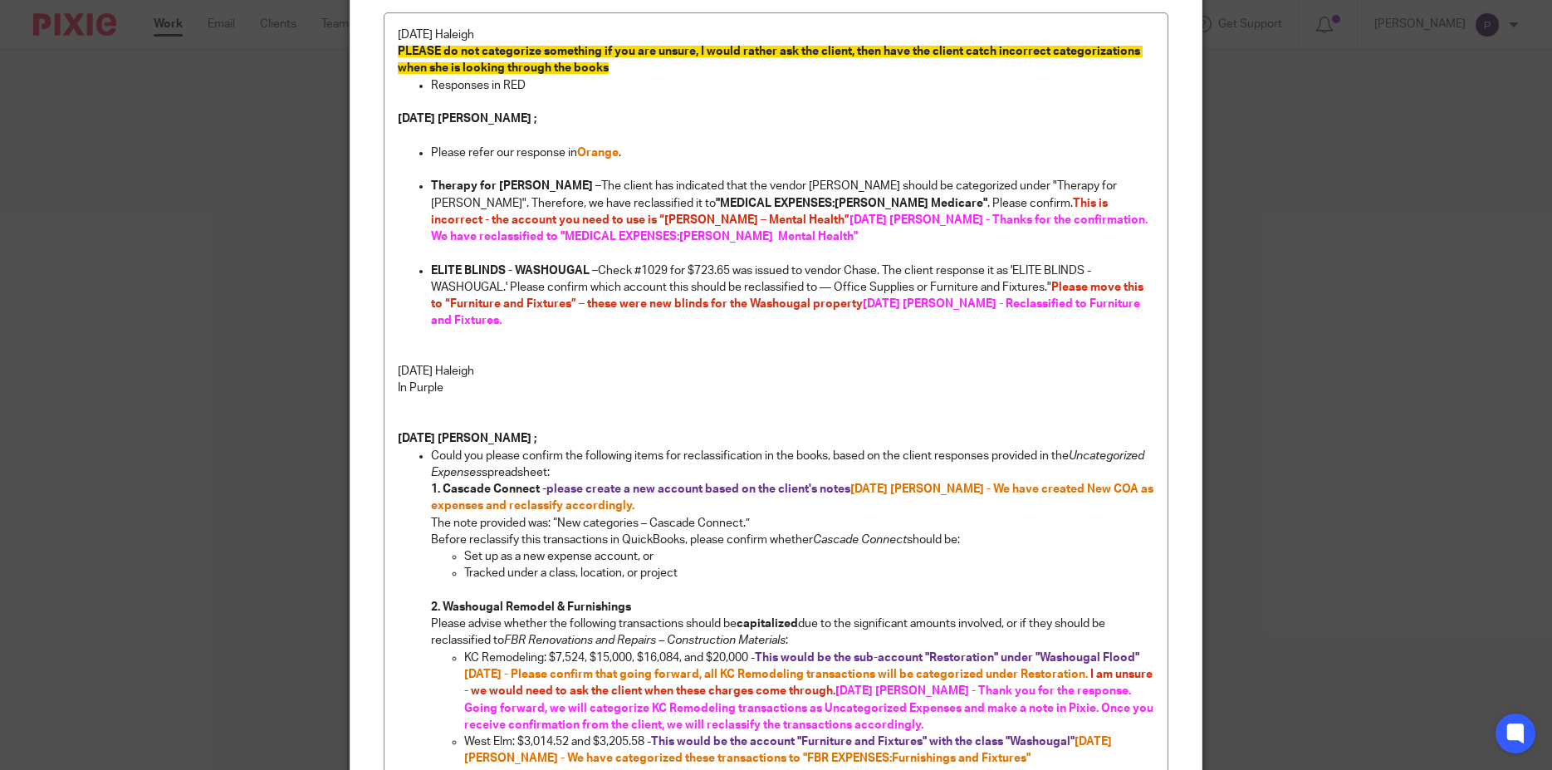
scroll to position [86, 0]
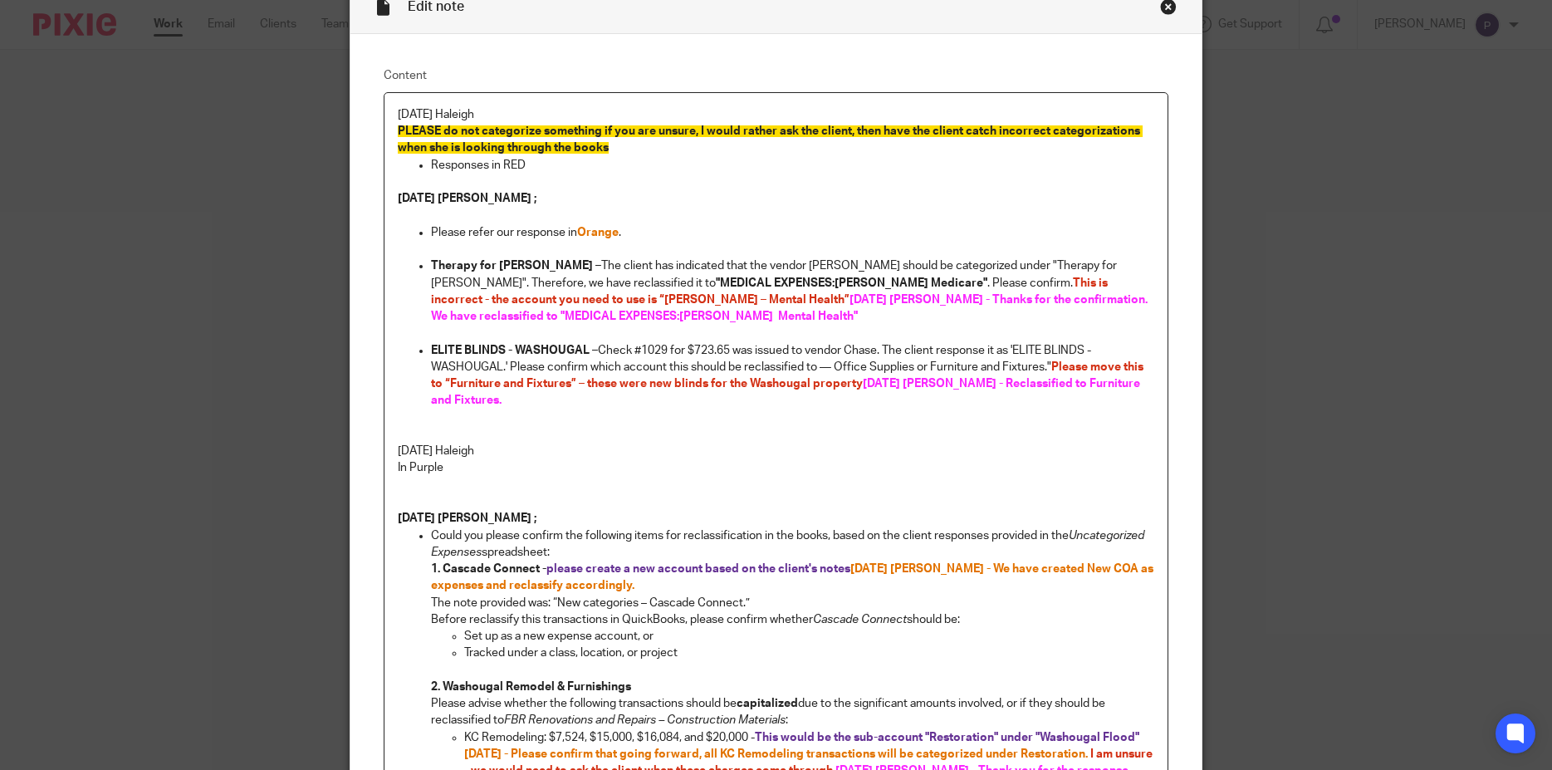
click at [390, 116] on div "8/18/25 Haleigh PLEASE do not categorize something if you are unsure, I would r…" at bounding box center [776, 774] width 784 height 1363
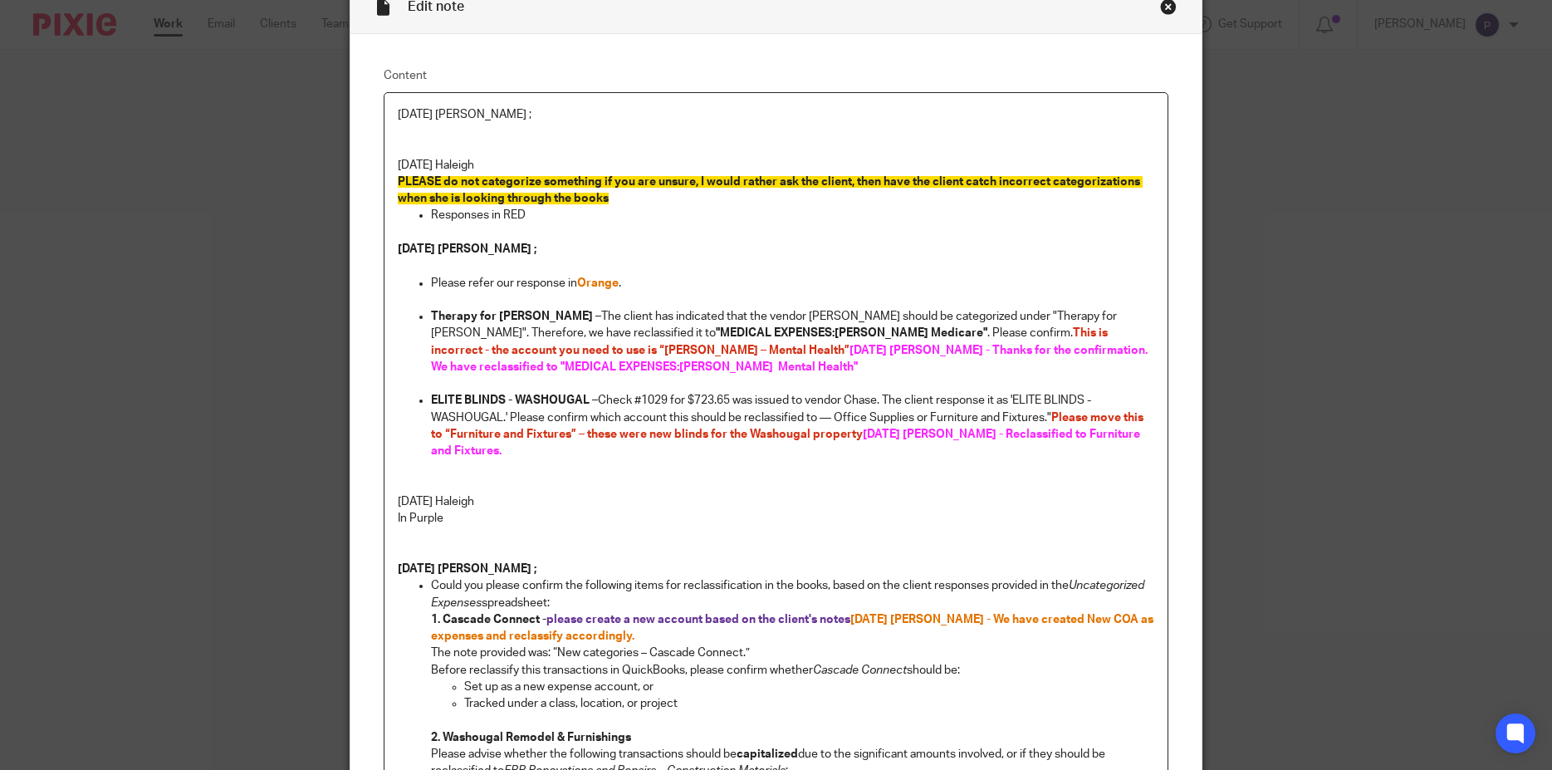
click at [631, 196] on p "PLEASE do not categorize something if you are unsure, I would rather ask the cl…" at bounding box center [776, 191] width 757 height 34
drag, startPoint x: 479, startPoint y: 348, endPoint x: 585, endPoint y: 355, distance: 105.7
click at [585, 355] on span "08/21/2025 Penny - Thanks for the confirmation. We have reclassified to "MEDICA…" at bounding box center [790, 359] width 719 height 28
click at [643, 205] on p "PLEASE do not categorize something if you are unsure, I would rather ask the cl…" at bounding box center [776, 191] width 757 height 34
drag, startPoint x: 609, startPoint y: 197, endPoint x: 389, endPoint y: 184, distance: 220.5
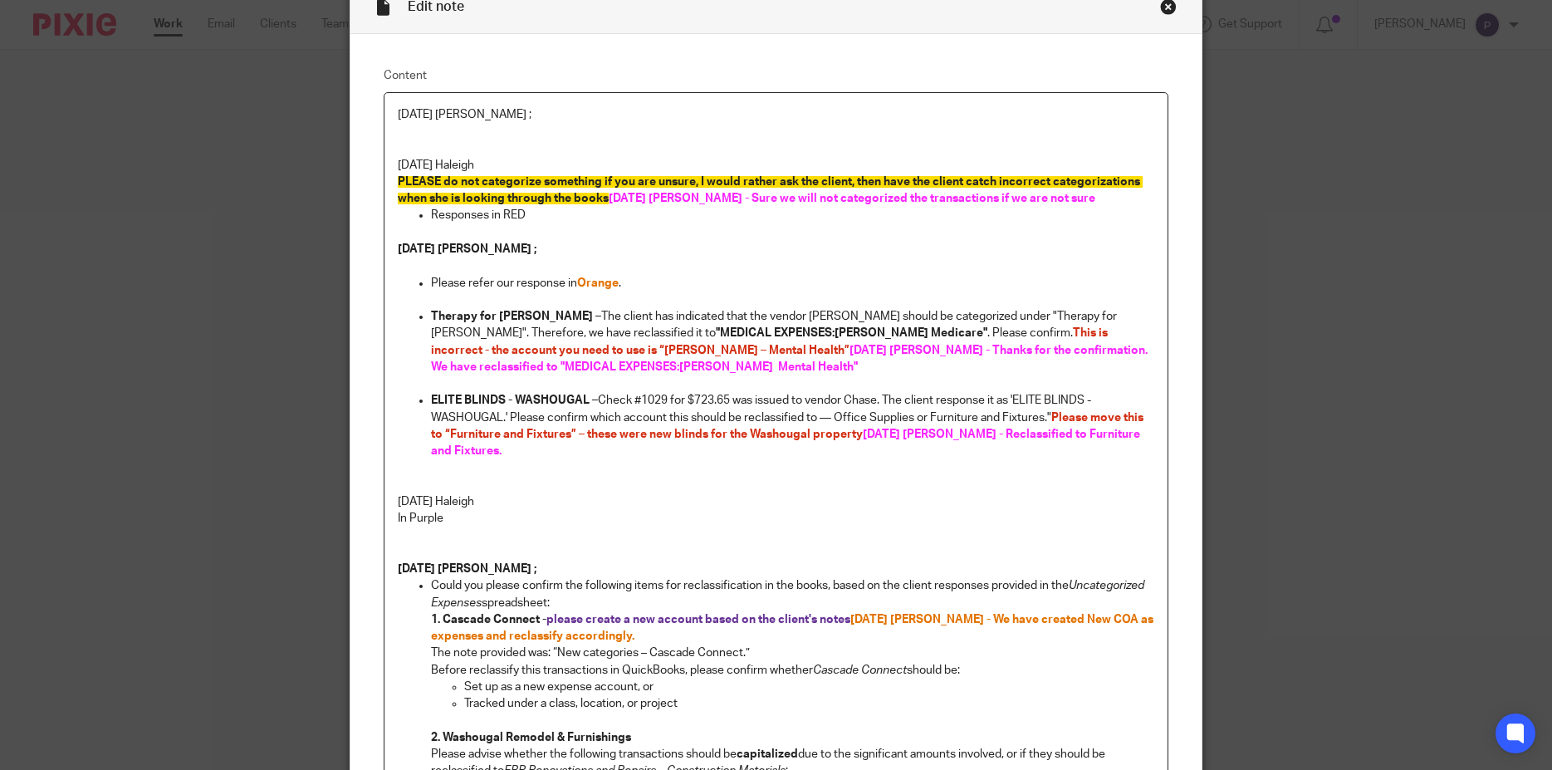
click at [713, 236] on p at bounding box center [793, 232] width 724 height 17
drag, startPoint x: 771, startPoint y: 199, endPoint x: 1080, endPoint y: 202, distance: 309.7
click at [1080, 202] on p "PLEASE do not categorize something if you are unsure, I would rather ask the cl…" at bounding box center [776, 191] width 757 height 34
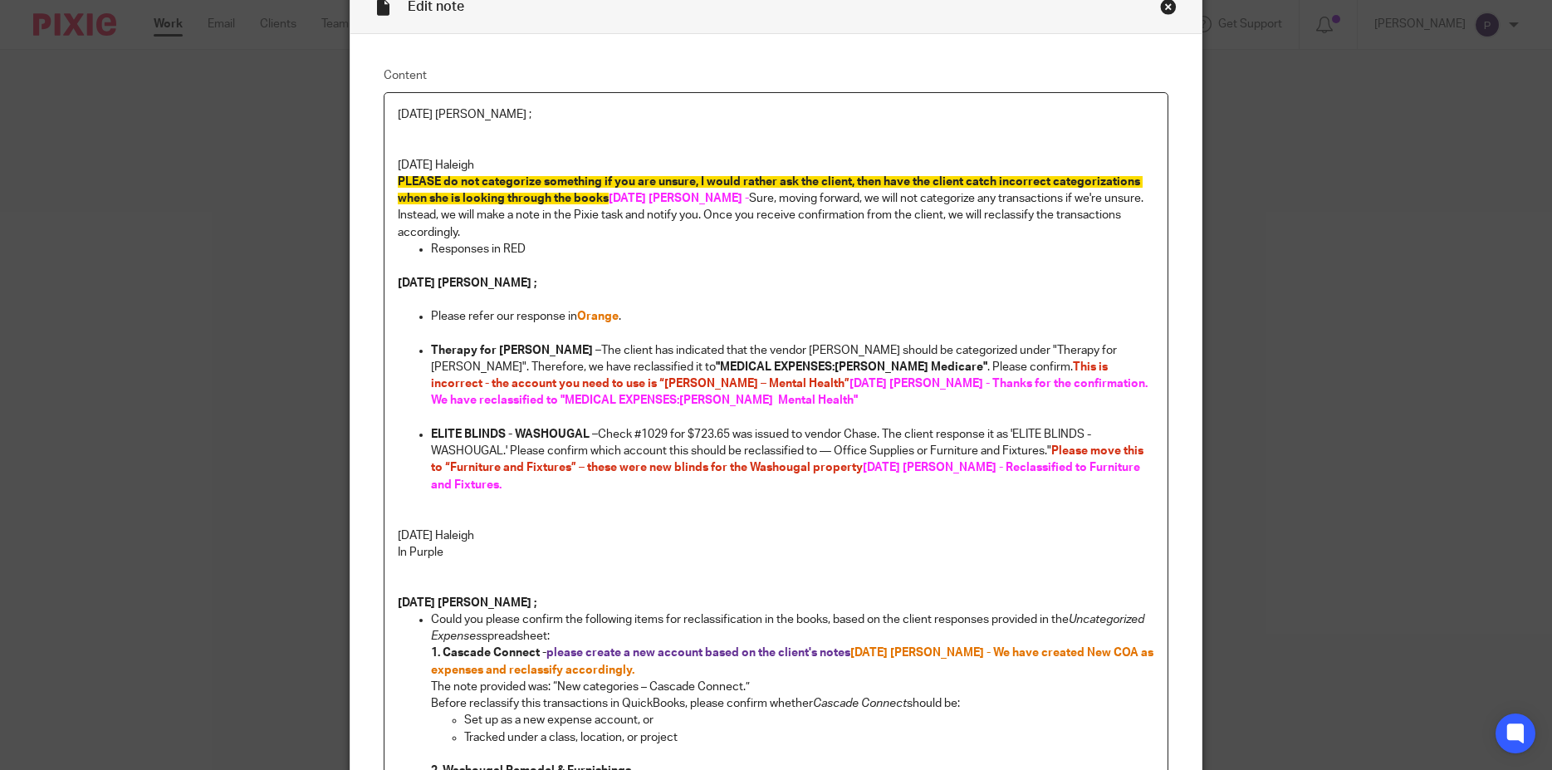
click at [733, 198] on p "PLEASE do not categorize something if you are unsure, I would rather ask the cl…" at bounding box center [776, 207] width 757 height 67
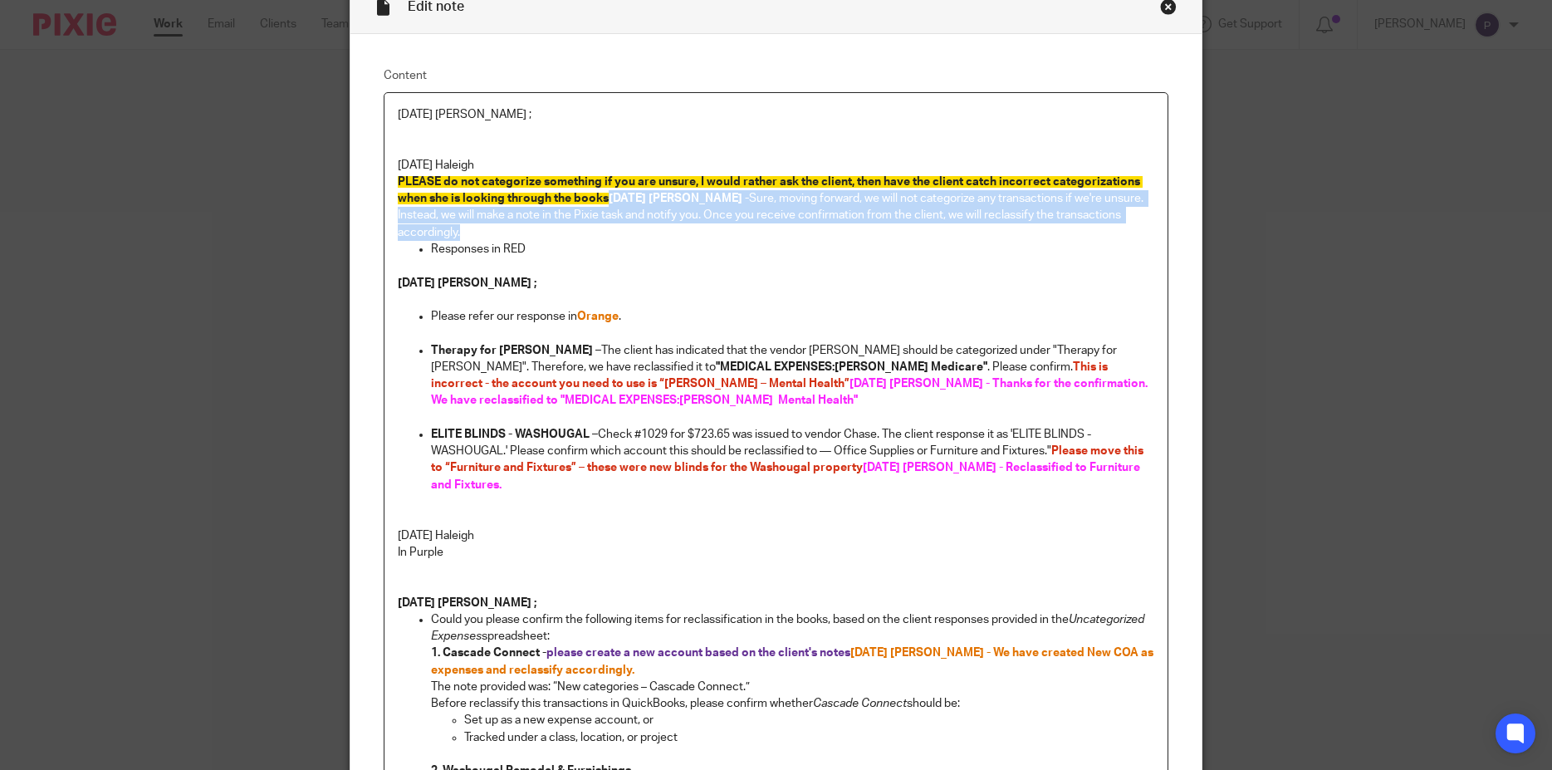
drag, startPoint x: 627, startPoint y: 195, endPoint x: 629, endPoint y: 229, distance: 34.1
click at [629, 229] on p "PLEASE do not categorize something if you are unsure, I would rather ask the cl…" at bounding box center [776, 207] width 757 height 67
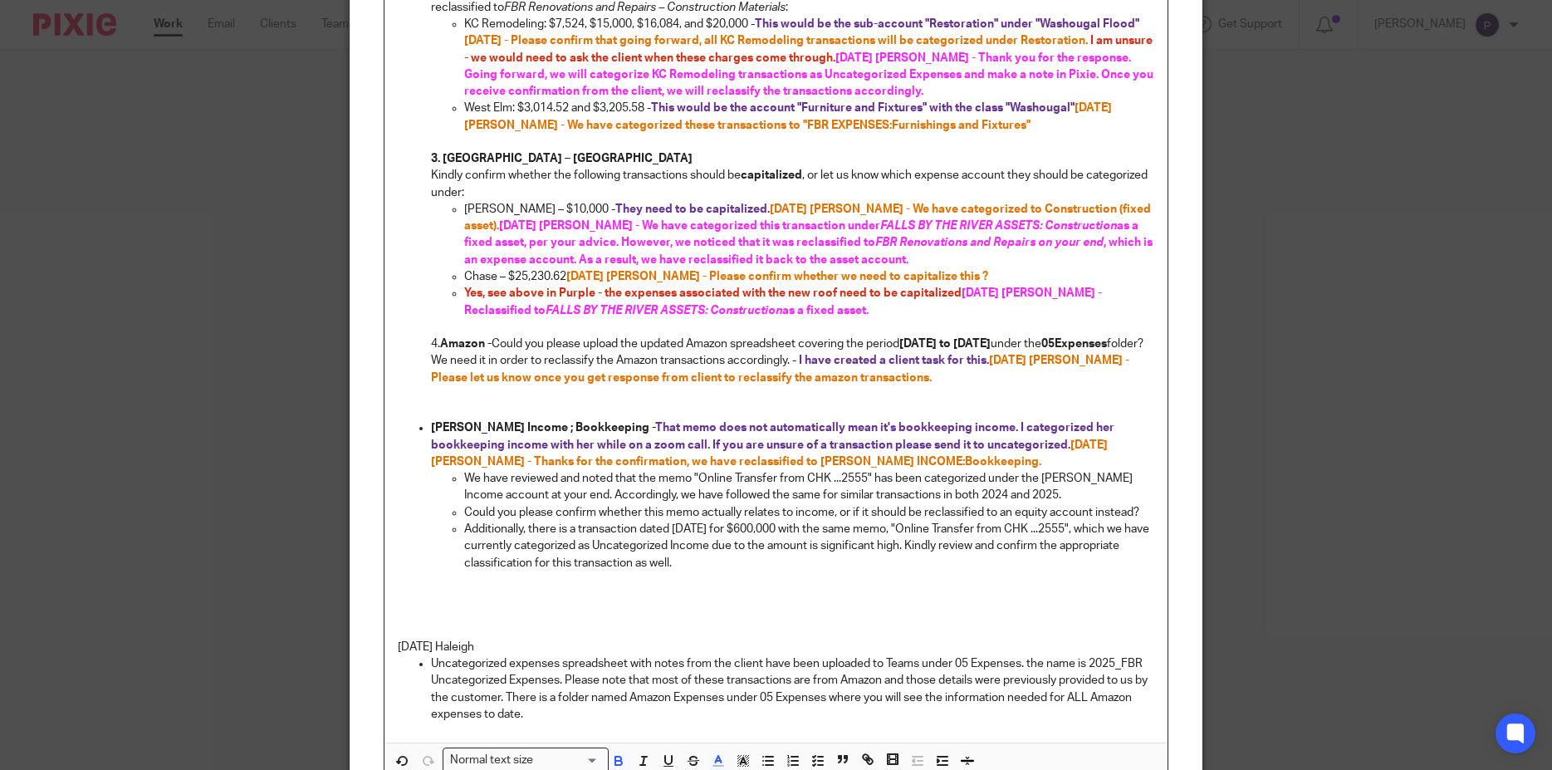
scroll to position [1046, 0]
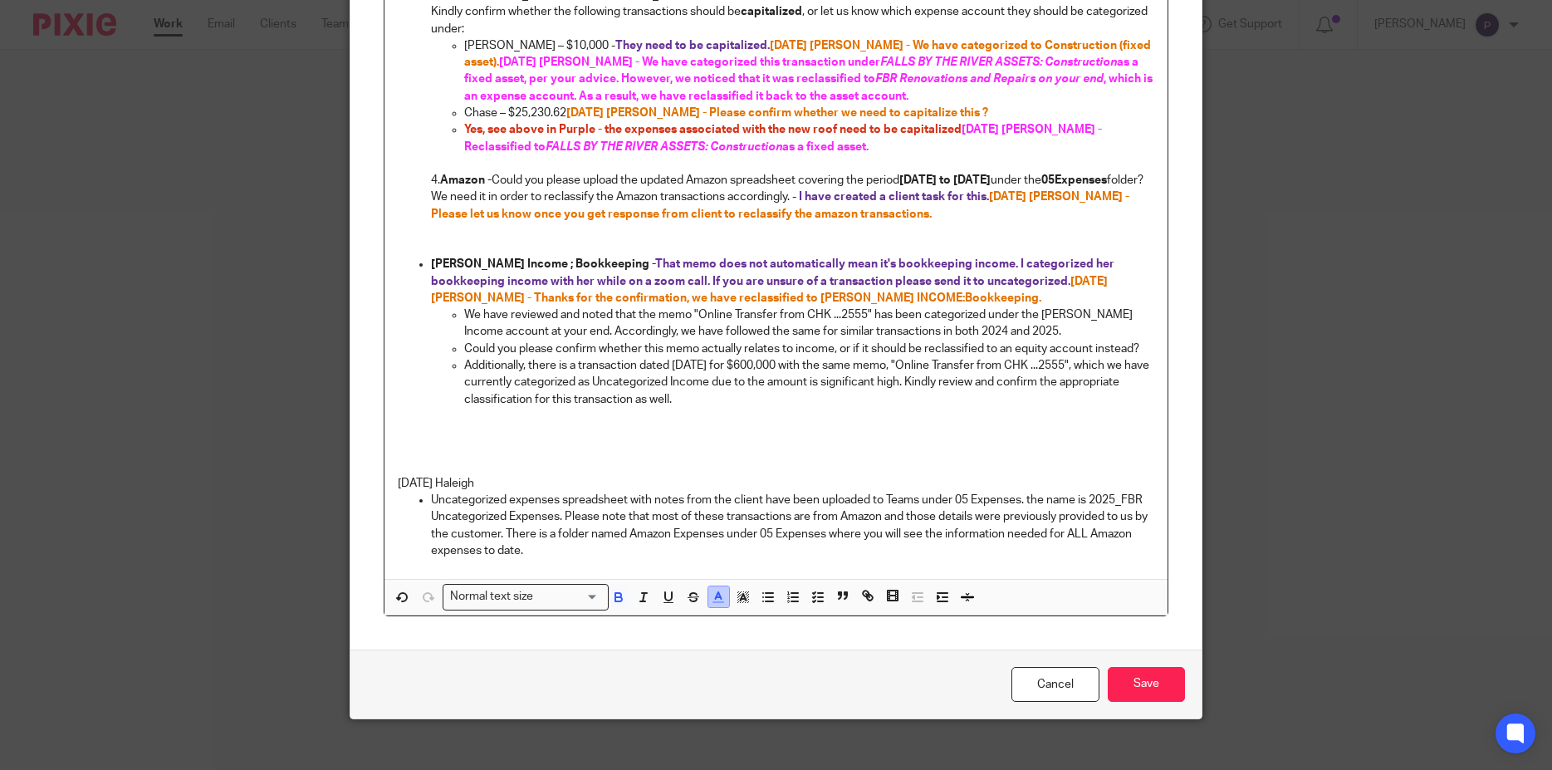
click at [711, 590] on icon "button" at bounding box center [718, 597] width 15 height 15
click at [850, 629] on li "color:#FA28FF" at bounding box center [856, 635] width 12 height 12
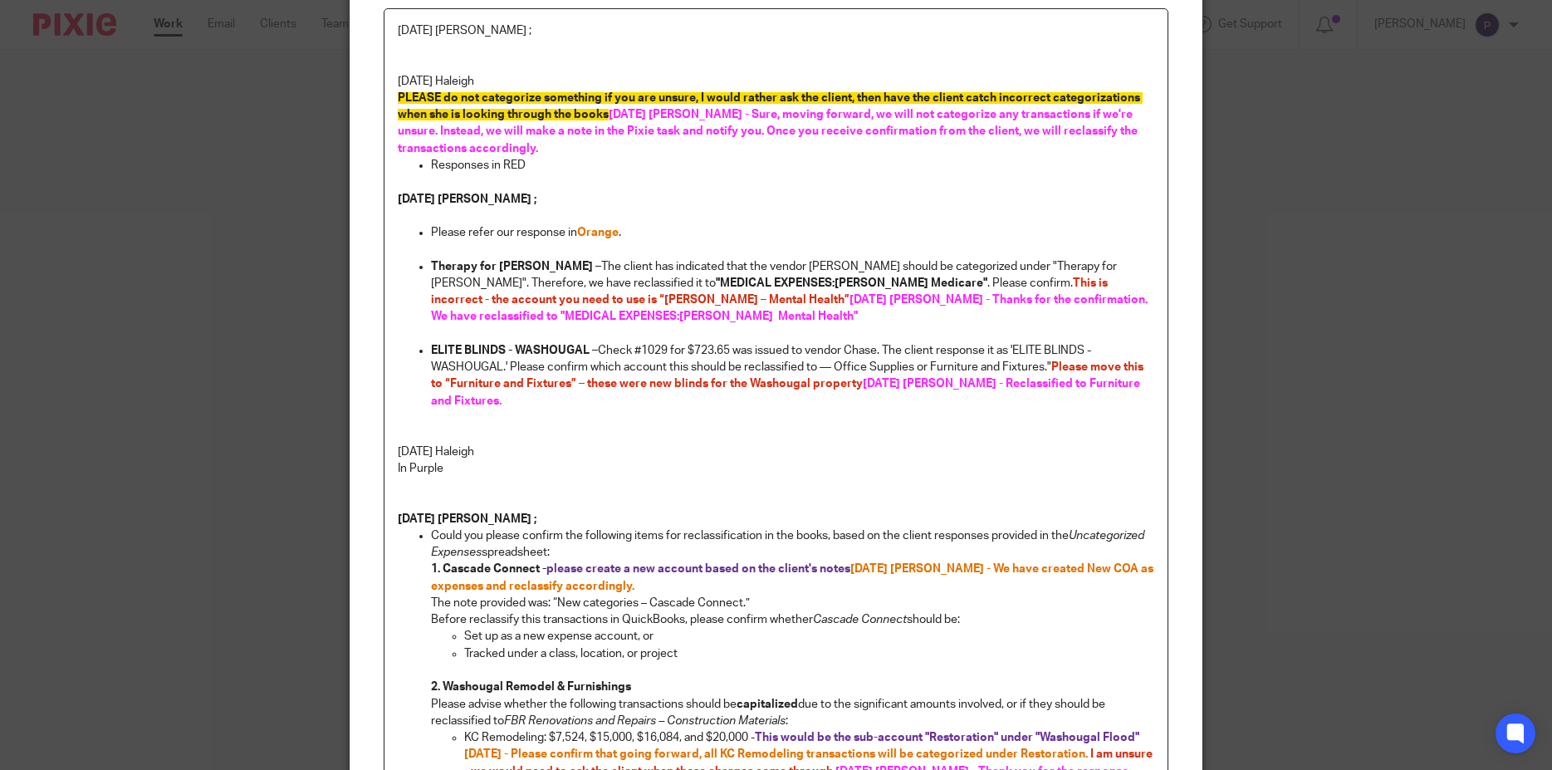
scroll to position [0, 0]
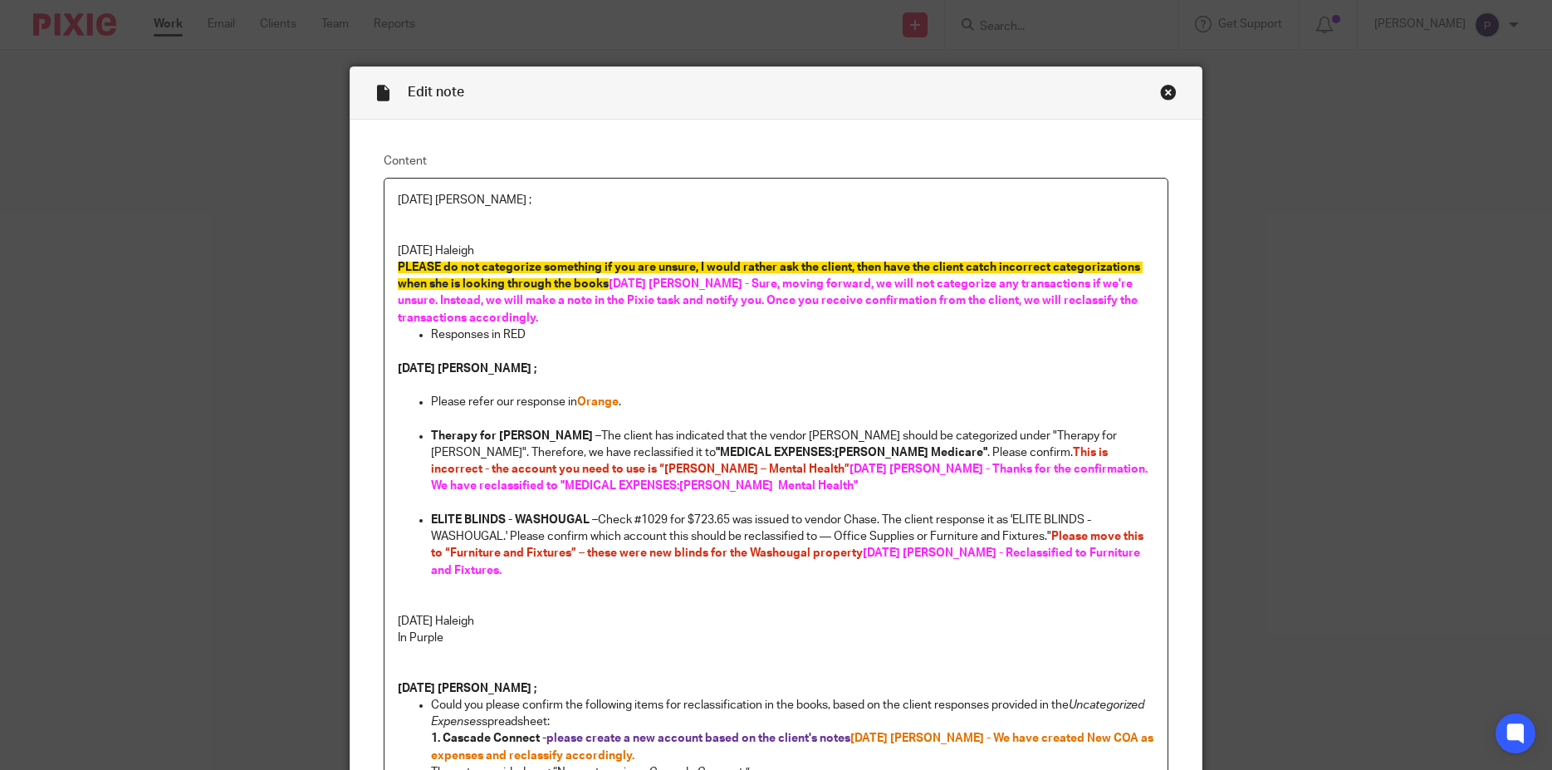
click at [733, 379] on p at bounding box center [776, 385] width 757 height 17
click at [426, 223] on p at bounding box center [776, 216] width 757 height 17
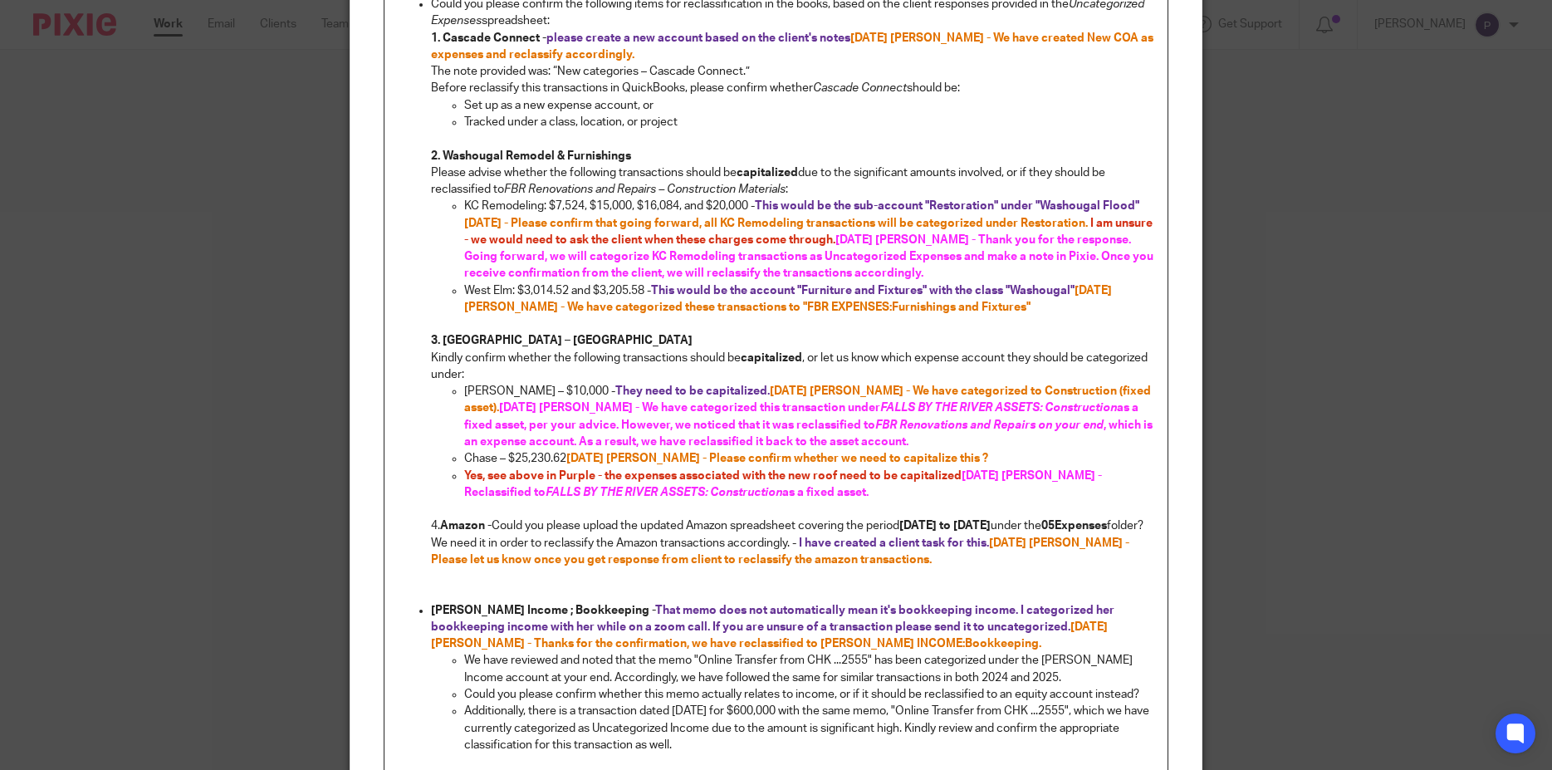
scroll to position [1063, 0]
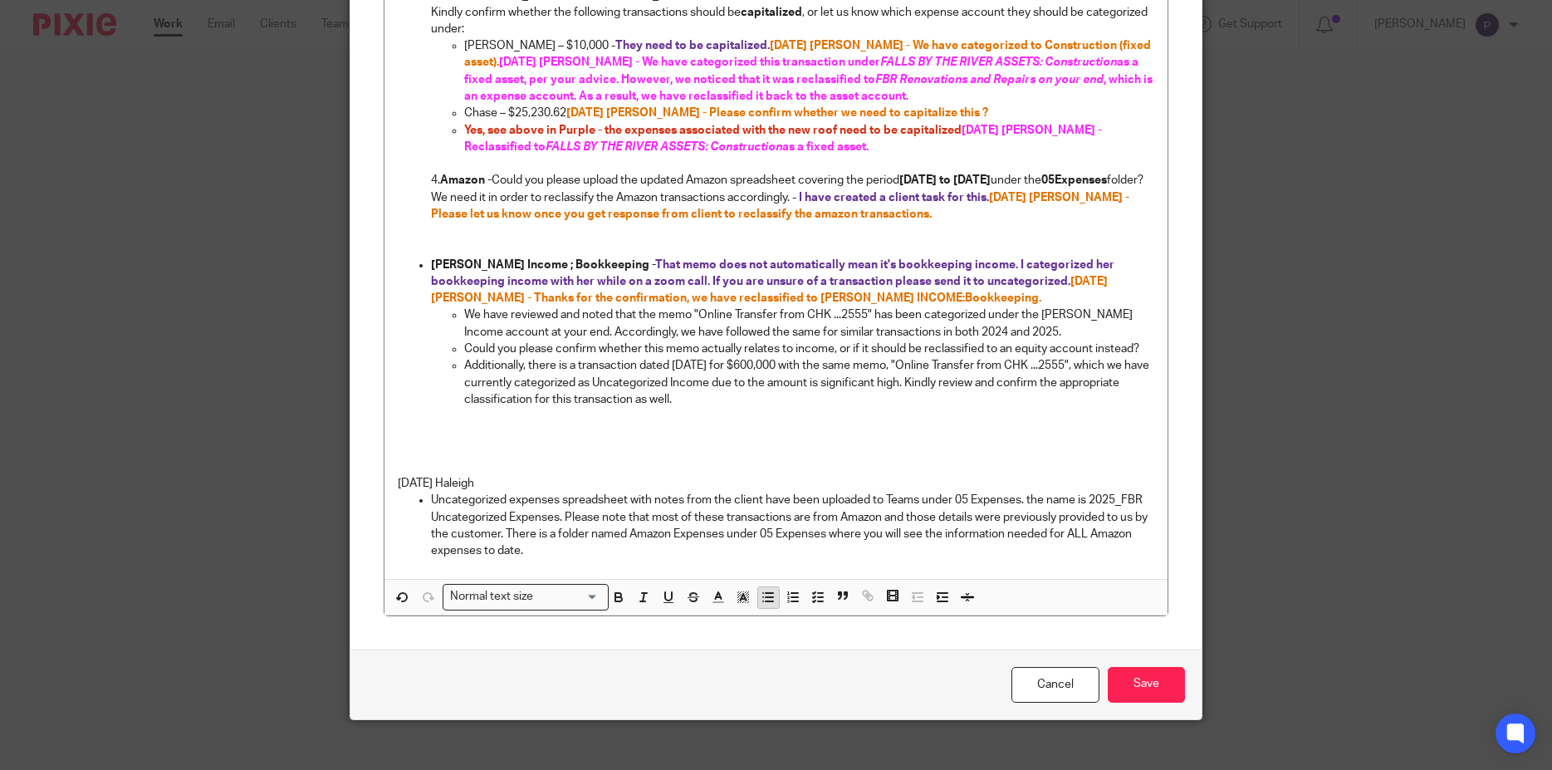
click at [761, 590] on icon "button" at bounding box center [768, 597] width 15 height 15
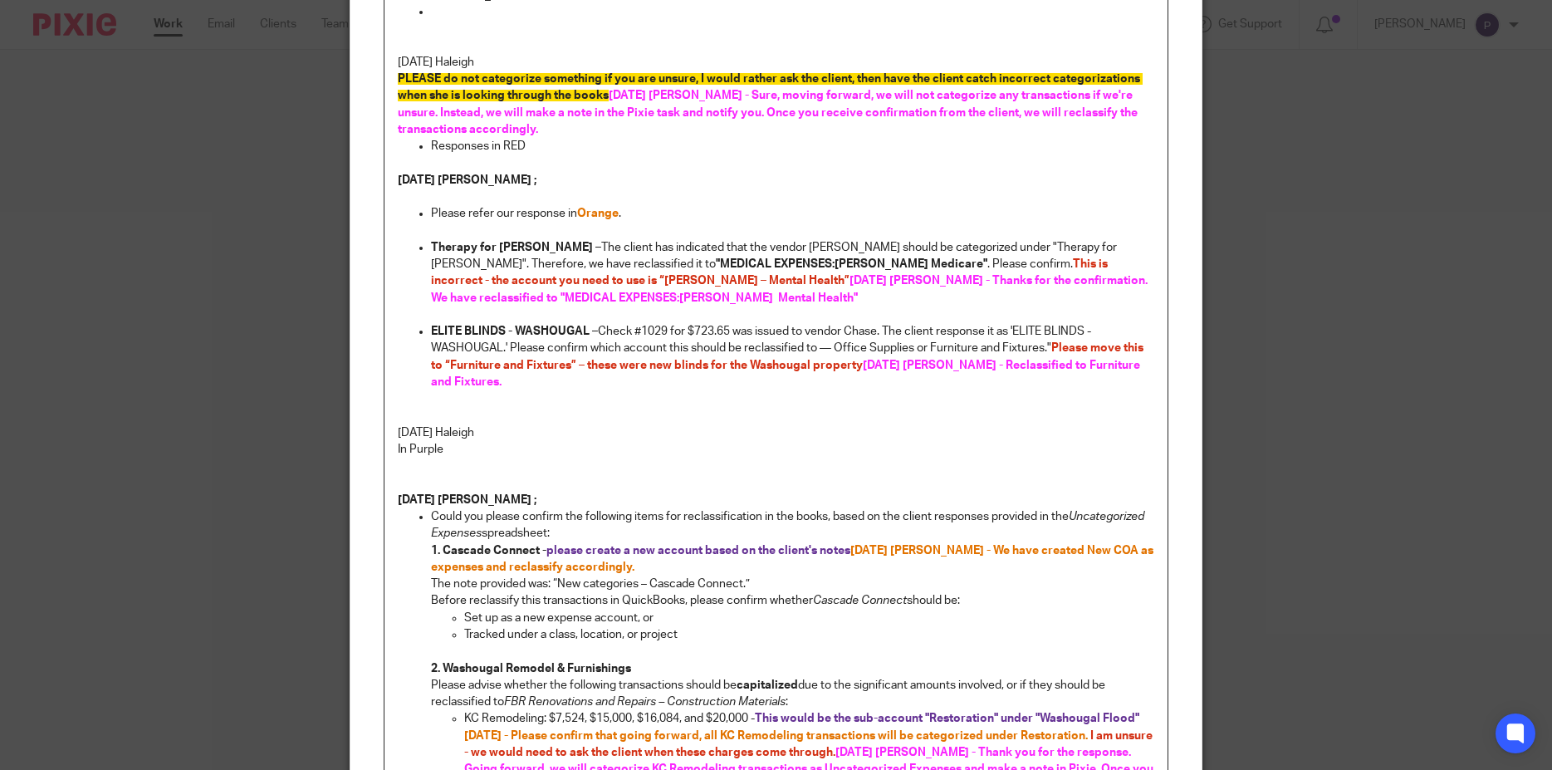
scroll to position [0, 0]
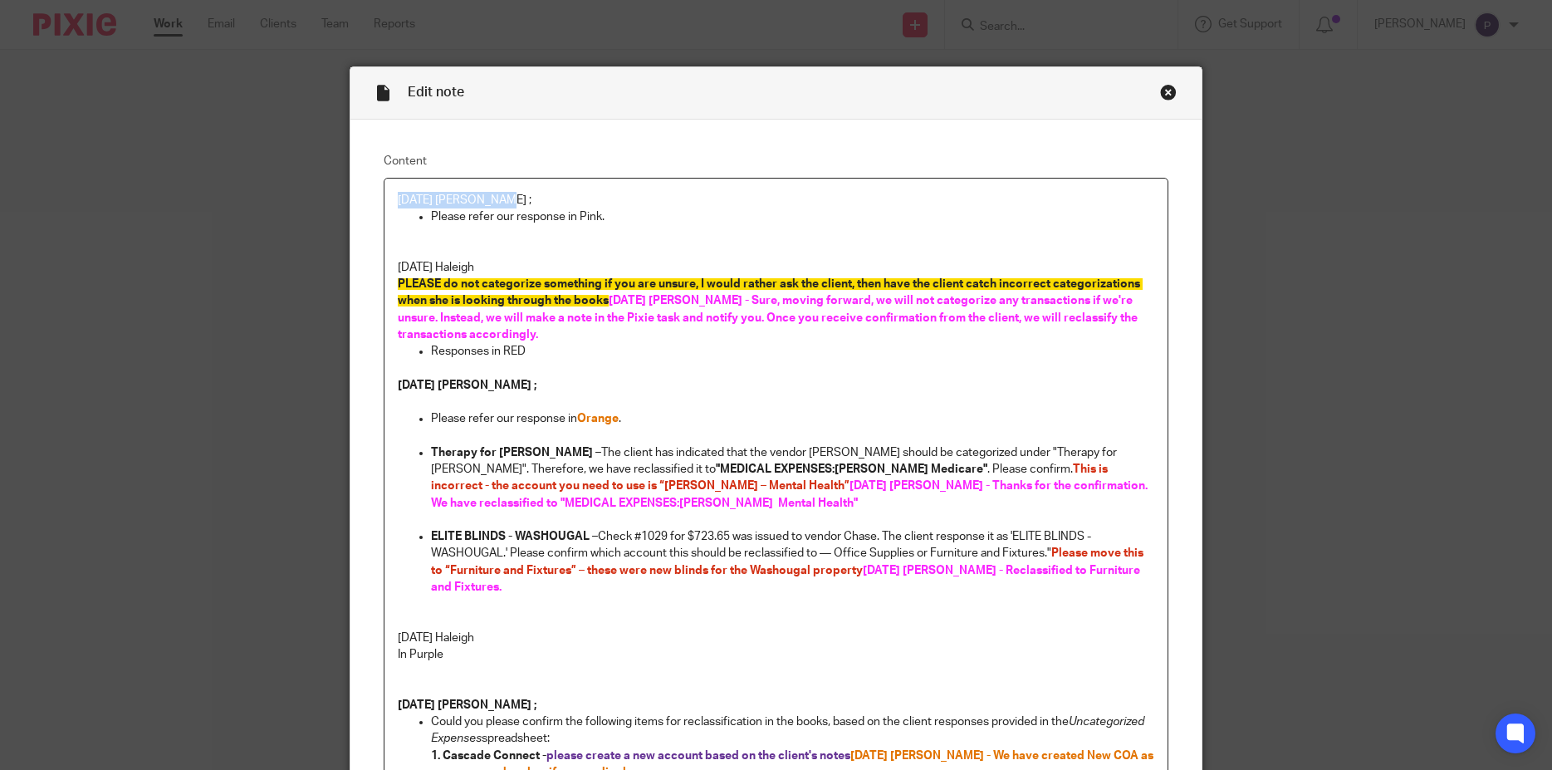
drag, startPoint x: 308, startPoint y: 196, endPoint x: 255, endPoint y: 193, distance: 53.2
click at [255, 193] on div "Edit note Content 08/21/2025 Penny ; Please refer our response in Pink. 8/18/25…" at bounding box center [776, 385] width 1552 height 770
click at [585, 217] on p "Please refer our response in Pink." at bounding box center [793, 216] width 724 height 17
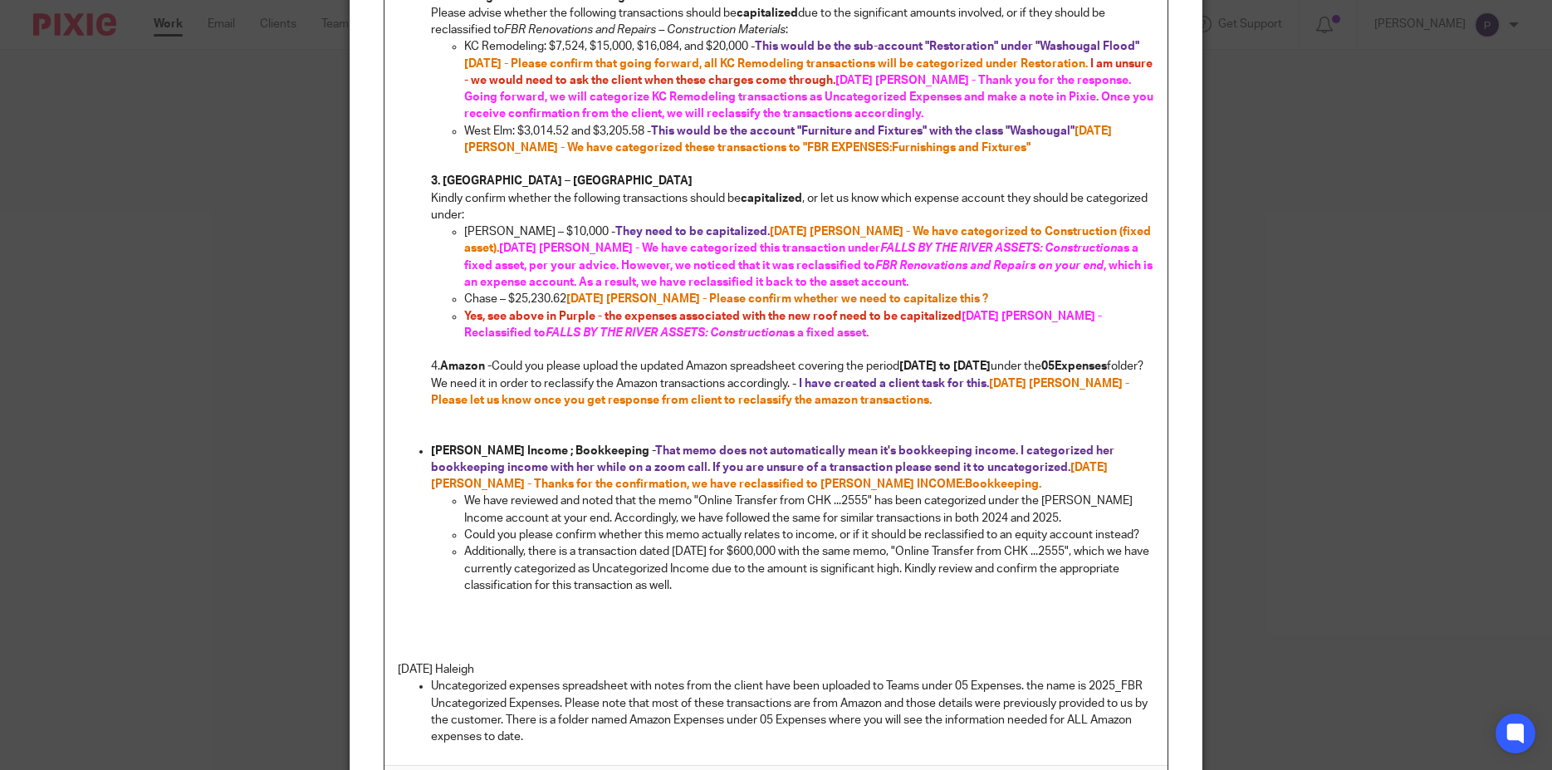
scroll to position [1063, 0]
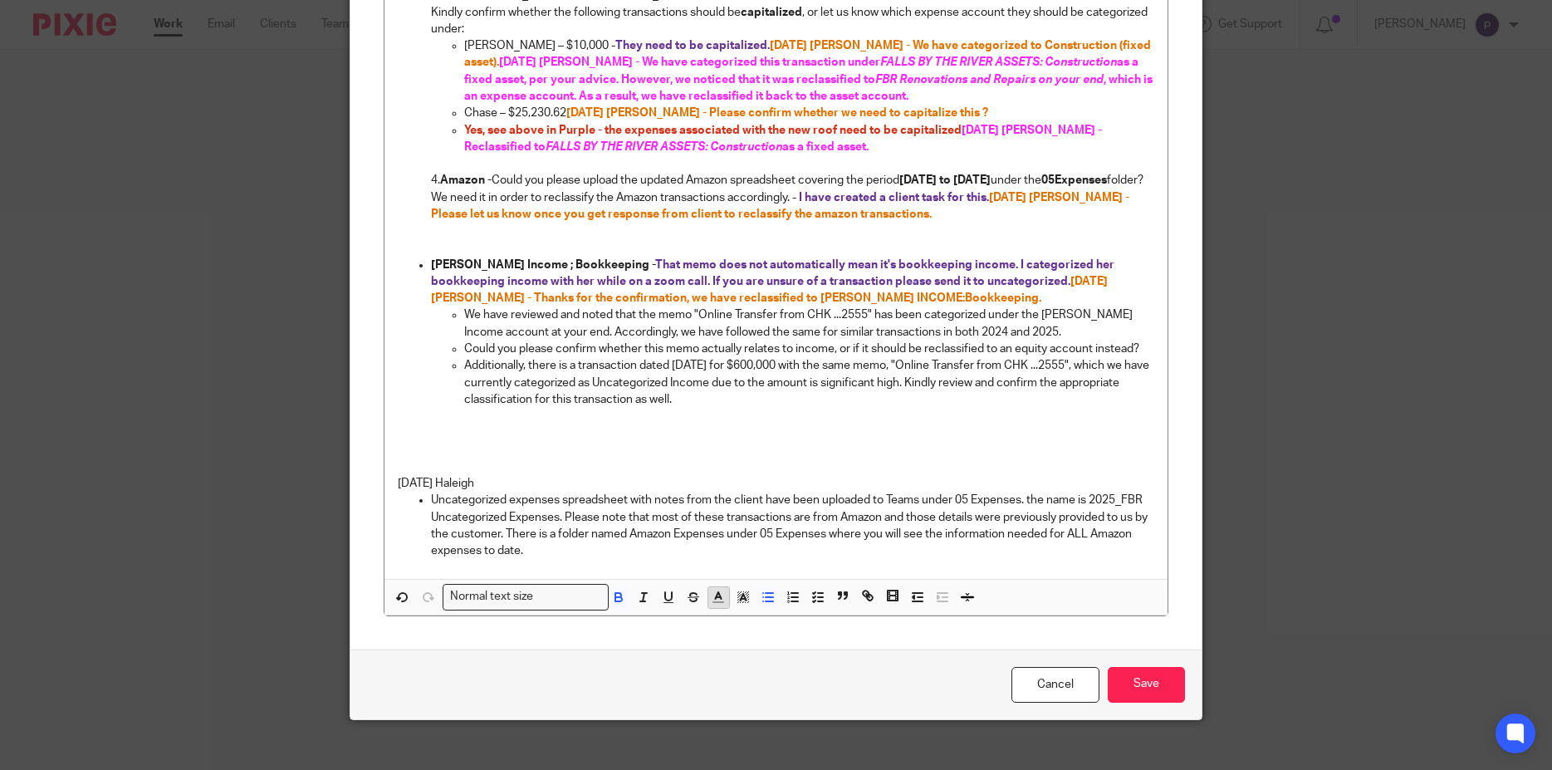
click at [711, 590] on icon "button" at bounding box center [718, 597] width 15 height 15
click at [850, 629] on li "color:#FA28FF" at bounding box center [856, 635] width 12 height 12
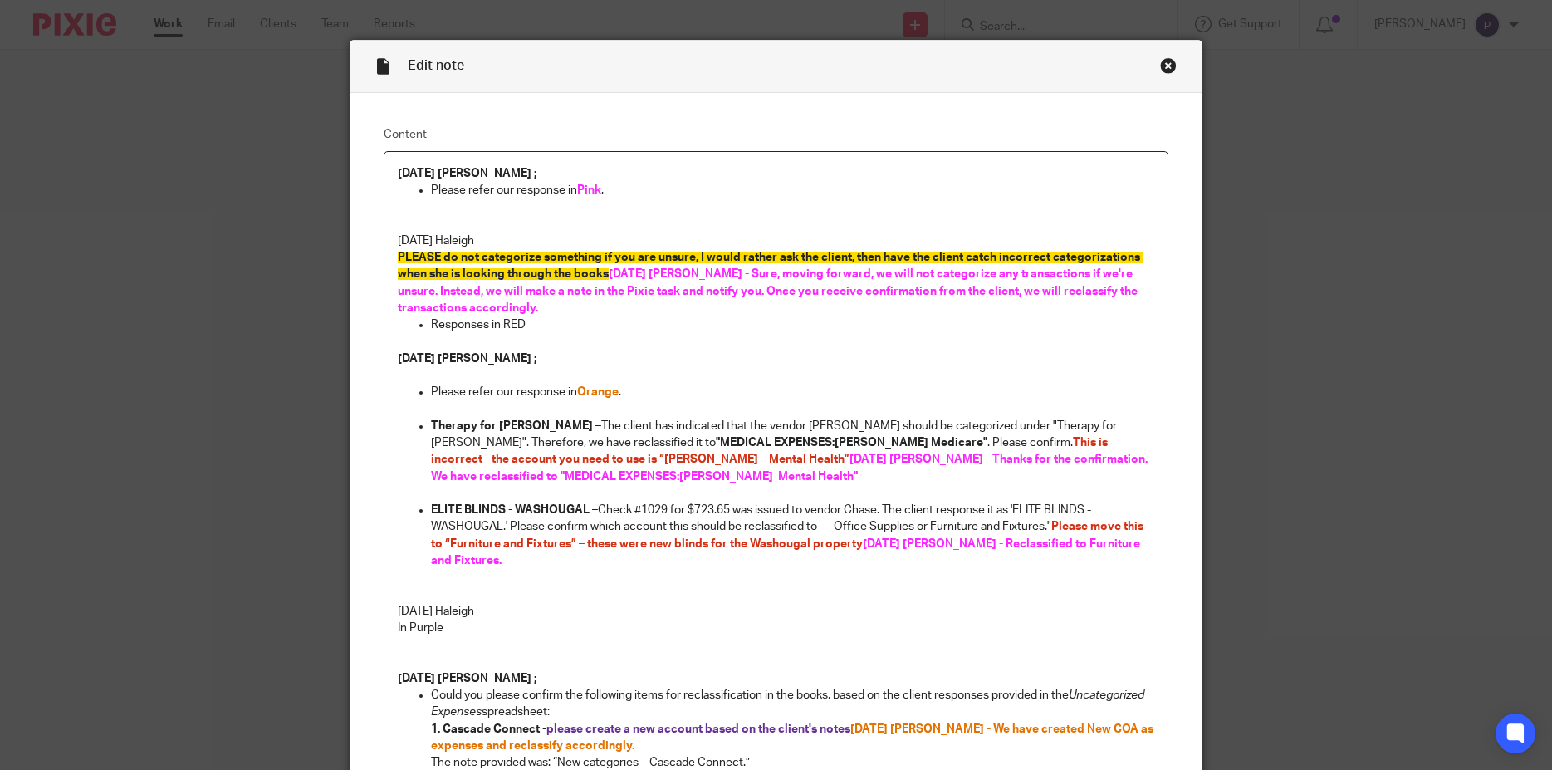
scroll to position [0, 0]
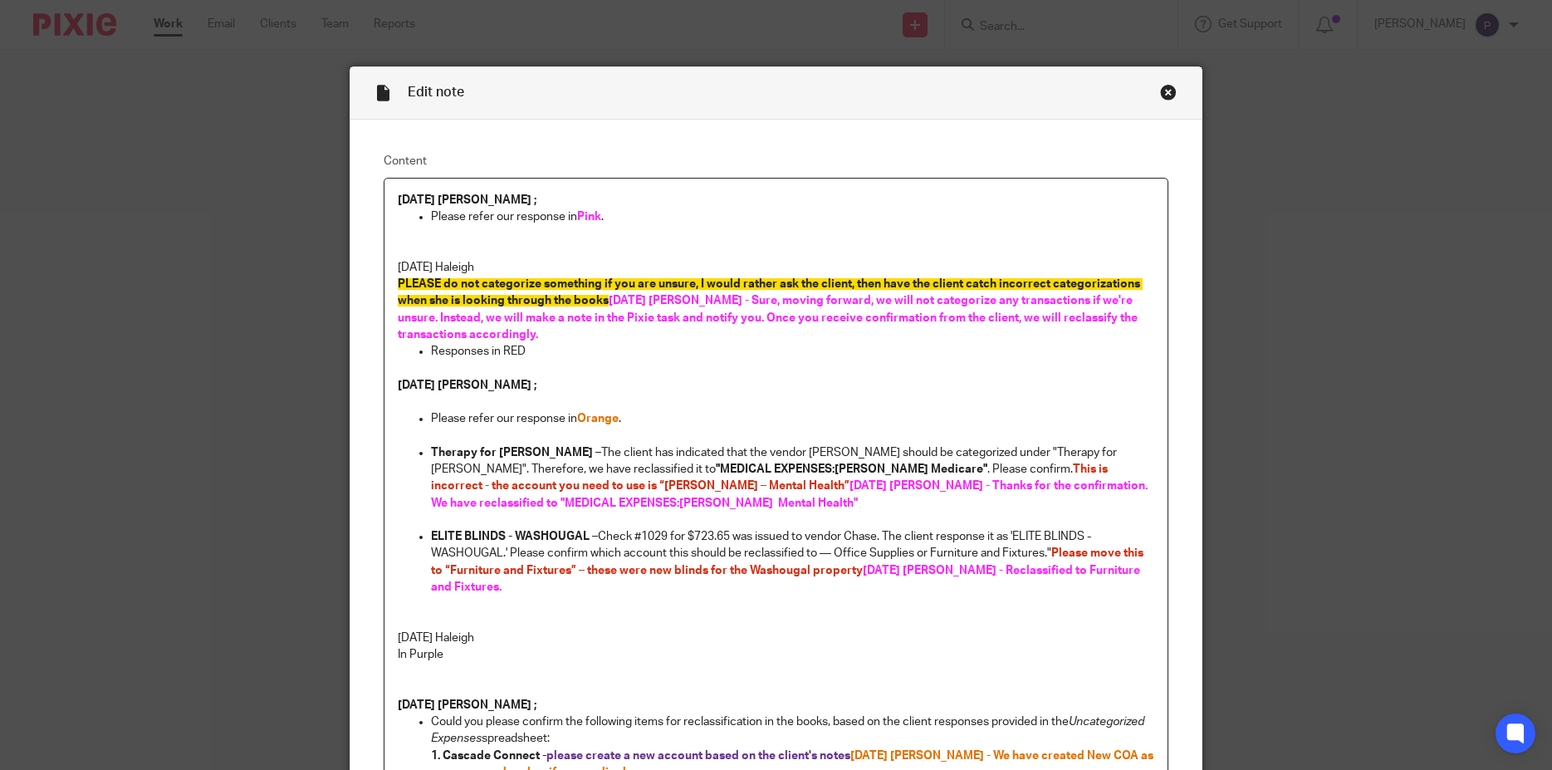
click at [860, 425] on p "Please refer our response in Orange ." at bounding box center [793, 418] width 724 height 17
click at [1397, 169] on div "Edit note Content 08/21/2025 Penny ; Please refer our response in Pink . 8/18/2…" at bounding box center [776, 385] width 1552 height 770
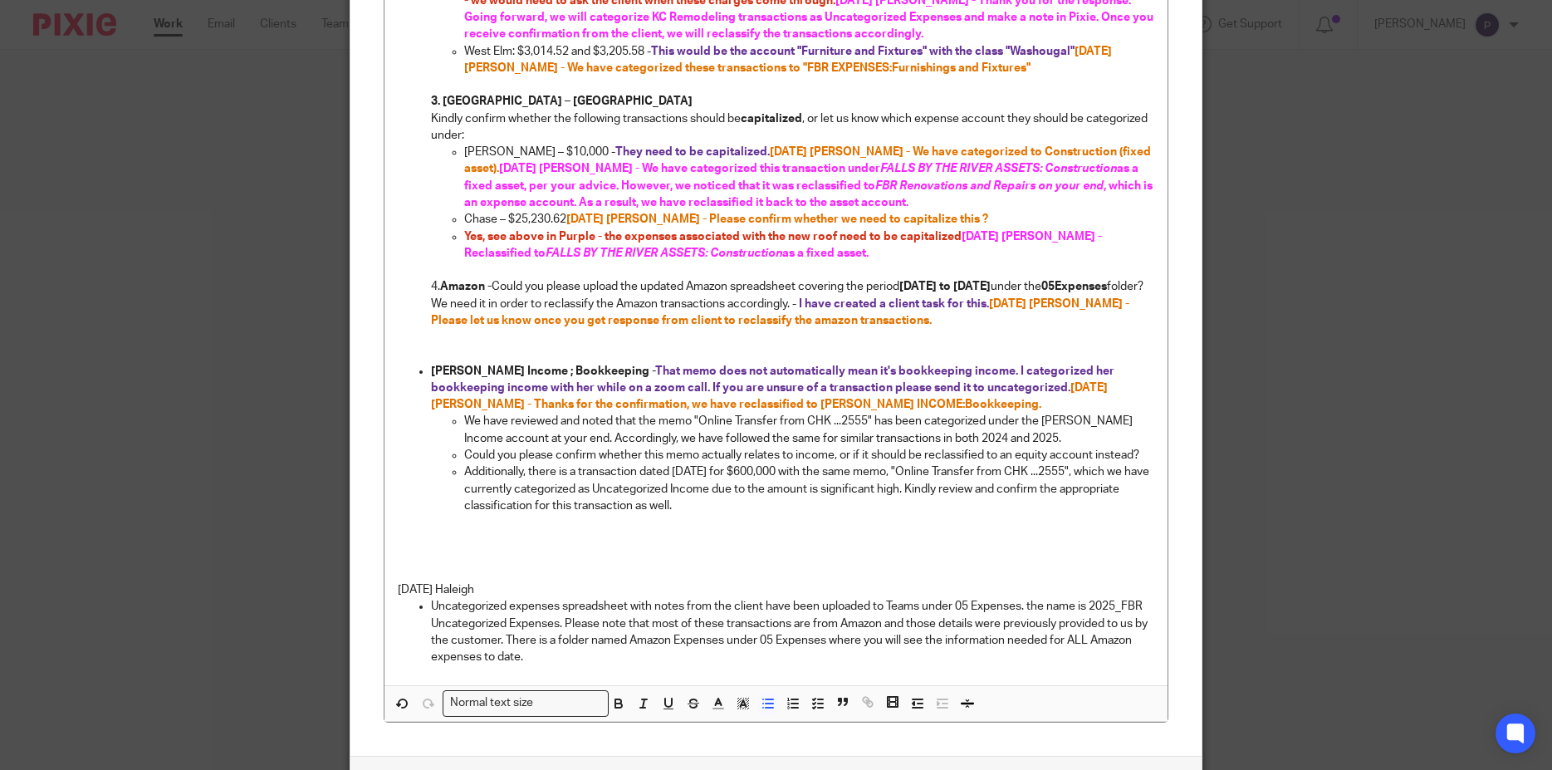
scroll to position [1063, 0]
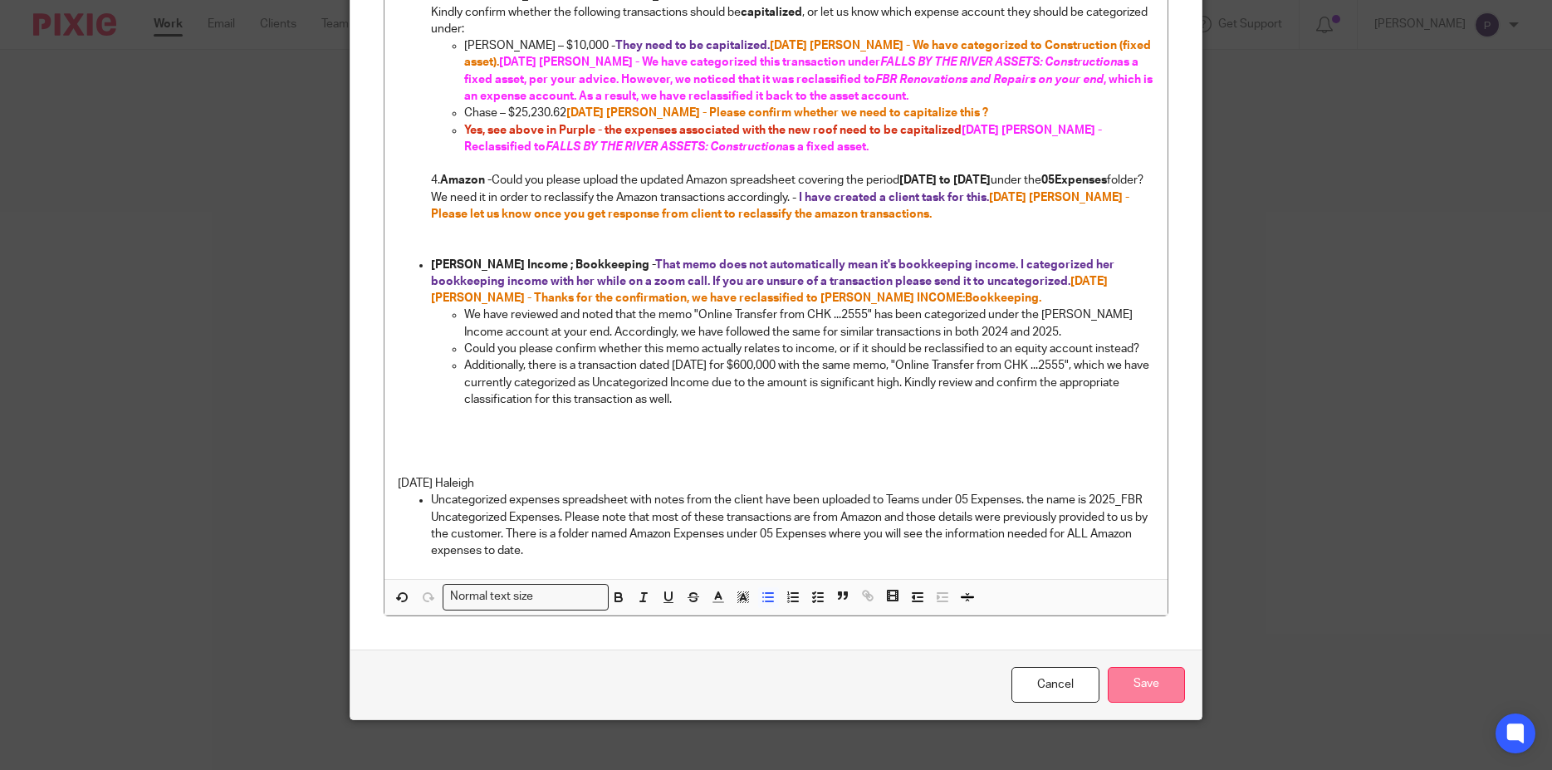
click at [1139, 667] on input "Save" at bounding box center [1146, 685] width 77 height 36
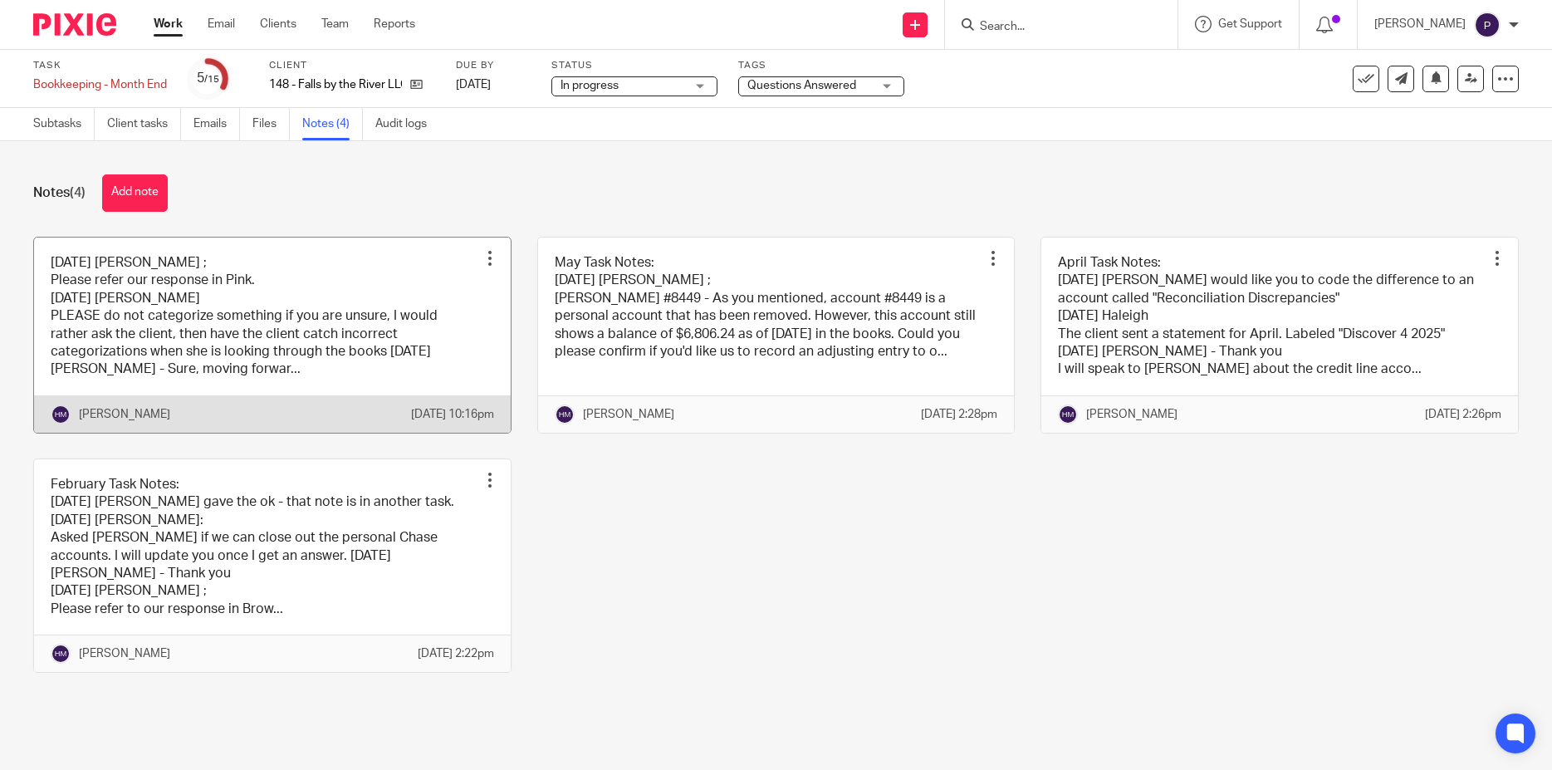
click at [327, 299] on link at bounding box center [272, 334] width 477 height 195
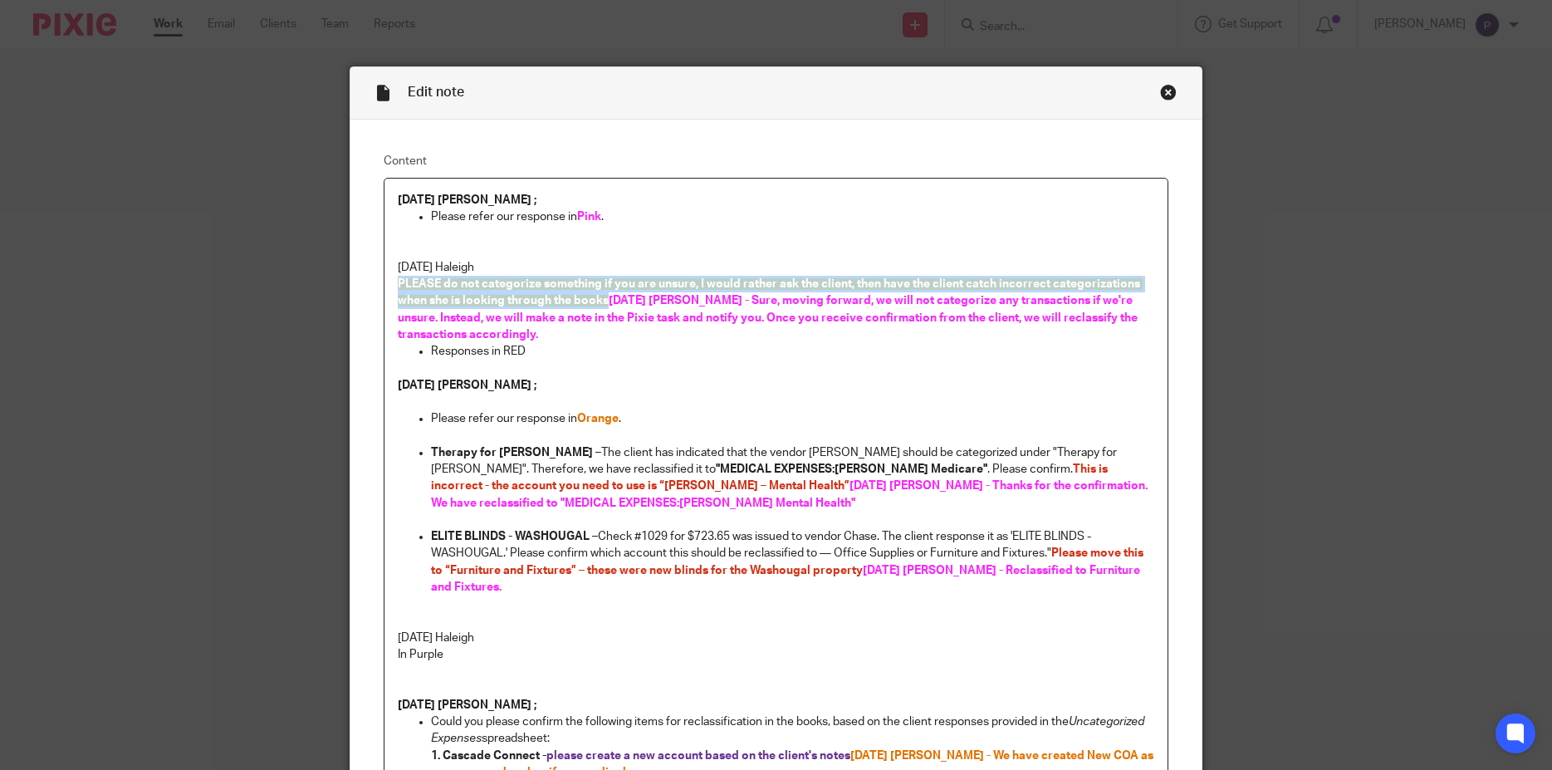
drag, startPoint x: 601, startPoint y: 304, endPoint x: 383, endPoint y: 284, distance: 219.3
copy span "PLEASE do not categorize something if you are unsure, I would rather ask the cl…"
click at [680, 222] on p "Please refer our response in Pink ." at bounding box center [793, 216] width 724 height 17
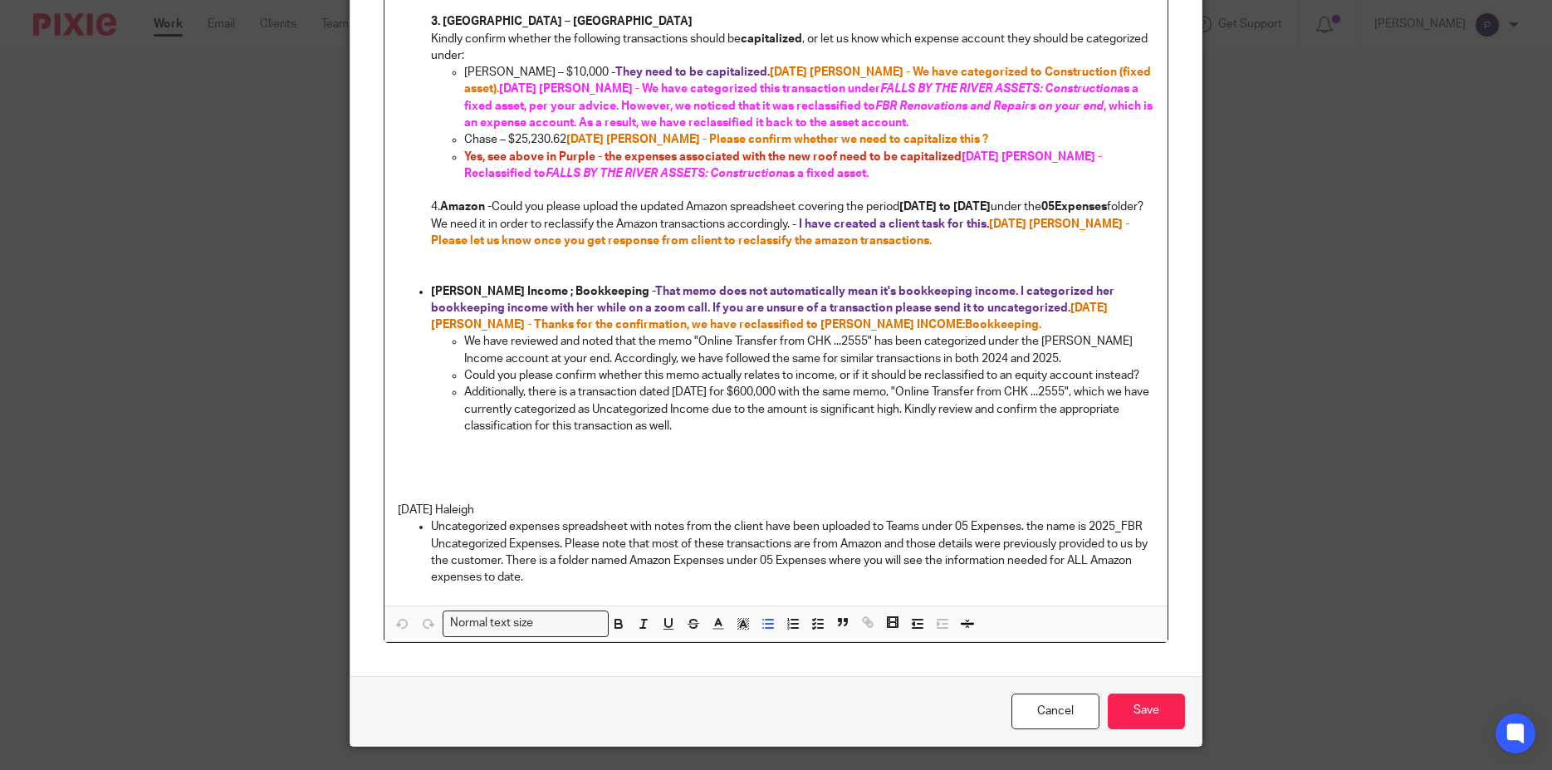
scroll to position [1063, 0]
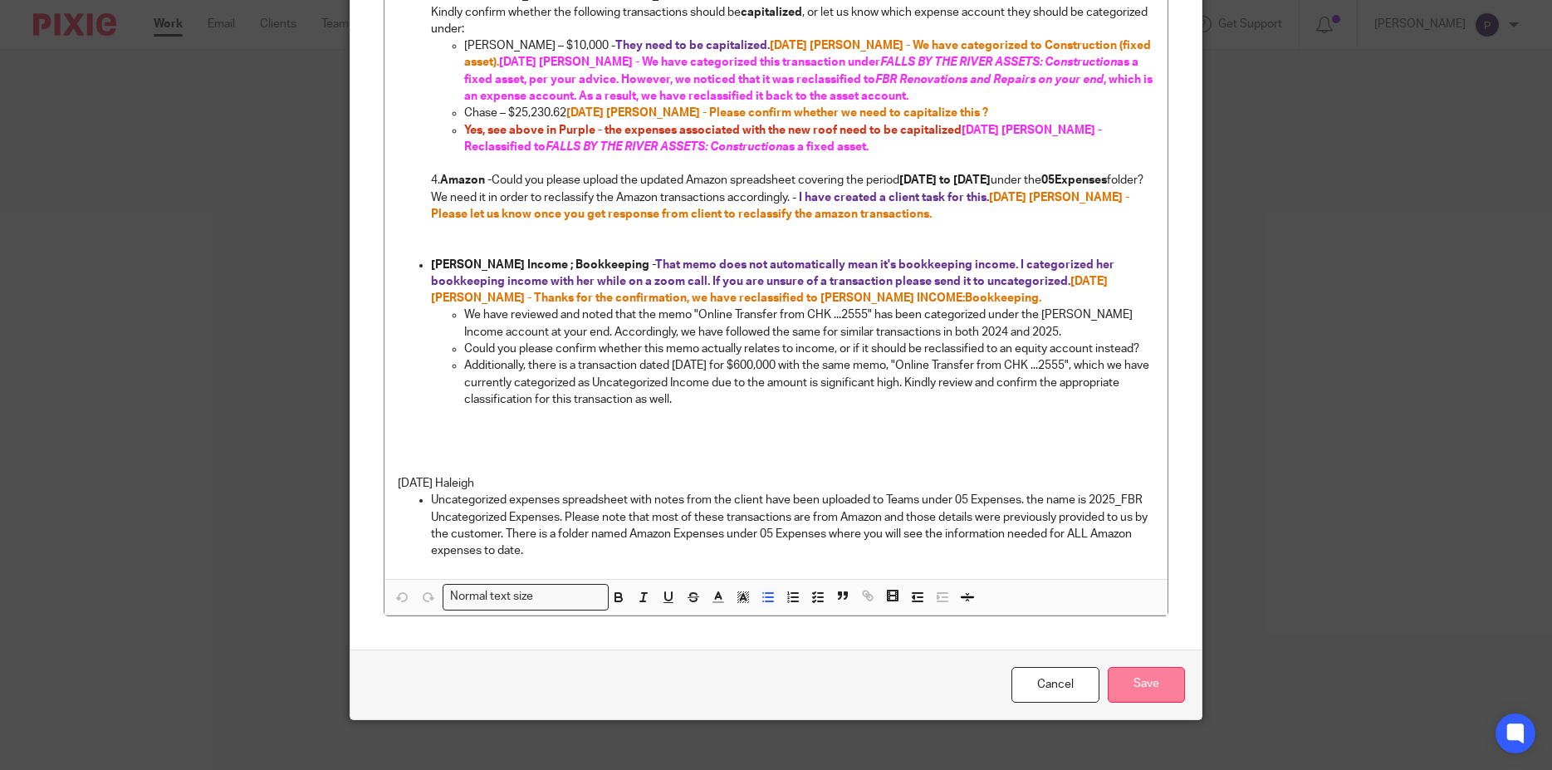
click at [1143, 668] on input "Save" at bounding box center [1146, 685] width 77 height 36
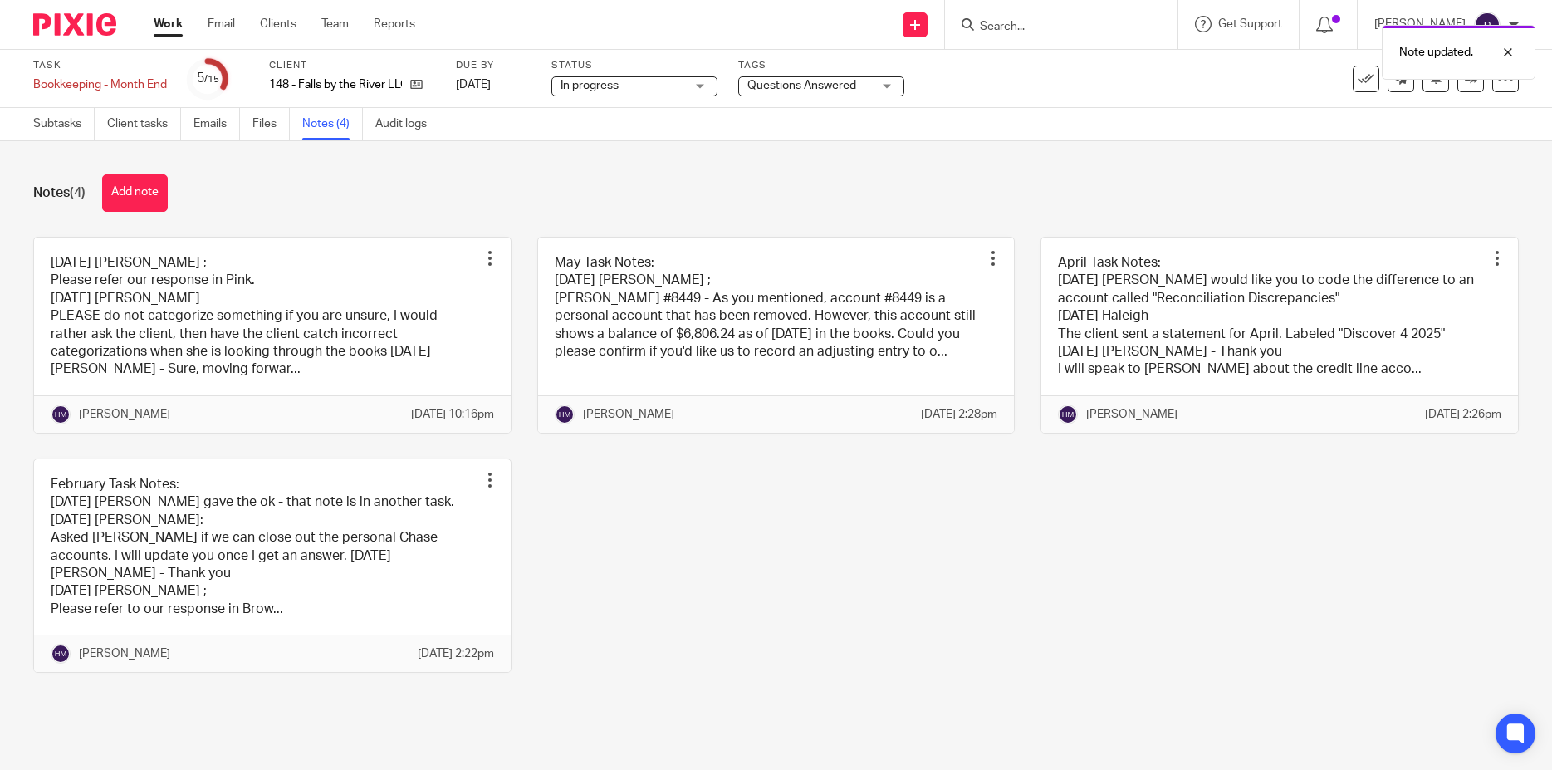
click at [828, 83] on span "Questions Answered" at bounding box center [801, 86] width 109 height 12
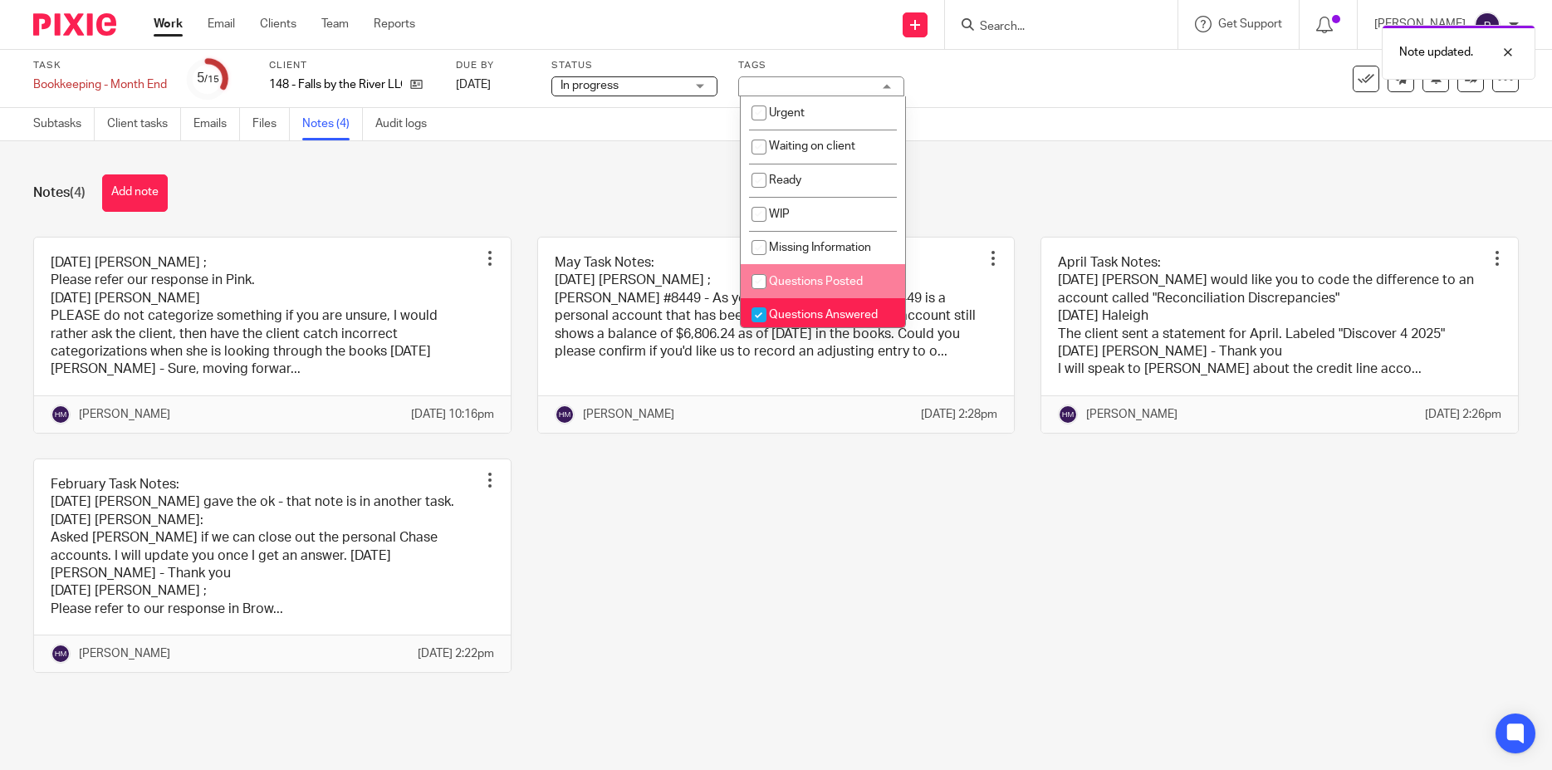
click at [757, 280] on input "checkbox" at bounding box center [759, 282] width 32 height 32
checkbox input "true"
click at [756, 316] on input "checkbox" at bounding box center [759, 315] width 32 height 32
checkbox input "false"
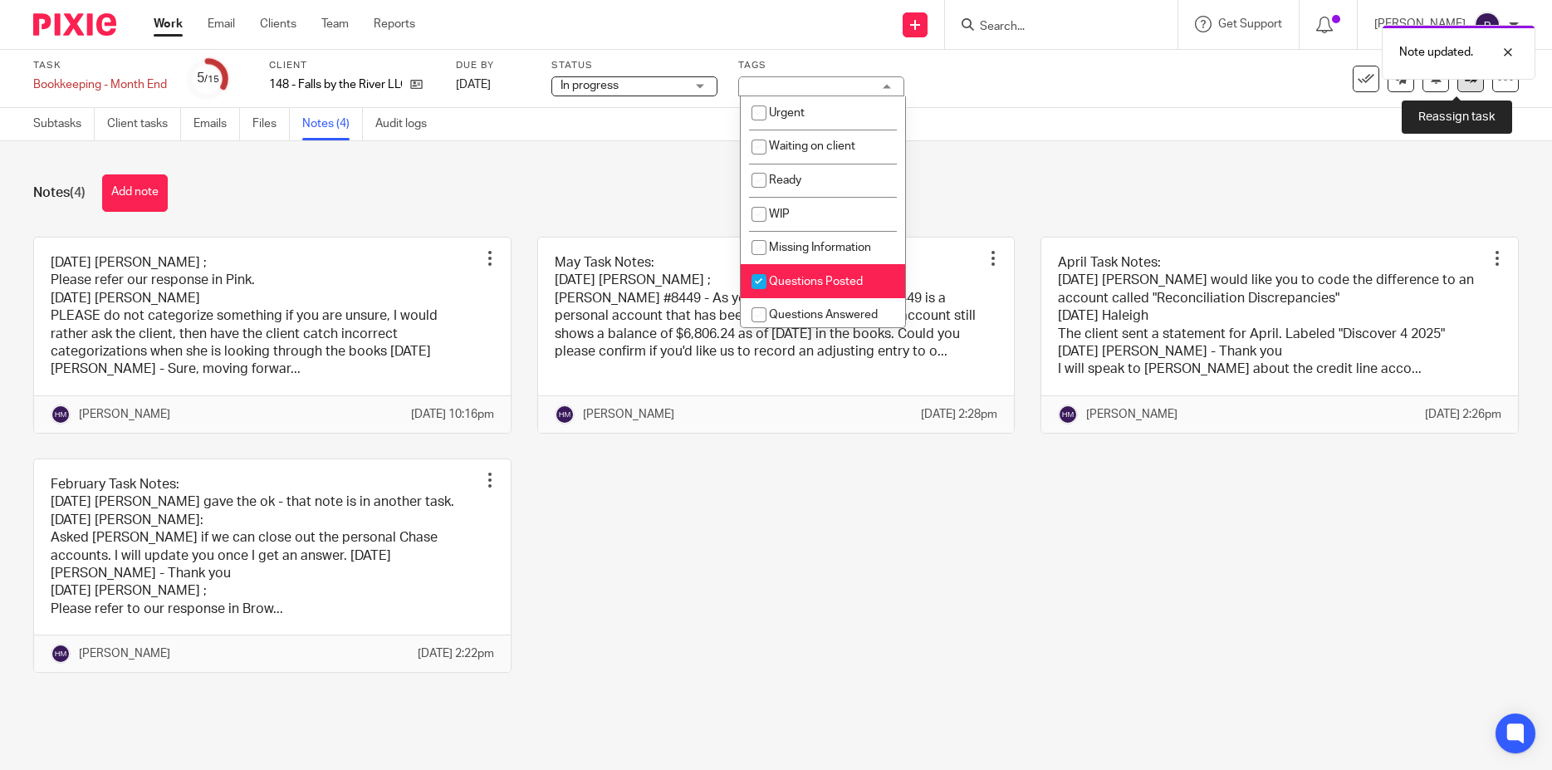
click at [1465, 84] on icon at bounding box center [1471, 78] width 12 height 12
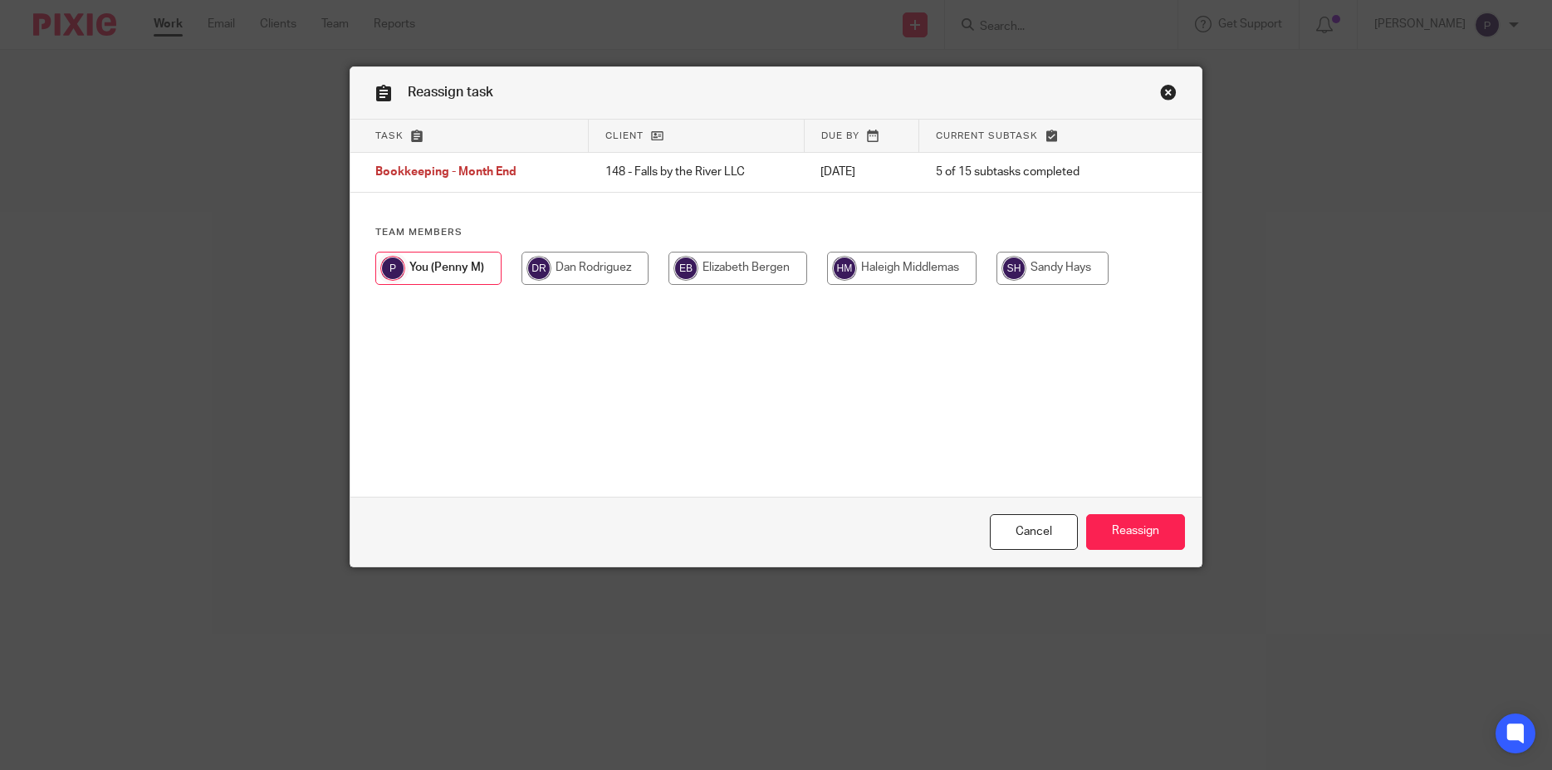
click at [866, 273] on input "radio" at bounding box center [901, 268] width 149 height 33
radio input "true"
click at [1123, 537] on input "Reassign" at bounding box center [1135, 532] width 99 height 36
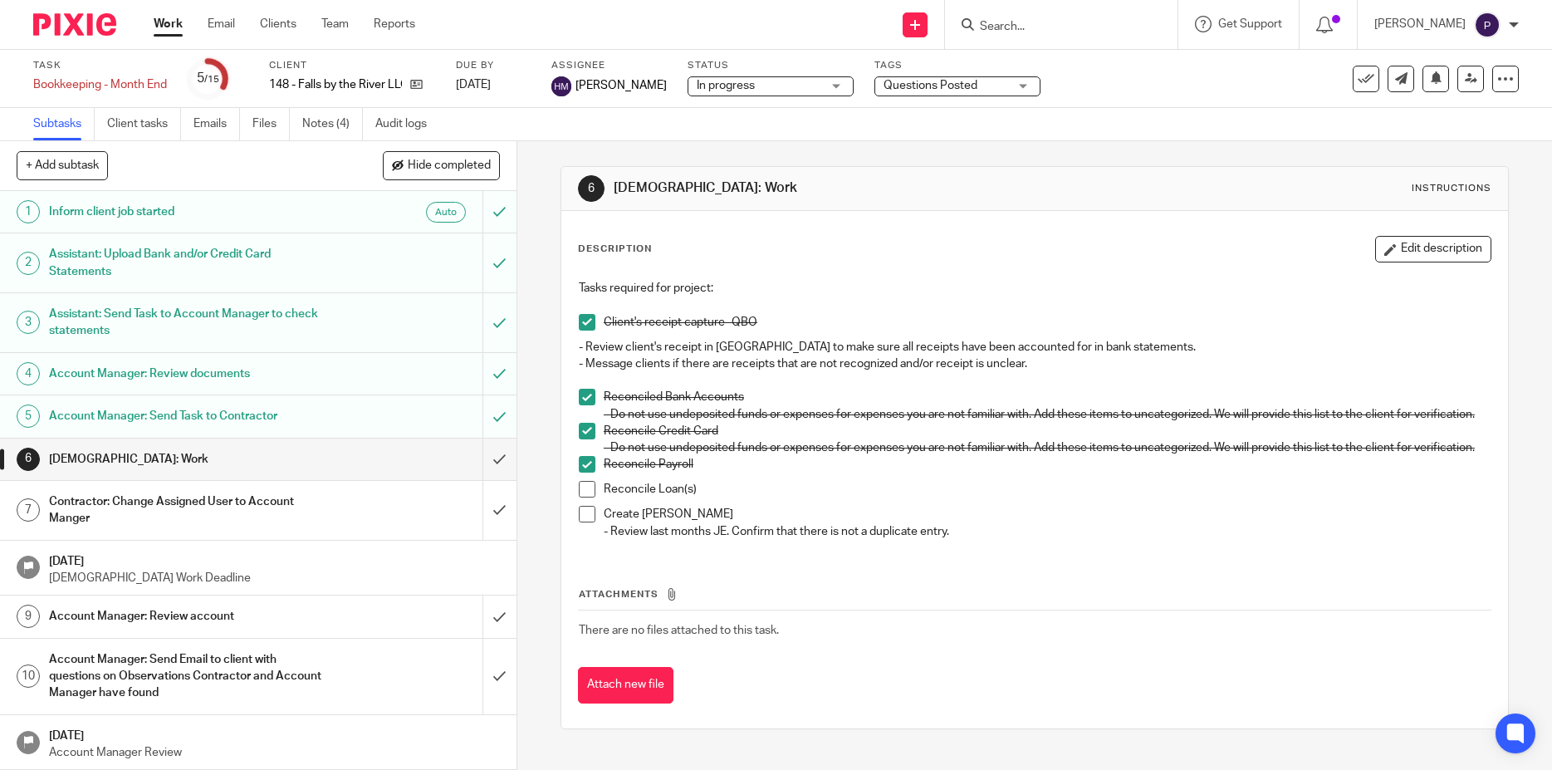
click at [164, 20] on link "Work" at bounding box center [168, 24] width 29 height 17
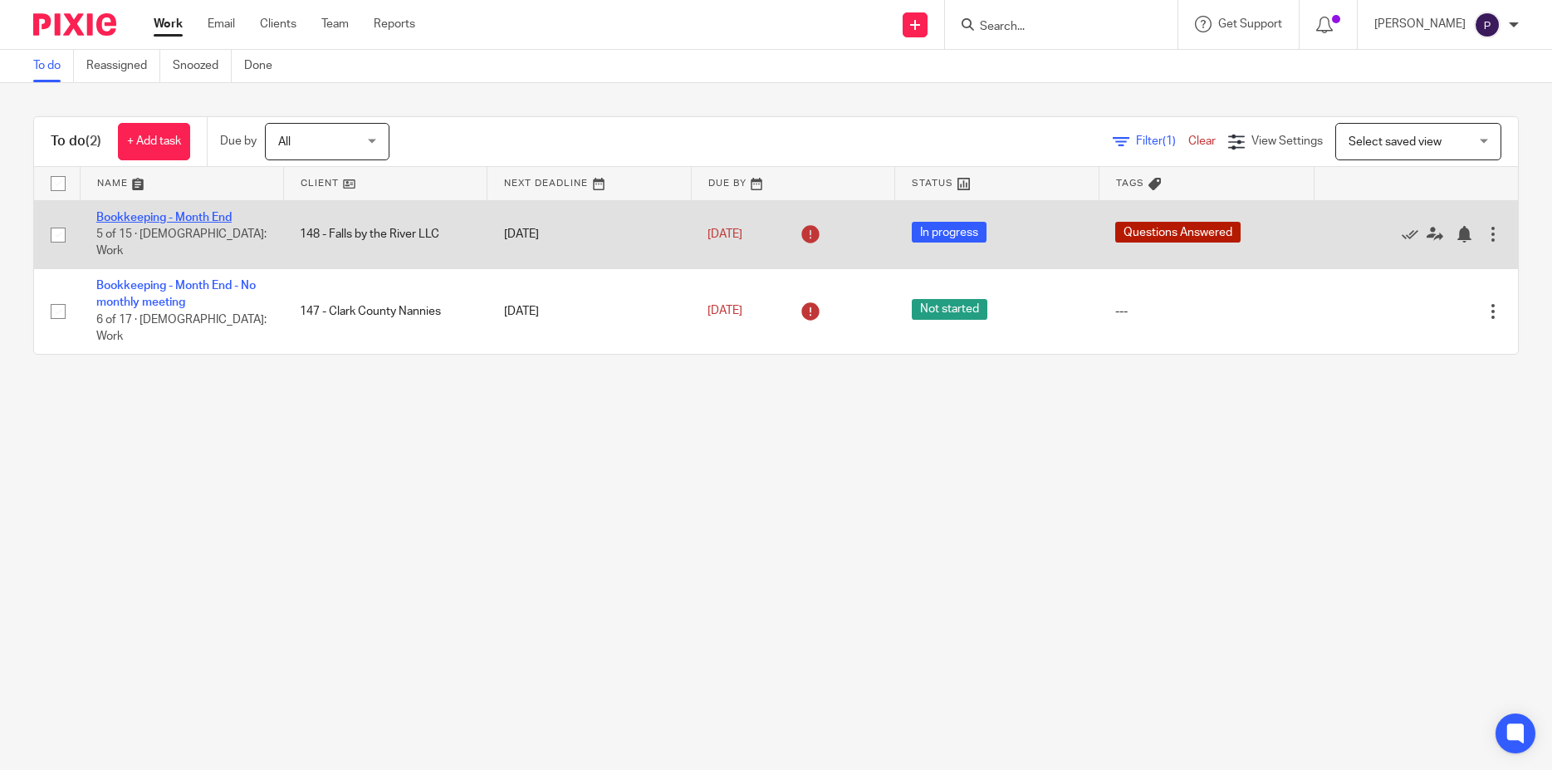
click at [205, 218] on link "Bookkeeping - Month End" at bounding box center [163, 218] width 135 height 12
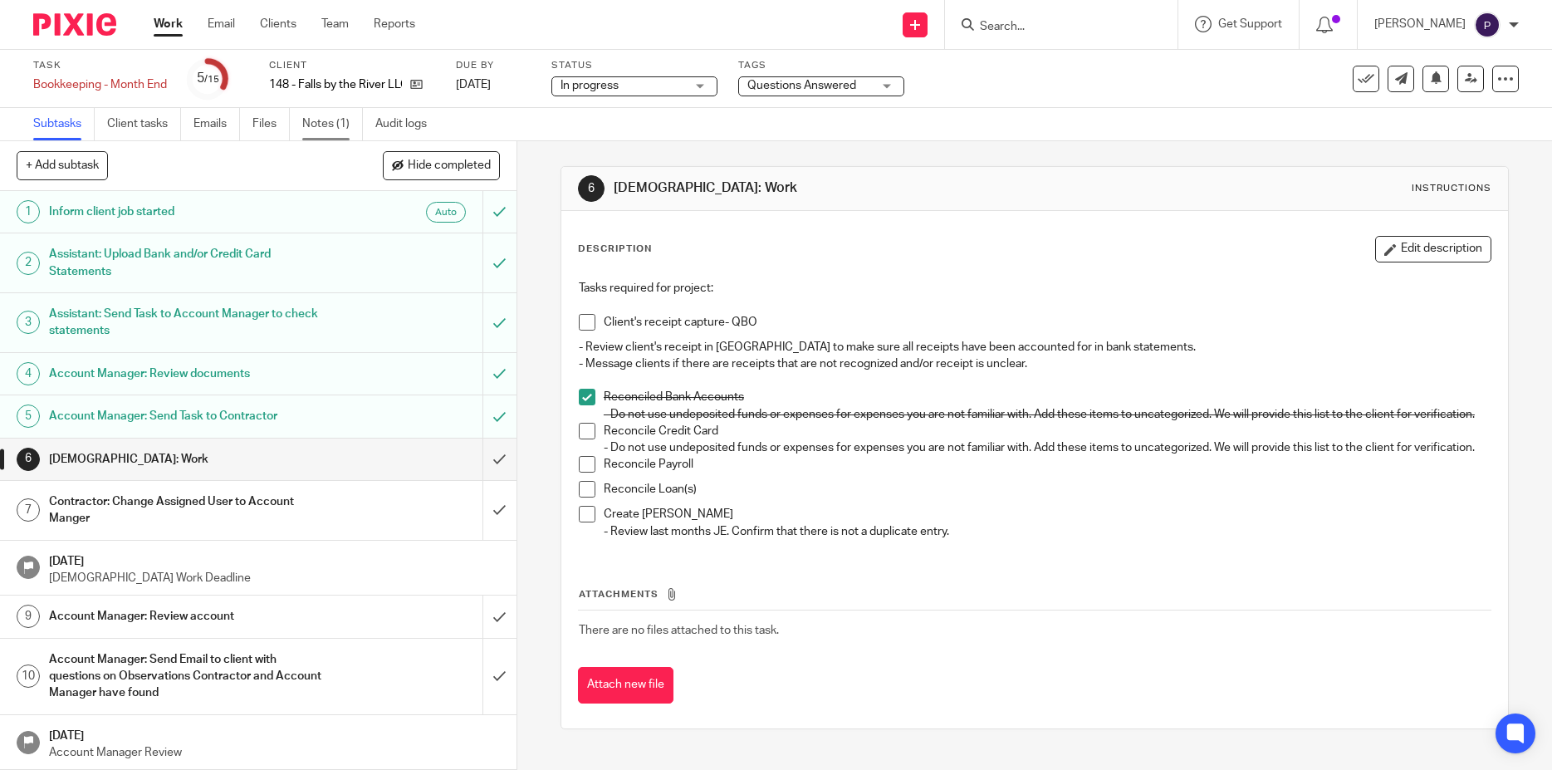
click at [320, 120] on link "Notes (1)" at bounding box center [332, 124] width 61 height 32
